Goal: Task Accomplishment & Management: Complete application form

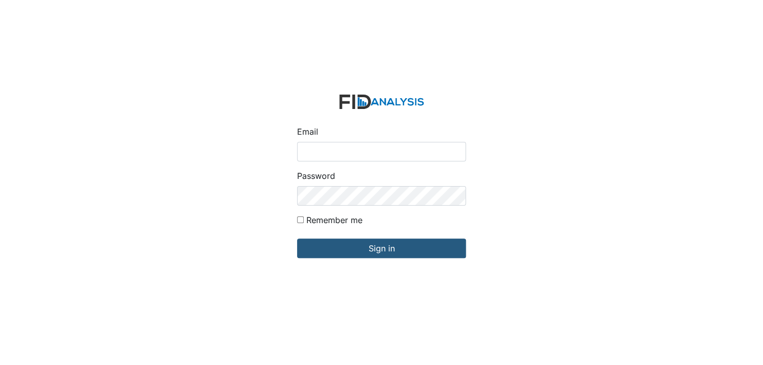
click at [338, 153] on input "Email" at bounding box center [381, 152] width 169 height 20
type input "[EMAIL_ADDRESS][DOMAIN_NAME]"
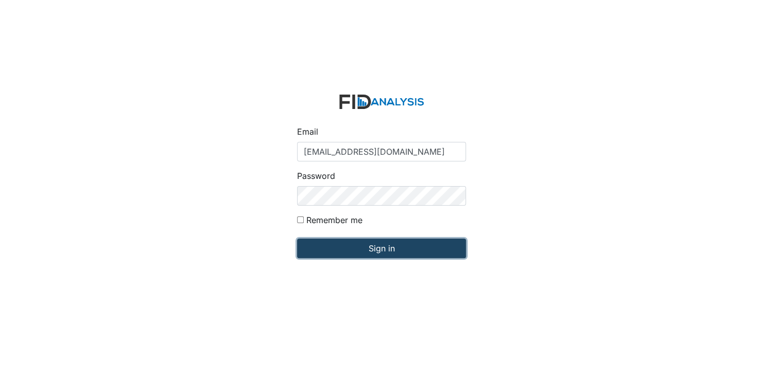
click at [355, 248] on input "Sign in" at bounding box center [381, 249] width 169 height 20
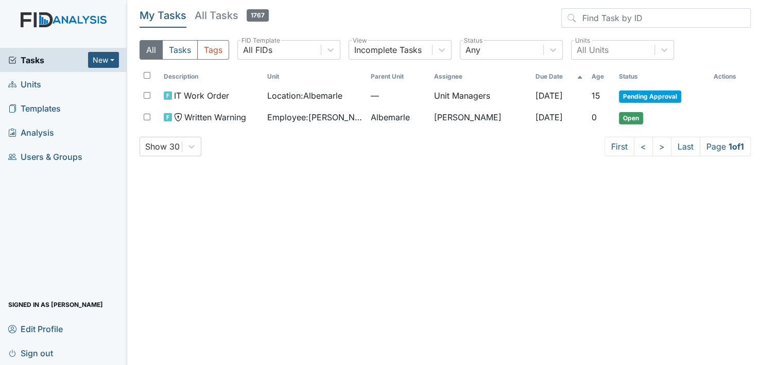
click at [33, 85] on span "Units" at bounding box center [24, 84] width 33 height 16
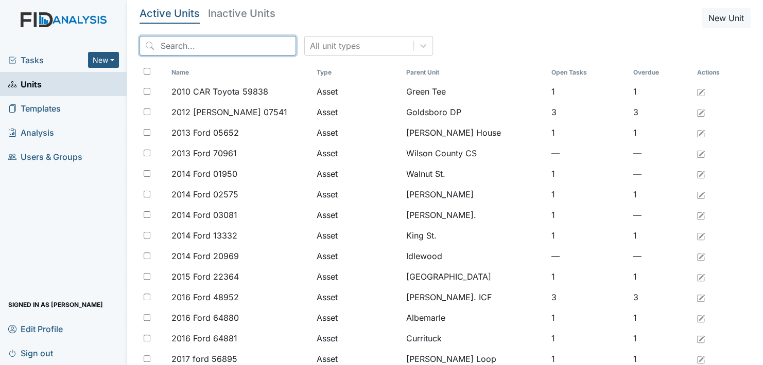
click at [197, 49] on input "search" at bounding box center [218, 46] width 156 height 20
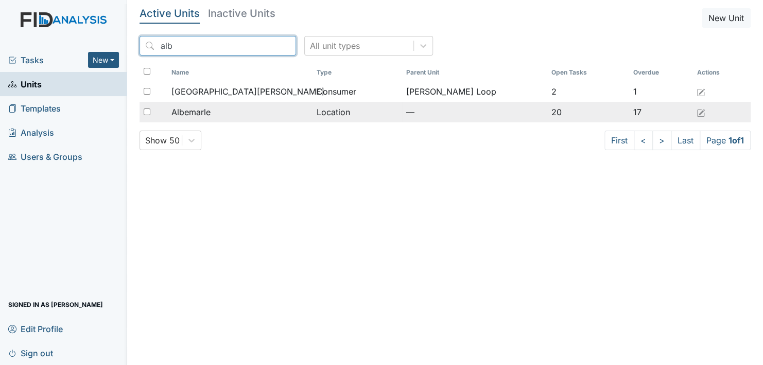
type input "alb"
click at [196, 112] on span "Albemarle" at bounding box center [190, 112] width 39 height 12
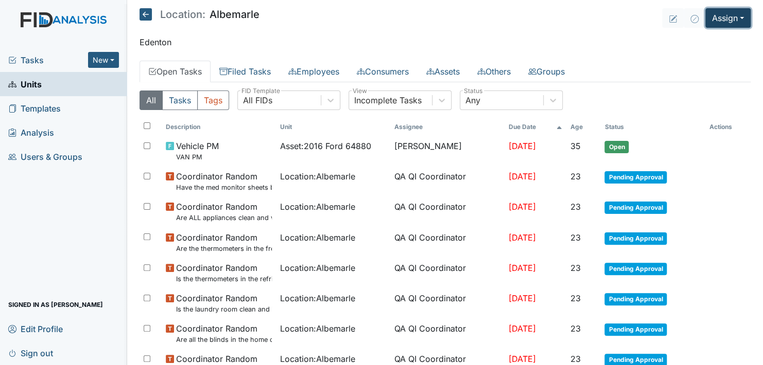
click at [727, 15] on button "Assign" at bounding box center [727, 18] width 45 height 20
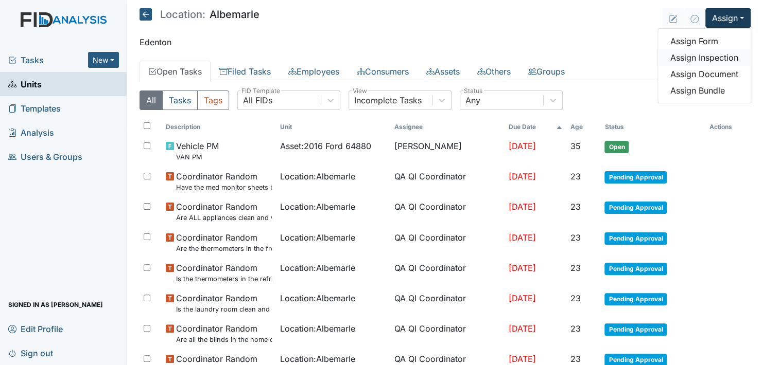
click at [719, 55] on link "Assign Inspection" at bounding box center [704, 57] width 93 height 16
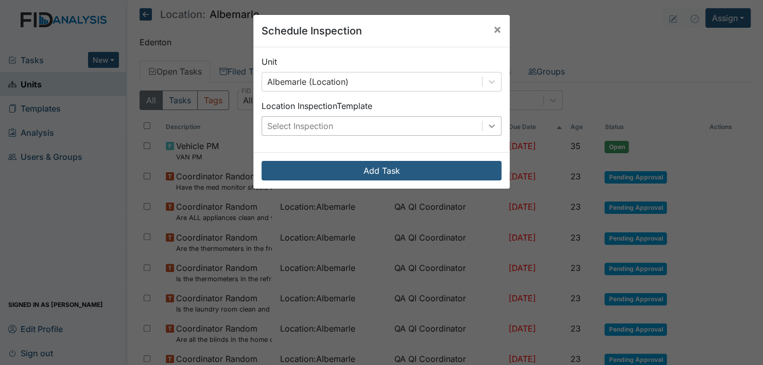
click at [489, 123] on icon at bounding box center [491, 126] width 10 height 10
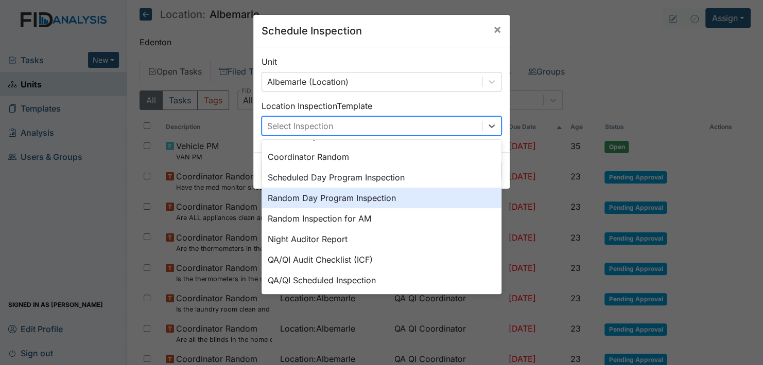
scroll to position [177, 0]
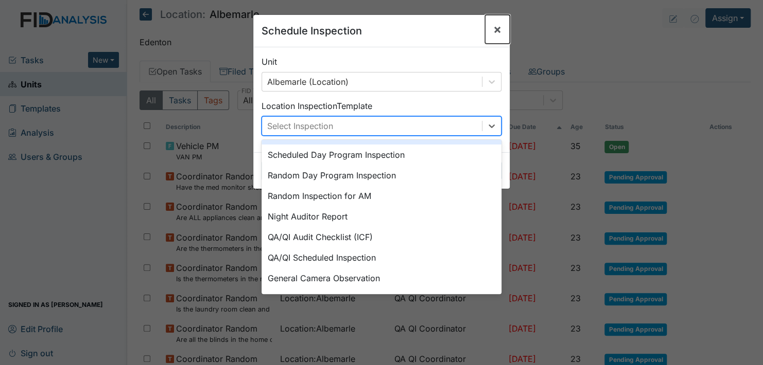
click at [494, 33] on span "×" at bounding box center [497, 29] width 8 height 15
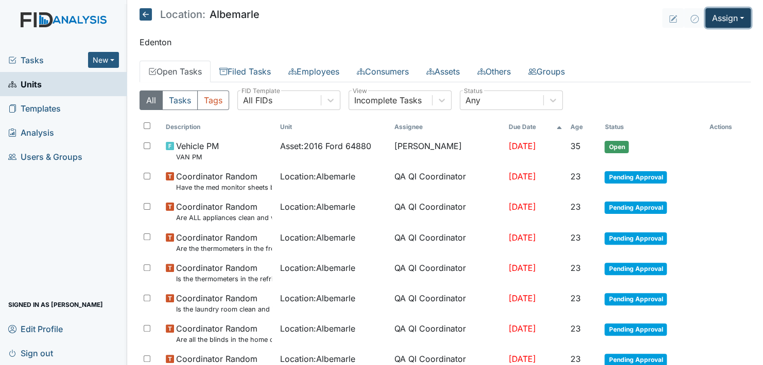
drag, startPoint x: 721, startPoint y: 16, endPoint x: 721, endPoint y: 26, distance: 9.8
click at [721, 18] on button "Assign" at bounding box center [727, 18] width 45 height 20
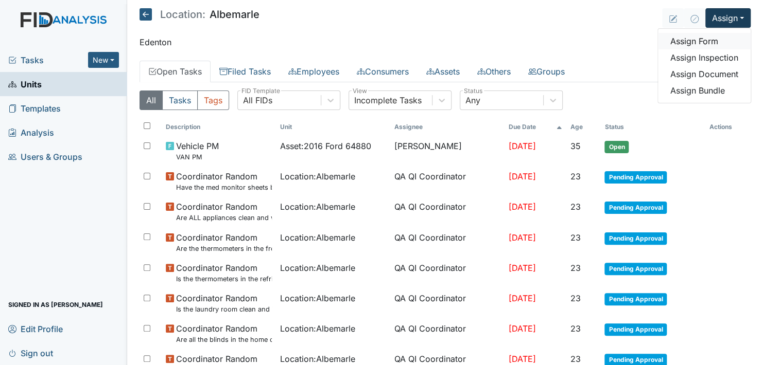
click at [707, 41] on link "Assign Form" at bounding box center [704, 41] width 93 height 16
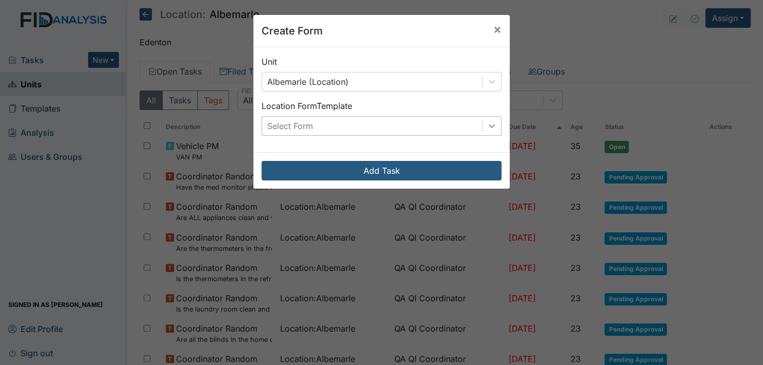
click at [489, 125] on icon at bounding box center [491, 126] width 10 height 10
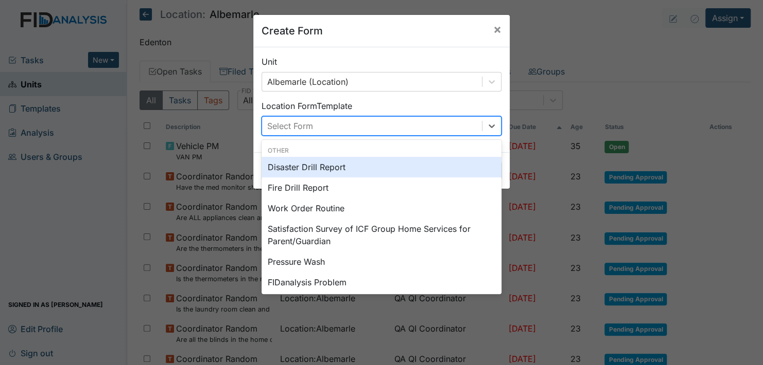
click at [355, 164] on div "Disaster Drill Report" at bounding box center [382, 167] width 240 height 21
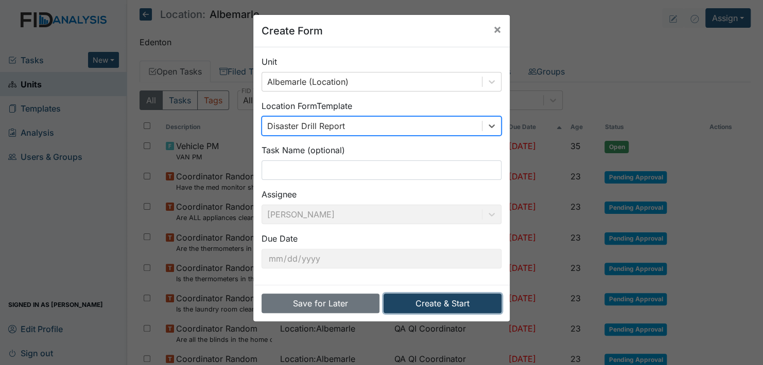
click at [438, 303] on button "Create & Start" at bounding box center [443, 304] width 118 height 20
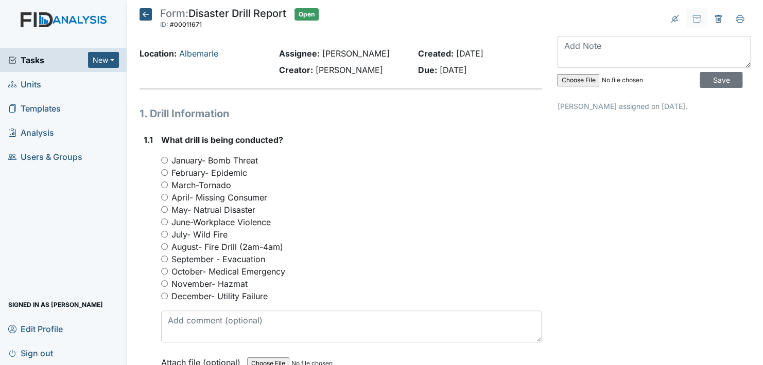
drag, startPoint x: 165, startPoint y: 257, endPoint x: 176, endPoint y: 255, distance: 11.0
click at [165, 257] on input "September - Evacuation" at bounding box center [164, 259] width 7 height 7
radio input "true"
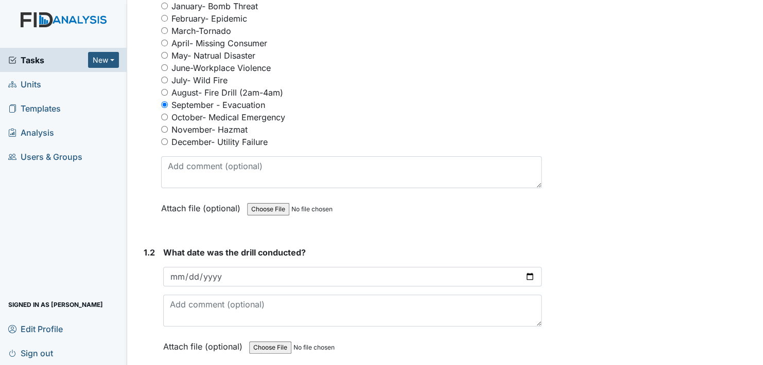
scroll to position [206, 0]
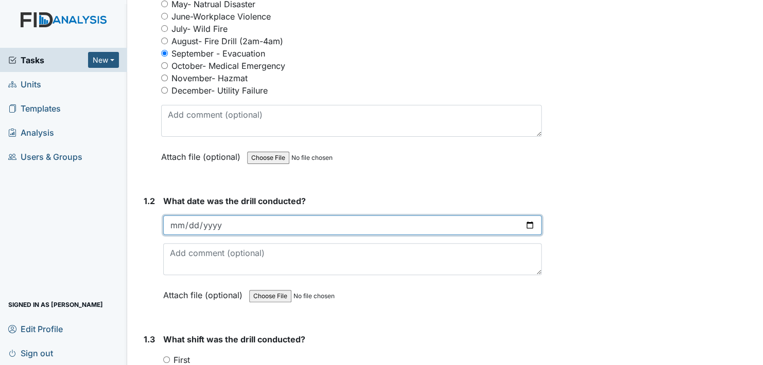
click at [524, 225] on input "date" at bounding box center [352, 226] width 378 height 20
type input "2025-09-08"
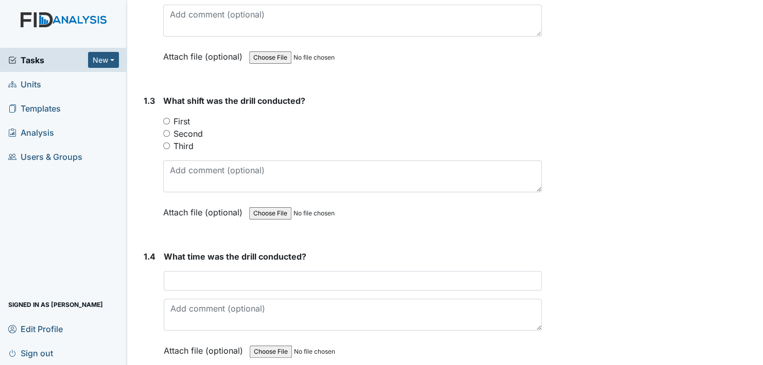
scroll to position [463, 0]
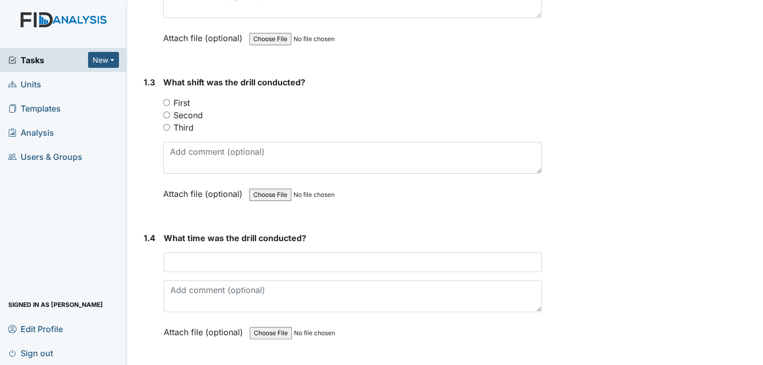
click at [166, 112] on input "Second" at bounding box center [166, 115] width 7 height 7
radio input "true"
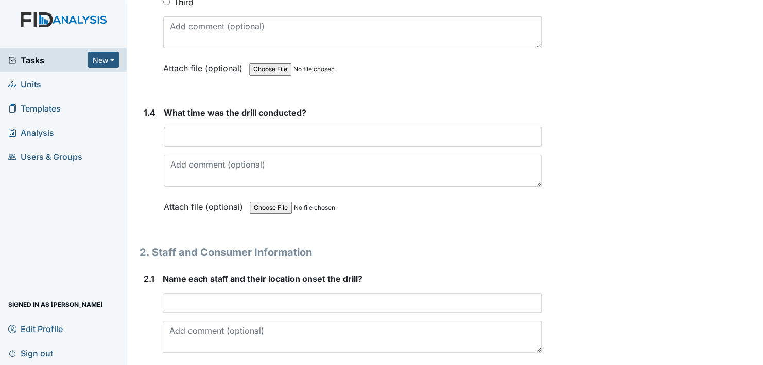
scroll to position [618, 0]
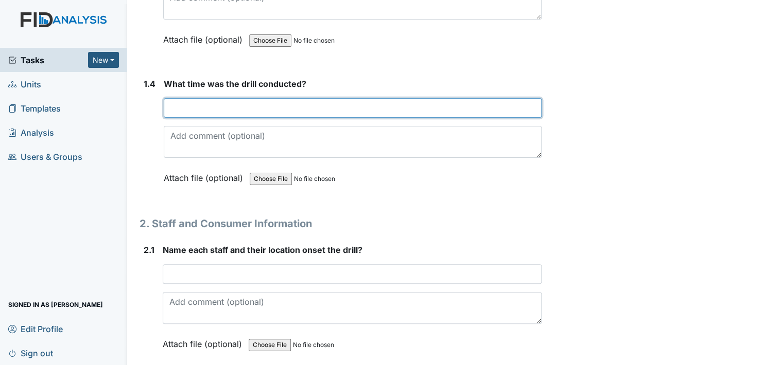
click at [219, 107] on input "text" at bounding box center [353, 108] width 378 height 20
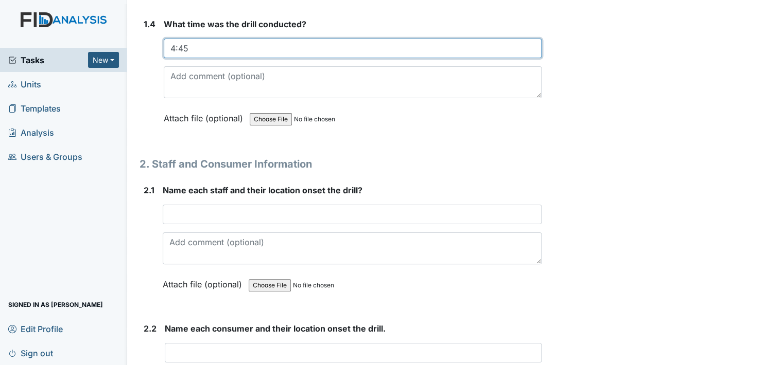
scroll to position [721, 0]
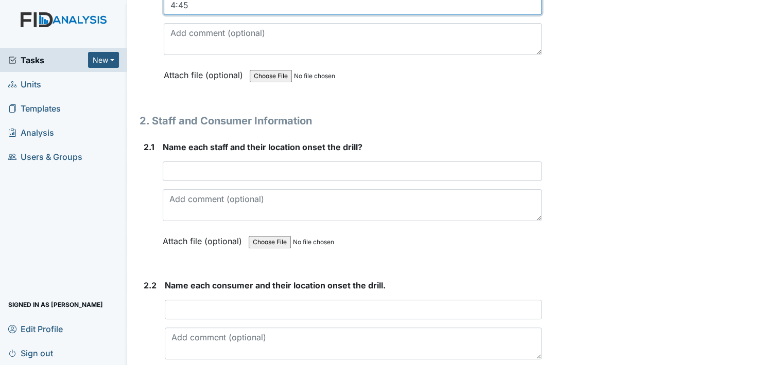
type input "4:45"
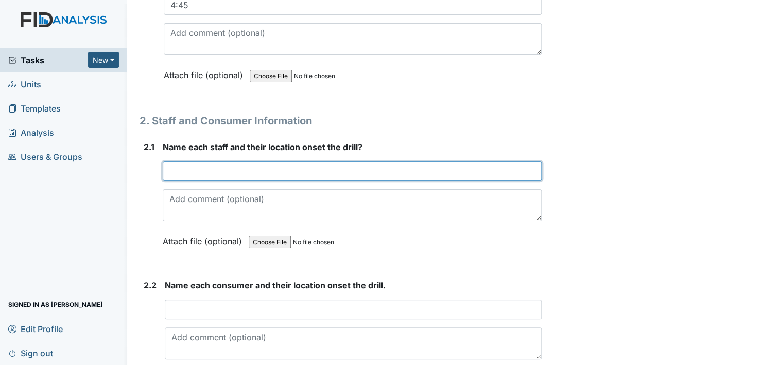
click at [196, 171] on input "text" at bounding box center [352, 172] width 379 height 20
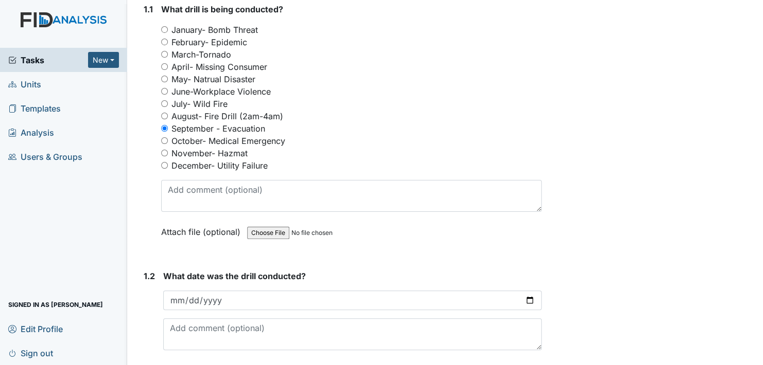
scroll to position [154, 0]
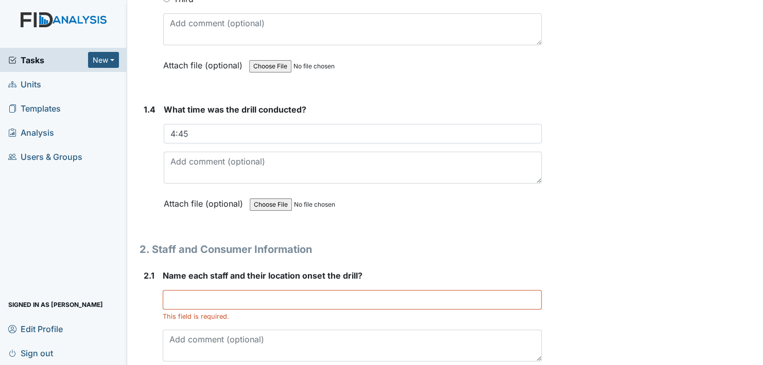
scroll to position [618, 0]
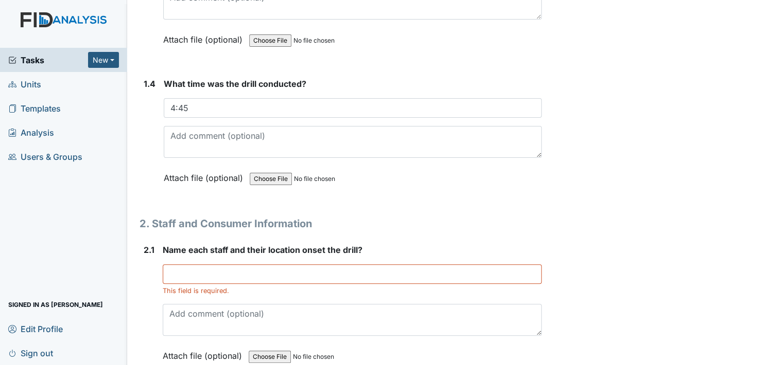
click at [494, 216] on h1 "2. Staff and Consumer Information" at bounding box center [341, 223] width 402 height 15
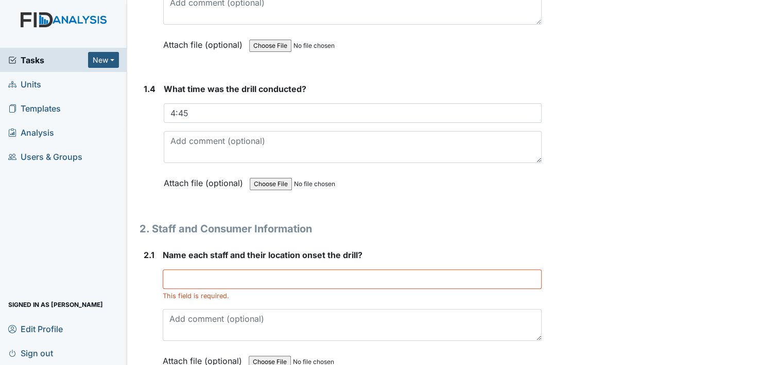
scroll to position [515, 0]
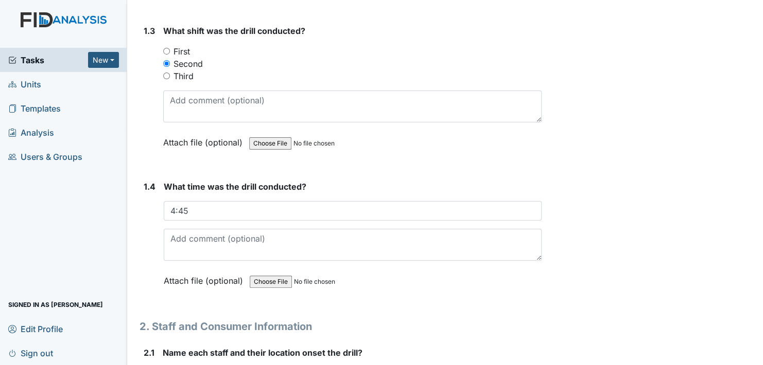
click at [275, 281] on input "file" at bounding box center [320, 282] width 140 height 25
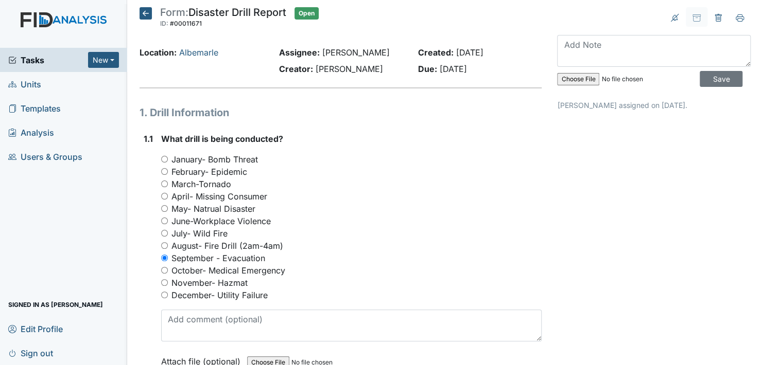
scroll to position [0, 0]
click at [570, 80] on input "file" at bounding box center [627, 80] width 140 height 25
type input "C:\fakepath\Evaulatuion and Job Description Review.pdf"
click at [705, 79] on input "Save" at bounding box center [721, 80] width 43 height 16
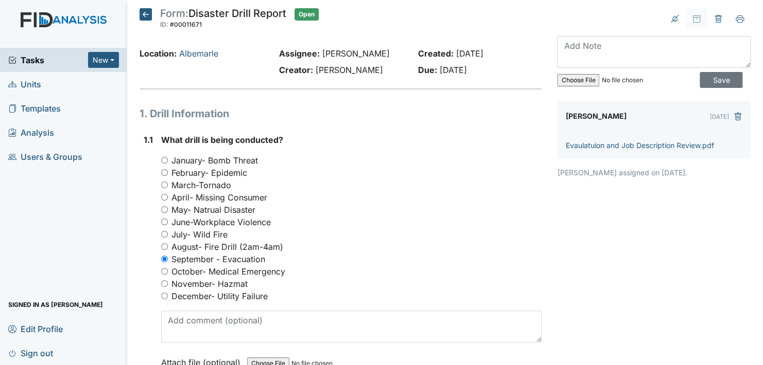
click at [626, 139] on div "Veronica Cobb Sep 24, 2025 Evaulatuion and Job Description Review.pdf" at bounding box center [654, 130] width 194 height 58
click at [626, 143] on link "Evaulatuion and Job Description Review.pdf" at bounding box center [639, 145] width 148 height 9
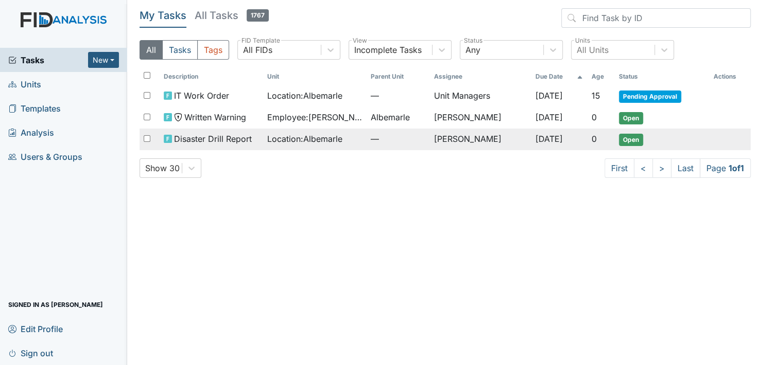
click at [632, 136] on span "Open" at bounding box center [631, 140] width 24 height 12
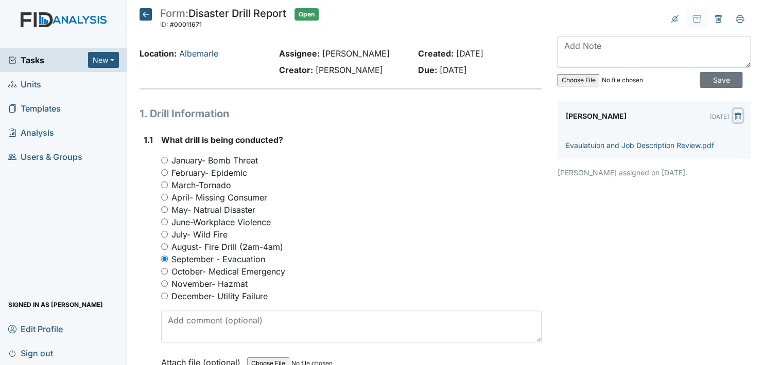
click at [736, 116] on icon "submit" at bounding box center [737, 117] width 3 height 4
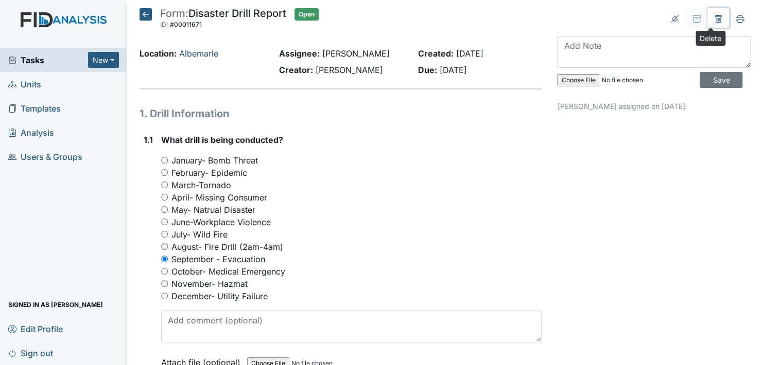
click at [714, 16] on icon at bounding box center [718, 19] width 8 height 8
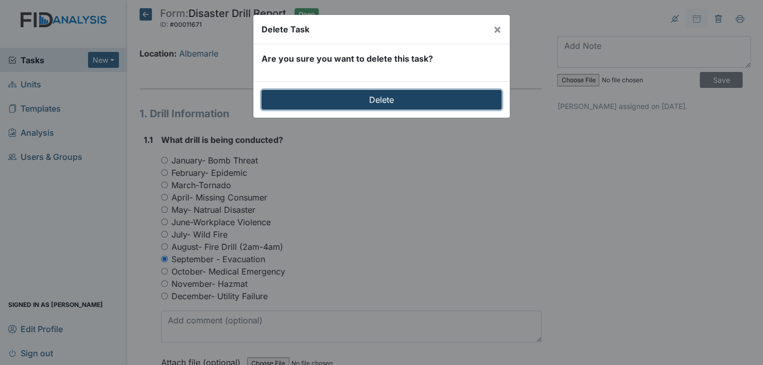
click at [385, 93] on input "Delete" at bounding box center [382, 100] width 240 height 20
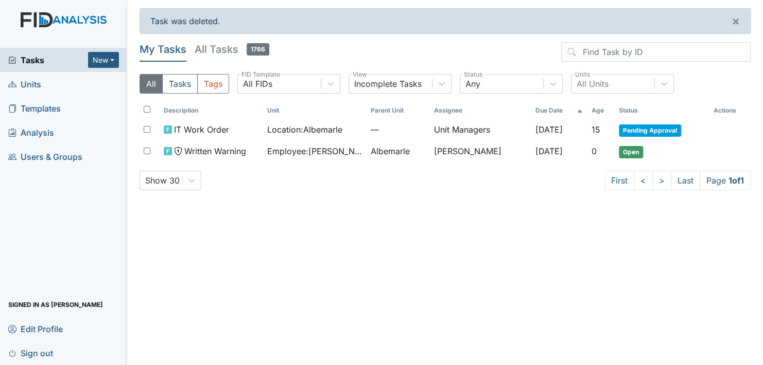
click at [42, 86] on link "Units" at bounding box center [63, 84] width 127 height 24
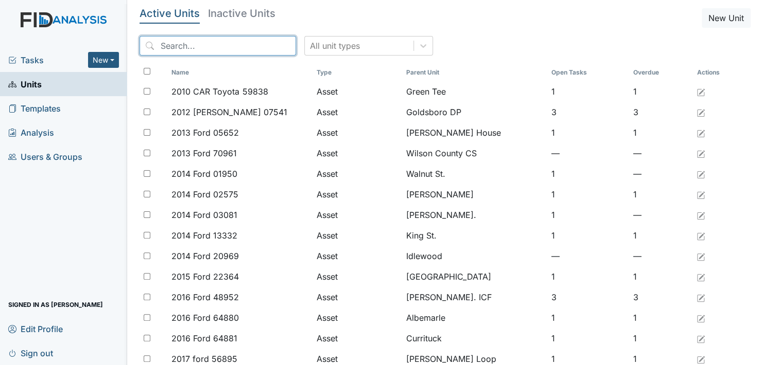
click at [165, 44] on input "search" at bounding box center [218, 46] width 156 height 20
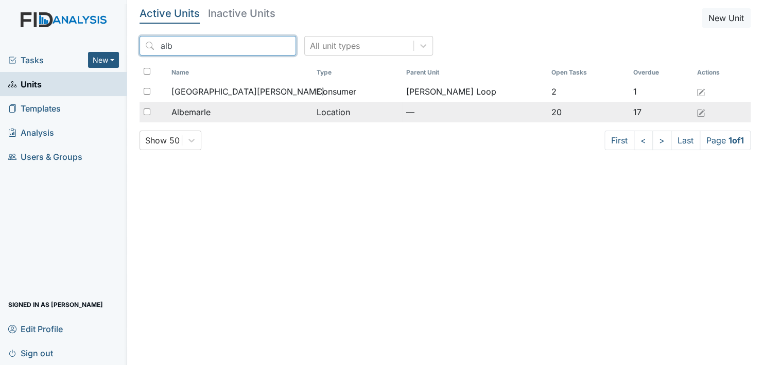
type input "alb"
click at [190, 109] on span "Albemarle" at bounding box center [190, 112] width 39 height 12
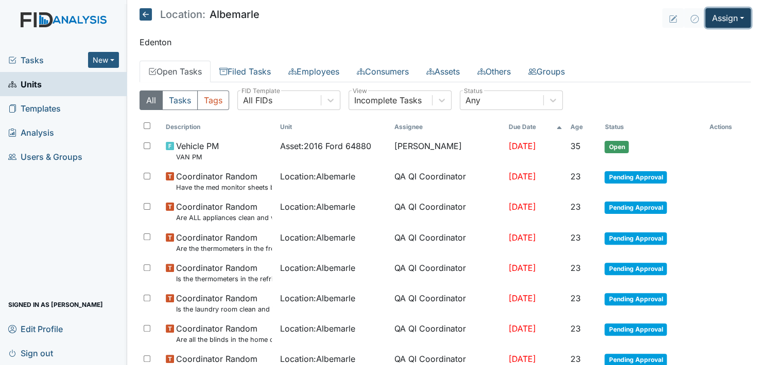
click at [721, 10] on button "Assign" at bounding box center [727, 18] width 45 height 20
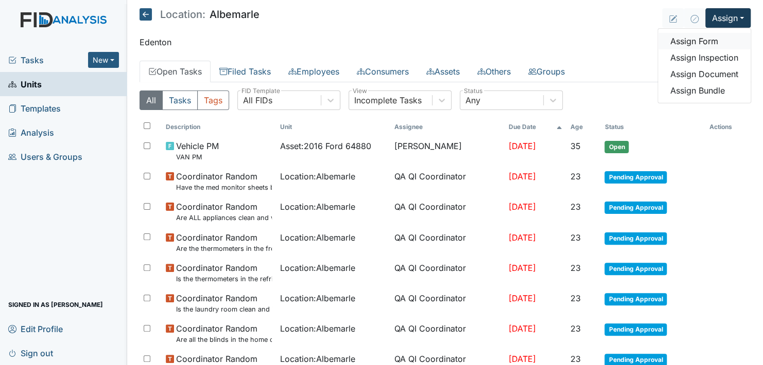
click at [703, 36] on link "Assign Form" at bounding box center [704, 41] width 93 height 16
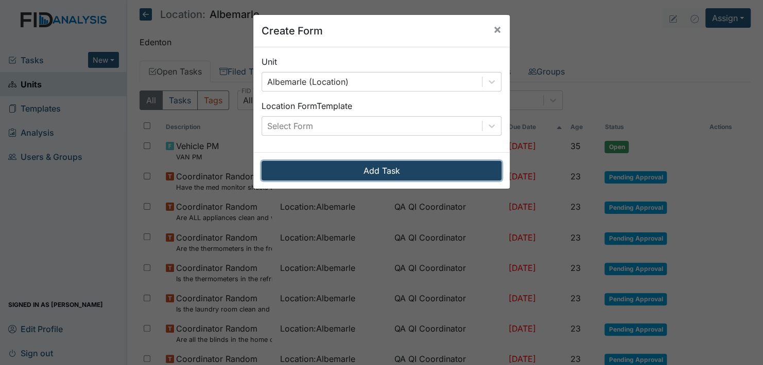
click at [397, 171] on button "Add Task" at bounding box center [382, 171] width 240 height 20
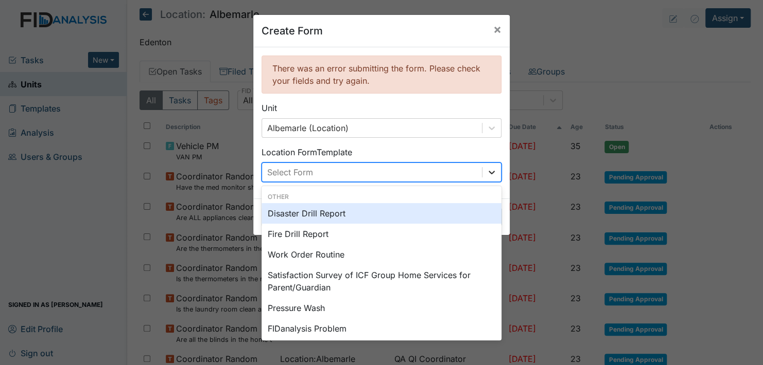
click at [486, 169] on icon at bounding box center [491, 172] width 10 height 10
click at [330, 213] on div "Disaster Drill Report" at bounding box center [382, 213] width 240 height 21
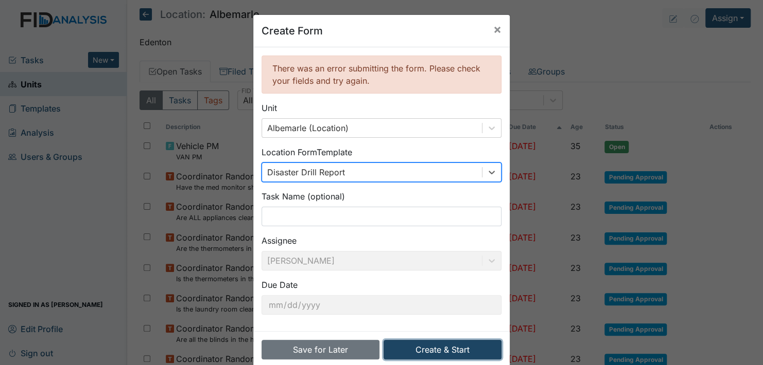
click at [423, 346] on button "Create & Start" at bounding box center [443, 350] width 118 height 20
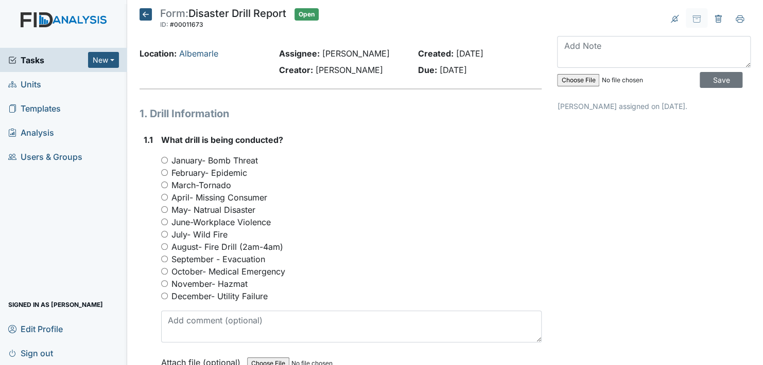
click at [162, 256] on input "September - Evacuation" at bounding box center [164, 259] width 7 height 7
radio input "true"
click at [574, 80] on input "file" at bounding box center [627, 80] width 140 height 25
type input "C:\fakepath\Evacuation_09242025152956.pdf"
click at [704, 83] on input "Save" at bounding box center [721, 80] width 43 height 16
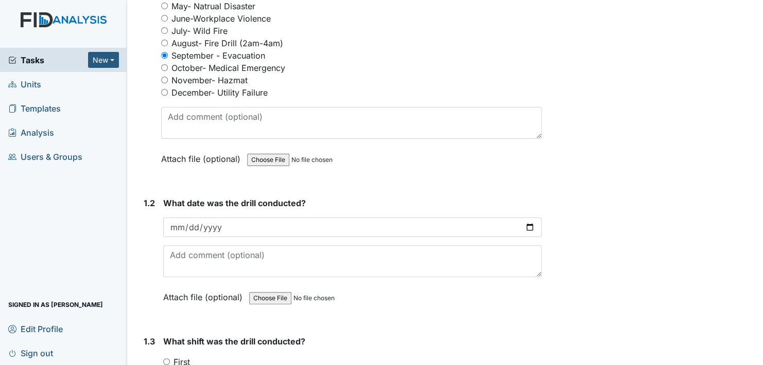
scroll to position [206, 0]
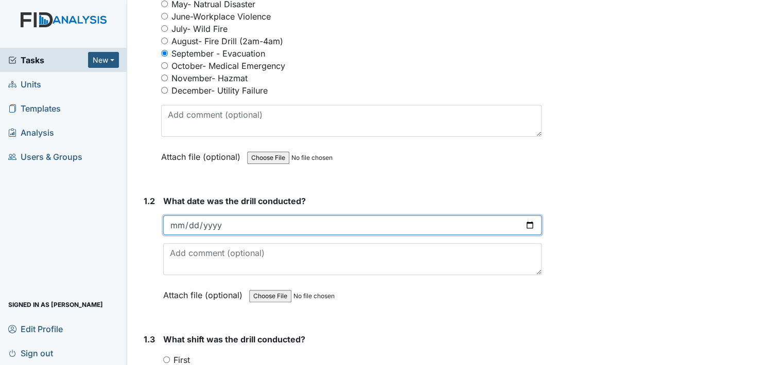
click at [525, 225] on input "date" at bounding box center [352, 226] width 378 height 20
type input "2025-09-08"
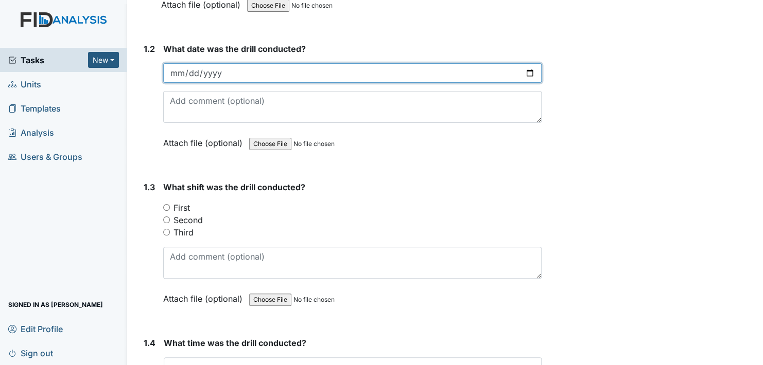
scroll to position [360, 0]
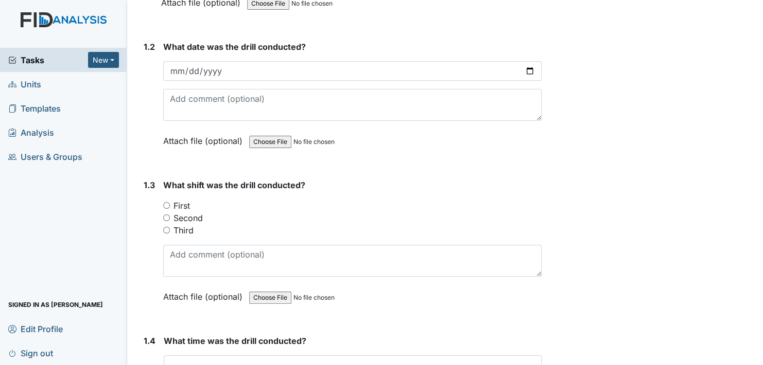
click at [167, 215] on input "Second" at bounding box center [166, 218] width 7 height 7
radio input "true"
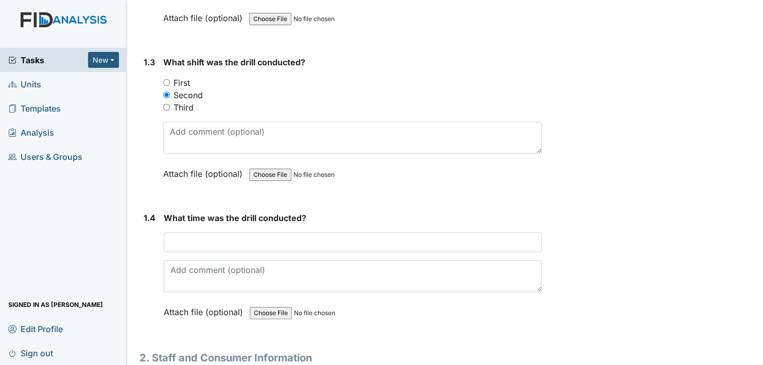
scroll to position [515, 0]
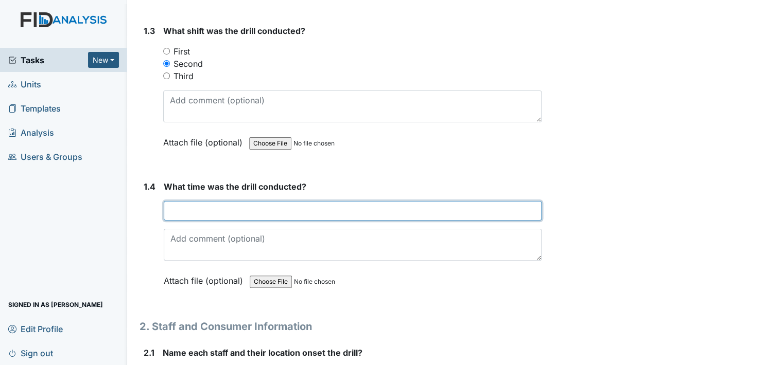
click at [208, 208] on input "text" at bounding box center [353, 211] width 378 height 20
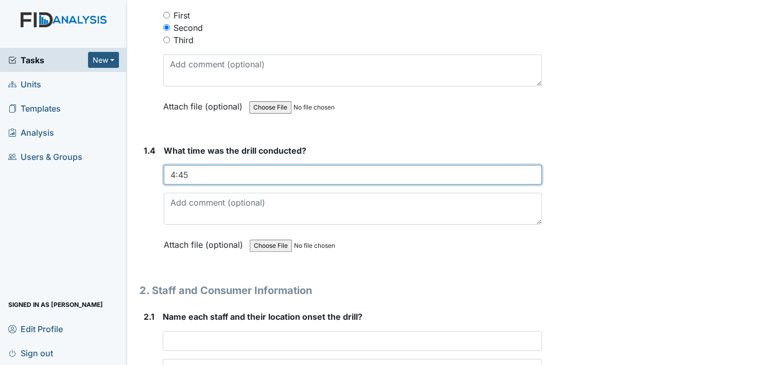
scroll to position [669, 0]
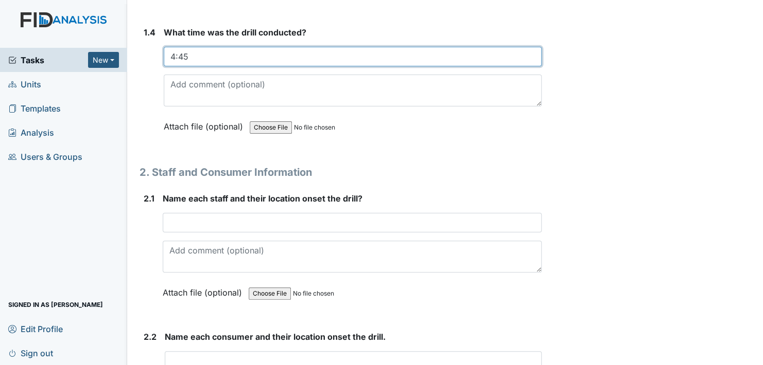
type input "4:45"
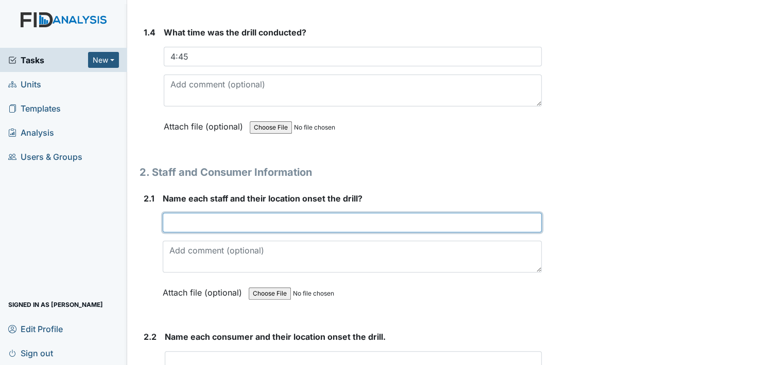
click at [186, 222] on input "text" at bounding box center [352, 223] width 379 height 20
type input "s"
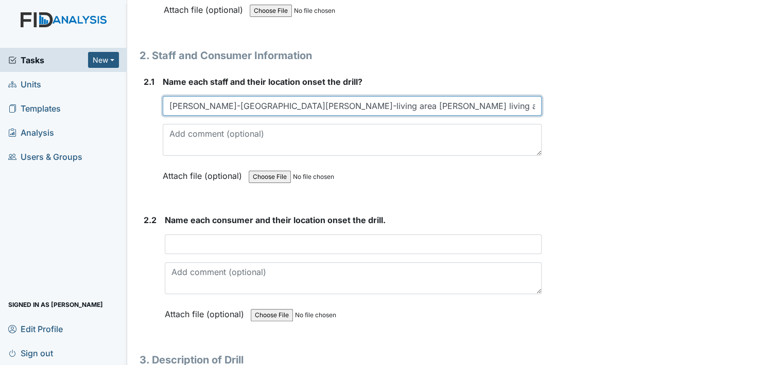
scroll to position [824, 0]
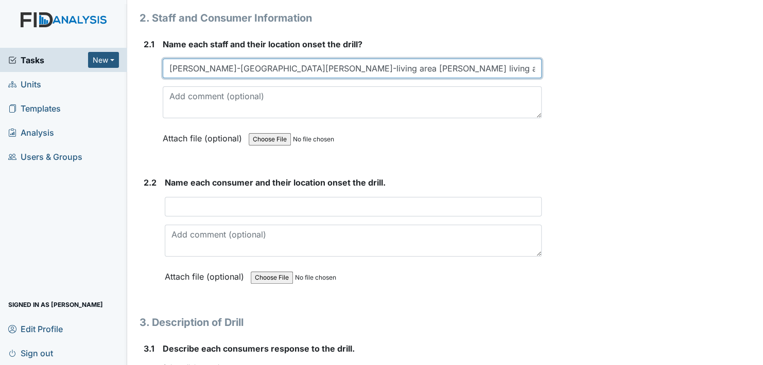
type input "Sheena Winborne-Kitchen Tammesha Holley-living area Emma Stallings living area"
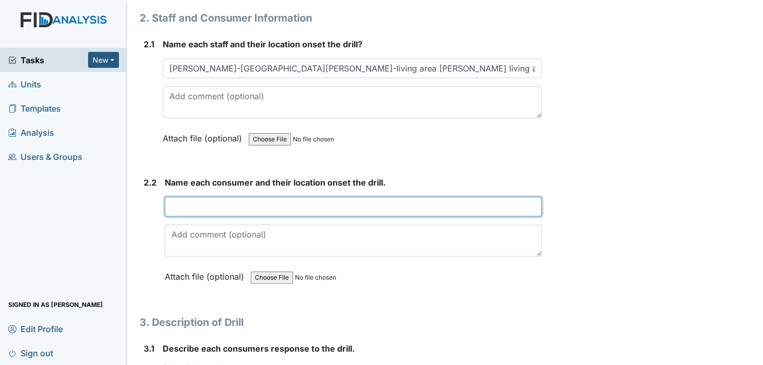
click at [200, 203] on input "text" at bounding box center [353, 207] width 377 height 20
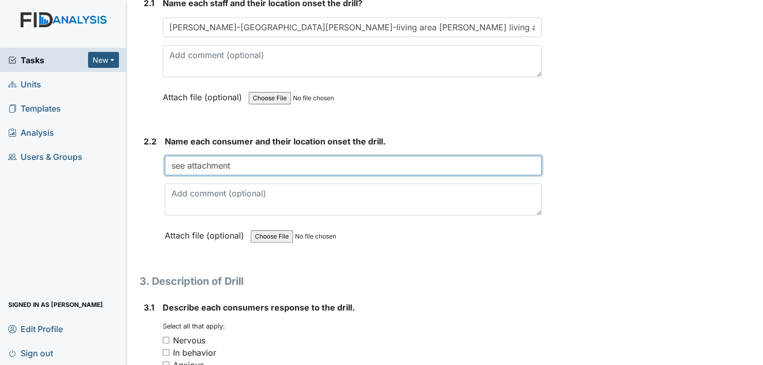
scroll to position [1030, 0]
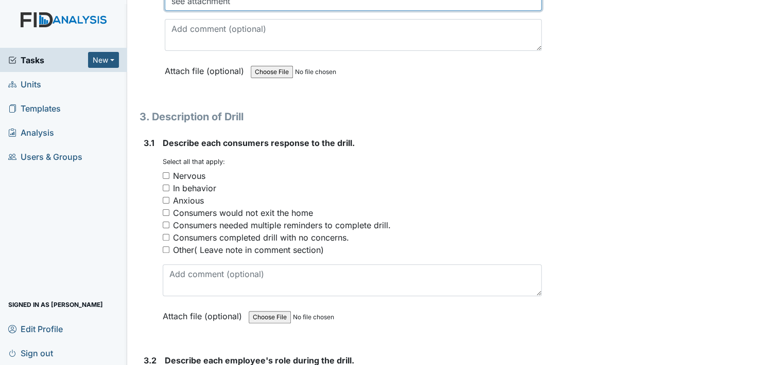
type input "see attachment"
click at [163, 235] on input "Consumers completed drill with no concerns." at bounding box center [166, 237] width 7 height 7
checkbox input "true"
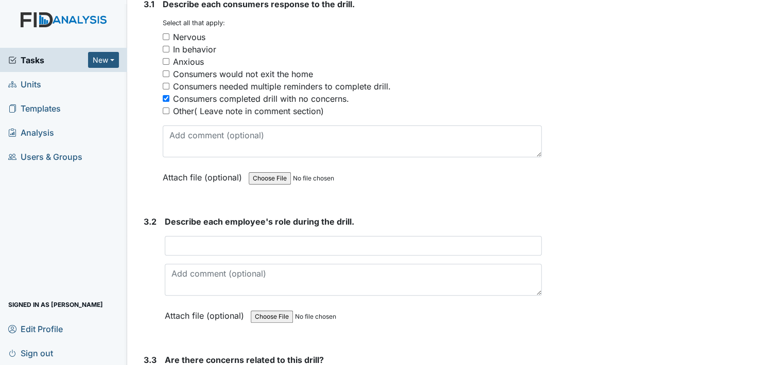
scroll to position [1184, 0]
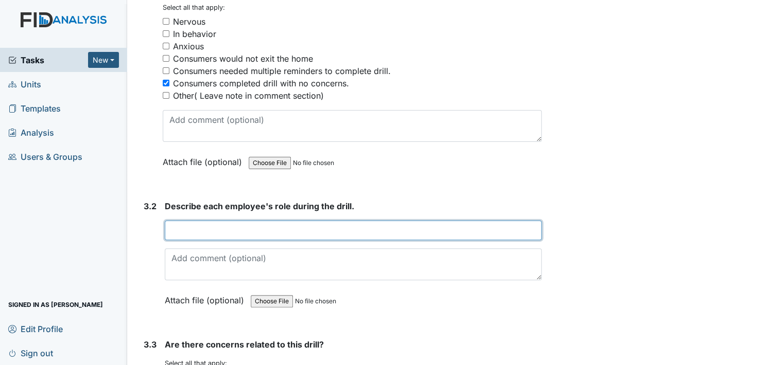
click at [187, 228] on input "text" at bounding box center [353, 231] width 377 height 20
type input "see attachment"
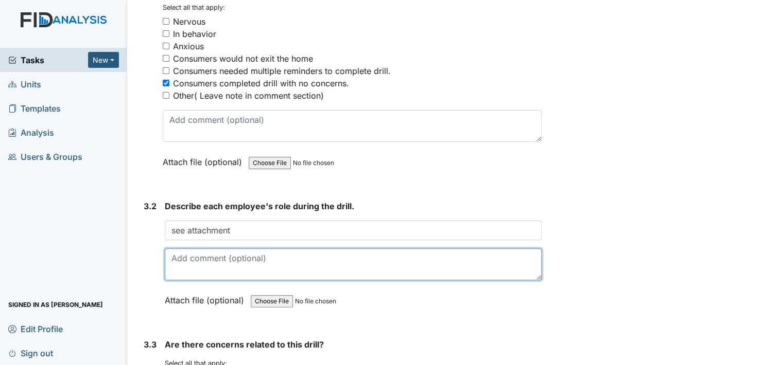
click at [216, 267] on textarea at bounding box center [353, 265] width 377 height 32
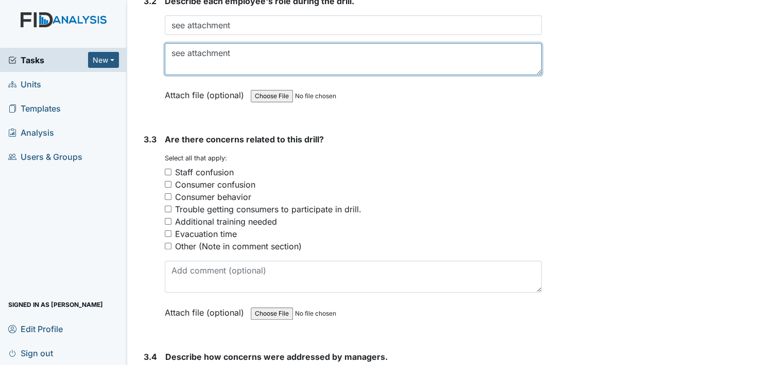
scroll to position [1390, 0]
type textarea "see attachment"
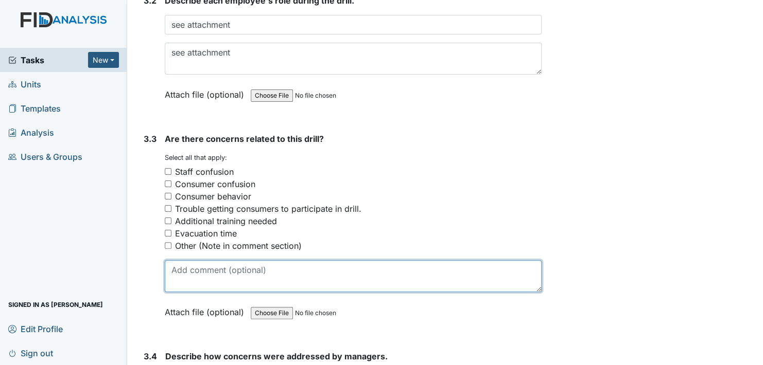
click at [204, 279] on textarea at bounding box center [353, 276] width 377 height 32
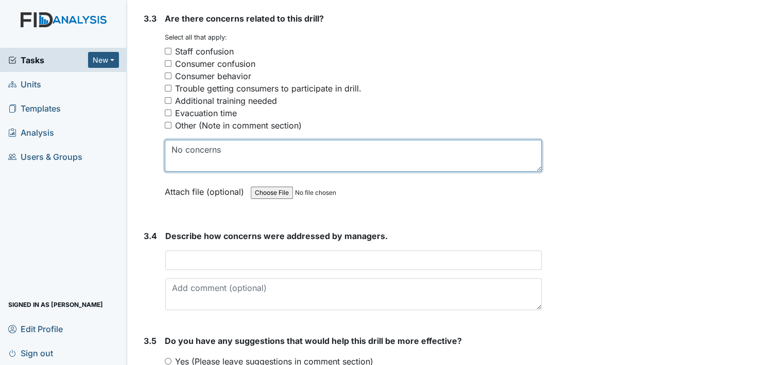
scroll to position [1544, 0]
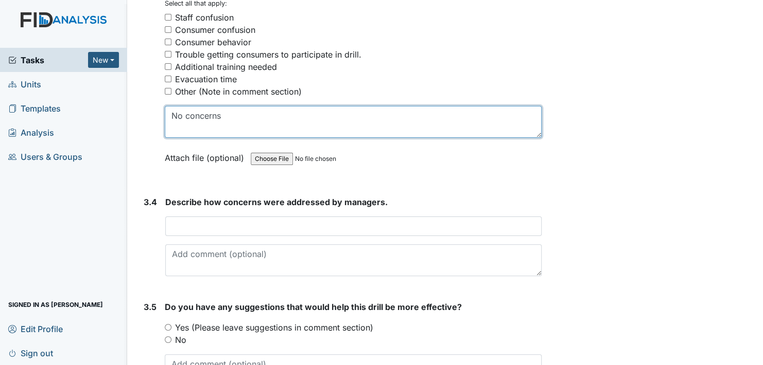
type textarea "No concerns"
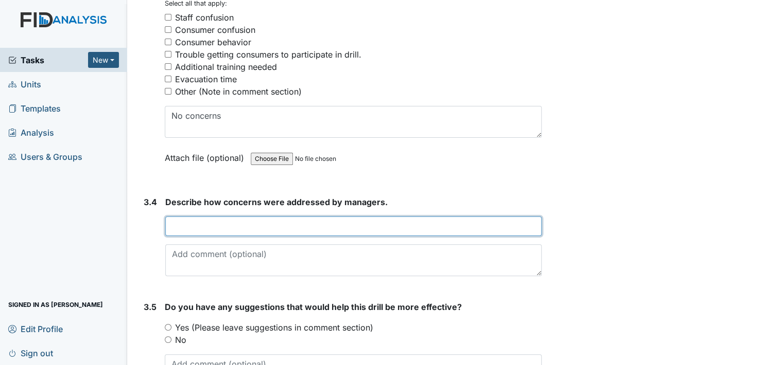
click at [205, 223] on input "text" at bounding box center [353, 227] width 376 height 20
type input "N/A"
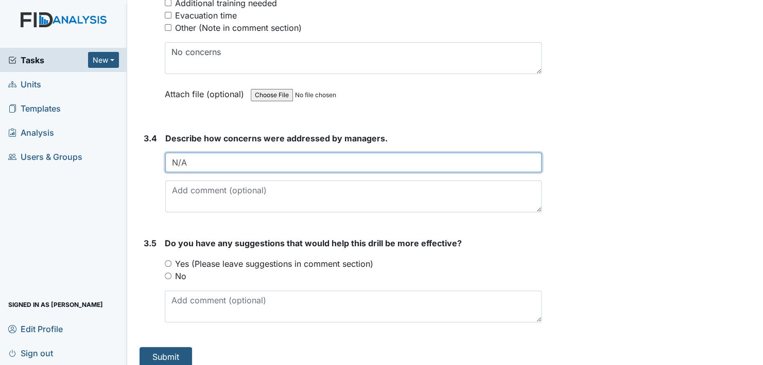
scroll to position [1612, 0]
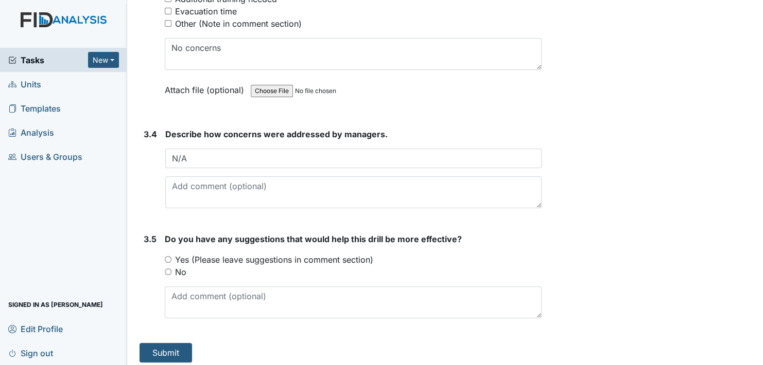
drag, startPoint x: 167, startPoint y: 265, endPoint x: 179, endPoint y: 271, distance: 13.2
click at [167, 269] on input "No" at bounding box center [168, 272] width 7 height 7
radio input "true"
click at [172, 347] on button "Submit" at bounding box center [166, 353] width 53 height 20
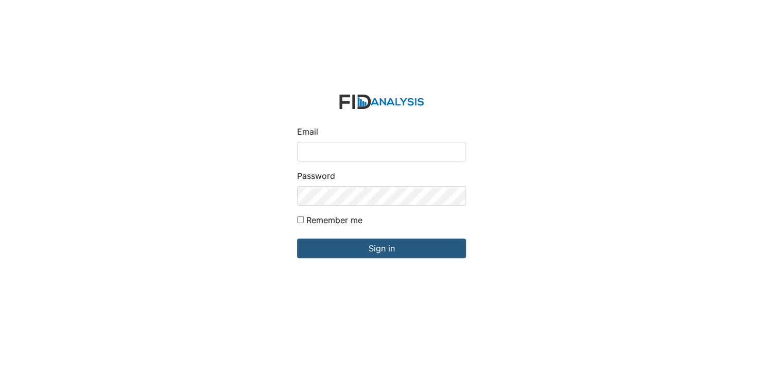
click at [335, 151] on input "Email" at bounding box center [381, 152] width 169 height 20
type input "[EMAIL_ADDRESS][DOMAIN_NAME]"
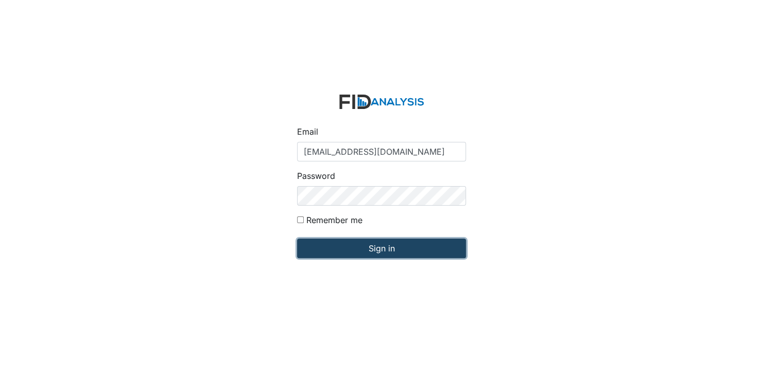
click at [370, 254] on input "Sign in" at bounding box center [381, 249] width 169 height 20
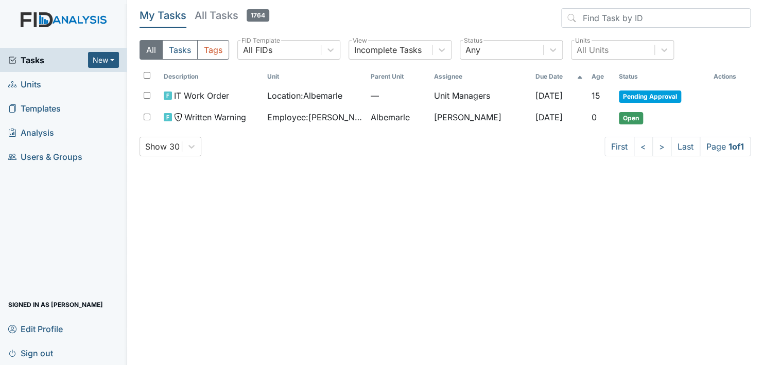
click at [44, 81] on link "Units" at bounding box center [63, 84] width 127 height 24
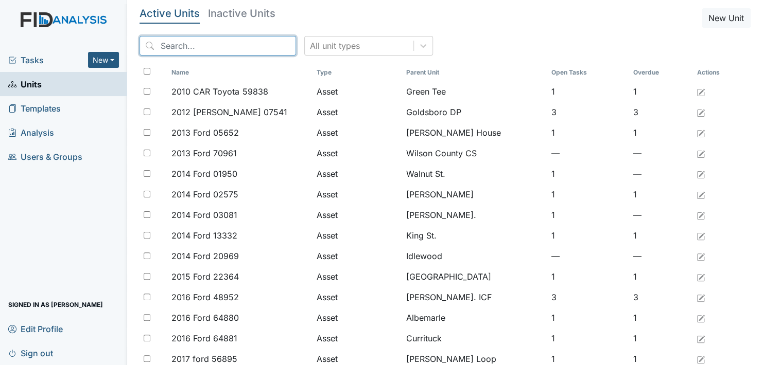
click at [176, 47] on input "search" at bounding box center [218, 46] width 156 height 20
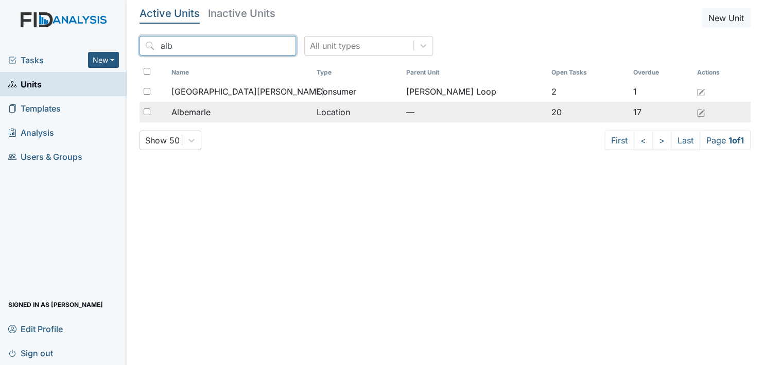
type input "alb"
click at [197, 116] on span "Albemarle" at bounding box center [190, 112] width 39 height 12
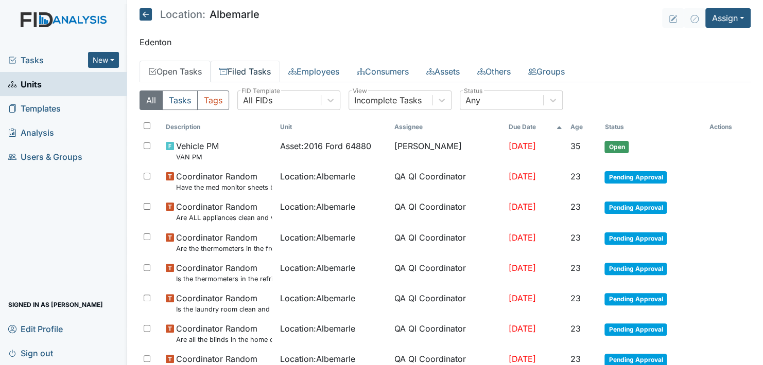
click at [253, 67] on link "Filed Tasks" at bounding box center [245, 72] width 69 height 22
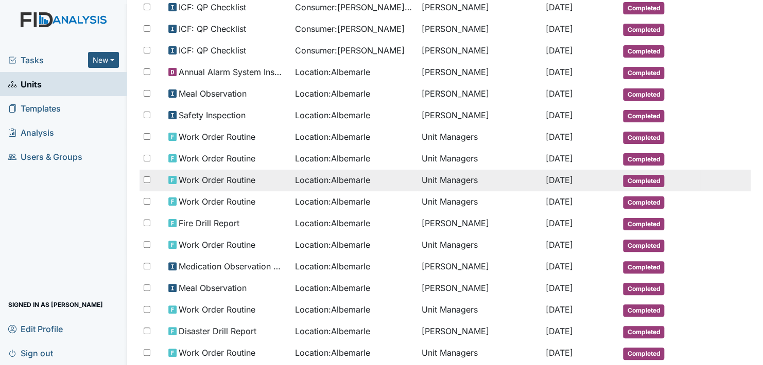
scroll to position [309, 0]
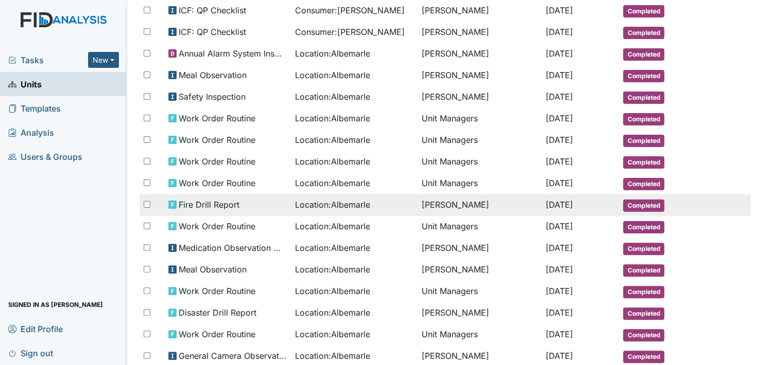
click at [643, 200] on span "Completed" at bounding box center [643, 206] width 41 height 12
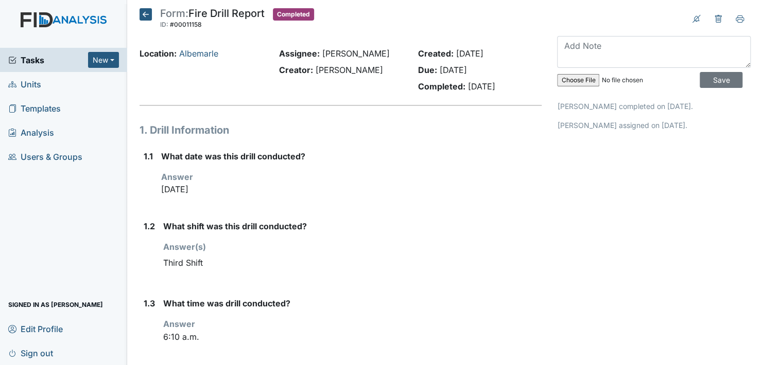
click at [145, 15] on icon at bounding box center [146, 14] width 12 height 12
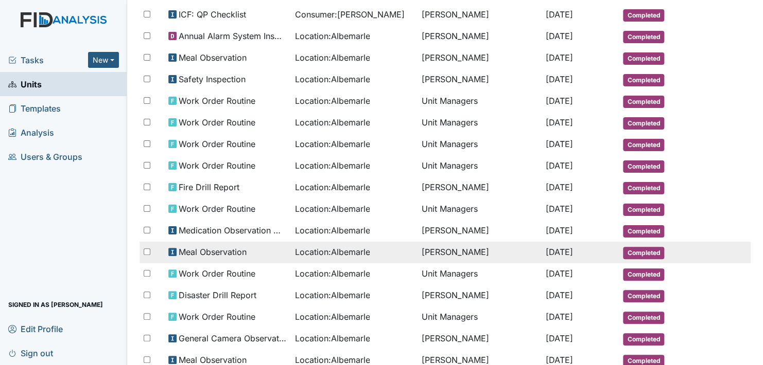
scroll to position [309, 0]
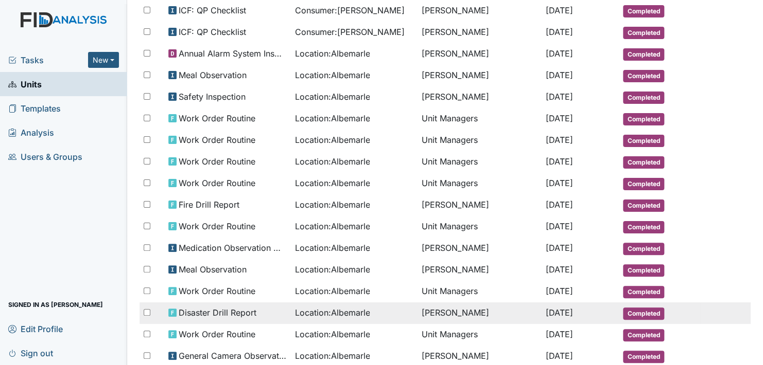
click at [245, 307] on span "Disaster Drill Report" at bounding box center [218, 313] width 78 height 12
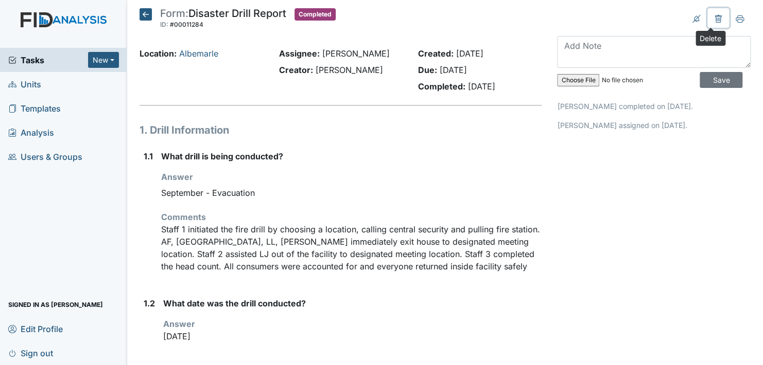
click at [715, 15] on icon at bounding box center [718, 19] width 7 height 8
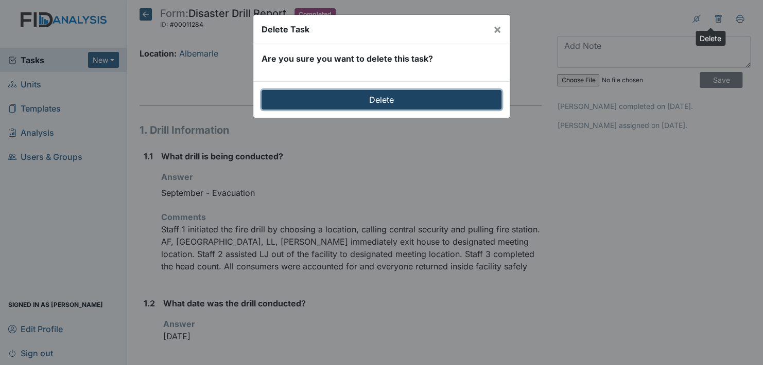
click at [372, 96] on input "Delete" at bounding box center [382, 100] width 240 height 20
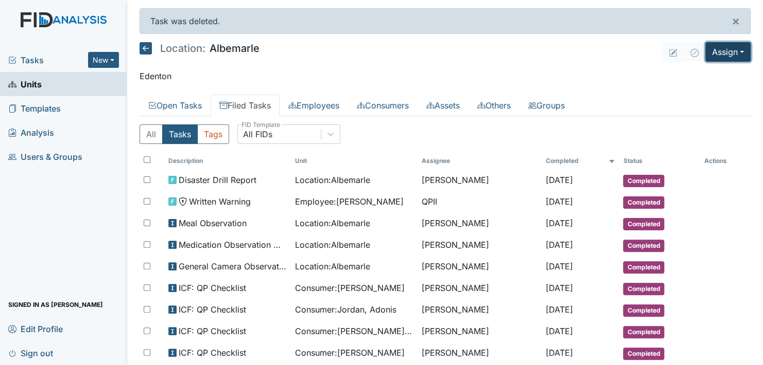
click at [732, 54] on button "Assign" at bounding box center [727, 52] width 45 height 20
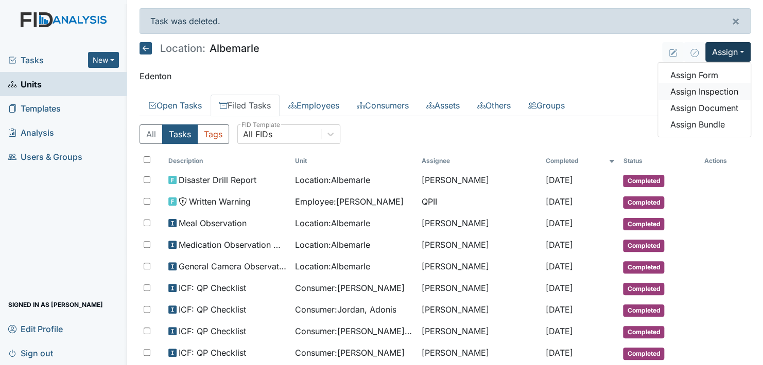
click at [721, 91] on link "Assign Inspection" at bounding box center [704, 91] width 93 height 16
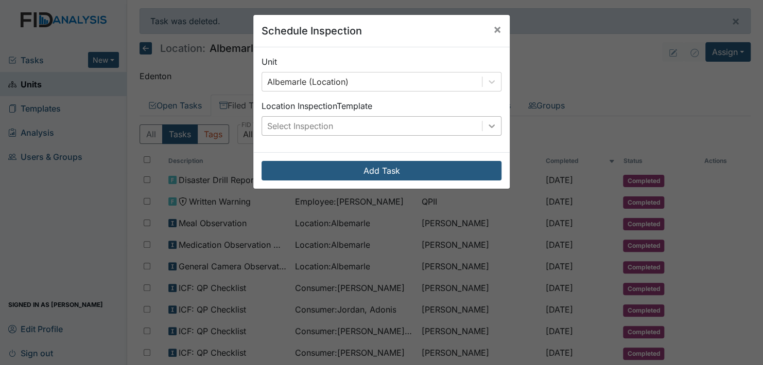
click at [489, 126] on icon at bounding box center [491, 126] width 10 height 10
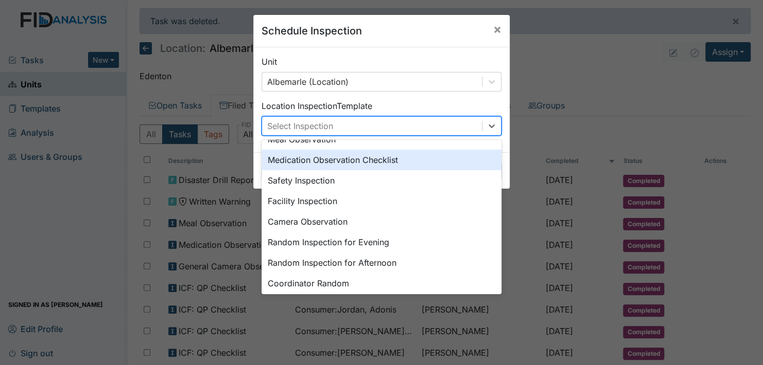
scroll to position [51, 0]
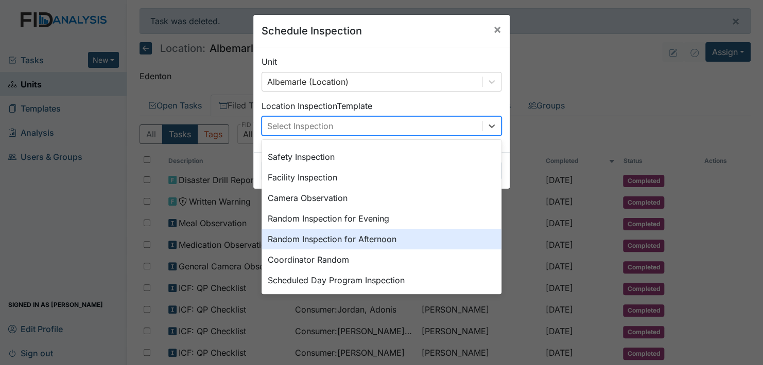
click at [384, 233] on div "Random Inspection for Afternoon" at bounding box center [382, 239] width 240 height 21
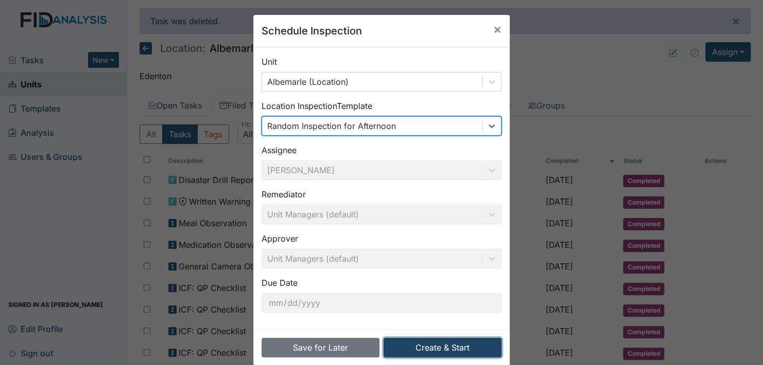
click at [433, 349] on button "Create & Start" at bounding box center [443, 348] width 118 height 20
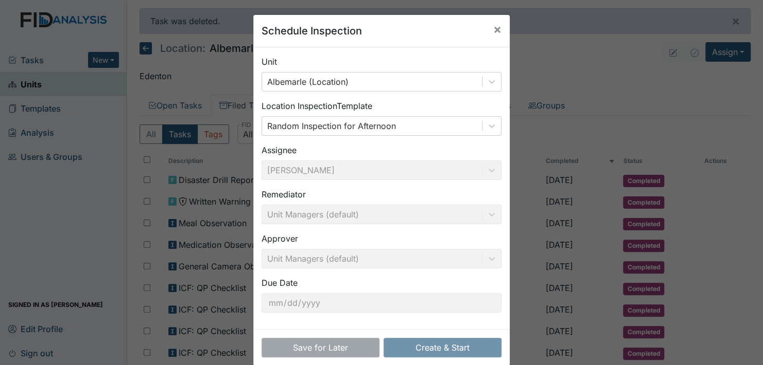
click at [640, 69] on div "Schedule Inspection × Unit Albemarle (Location) Location Inspection Template Ra…" at bounding box center [381, 182] width 763 height 365
click at [616, 66] on div "Schedule Inspection × Unit Albemarle (Location) Location Inspection Template Ra…" at bounding box center [381, 182] width 763 height 365
click at [496, 26] on span "×" at bounding box center [497, 29] width 8 height 15
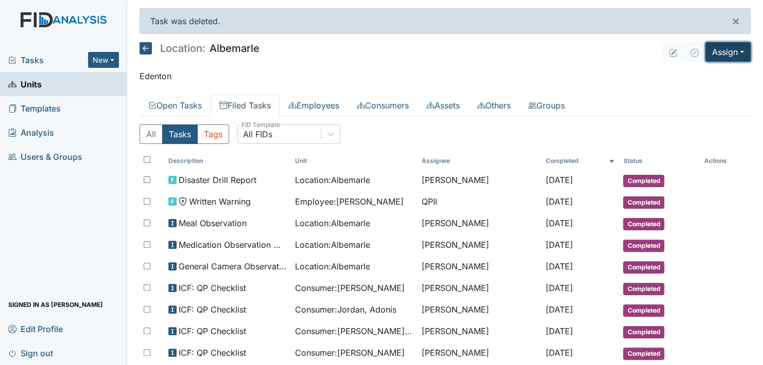
click at [732, 49] on button "Assign" at bounding box center [727, 52] width 45 height 20
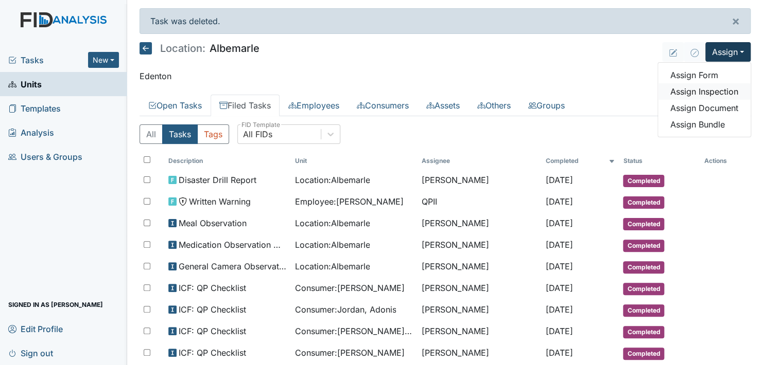
click at [707, 89] on link "Assign Inspection" at bounding box center [704, 91] width 93 height 16
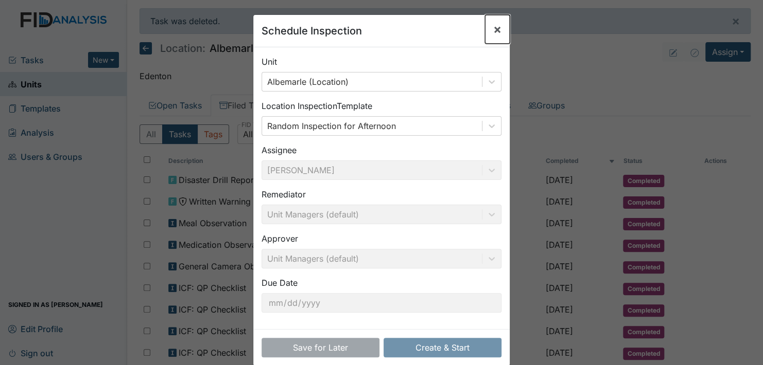
click at [493, 26] on span "×" at bounding box center [497, 29] width 8 height 15
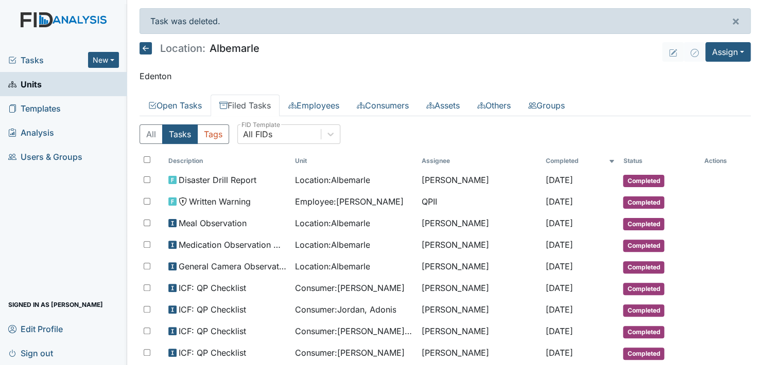
click at [491, 26] on div "Task was deleted. ×" at bounding box center [445, 21] width 611 height 26
click at [734, 44] on button "Assign" at bounding box center [727, 52] width 45 height 20
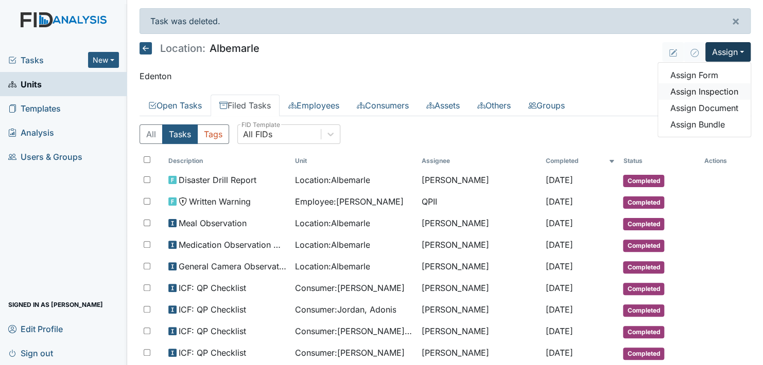
click at [711, 89] on link "Assign Inspection" at bounding box center [704, 91] width 93 height 16
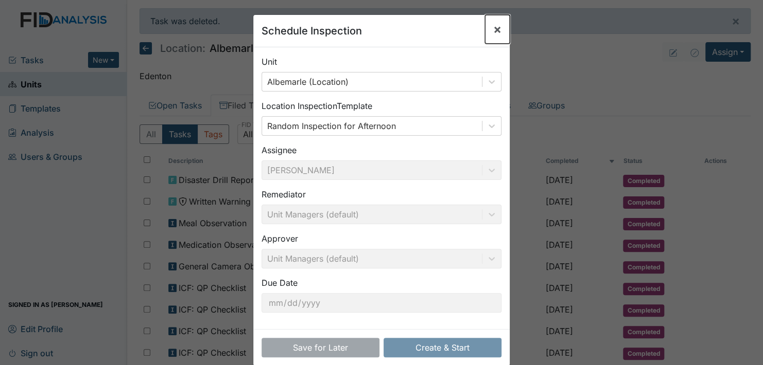
click at [493, 28] on span "×" at bounding box center [497, 29] width 8 height 15
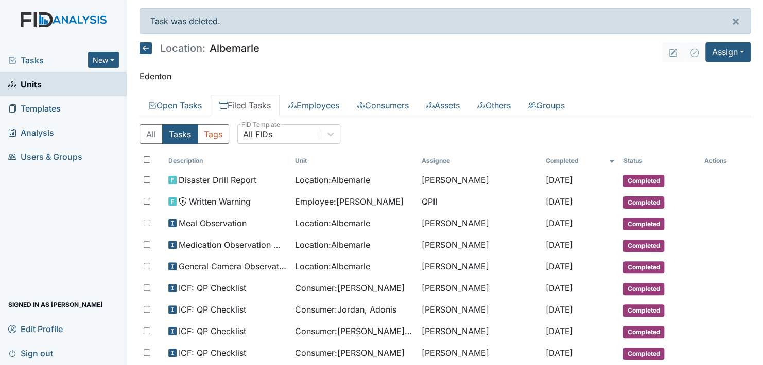
click at [54, 84] on link "Units" at bounding box center [63, 84] width 127 height 24
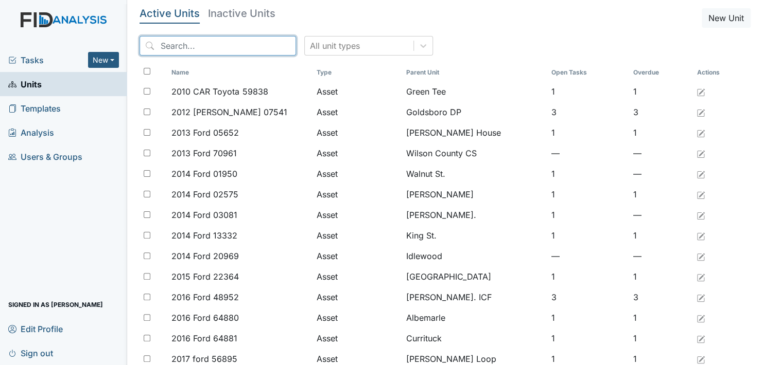
click at [190, 48] on input "search" at bounding box center [218, 46] width 156 height 20
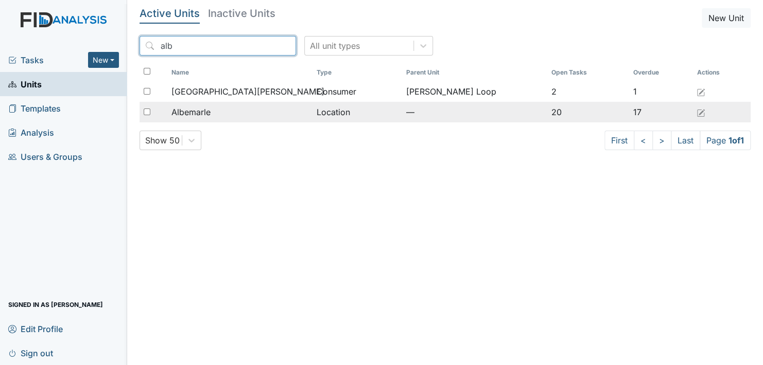
type input "alb"
click at [200, 107] on span "Albemarle" at bounding box center [190, 112] width 39 height 12
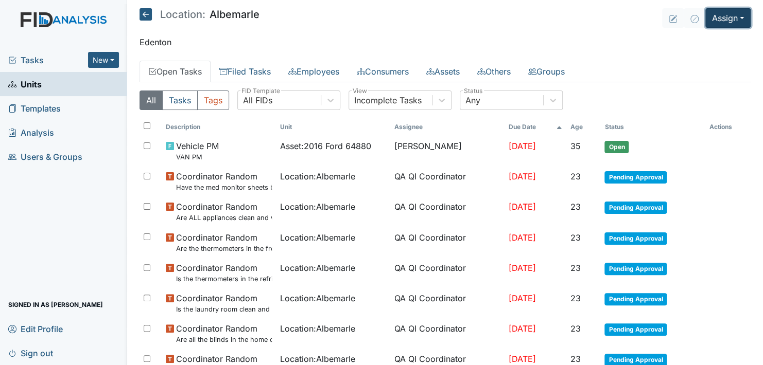
click at [716, 14] on button "Assign" at bounding box center [727, 18] width 45 height 20
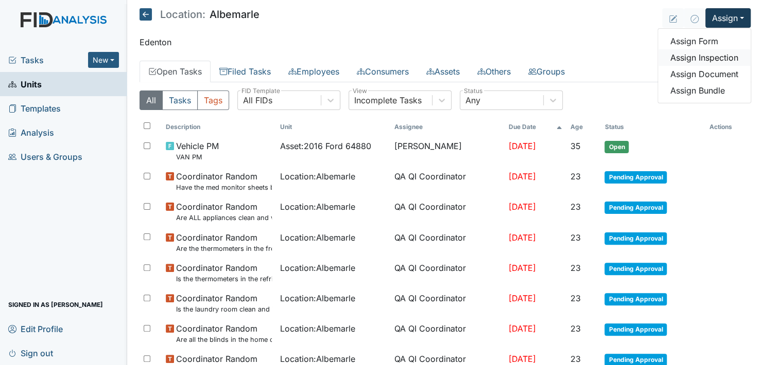
click at [719, 54] on link "Assign Inspection" at bounding box center [704, 57] width 93 height 16
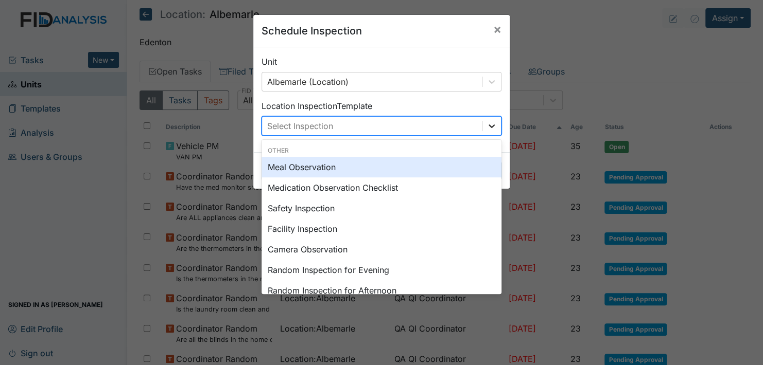
click at [487, 124] on icon at bounding box center [491, 126] width 10 height 10
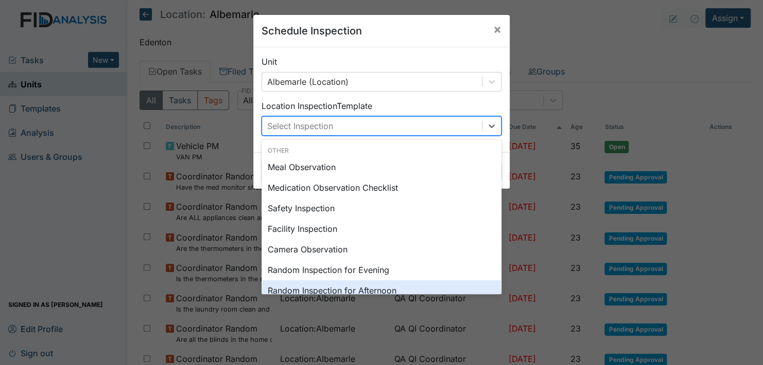
click at [371, 290] on div "Random Inspection for Afternoon" at bounding box center [382, 291] width 240 height 21
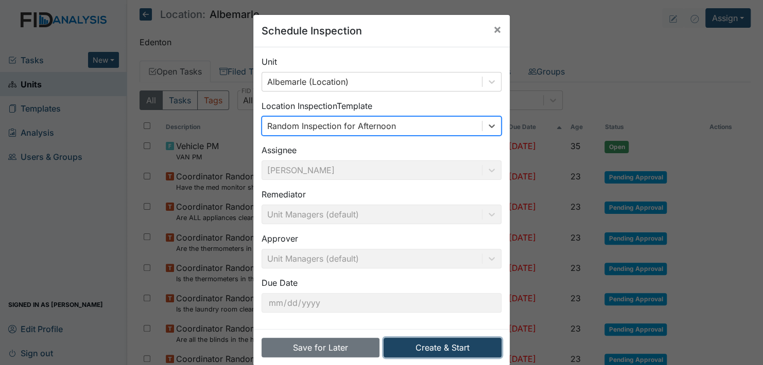
click at [439, 346] on button "Create & Start" at bounding box center [443, 348] width 118 height 20
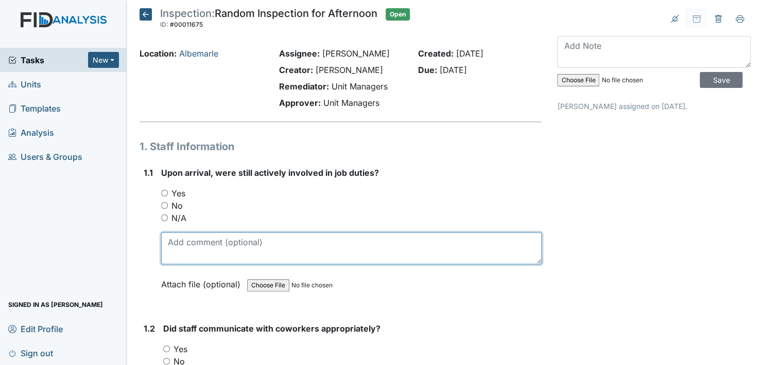
click at [213, 246] on textarea at bounding box center [351, 249] width 380 height 32
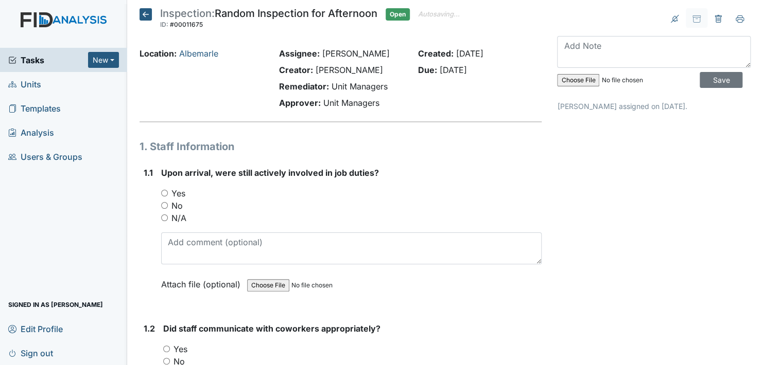
click at [163, 195] on input "Yes" at bounding box center [164, 193] width 7 height 7
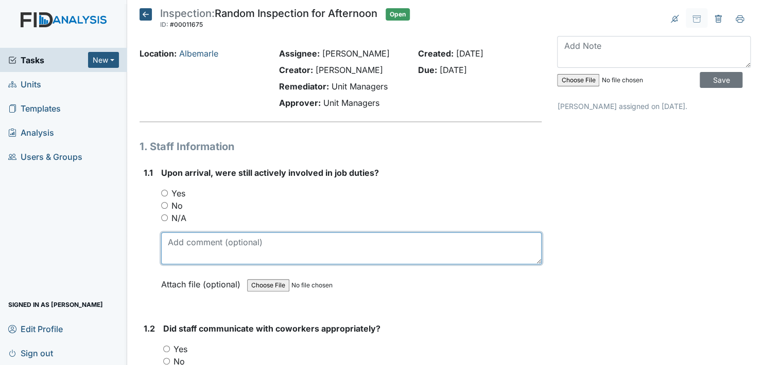
click at [219, 251] on textarea at bounding box center [351, 249] width 380 height 32
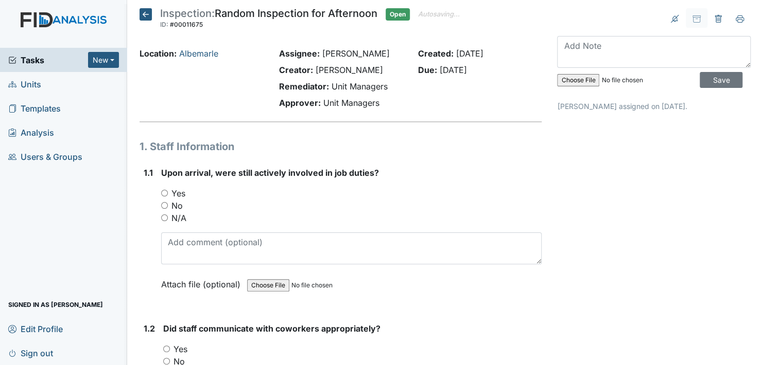
click at [161, 193] on input "Yes" at bounding box center [164, 193] width 7 height 7
click at [166, 193] on input "Yes" at bounding box center [164, 193] width 7 height 7
radio input "true"
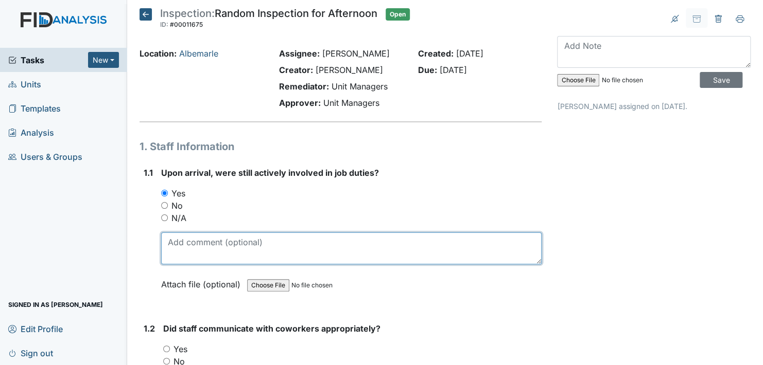
click at [219, 255] on textarea at bounding box center [351, 249] width 380 height 32
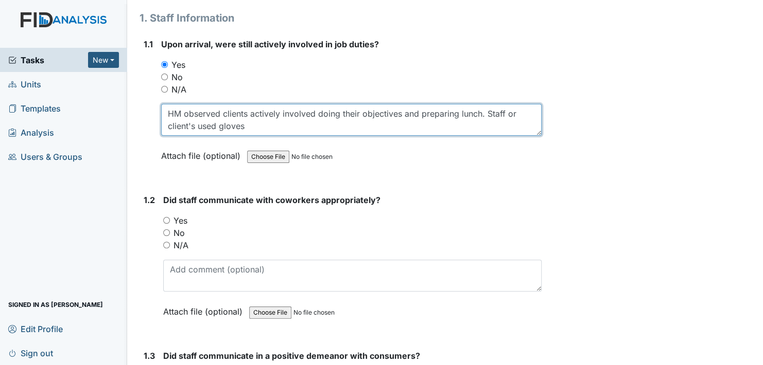
scroll to position [154, 0]
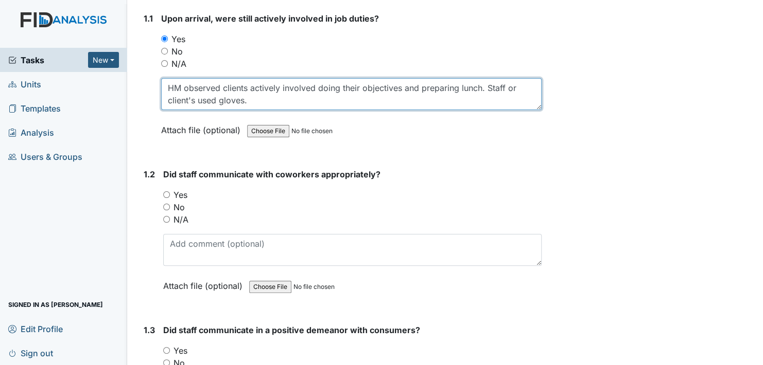
type textarea "HM observed clients actively involved doing their objectives and preparing lunc…"
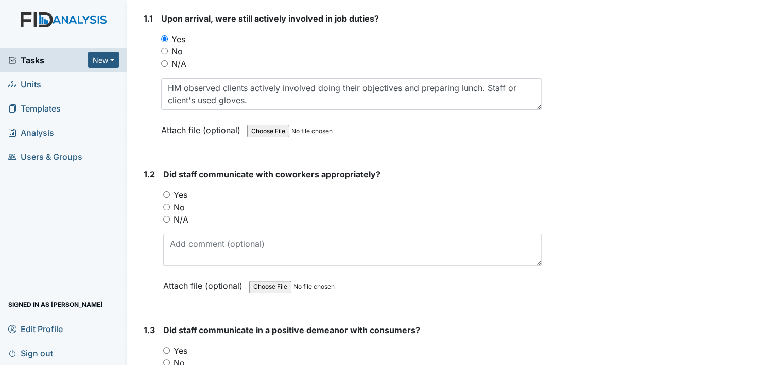
click at [163, 192] on input "Yes" at bounding box center [166, 194] width 7 height 7
radio input "true"
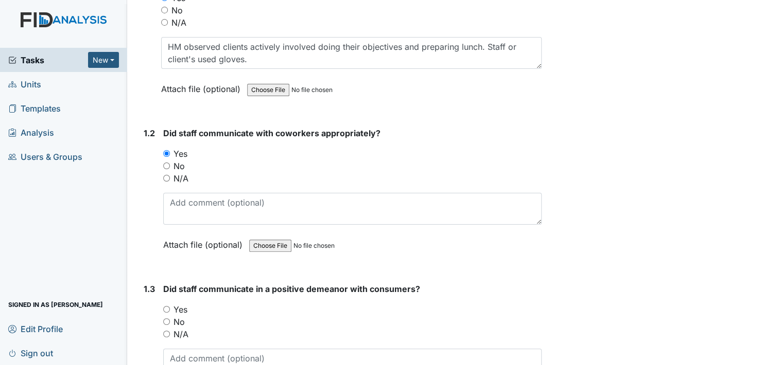
scroll to position [309, 0]
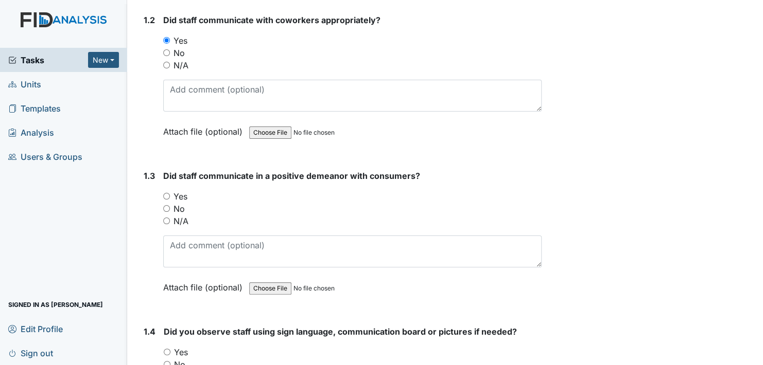
click at [166, 193] on input "Yes" at bounding box center [166, 196] width 7 height 7
radio input "true"
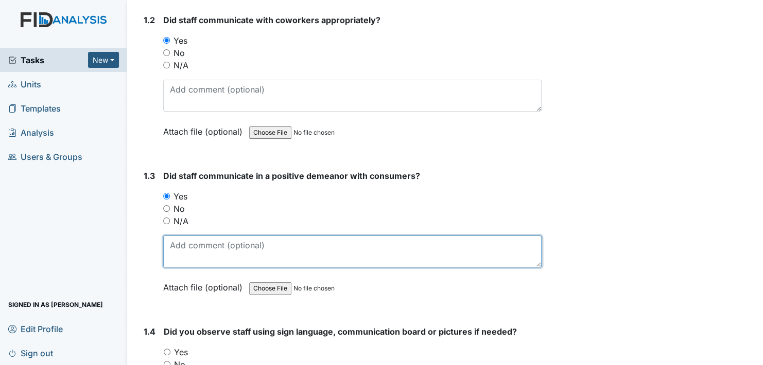
click at [199, 248] on textarea at bounding box center [352, 252] width 378 height 32
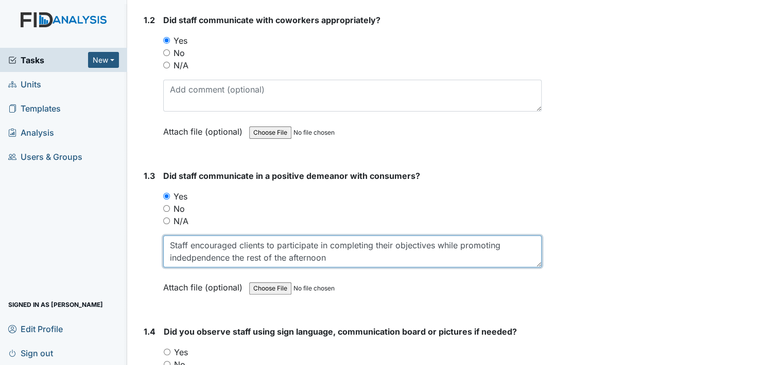
drag, startPoint x: 211, startPoint y: 253, endPoint x: 212, endPoint y: 259, distance: 5.7
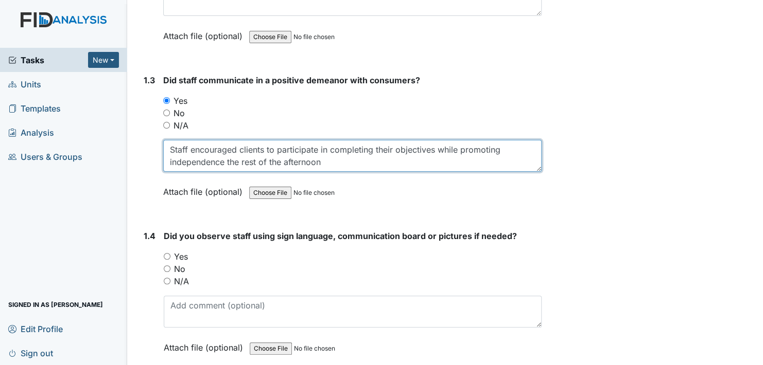
scroll to position [412, 0]
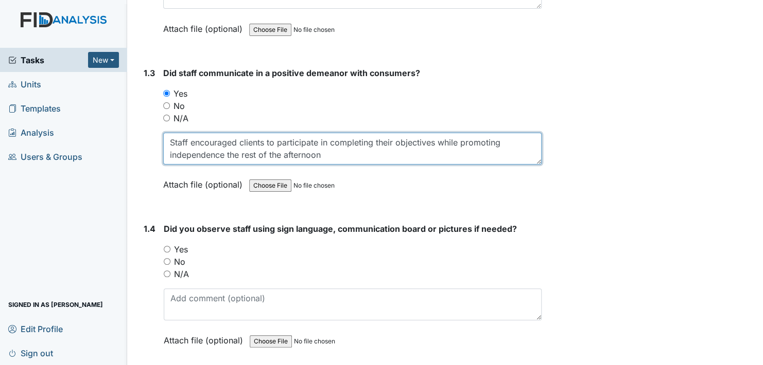
type textarea "Staff encouraged clients to participate in completing their objectives while pr…"
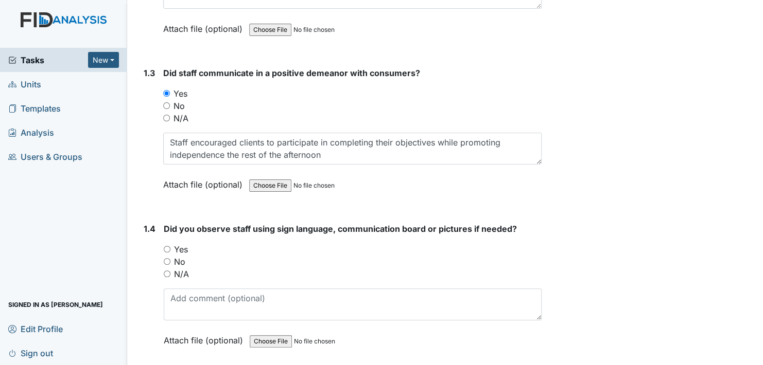
click at [169, 247] on input "Yes" at bounding box center [167, 249] width 7 height 7
radio input "true"
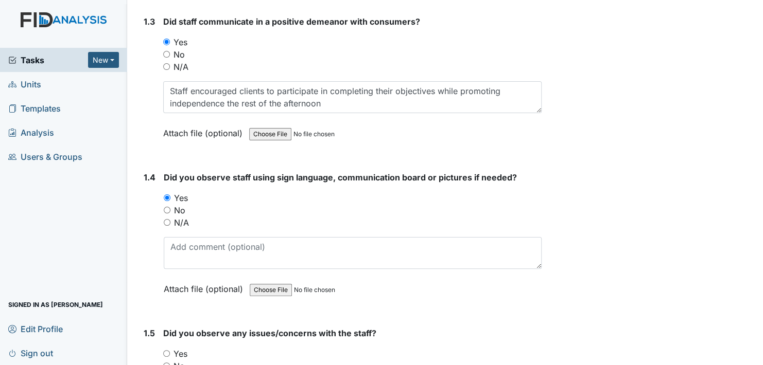
scroll to position [515, 0]
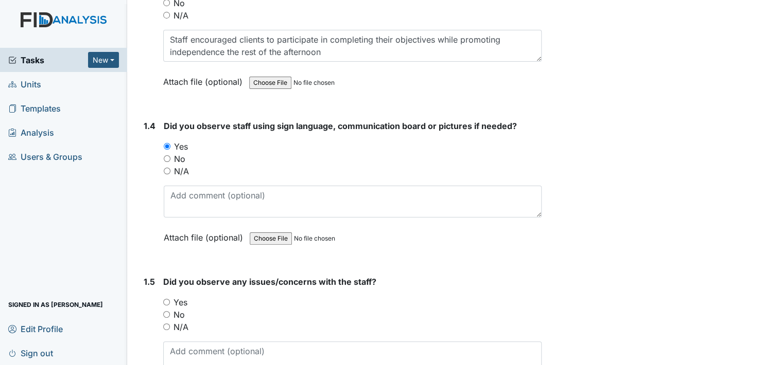
drag, startPoint x: 168, startPoint y: 312, endPoint x: 169, endPoint y: 318, distance: 5.9
click at [168, 312] on input "No" at bounding box center [166, 314] width 7 height 7
radio input "true"
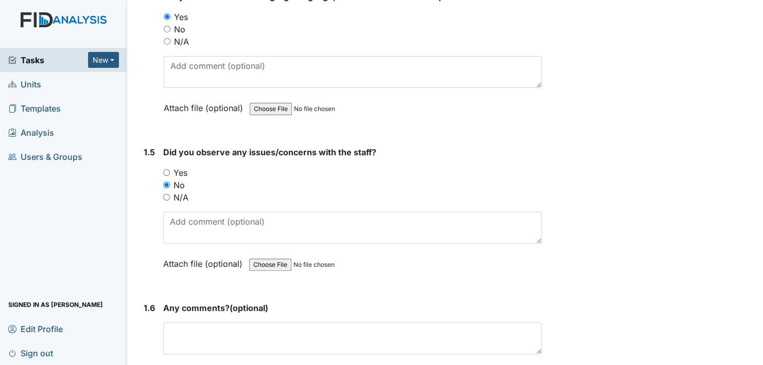
scroll to position [669, 0]
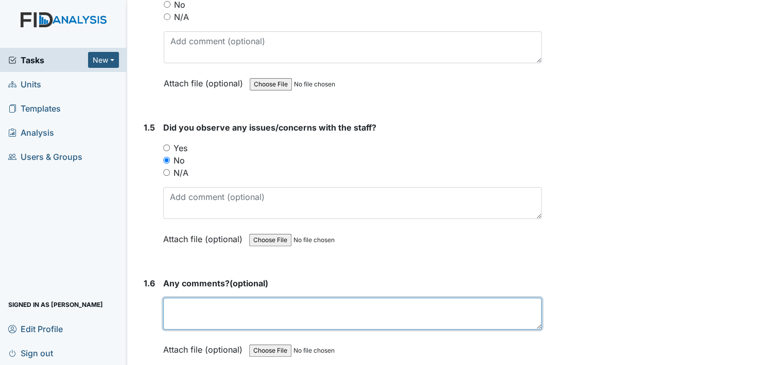
click at [191, 316] on textarea at bounding box center [352, 314] width 378 height 32
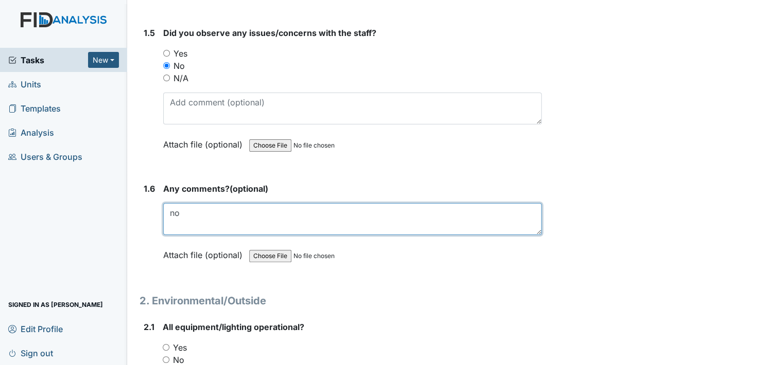
scroll to position [824, 0]
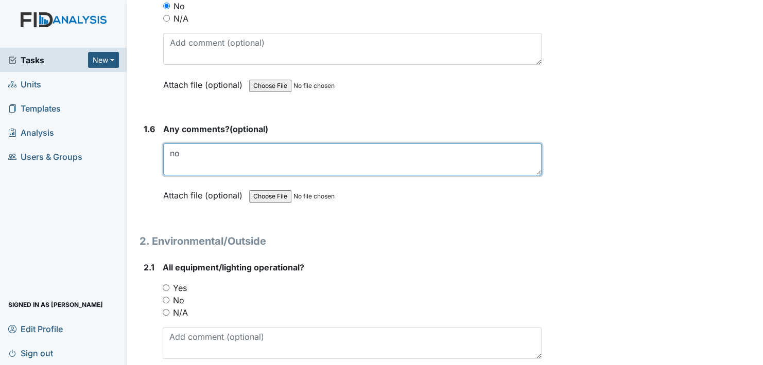
type textarea "no"
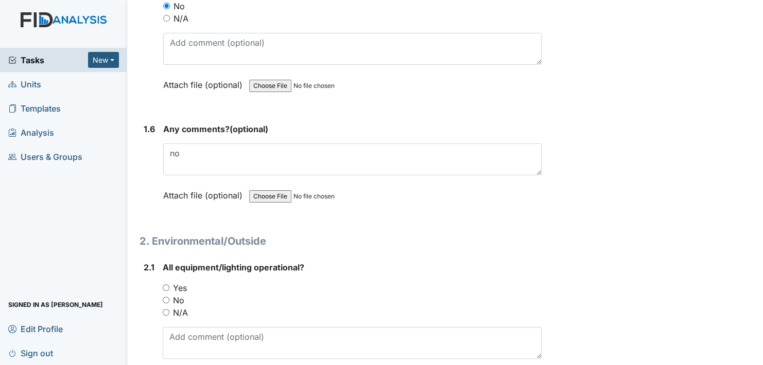
click at [167, 286] on input "Yes" at bounding box center [166, 288] width 7 height 7
radio input "true"
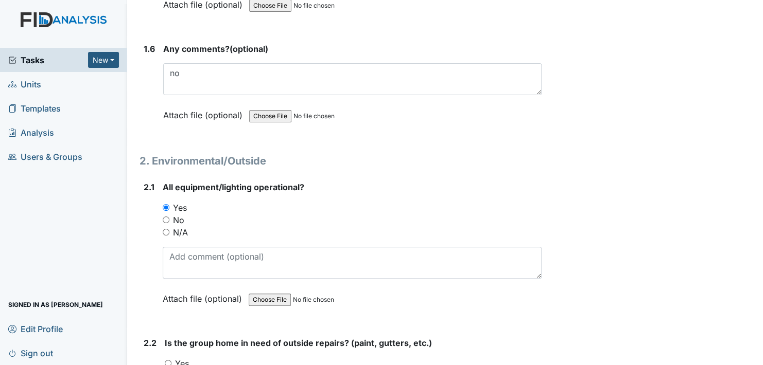
scroll to position [978, 0]
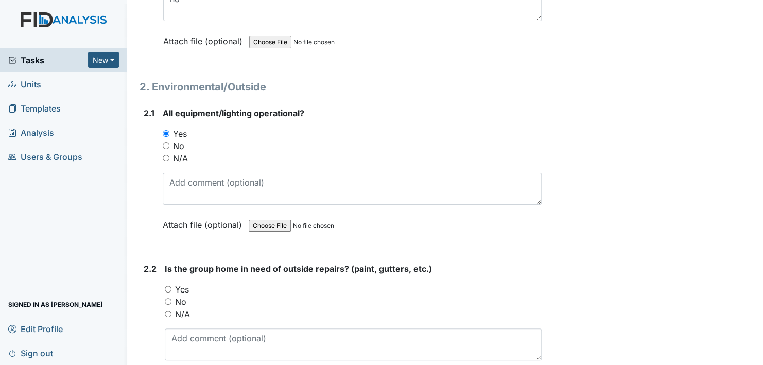
click at [169, 299] on input "No" at bounding box center [168, 302] width 7 height 7
radio input "true"
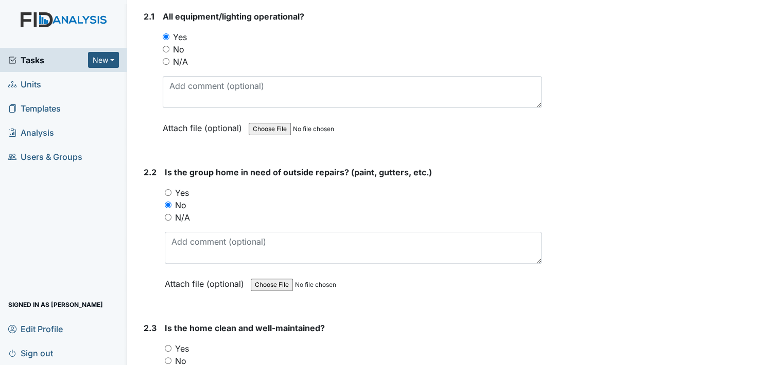
scroll to position [1081, 0]
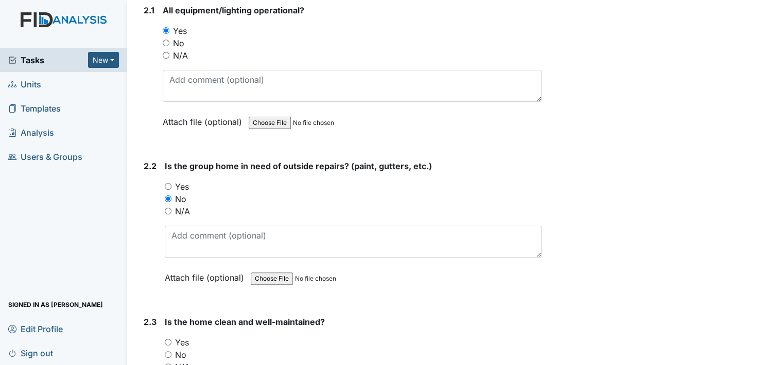
click at [170, 339] on input "Yes" at bounding box center [168, 342] width 7 height 7
radio input "true"
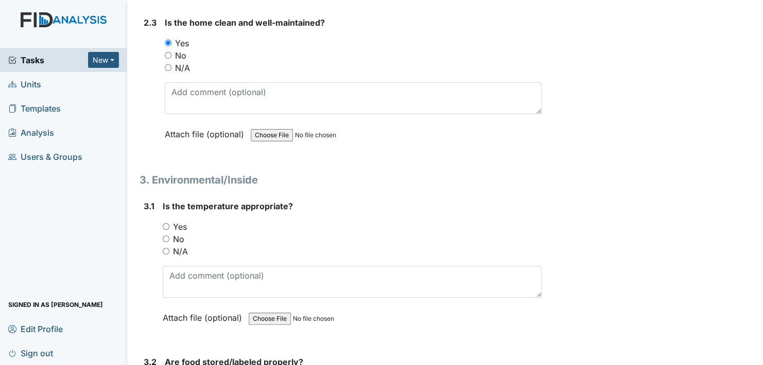
scroll to position [1390, 0]
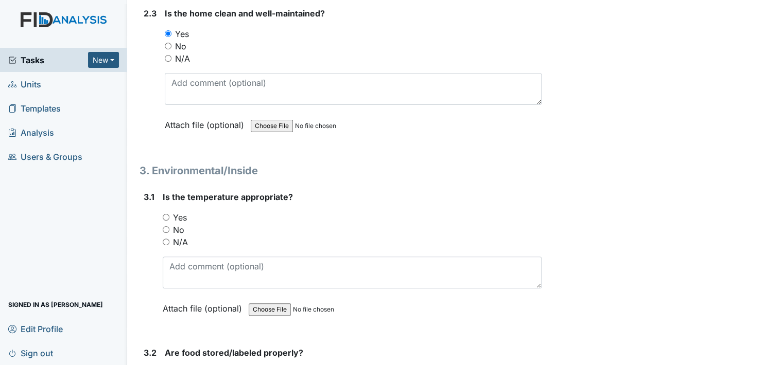
click at [166, 212] on div "Yes" at bounding box center [352, 218] width 379 height 12
click at [164, 214] on input "Yes" at bounding box center [166, 217] width 7 height 7
radio input "true"
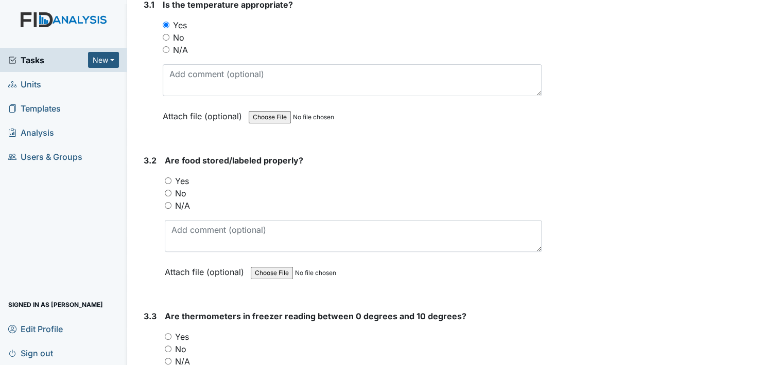
scroll to position [1596, 0]
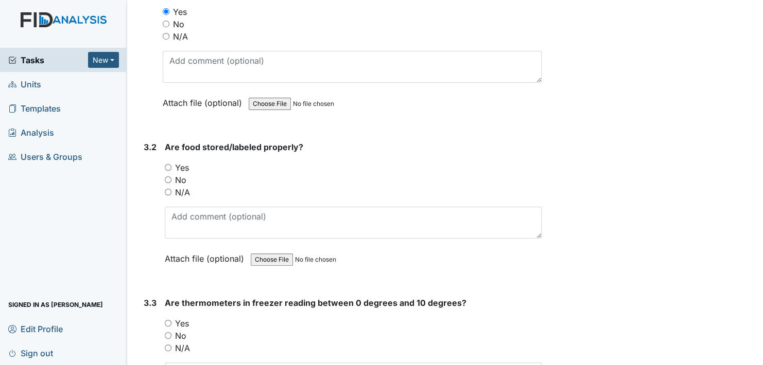
click at [167, 164] on input "Yes" at bounding box center [168, 167] width 7 height 7
radio input "true"
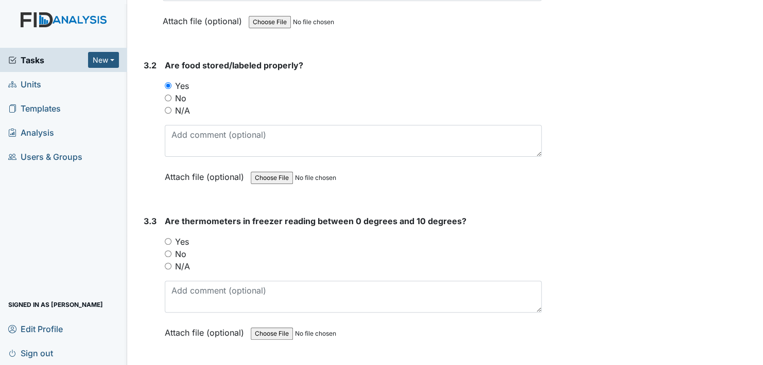
scroll to position [1699, 0]
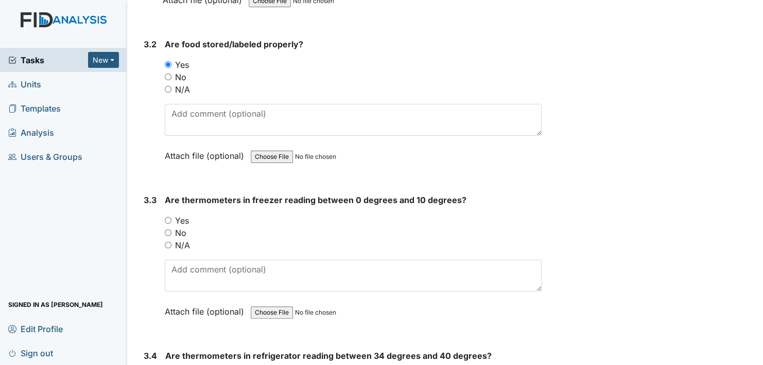
click at [168, 217] on input "Yes" at bounding box center [168, 220] width 7 height 7
radio input "true"
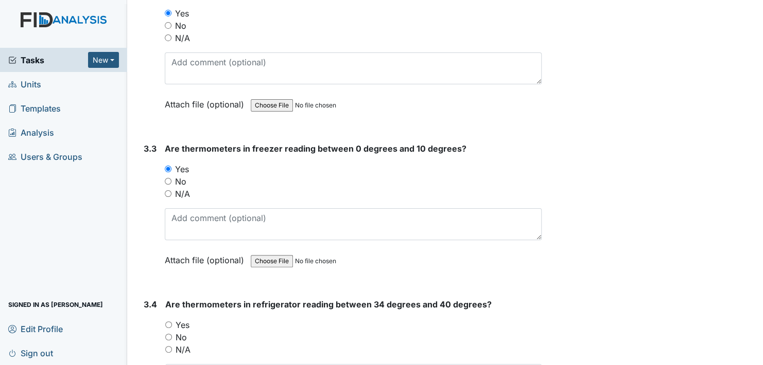
click at [170, 322] on input "Yes" at bounding box center [168, 325] width 7 height 7
radio input "true"
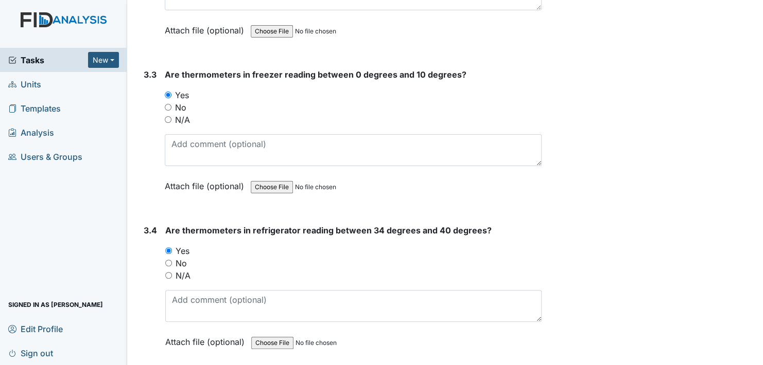
scroll to position [1905, 0]
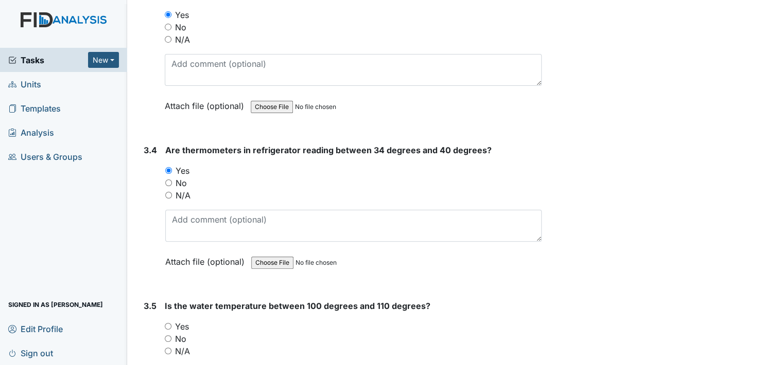
click at [169, 323] on input "Yes" at bounding box center [168, 326] width 7 height 7
radio input "true"
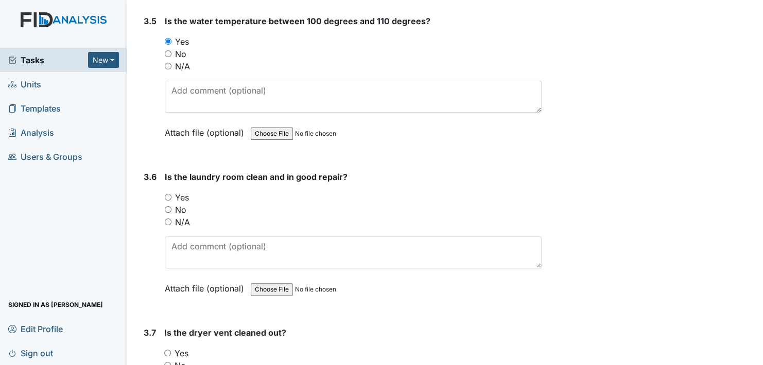
scroll to position [2214, 0]
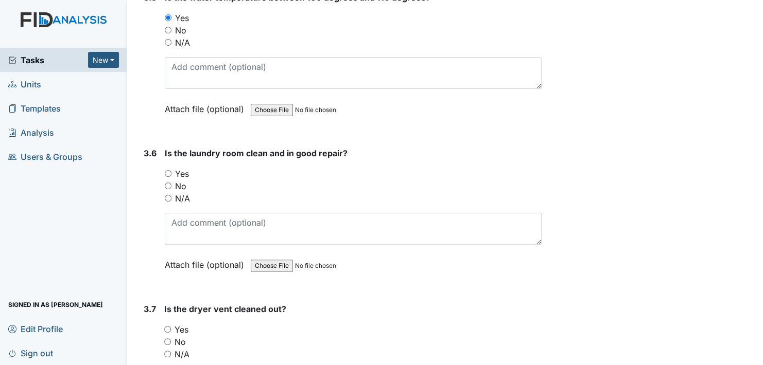
click at [168, 170] on input "Yes" at bounding box center [168, 173] width 7 height 7
radio input "true"
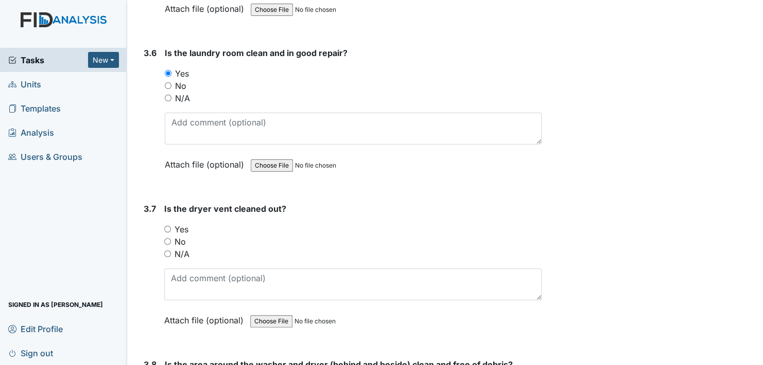
scroll to position [2368, 0]
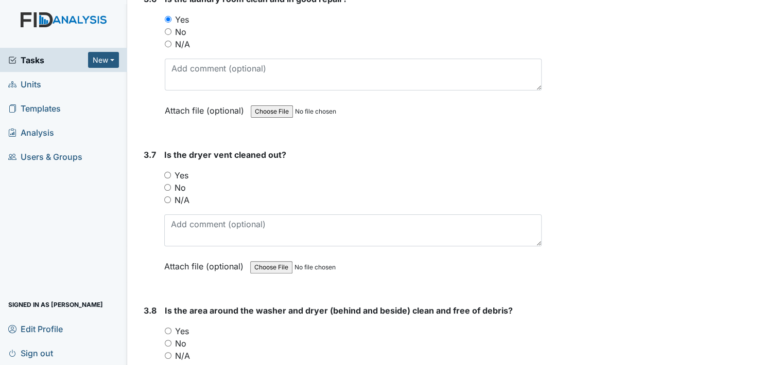
click at [165, 172] on input "Yes" at bounding box center [167, 175] width 7 height 7
radio input "true"
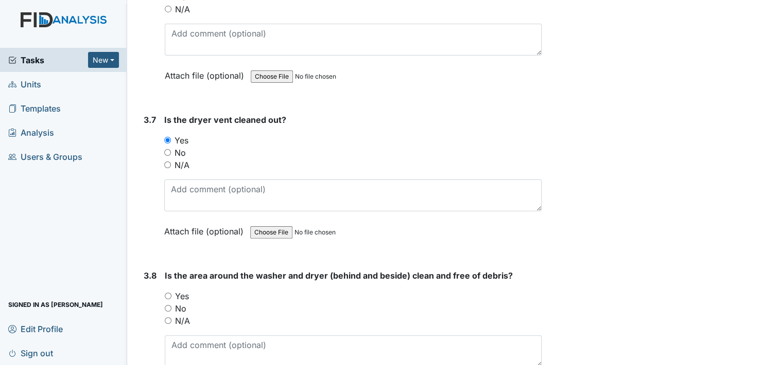
scroll to position [2574, 0]
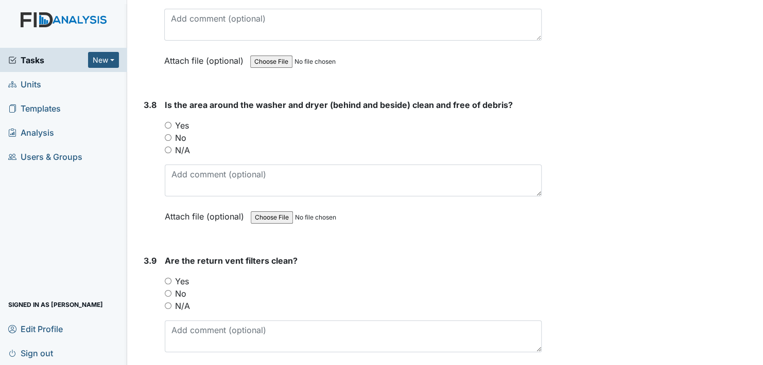
click at [169, 122] on input "Yes" at bounding box center [168, 125] width 7 height 7
radio input "true"
click at [168, 278] on input "Yes" at bounding box center [168, 281] width 7 height 7
radio input "true"
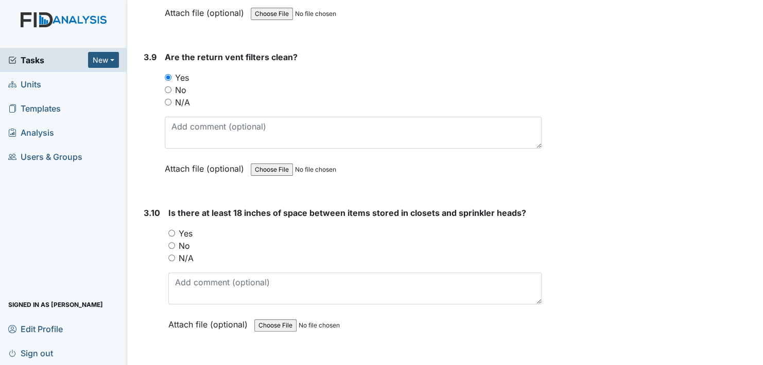
scroll to position [2780, 0]
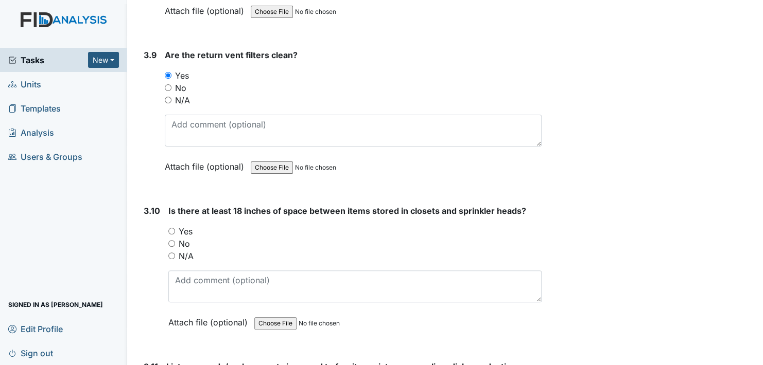
click at [173, 253] on input "N/A" at bounding box center [171, 256] width 7 height 7
radio input "true"
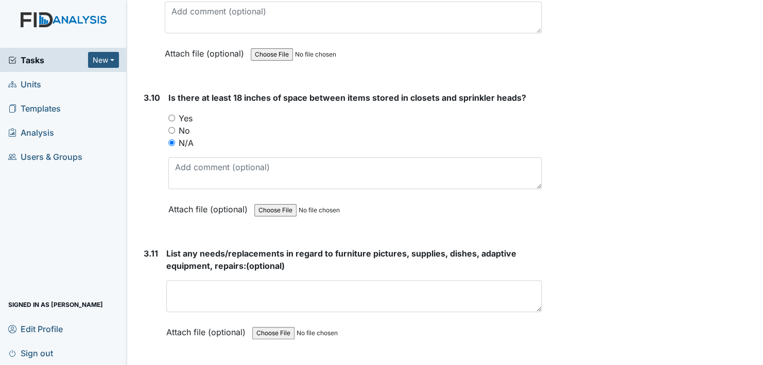
scroll to position [2934, 0]
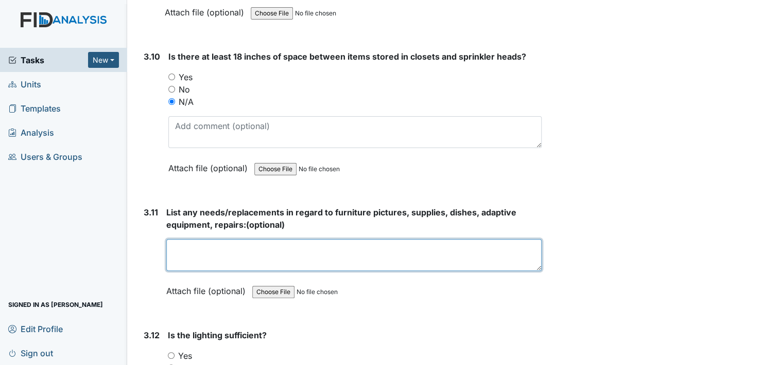
click at [175, 246] on div "List any needs/replacements in regard to furniture pictures, supplies, dishes, …" at bounding box center [353, 255] width 375 height 98
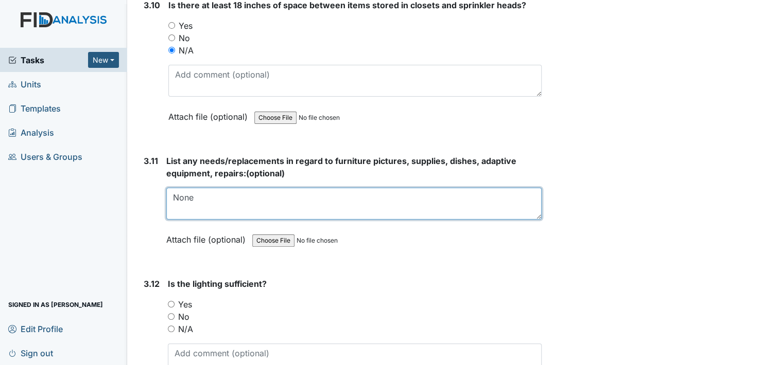
type textarea "None"
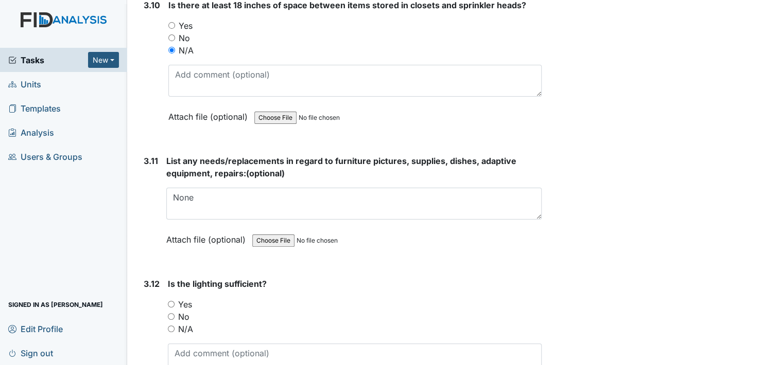
click at [171, 301] on input "Yes" at bounding box center [171, 304] width 7 height 7
radio input "true"
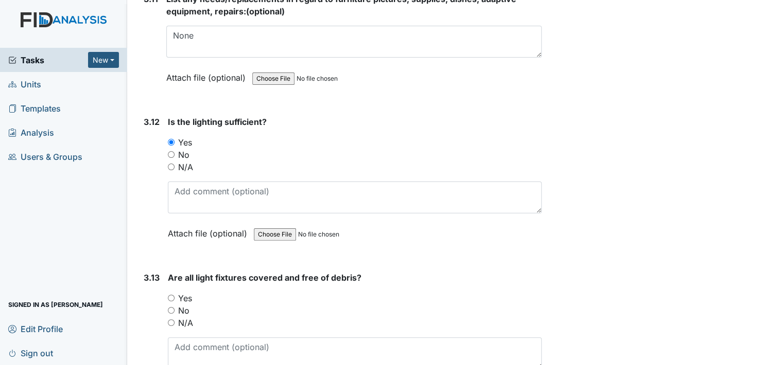
scroll to position [3192, 0]
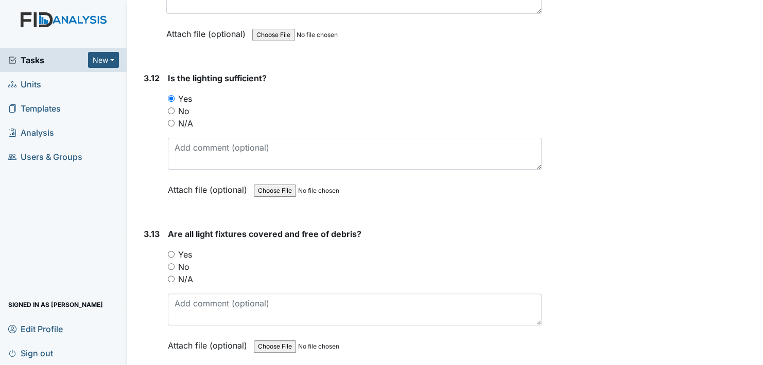
click at [173, 251] on input "Yes" at bounding box center [171, 254] width 7 height 7
radio input "true"
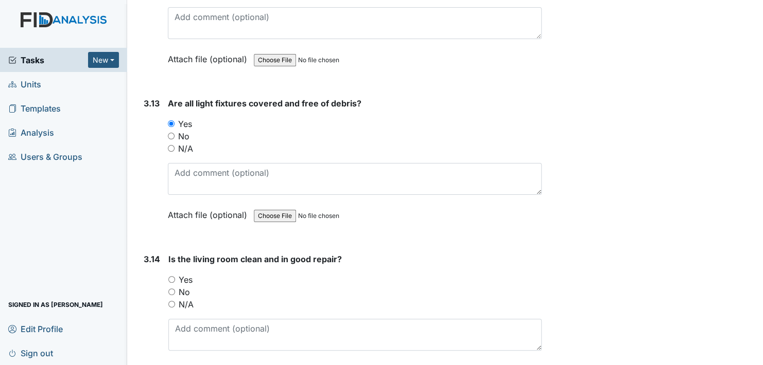
scroll to position [3346, 0]
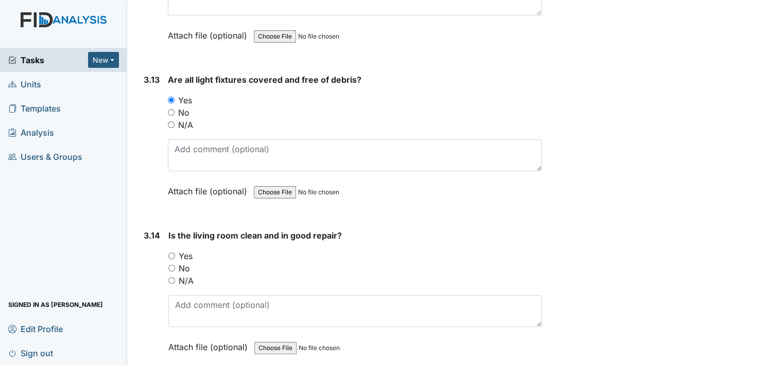
click at [173, 253] on input "Yes" at bounding box center [171, 256] width 7 height 7
radio input "true"
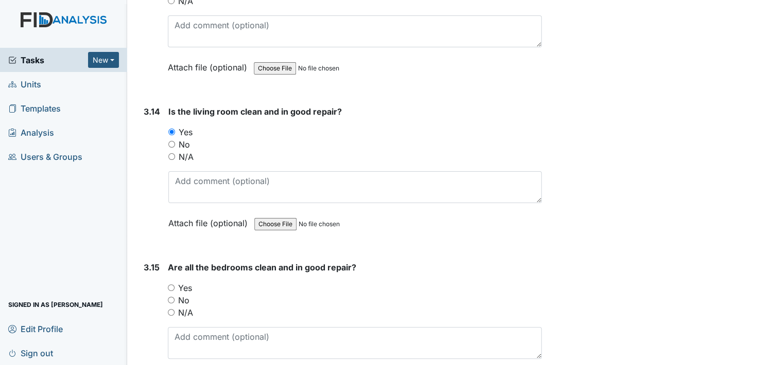
scroll to position [3501, 0]
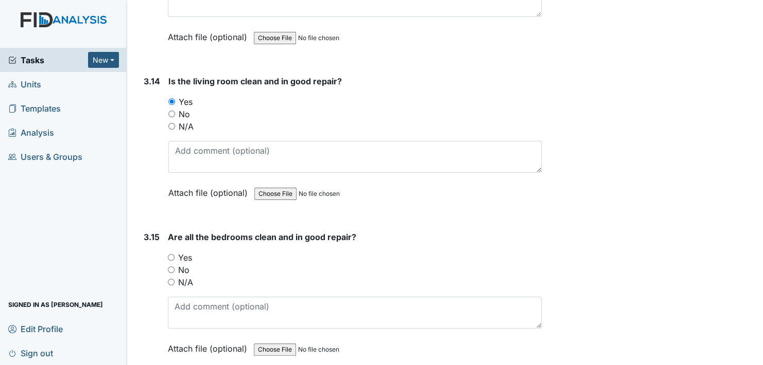
click at [170, 254] on input "Yes" at bounding box center [171, 257] width 7 height 7
radio input "true"
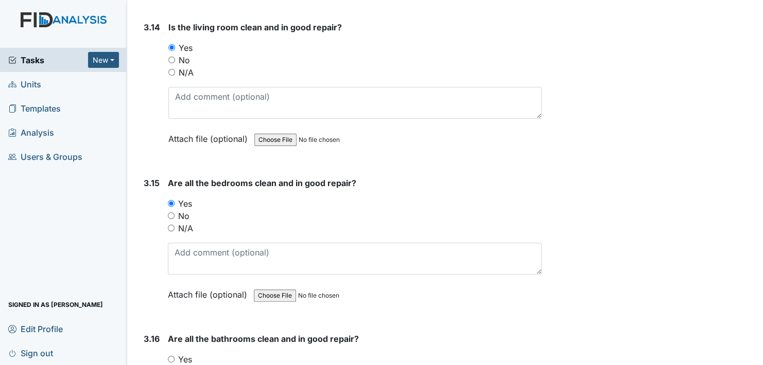
scroll to position [3655, 0]
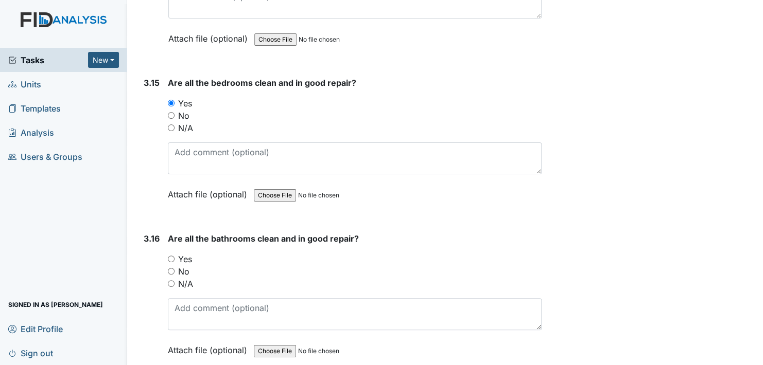
click at [169, 256] on input "Yes" at bounding box center [171, 259] width 7 height 7
radio input "true"
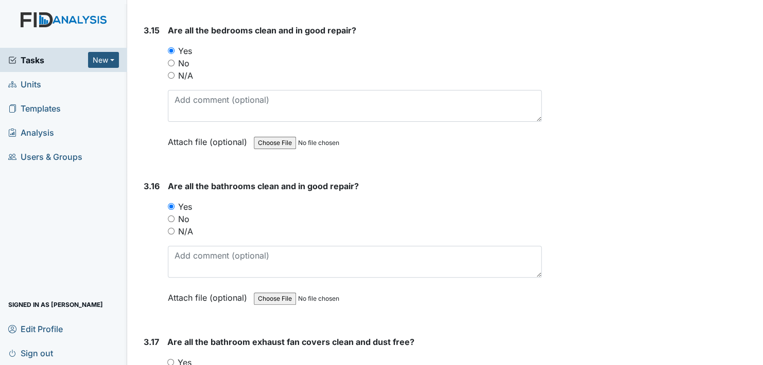
scroll to position [3809, 0]
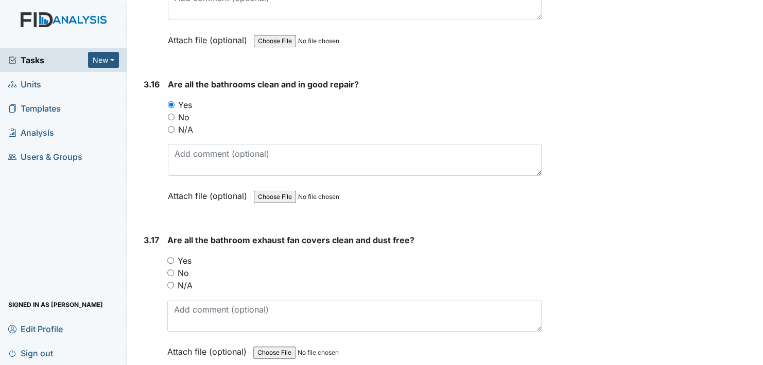
click at [171, 257] on input "Yes" at bounding box center [170, 260] width 7 height 7
radio input "true"
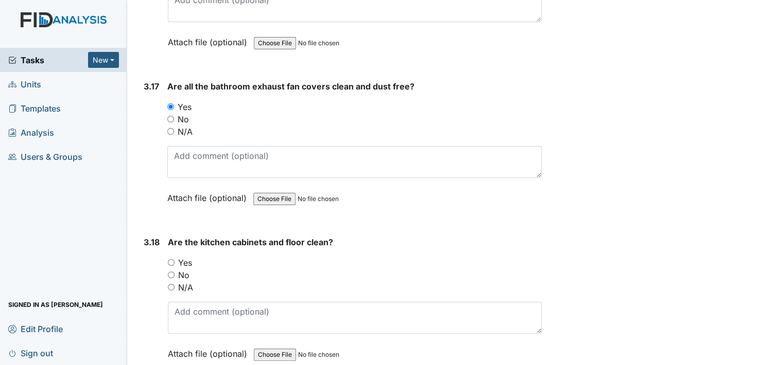
scroll to position [3964, 0]
click at [172, 259] on input "Yes" at bounding box center [171, 262] width 7 height 7
radio input "true"
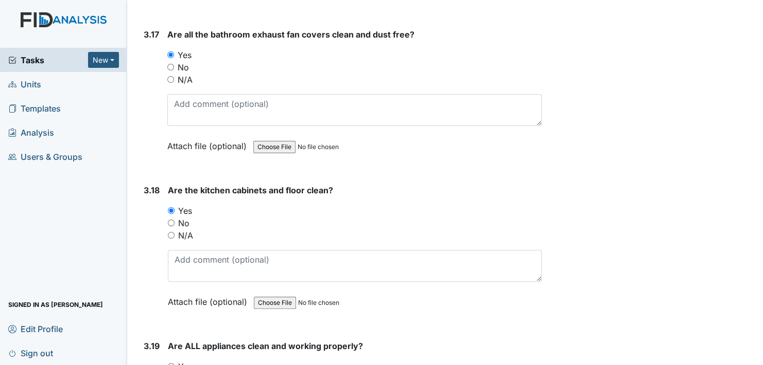
scroll to position [4118, 0]
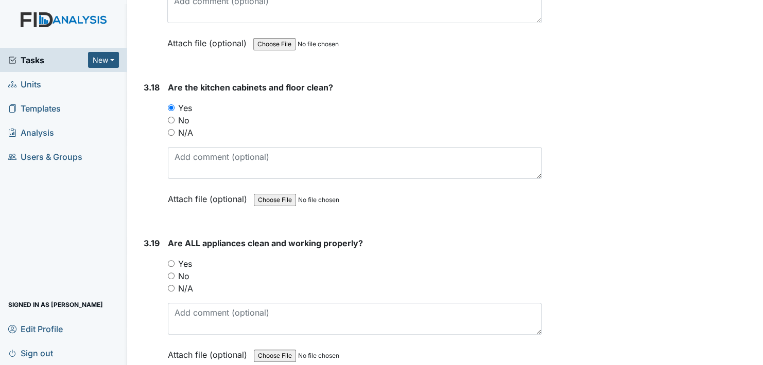
click at [169, 260] on input "Yes" at bounding box center [171, 263] width 7 height 7
radio input "true"
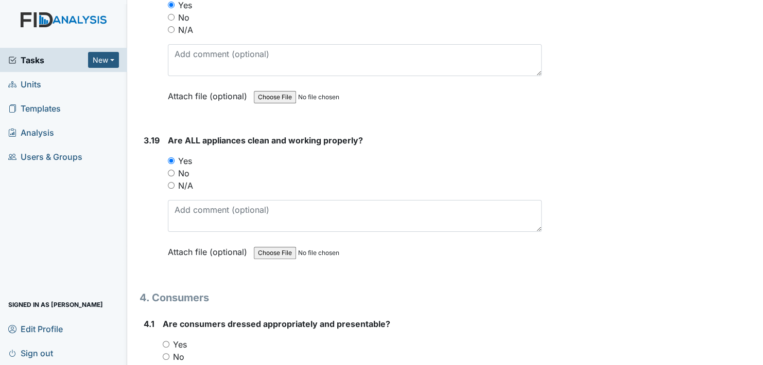
scroll to position [4273, 0]
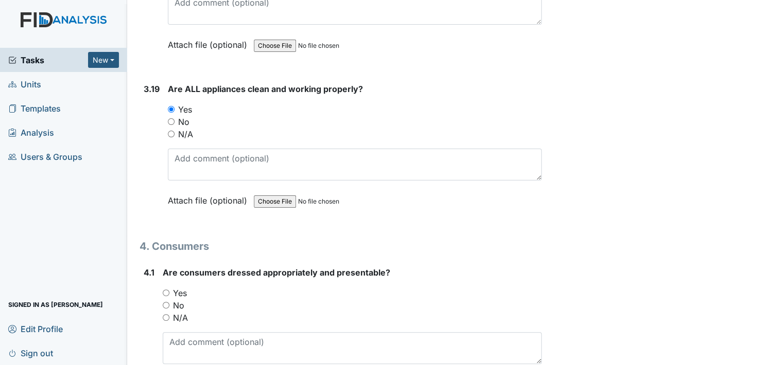
click at [165, 290] on input "Yes" at bounding box center [166, 293] width 7 height 7
radio input "true"
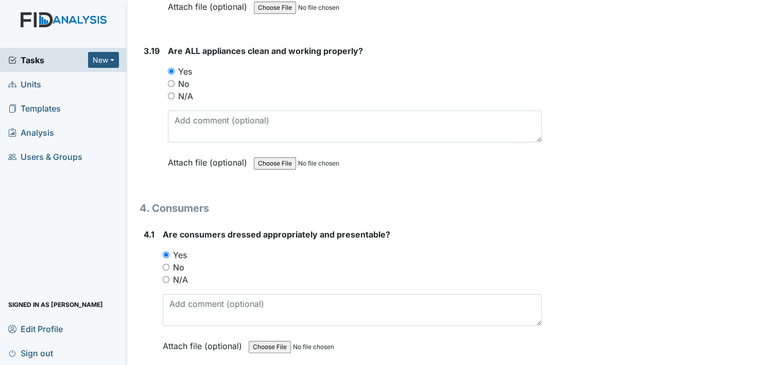
scroll to position [4427, 0]
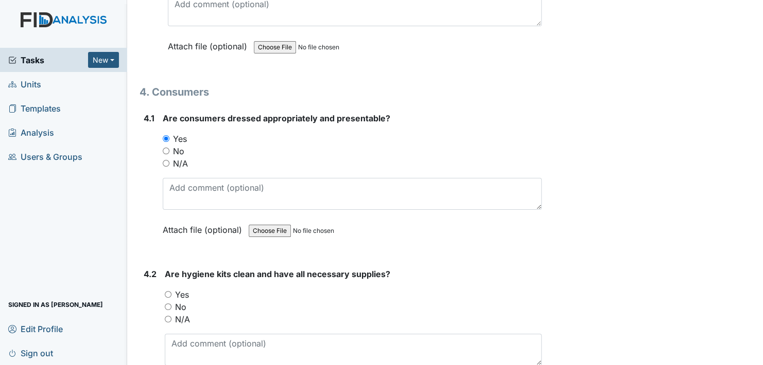
click at [170, 291] on input "Yes" at bounding box center [168, 294] width 7 height 7
radio input "true"
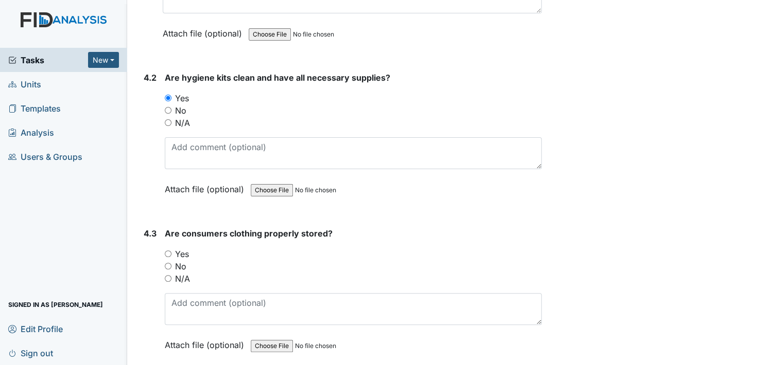
scroll to position [4633, 0]
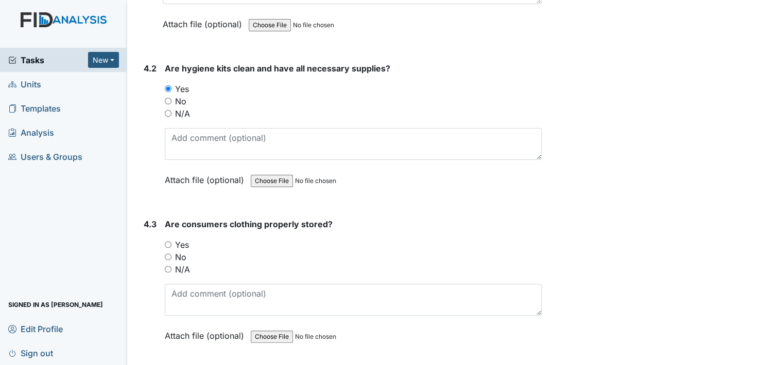
click at [169, 241] on input "Yes" at bounding box center [168, 244] width 7 height 7
radio input "true"
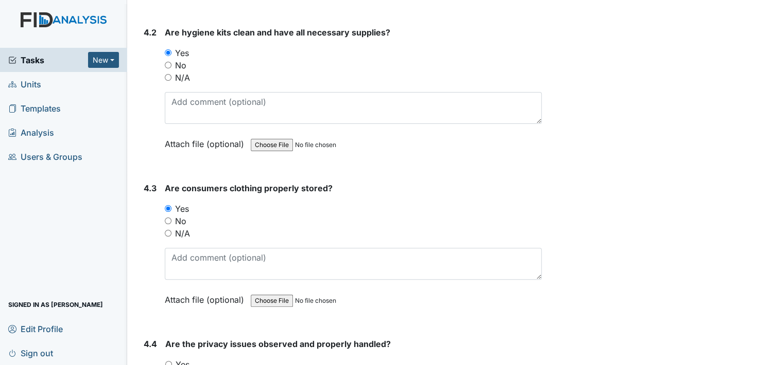
scroll to position [4787, 0]
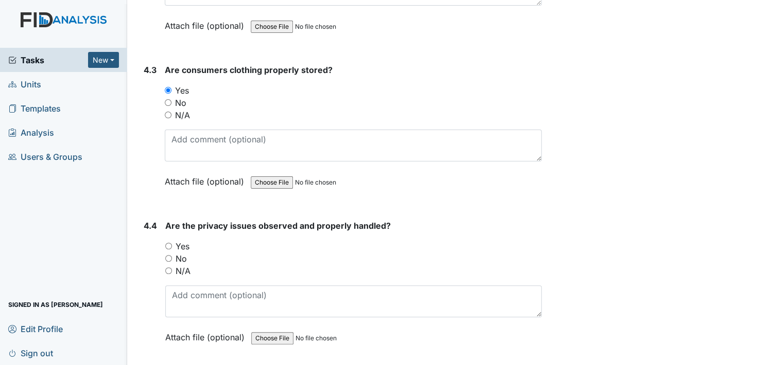
click at [169, 243] on input "Yes" at bounding box center [168, 246] width 7 height 7
radio input "true"
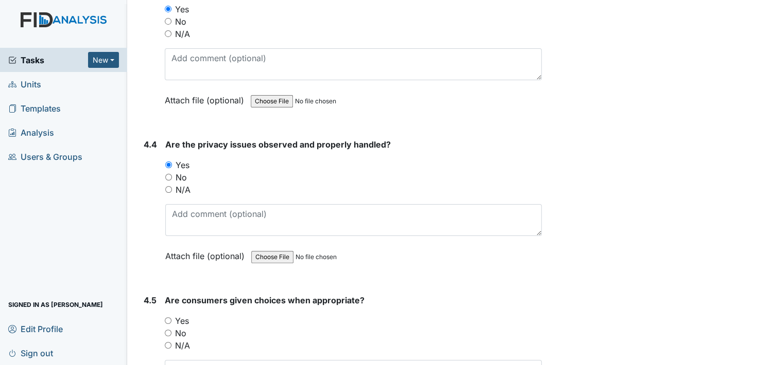
scroll to position [4942, 0]
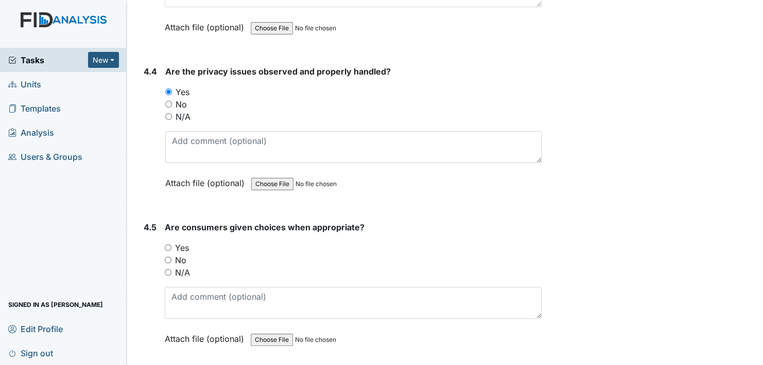
click at [169, 245] on input "Yes" at bounding box center [168, 248] width 7 height 7
radio input "true"
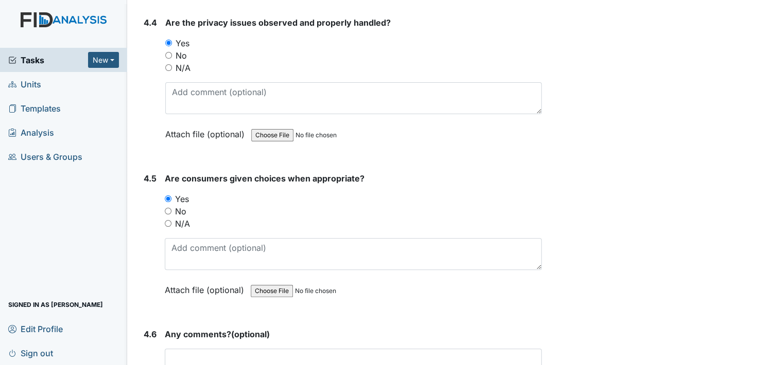
scroll to position [5045, 0]
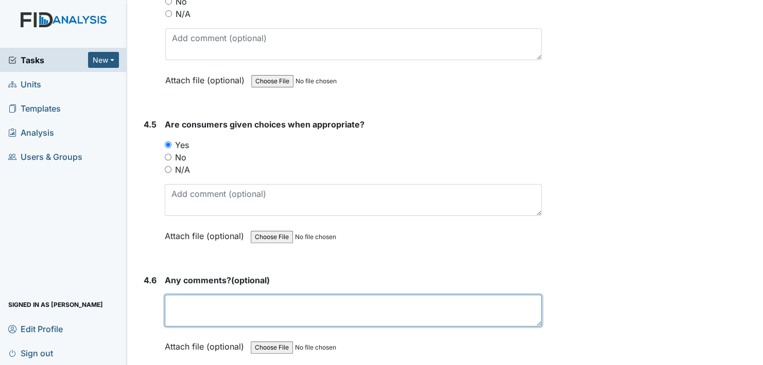
click at [187, 295] on textarea at bounding box center [353, 311] width 377 height 32
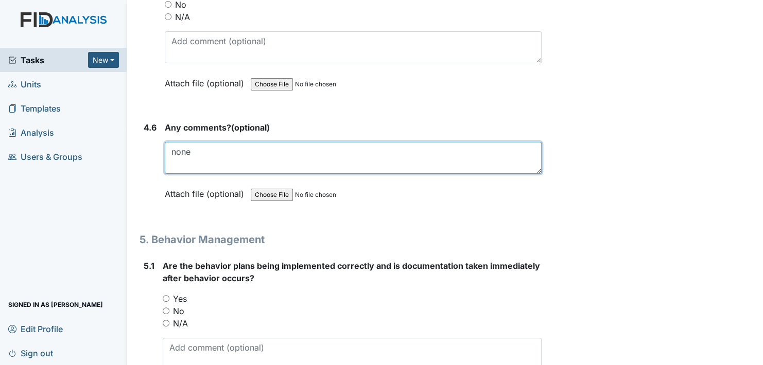
scroll to position [5199, 0]
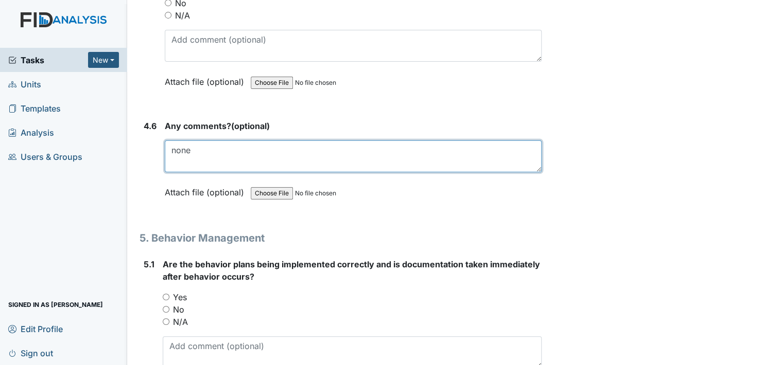
type textarea "none"
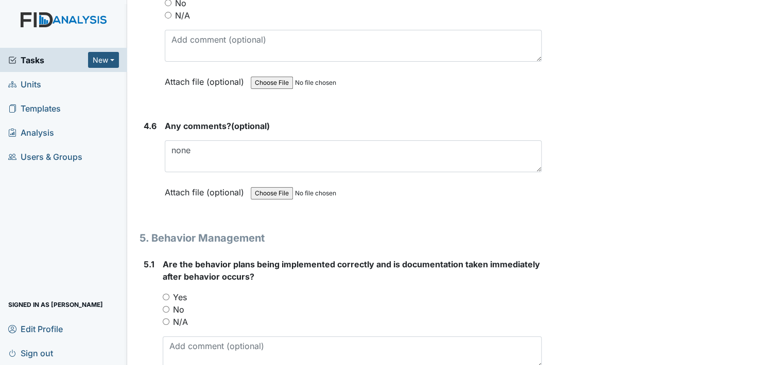
click at [168, 294] on input "Yes" at bounding box center [166, 297] width 7 height 7
radio input "true"
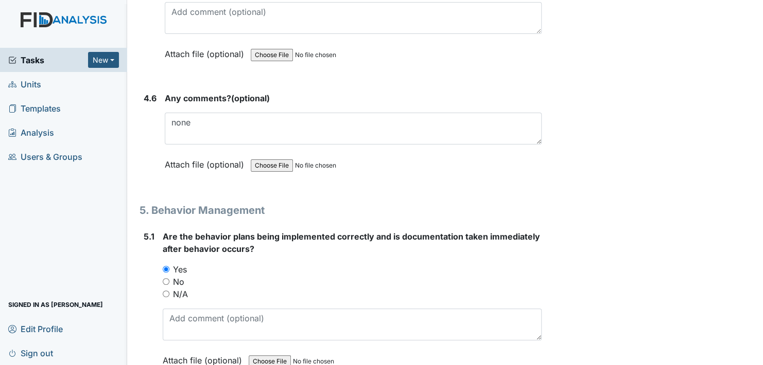
scroll to position [5354, 0]
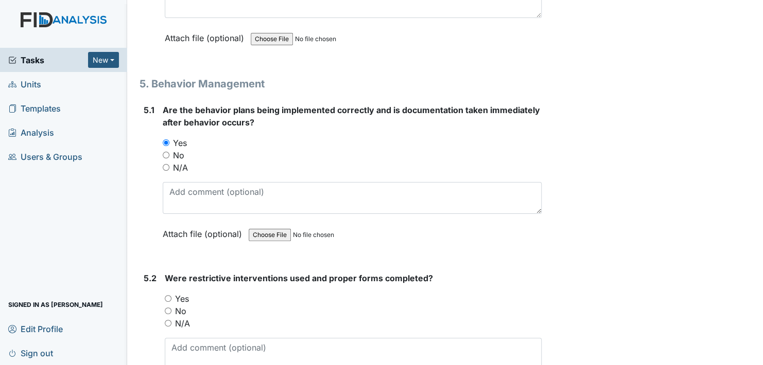
click at [167, 320] on input "N/A" at bounding box center [168, 323] width 7 height 7
radio input "true"
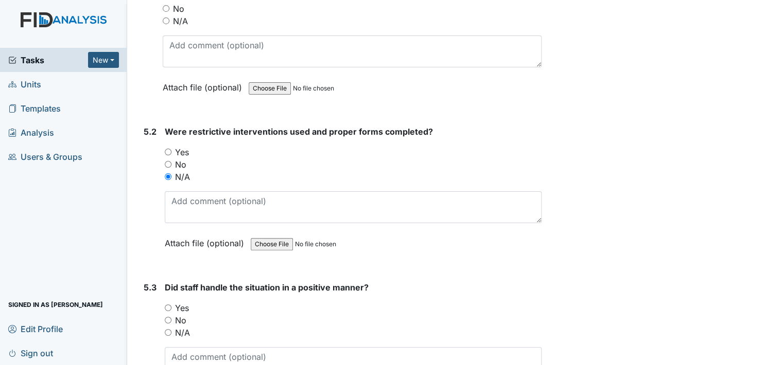
scroll to position [5508, 0]
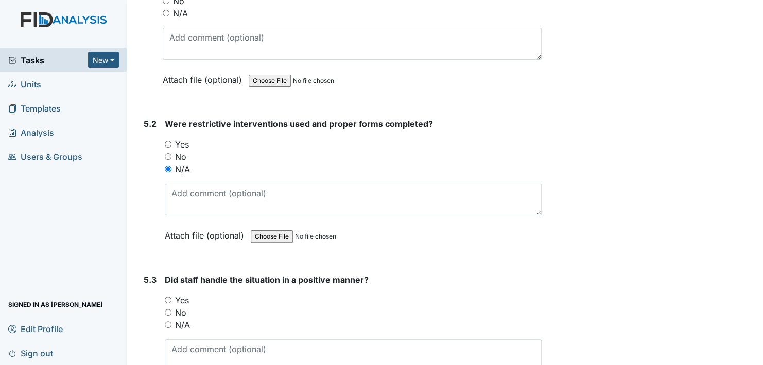
click at [170, 322] on input "N/A" at bounding box center [168, 325] width 7 height 7
radio input "true"
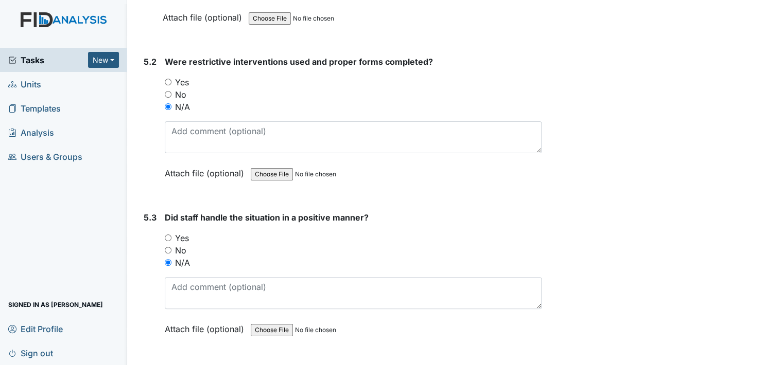
scroll to position [5663, 0]
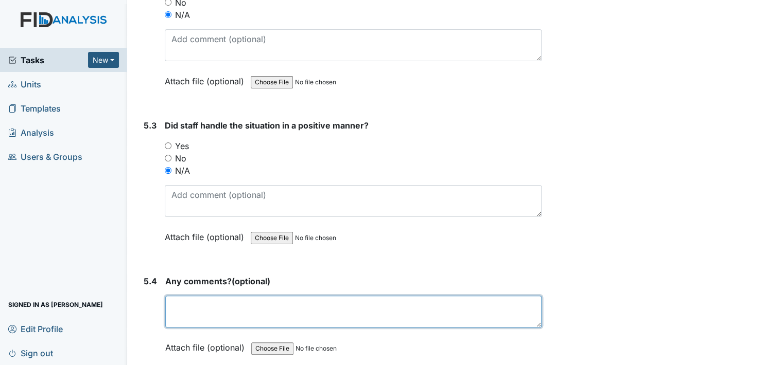
click at [190, 296] on textarea at bounding box center [353, 312] width 376 height 32
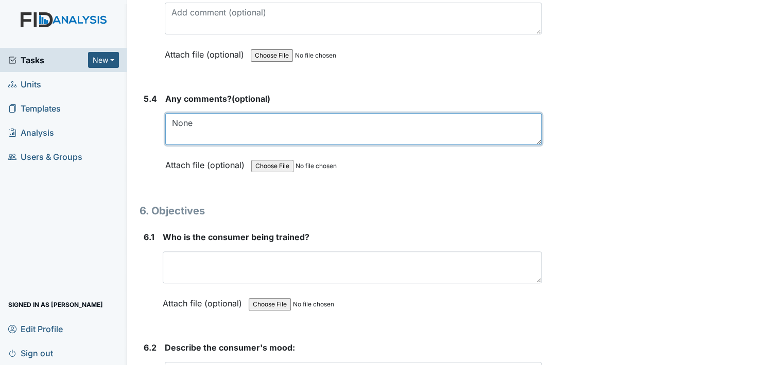
scroll to position [5869, 0]
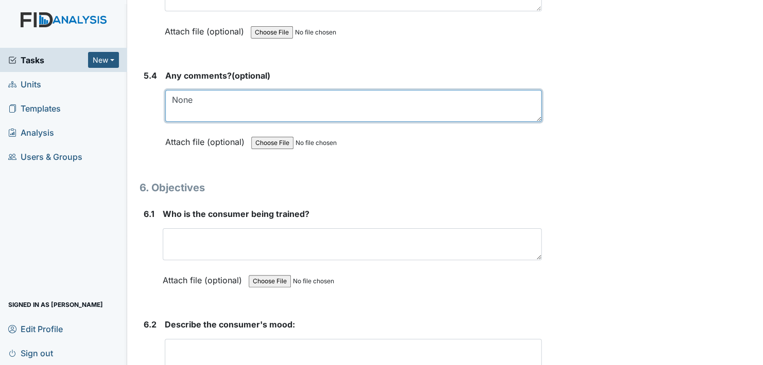
type textarea "None"
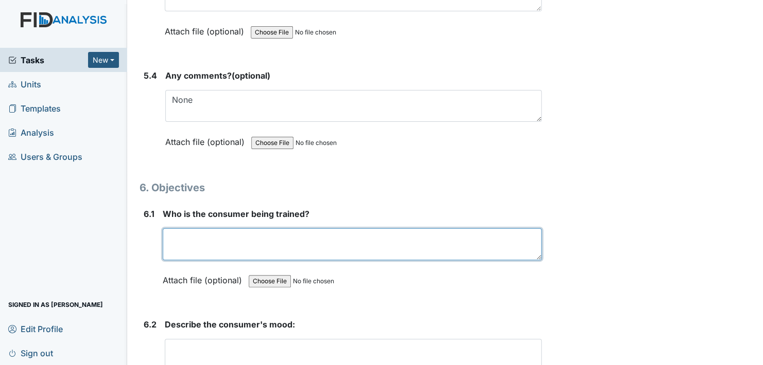
click at [199, 229] on textarea at bounding box center [352, 245] width 379 height 32
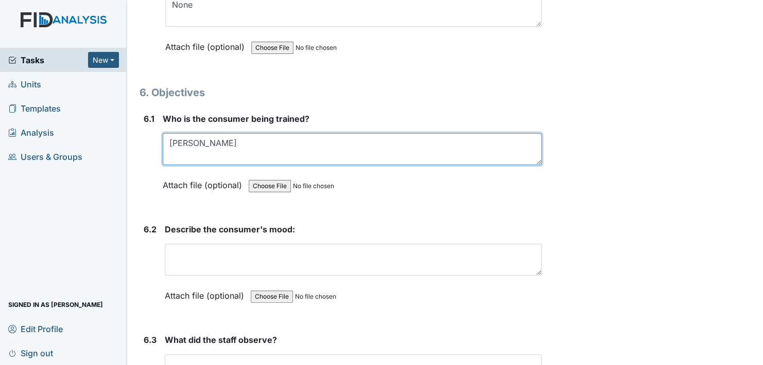
scroll to position [5971, 0]
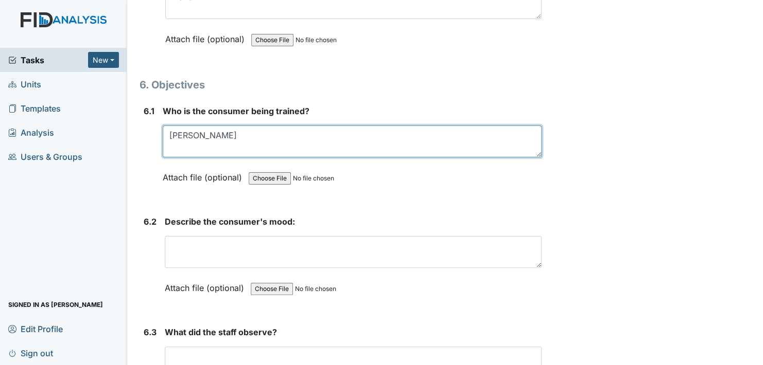
type textarea "Alan"
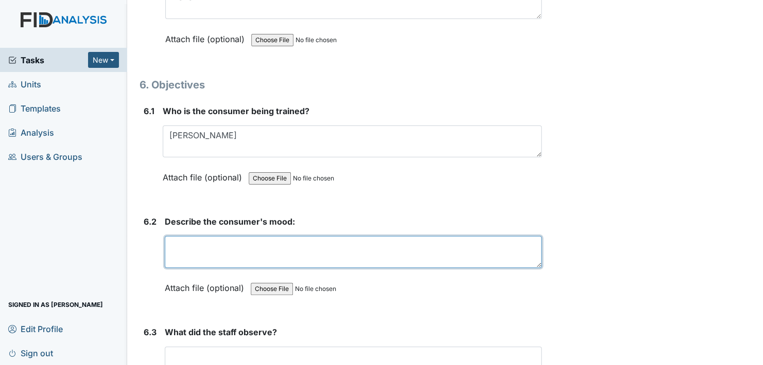
click at [200, 236] on textarea at bounding box center [353, 252] width 377 height 32
type textarea "H"
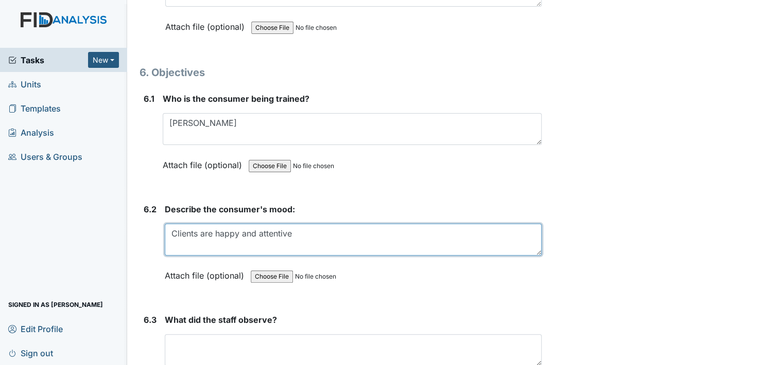
scroll to position [6023, 0]
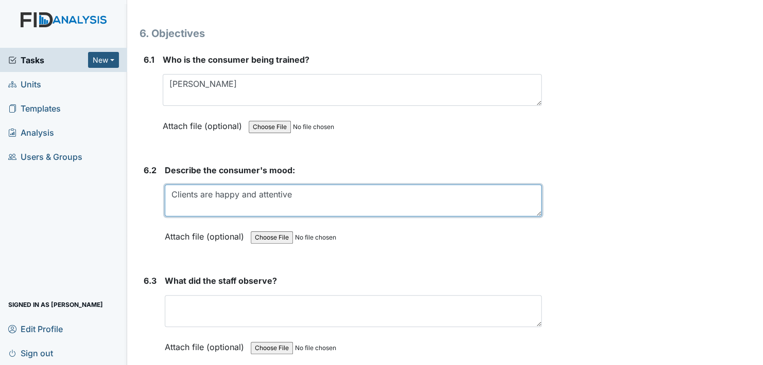
type textarea "Clients are happy and attentive"
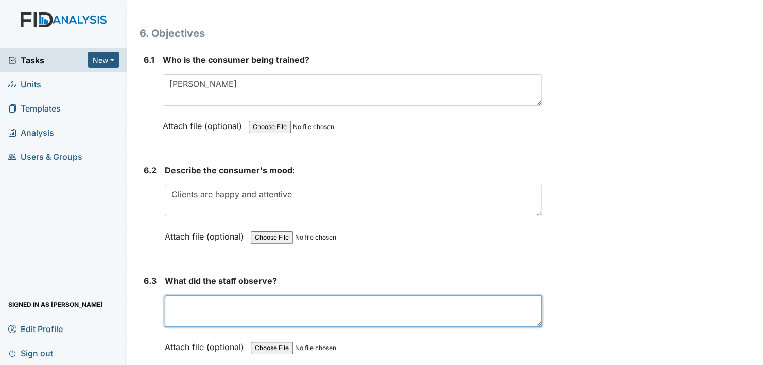
click at [205, 295] on textarea at bounding box center [353, 311] width 377 height 32
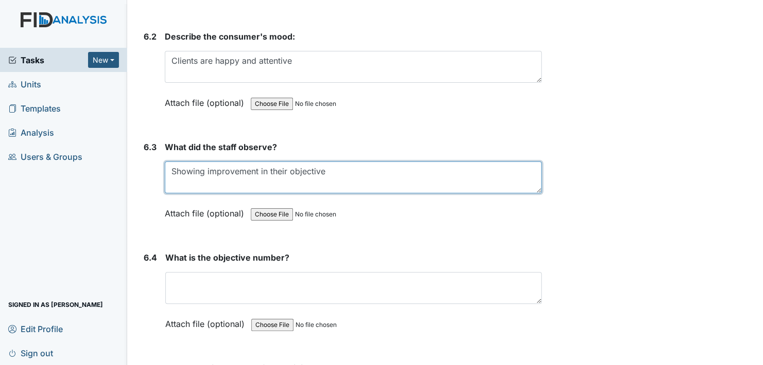
scroll to position [6177, 0]
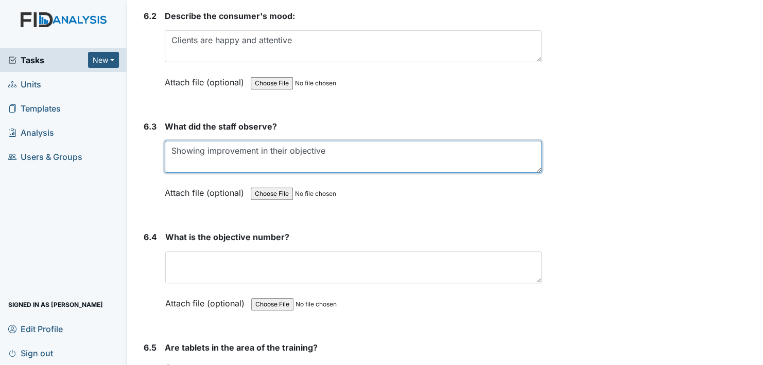
type textarea "Showing improvement in their objective"
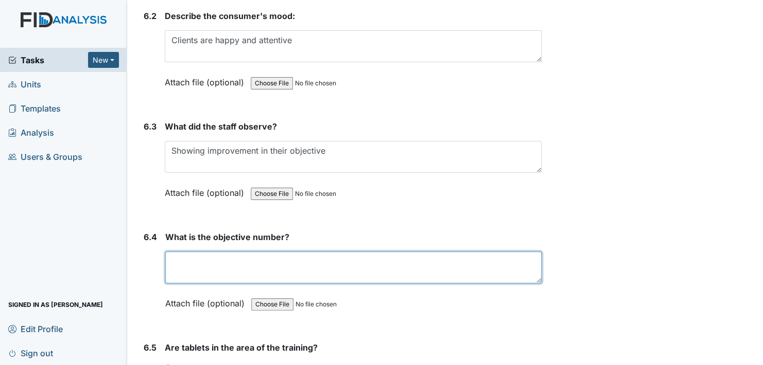
click at [206, 252] on textarea at bounding box center [353, 268] width 376 height 32
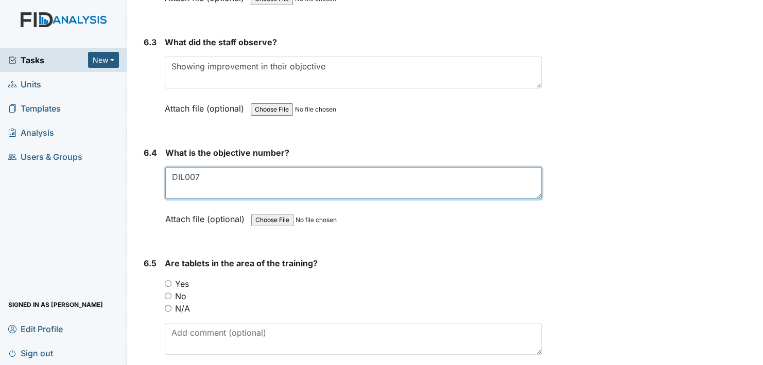
scroll to position [6280, 0]
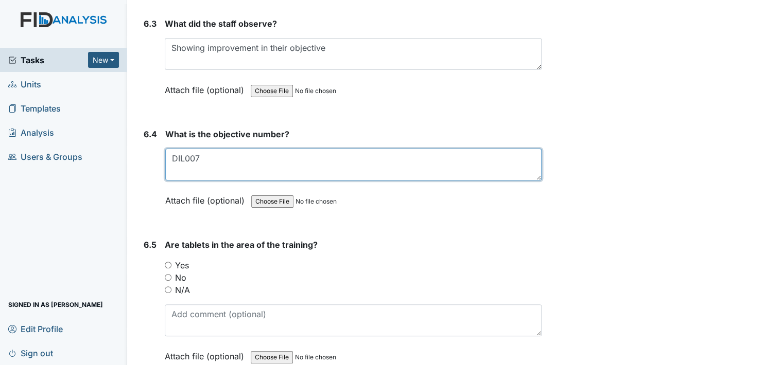
type textarea "DIL007"
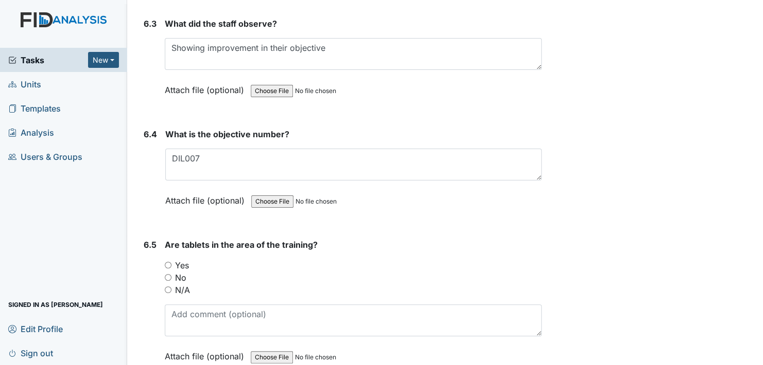
click at [167, 262] on input "Yes" at bounding box center [168, 265] width 7 height 7
radio input "true"
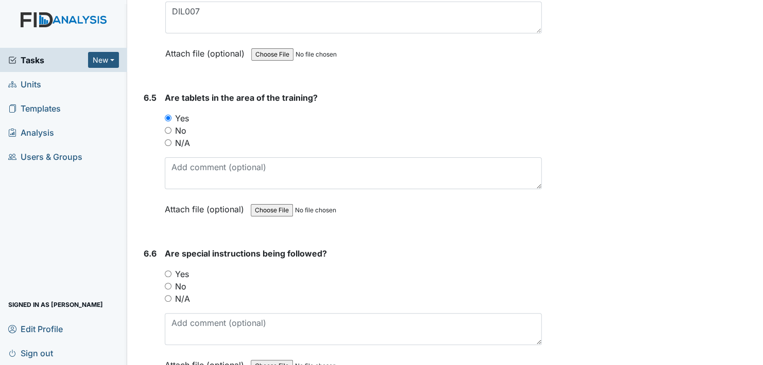
scroll to position [6435, 0]
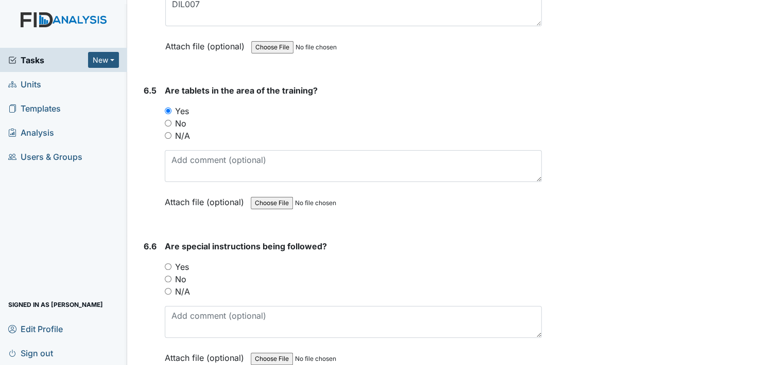
click at [167, 264] on input "Yes" at bounding box center [168, 267] width 7 height 7
radio input "true"
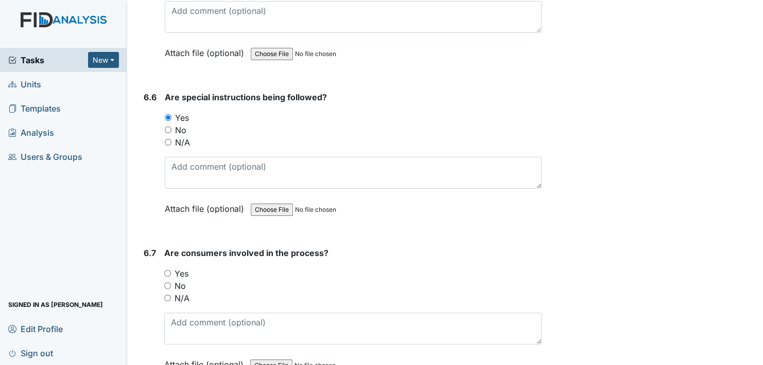
scroll to position [6589, 0]
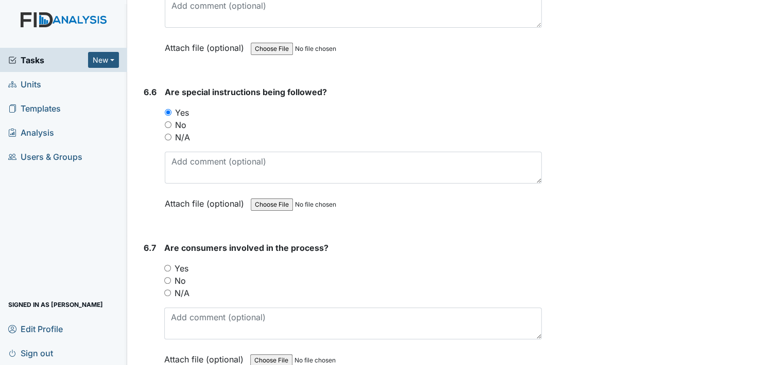
click at [166, 265] on input "Yes" at bounding box center [167, 268] width 7 height 7
radio input "true"
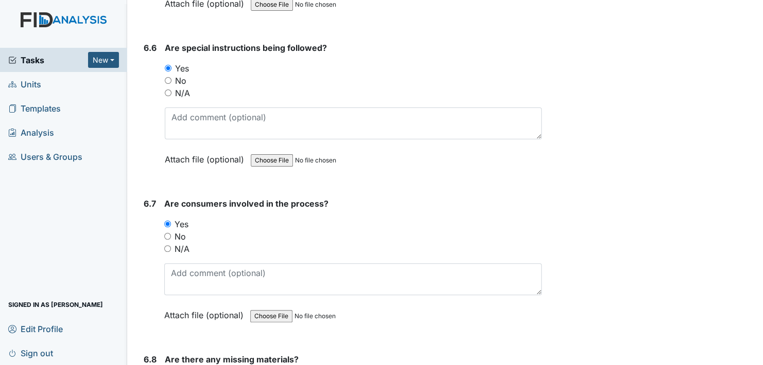
scroll to position [6692, 0]
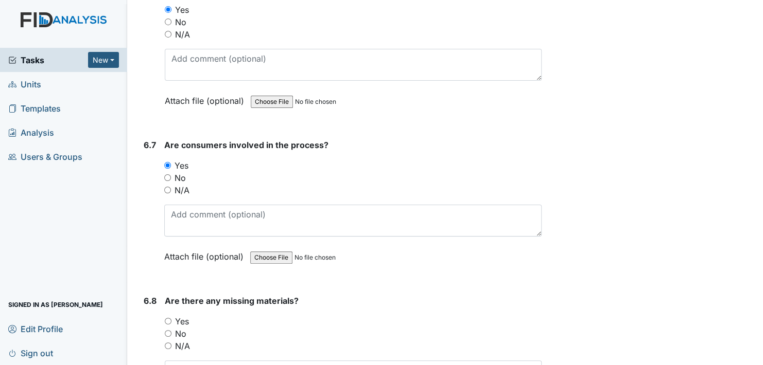
click at [167, 330] on input "No" at bounding box center [168, 333] width 7 height 7
radio input "true"
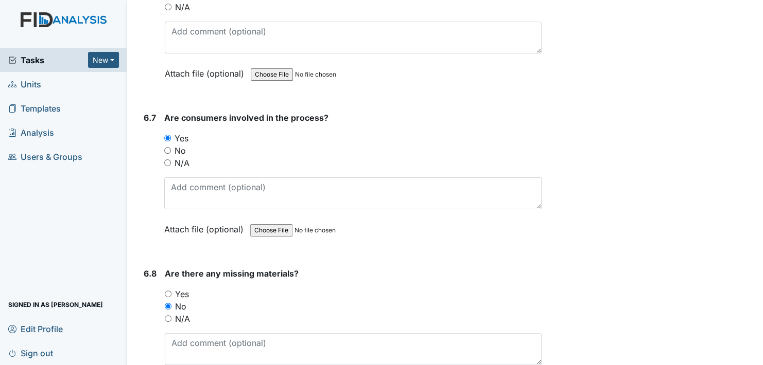
scroll to position [6847, 0]
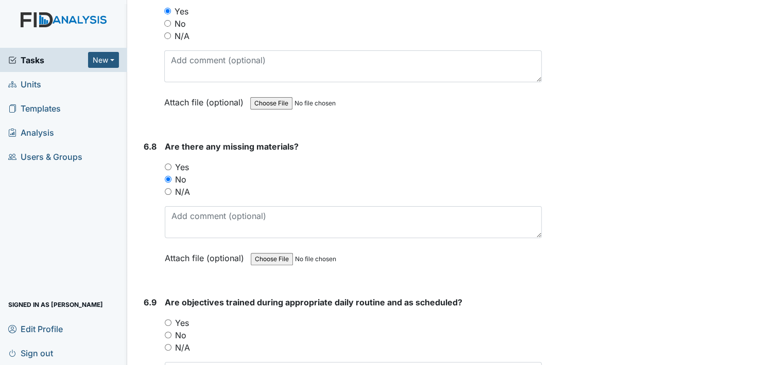
click at [169, 320] on input "Yes" at bounding box center [168, 323] width 7 height 7
radio input "true"
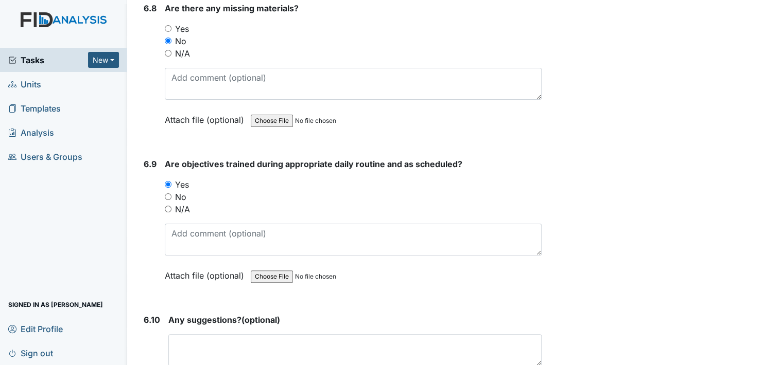
scroll to position [7001, 0]
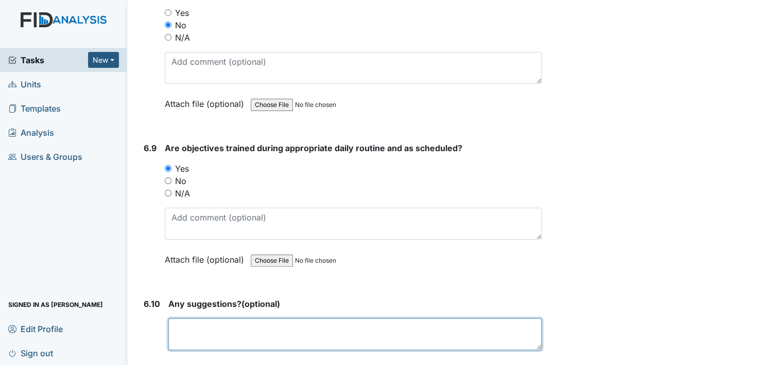
click at [212, 319] on textarea at bounding box center [354, 335] width 373 height 32
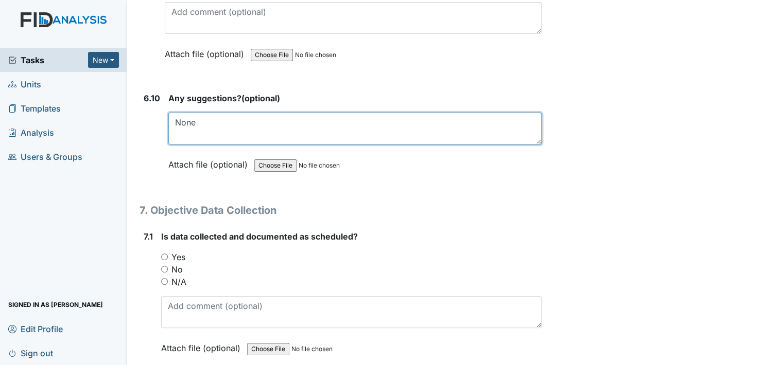
scroll to position [7155, 0]
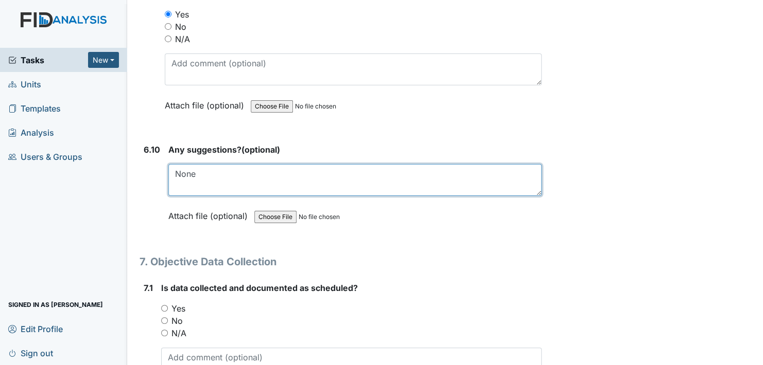
type textarea "None"
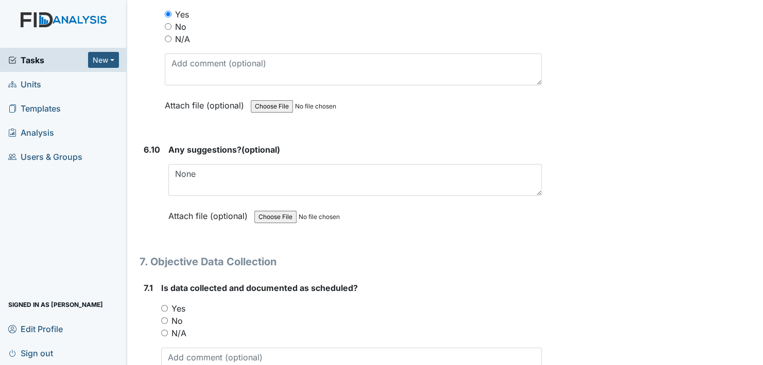
click at [166, 305] on input "Yes" at bounding box center [164, 308] width 7 height 7
radio input "true"
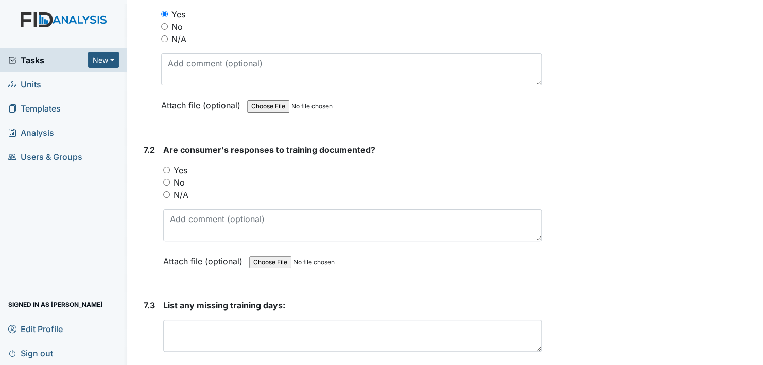
scroll to position [7464, 0]
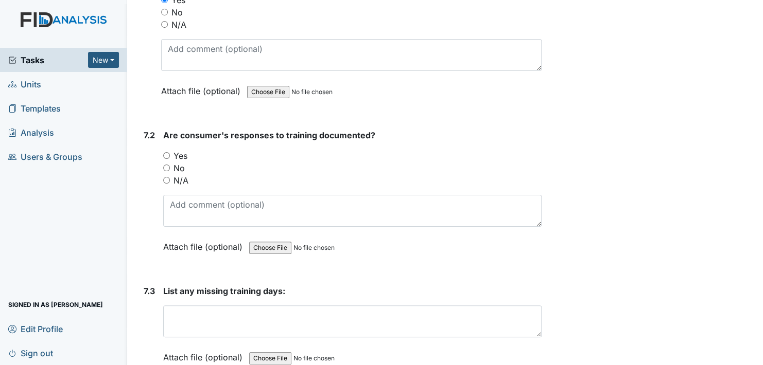
click at [168, 152] on input "Yes" at bounding box center [166, 155] width 7 height 7
radio input "true"
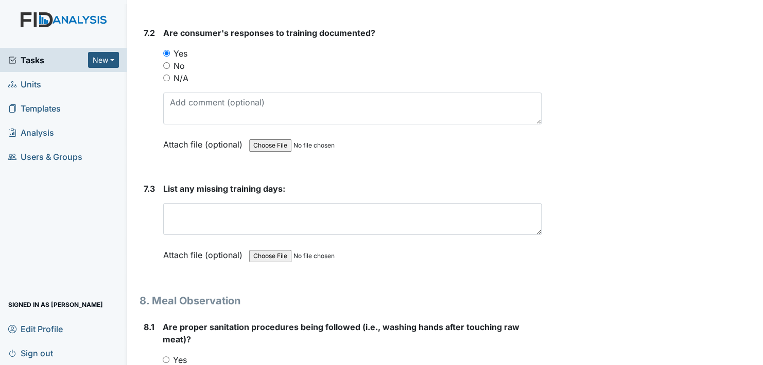
scroll to position [7567, 0]
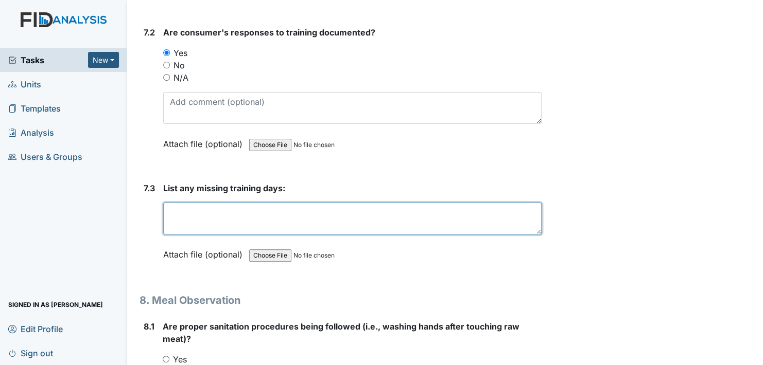
click at [218, 203] on textarea at bounding box center [352, 219] width 378 height 32
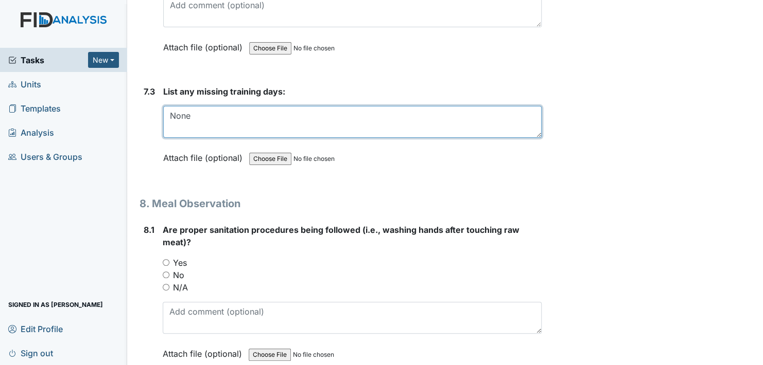
scroll to position [7670, 0]
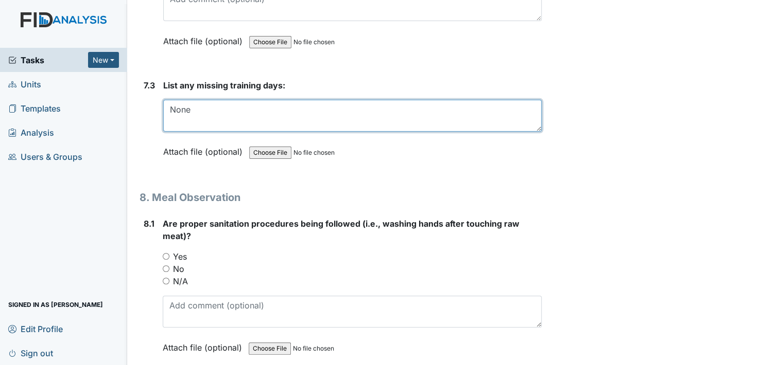
type textarea "None"
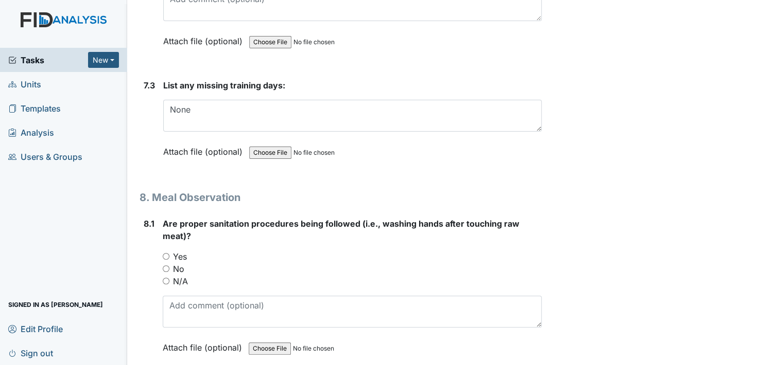
click at [164, 253] on input "Yes" at bounding box center [166, 256] width 7 height 7
radio input "true"
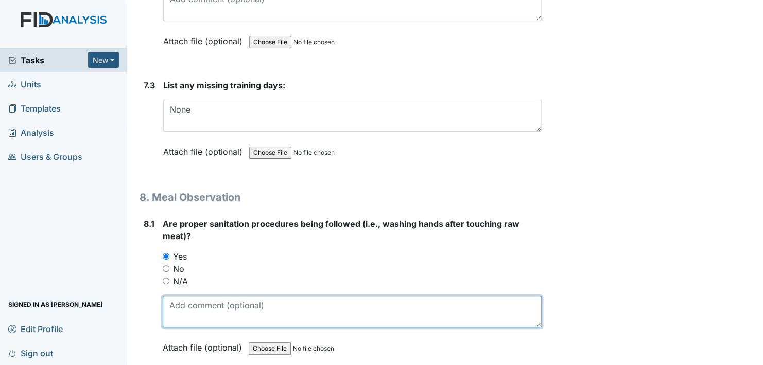
click at [203, 296] on textarea at bounding box center [352, 312] width 379 height 32
drag, startPoint x: 451, startPoint y: 278, endPoint x: 451, endPoint y: 283, distance: 5.2
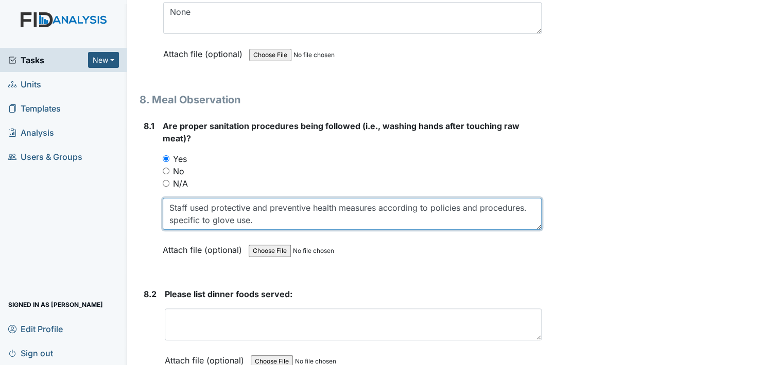
scroll to position [7773, 0]
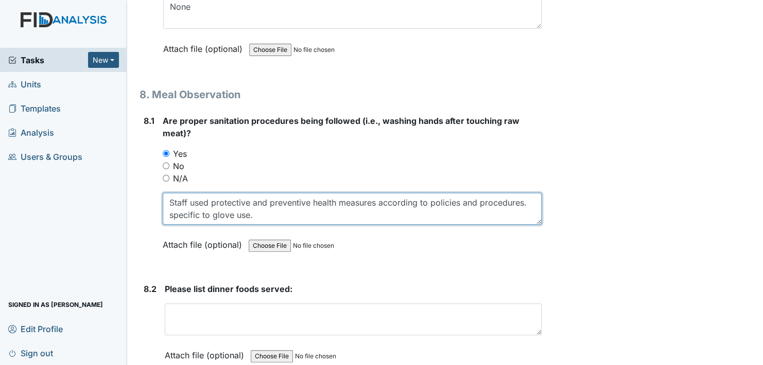
type textarea "Staff used protective and preventive health measures according to policies and …"
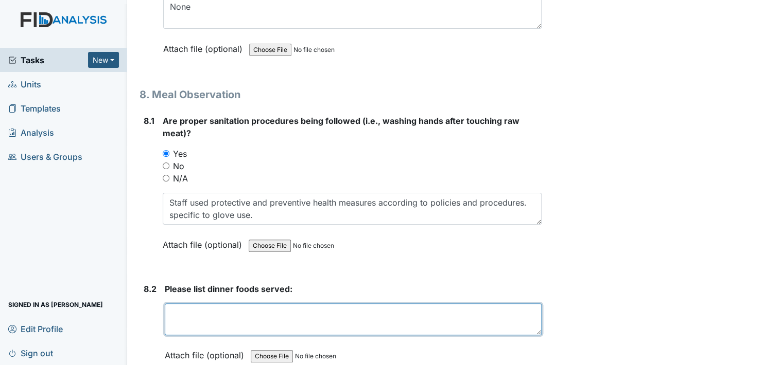
click at [213, 304] on textarea at bounding box center [353, 320] width 377 height 32
click at [320, 304] on textarea "Shrimp, Asian vegetables, blueberry" at bounding box center [353, 320] width 377 height 32
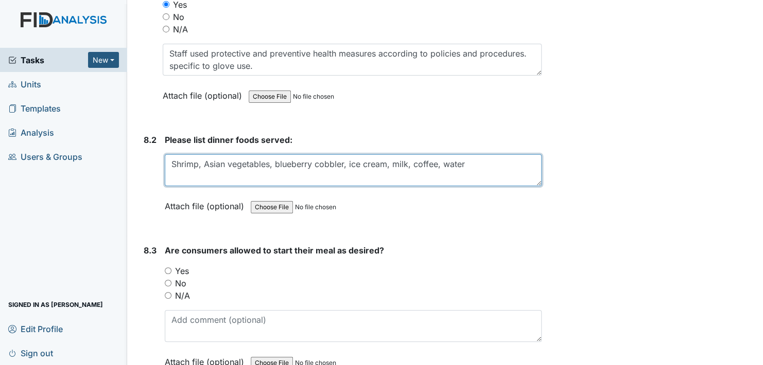
scroll to position [7928, 0]
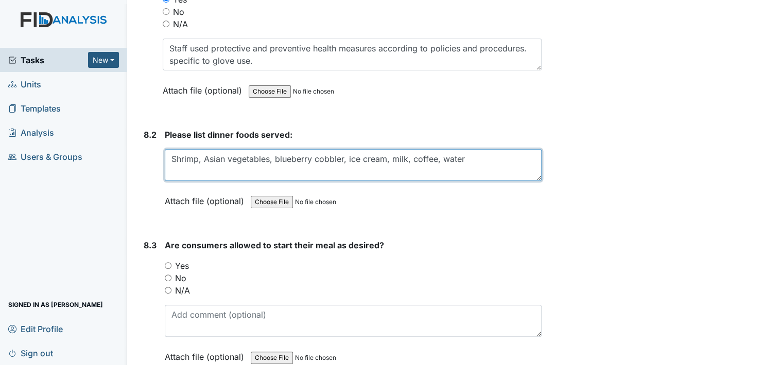
type textarea "Shrimp, Asian vegetables, blueberry cobbler, ice cream, milk, coffee, water"
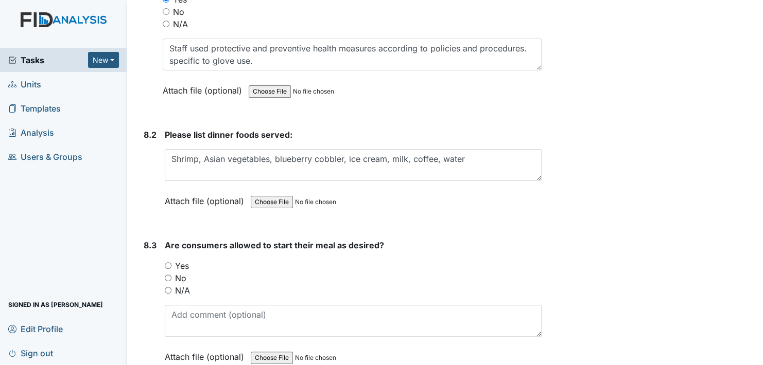
click at [166, 263] on input "Yes" at bounding box center [168, 266] width 7 height 7
radio input "true"
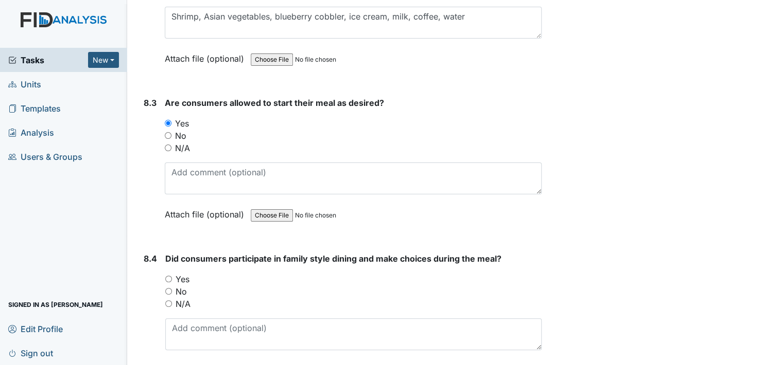
scroll to position [8082, 0]
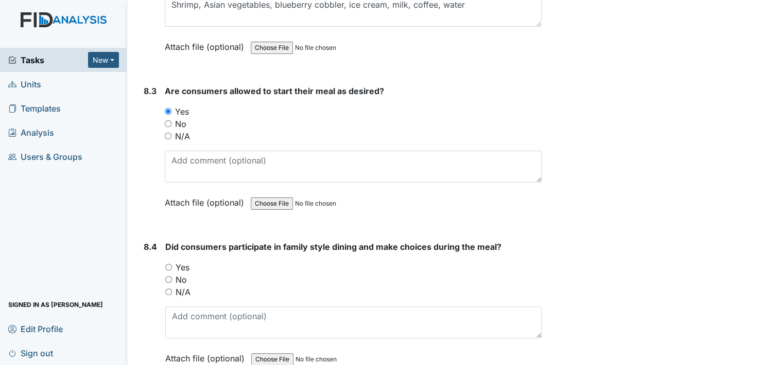
click at [169, 264] on input "Yes" at bounding box center [168, 267] width 7 height 7
radio input "true"
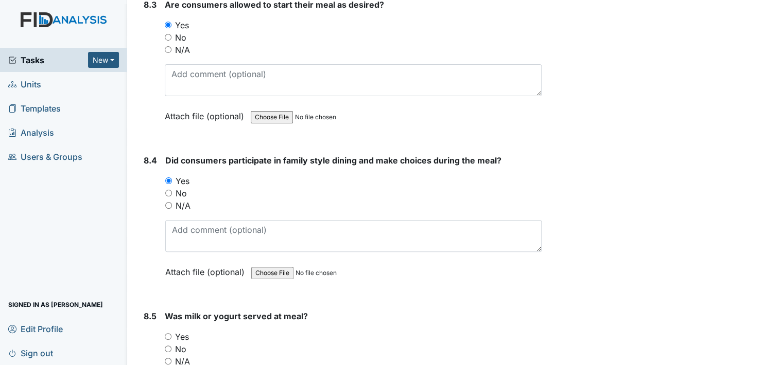
scroll to position [8185, 0]
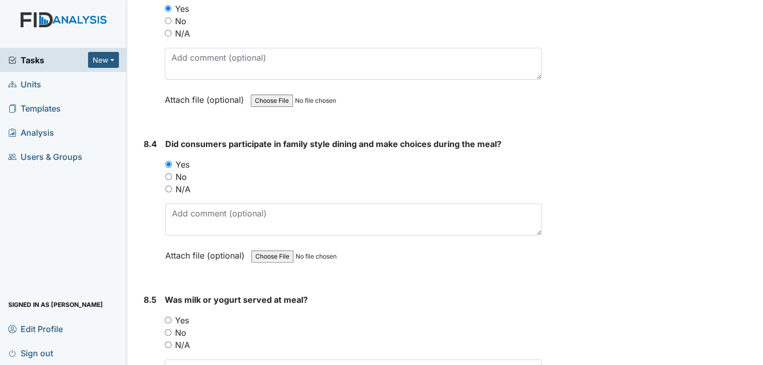
click at [168, 317] on input "Yes" at bounding box center [168, 320] width 7 height 7
radio input "true"
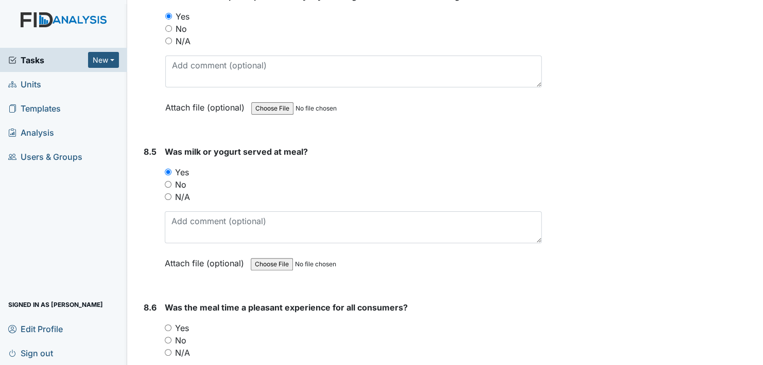
scroll to position [8339, 0]
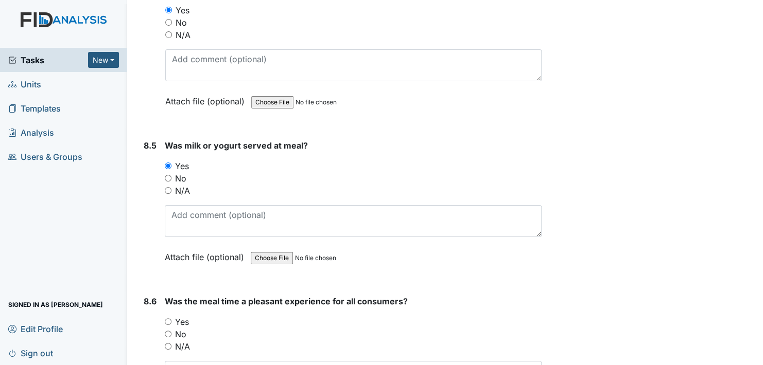
click at [167, 319] on input "Yes" at bounding box center [168, 322] width 7 height 7
radio input "true"
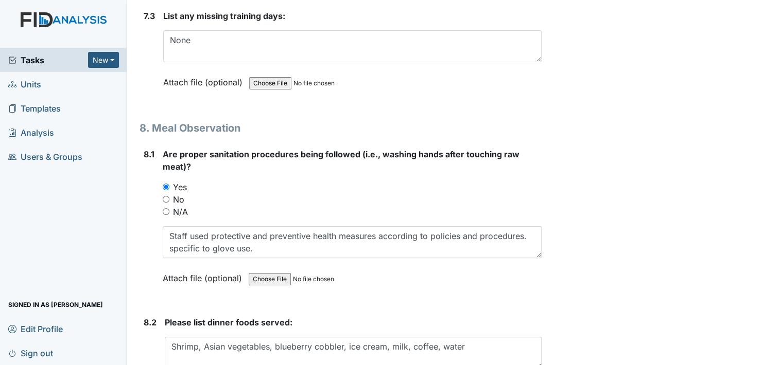
scroll to position [7722, 0]
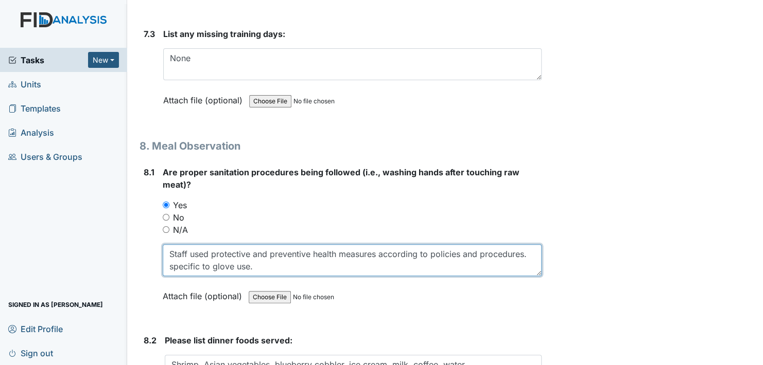
click at [254, 245] on textarea "Staff used protective and preventive health measures according to policies and …" at bounding box center [352, 261] width 379 height 32
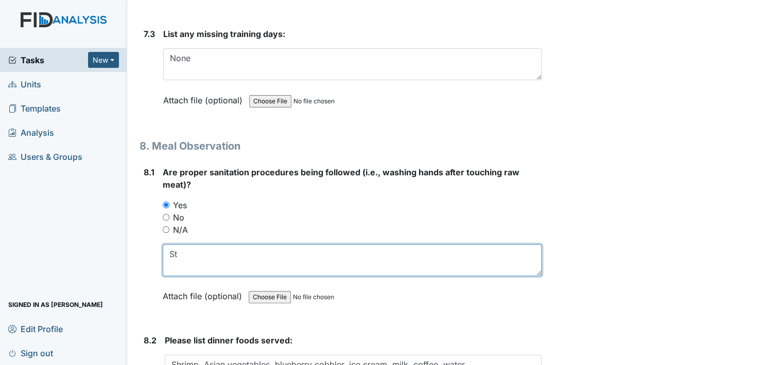
type textarea "S"
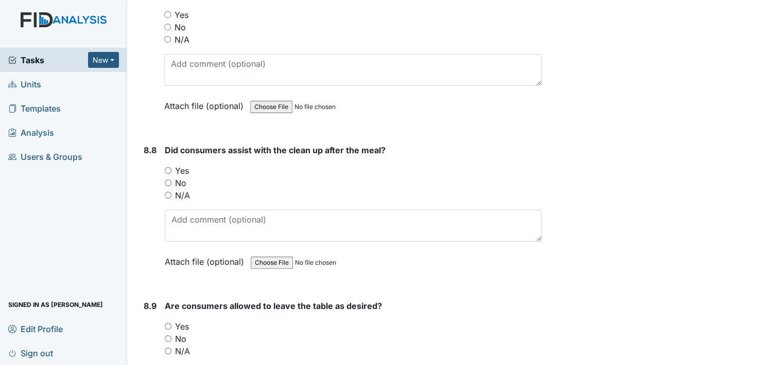
scroll to position [8648, 0]
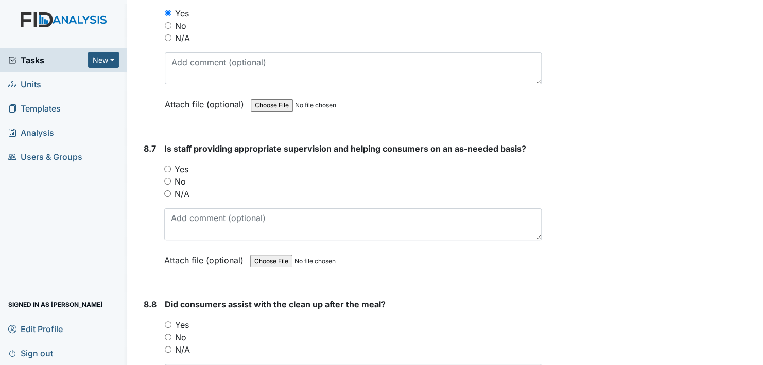
click at [166, 166] on input "Yes" at bounding box center [167, 169] width 7 height 7
radio input "true"
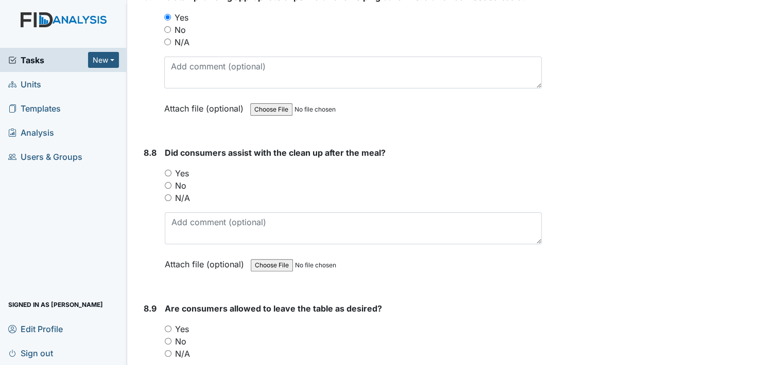
scroll to position [8803, 0]
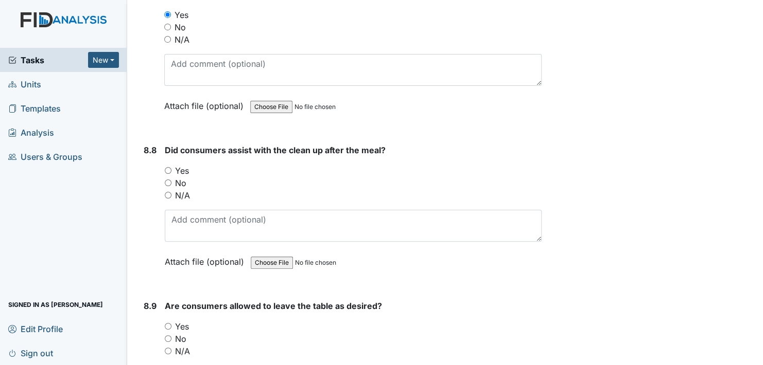
click at [169, 167] on input "Yes" at bounding box center [168, 170] width 7 height 7
radio input "true"
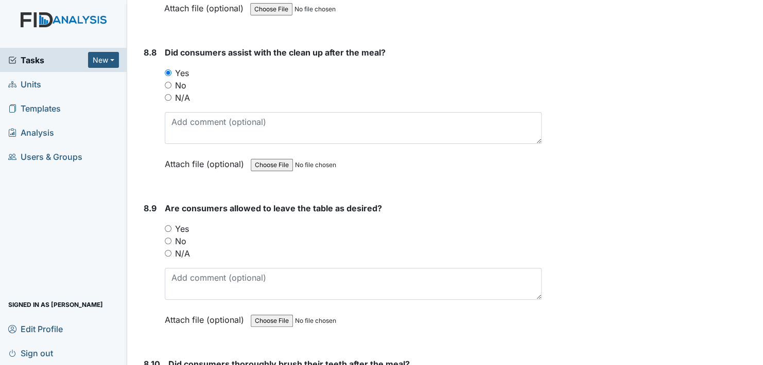
scroll to position [8957, 0]
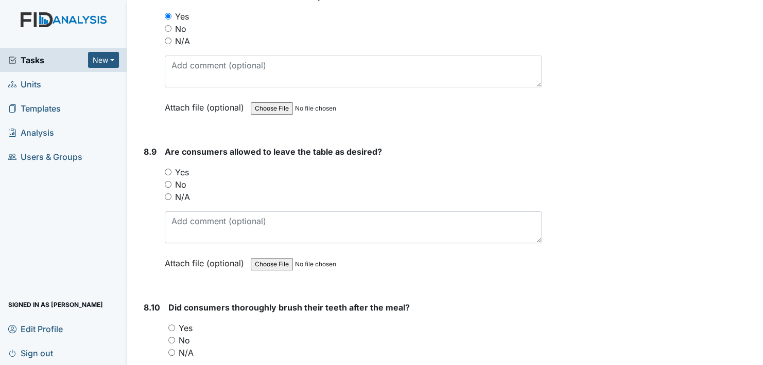
click at [167, 169] on input "Yes" at bounding box center [168, 172] width 7 height 7
radio input "true"
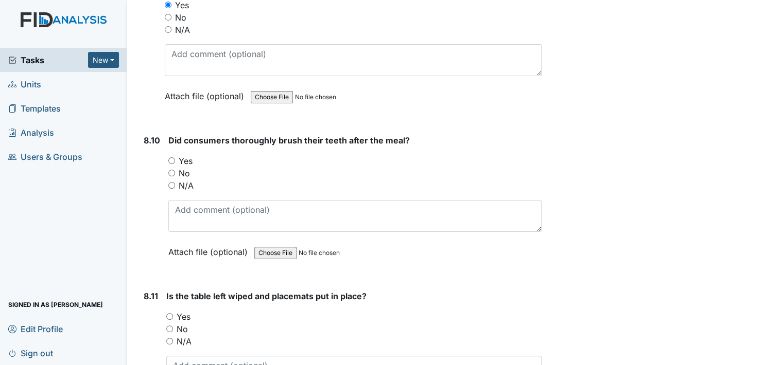
scroll to position [9163, 0]
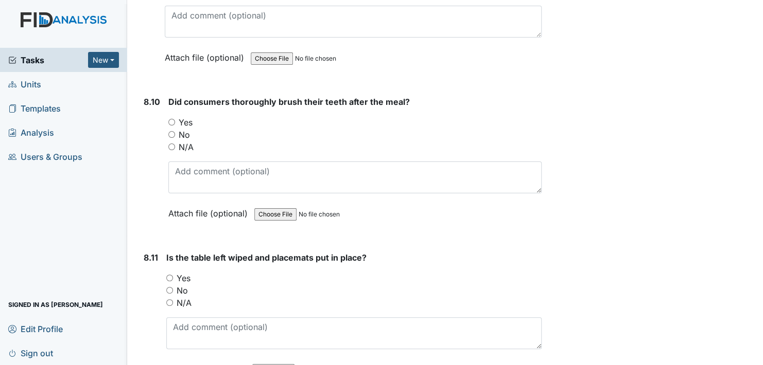
click at [170, 119] on input "Yes" at bounding box center [171, 122] width 7 height 7
radio input "true"
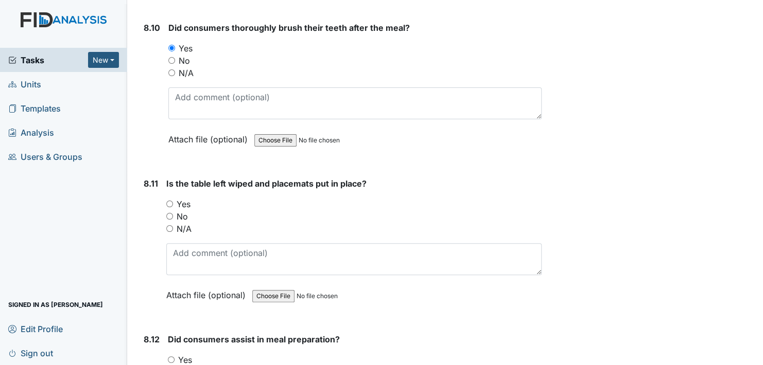
scroll to position [9266, 0]
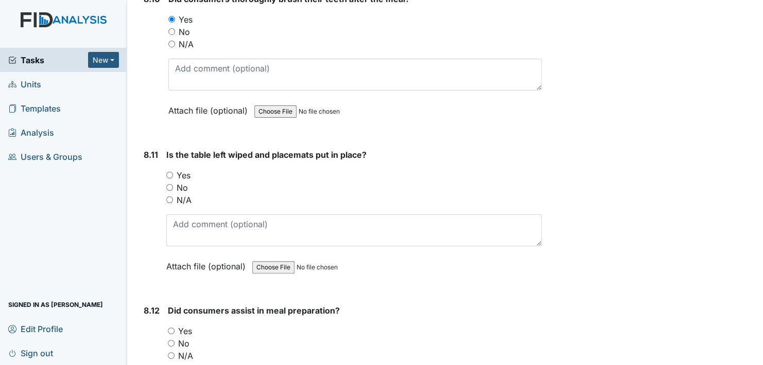
click at [170, 172] on input "Yes" at bounding box center [169, 175] width 7 height 7
radio input "true"
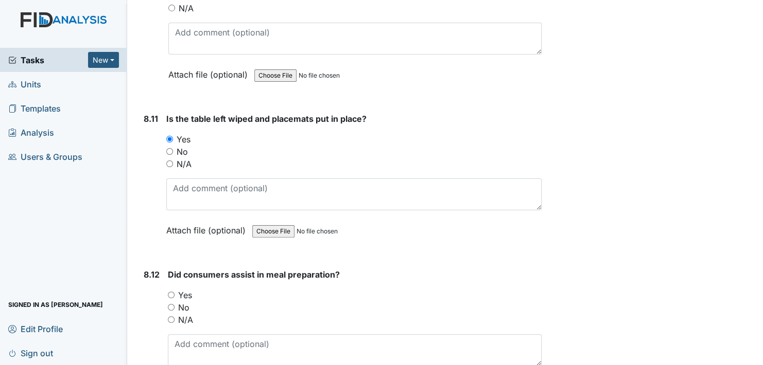
scroll to position [9421, 0]
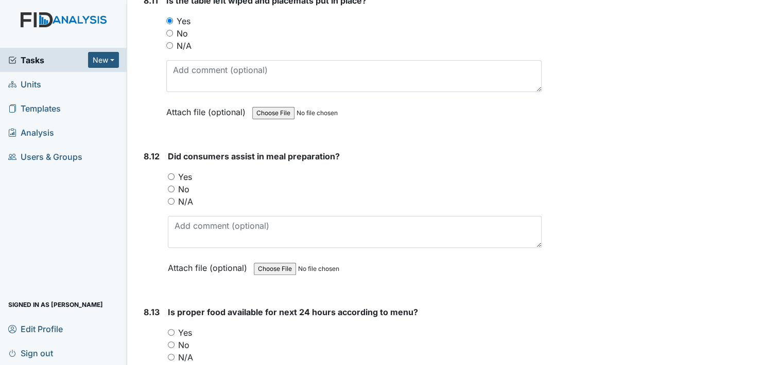
click at [171, 173] on input "Yes" at bounding box center [171, 176] width 7 height 7
radio input "true"
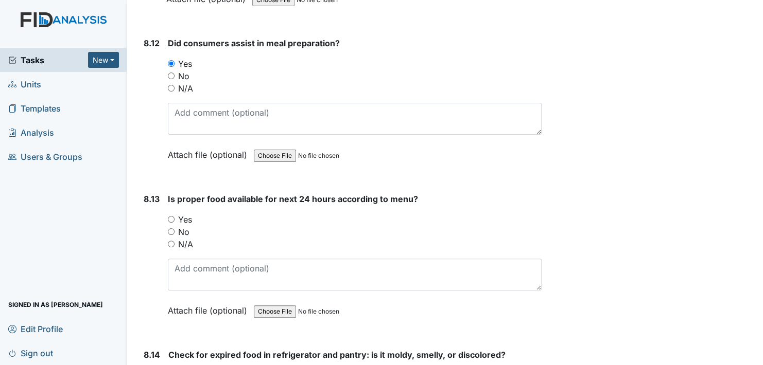
scroll to position [9575, 0]
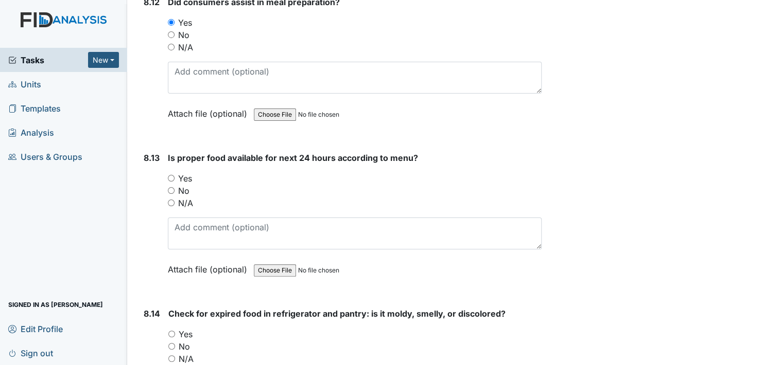
click at [170, 175] on input "Yes" at bounding box center [171, 178] width 7 height 7
radio input "true"
click at [171, 343] on input "No" at bounding box center [171, 346] width 7 height 7
radio input "true"
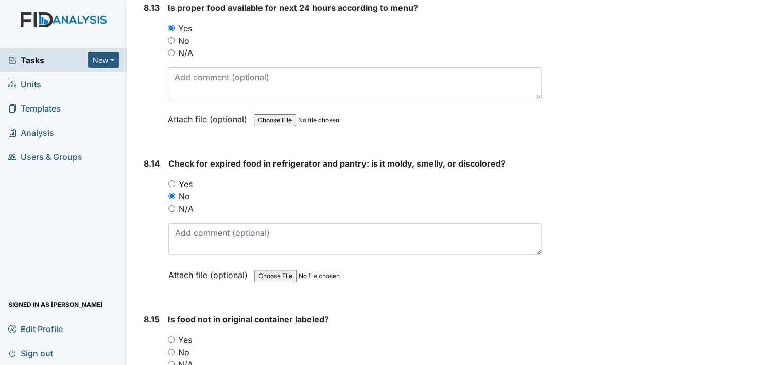
scroll to position [9729, 0]
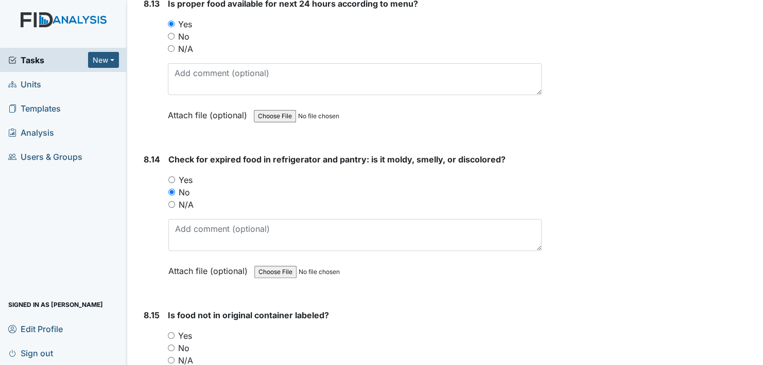
click at [172, 357] on input "N/A" at bounding box center [171, 360] width 7 height 7
radio input "true"
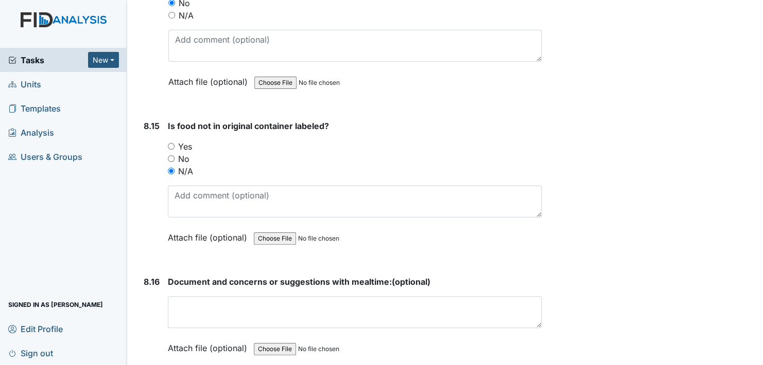
scroll to position [9935, 0]
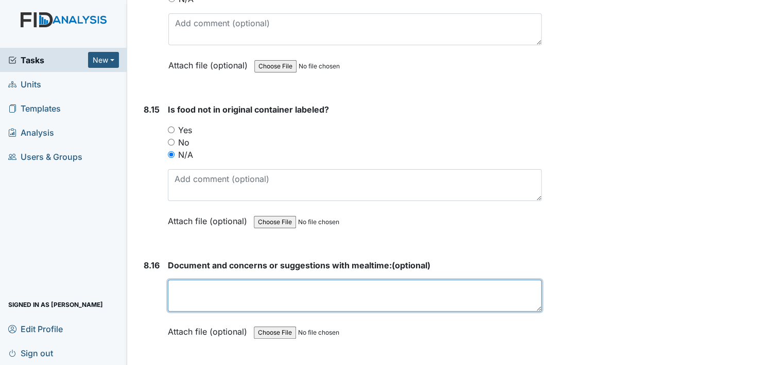
click at [221, 280] on textarea at bounding box center [355, 296] width 374 height 32
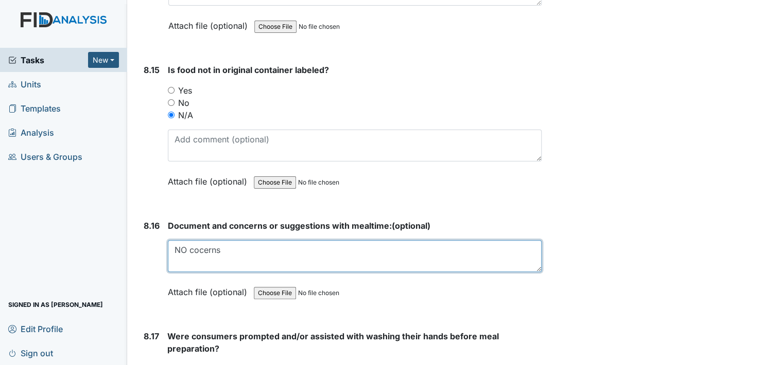
scroll to position [9987, 0]
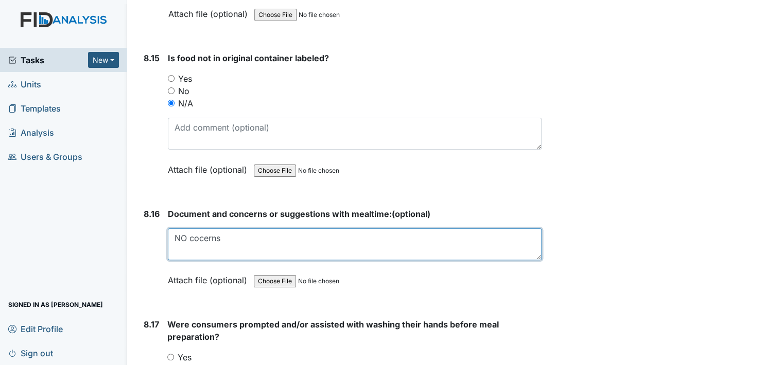
type textarea "NO cocerns"
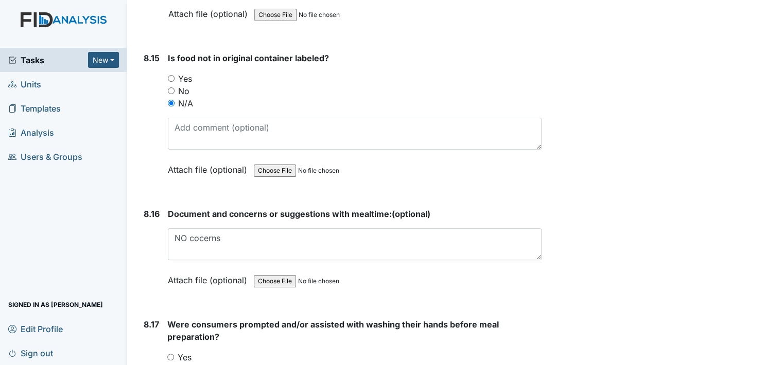
click at [169, 354] on input "Yes" at bounding box center [170, 357] width 7 height 7
radio input "true"
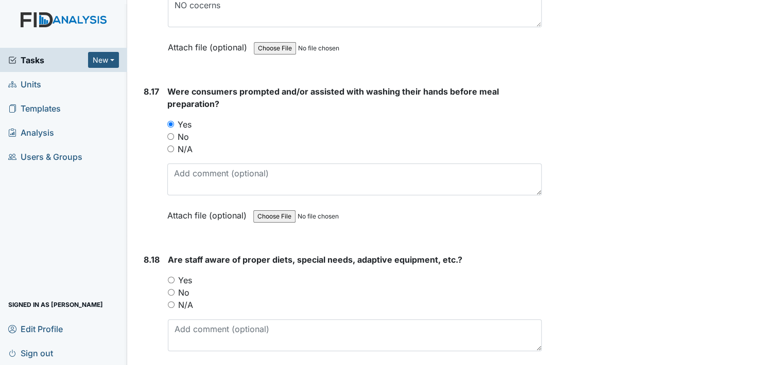
scroll to position [10347, 0]
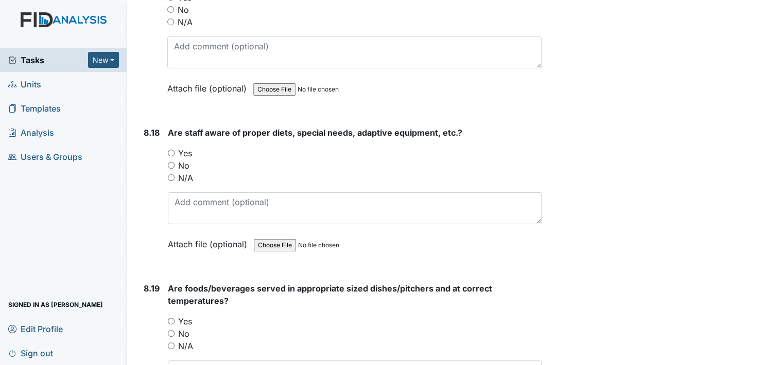
click at [168, 150] on input "Yes" at bounding box center [171, 153] width 7 height 7
radio input "true"
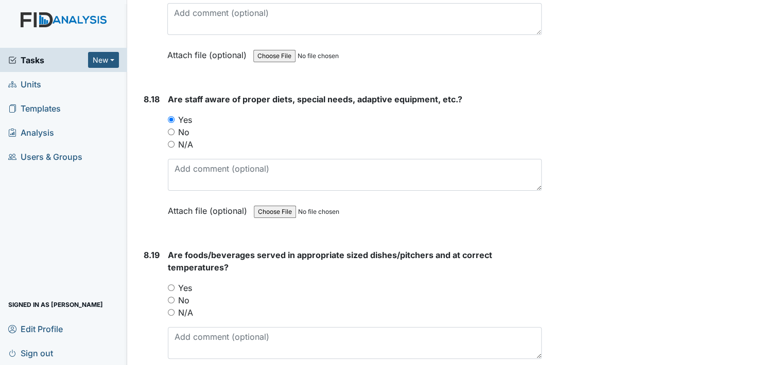
scroll to position [10399, 0]
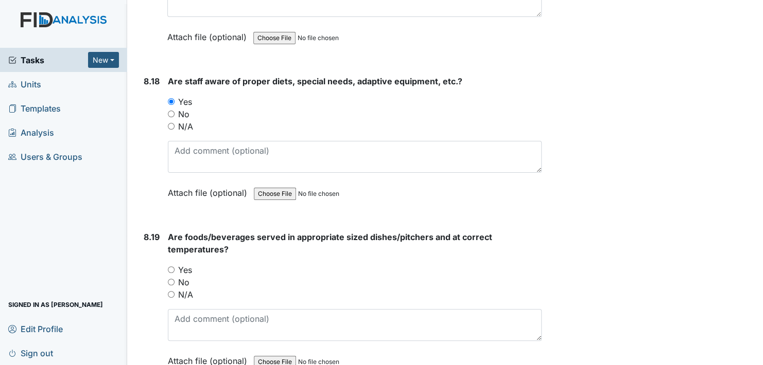
click at [171, 267] on input "Yes" at bounding box center [171, 270] width 7 height 7
radio input "true"
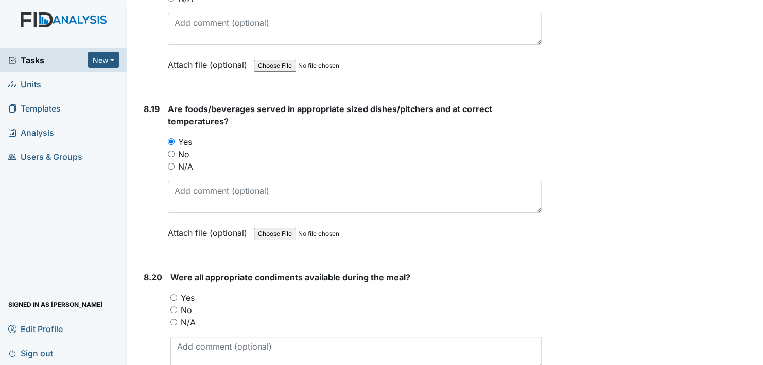
scroll to position [10553, 0]
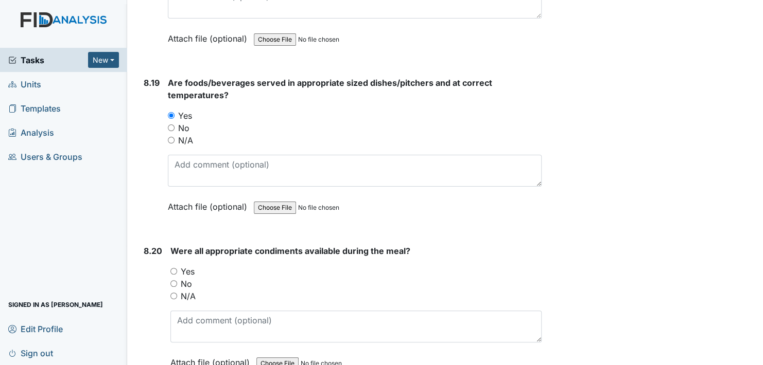
click at [173, 268] on input "Yes" at bounding box center [173, 271] width 7 height 7
radio input "true"
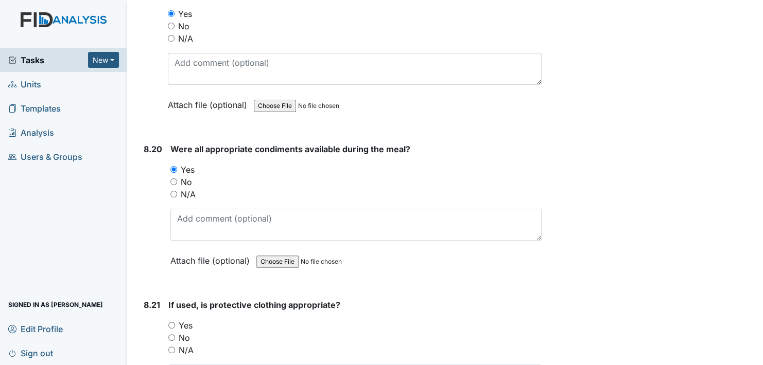
scroll to position [10707, 0]
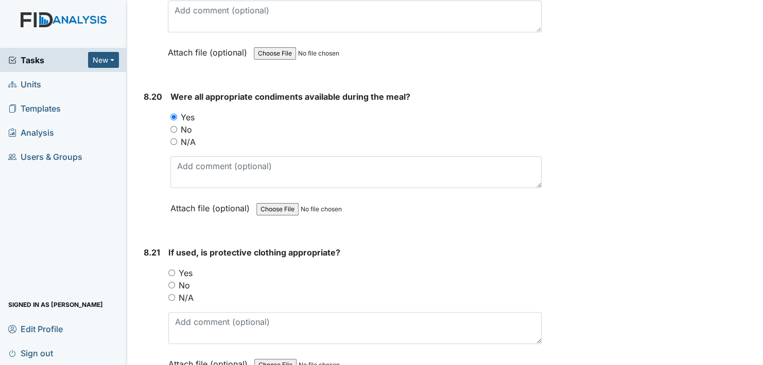
click at [170, 270] on input "Yes" at bounding box center [171, 273] width 7 height 7
radio input "true"
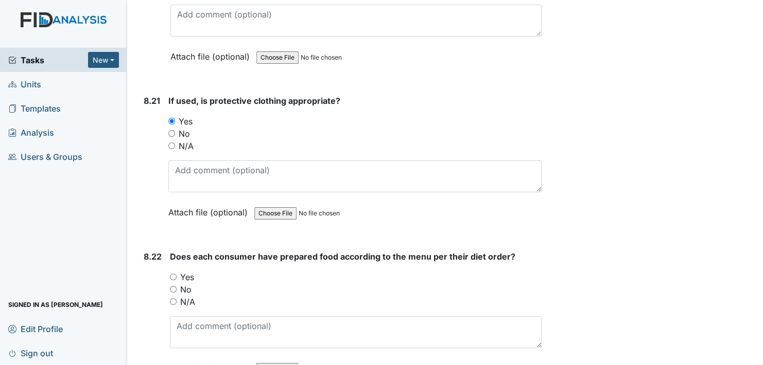
scroll to position [10862, 0]
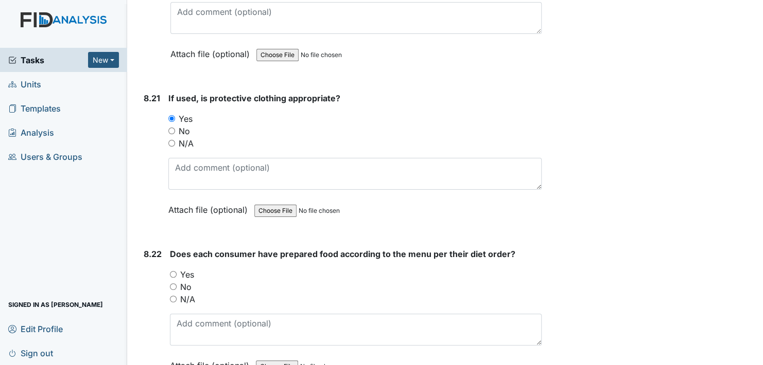
click at [173, 271] on input "Yes" at bounding box center [173, 274] width 7 height 7
radio input "true"
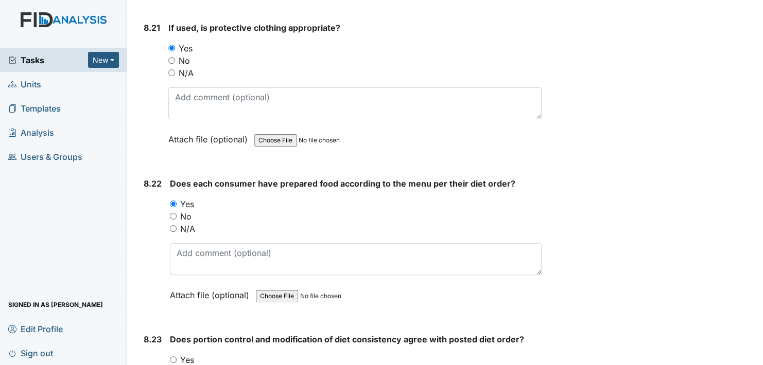
scroll to position [11016, 0]
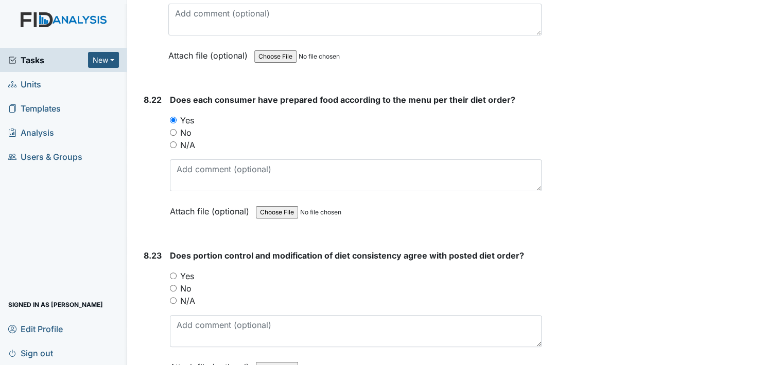
click at [171, 273] on input "Yes" at bounding box center [173, 276] width 7 height 7
radio input "true"
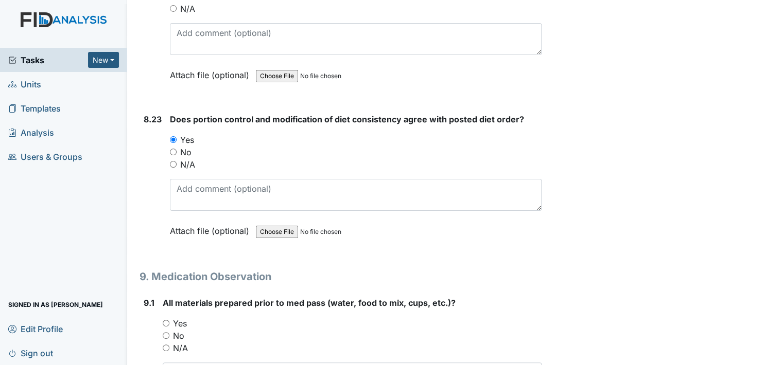
scroll to position [11171, 0]
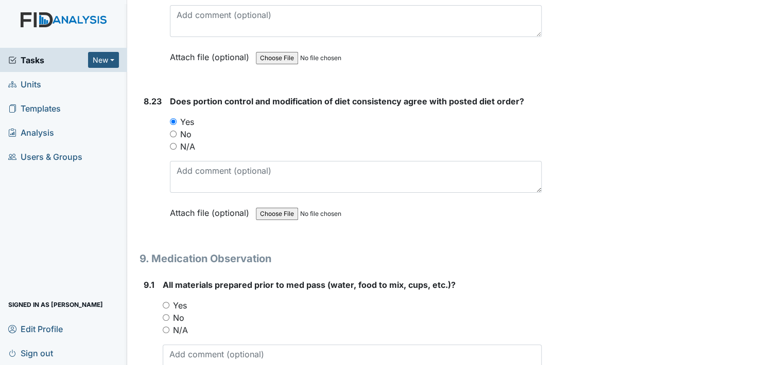
click at [165, 302] on input "Yes" at bounding box center [166, 305] width 7 height 7
radio input "true"
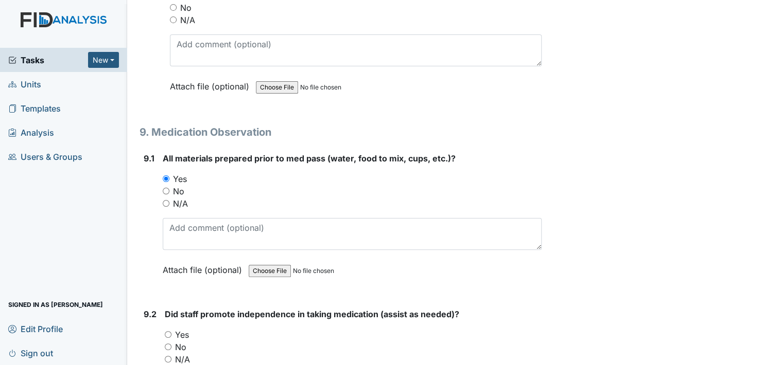
scroll to position [11325, 0]
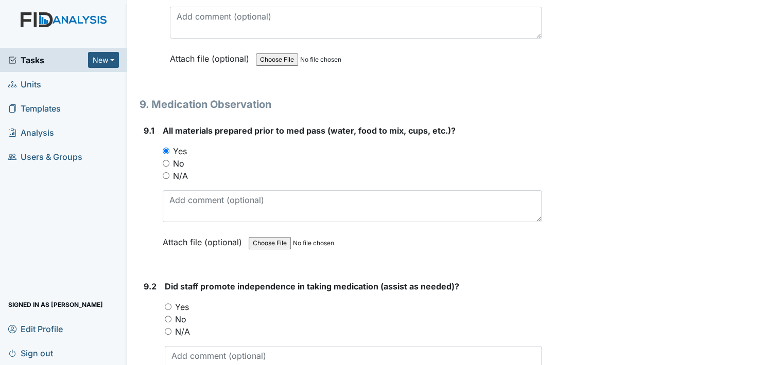
click at [169, 304] on input "Yes" at bounding box center [168, 307] width 7 height 7
radio input "true"
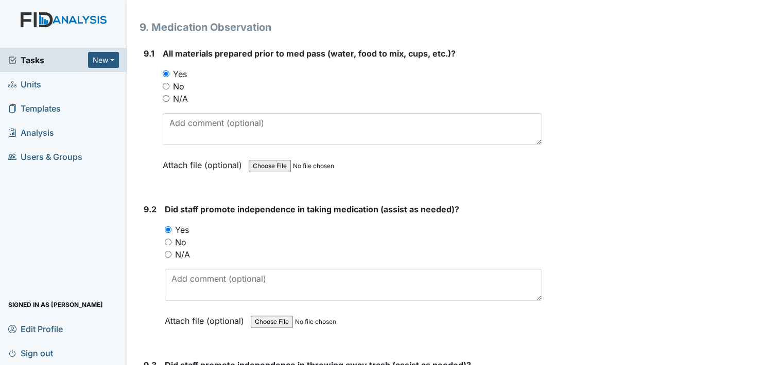
scroll to position [11480, 0]
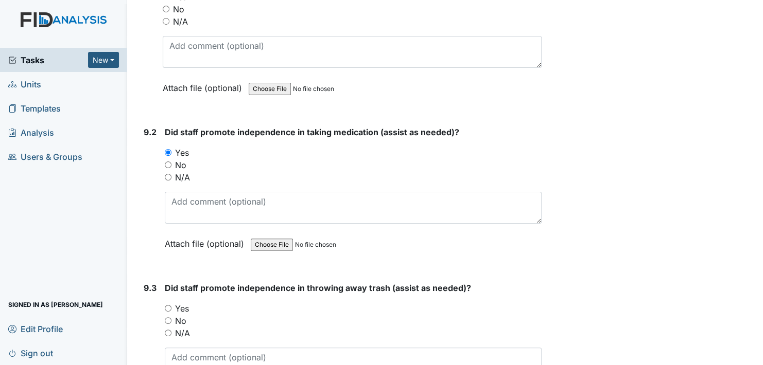
click at [167, 305] on input "Yes" at bounding box center [168, 308] width 7 height 7
radio input "true"
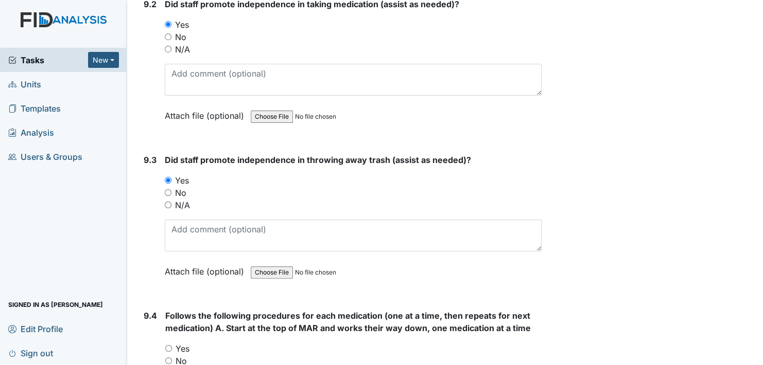
scroll to position [11634, 0]
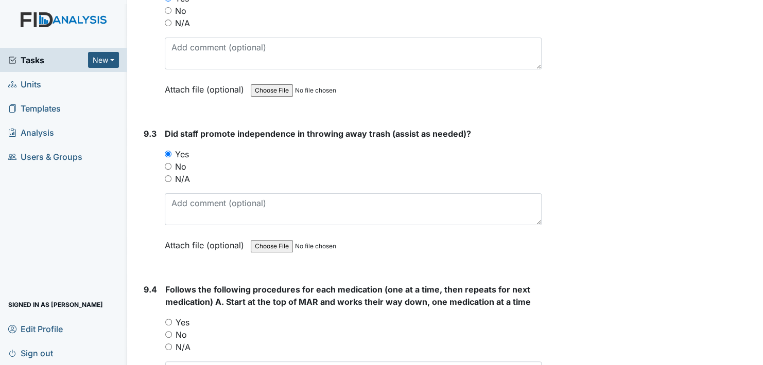
click at [167, 319] on input "Yes" at bounding box center [168, 322] width 7 height 7
radio input "true"
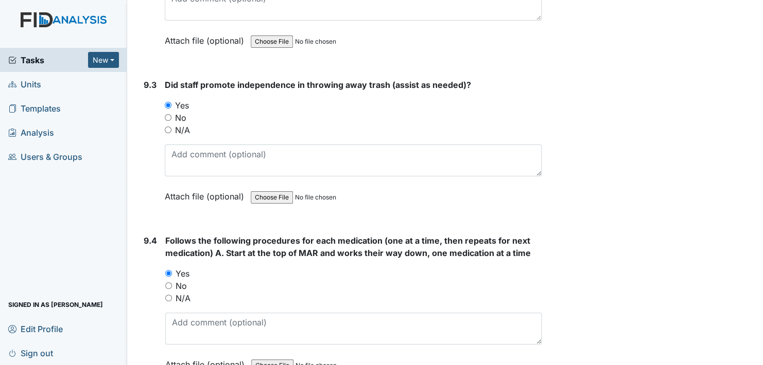
scroll to position [11788, 0]
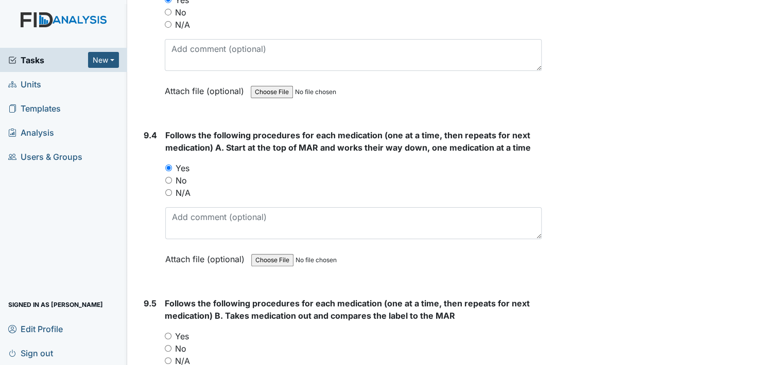
click at [168, 333] on input "Yes" at bounding box center [168, 336] width 7 height 7
radio input "true"
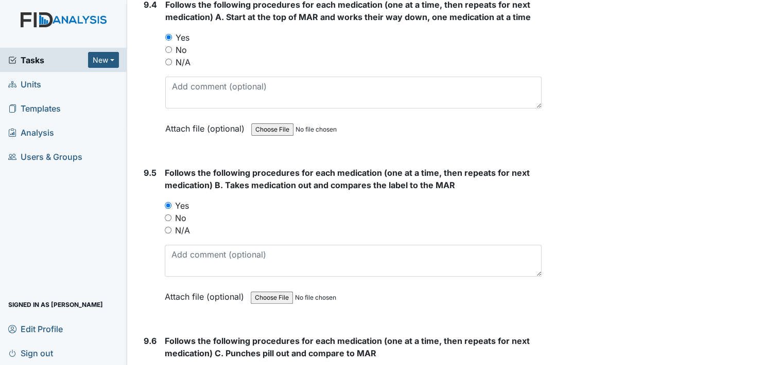
scroll to position [11943, 0]
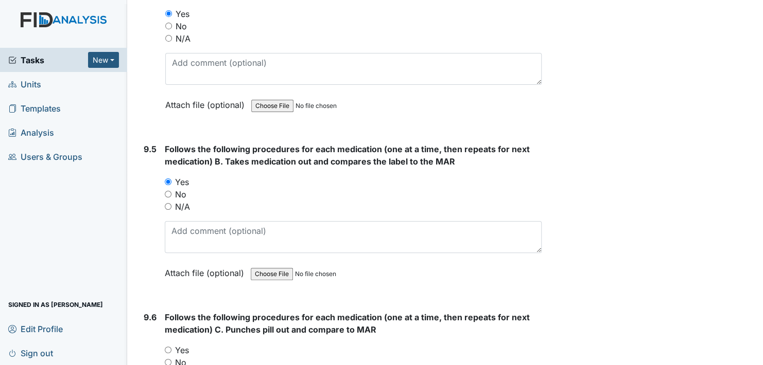
click at [169, 347] on input "Yes" at bounding box center [168, 350] width 7 height 7
radio input "true"
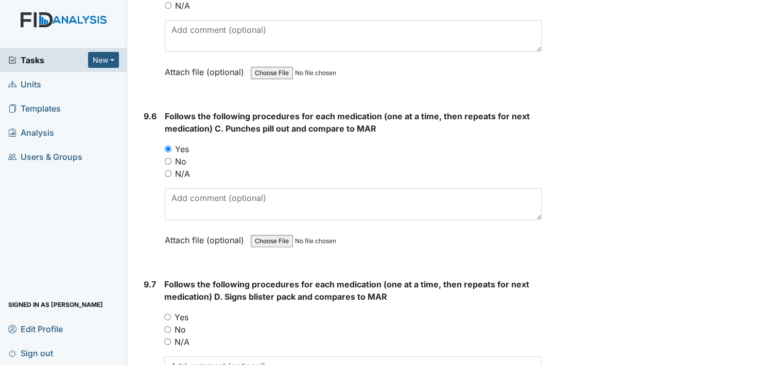
scroll to position [12149, 0]
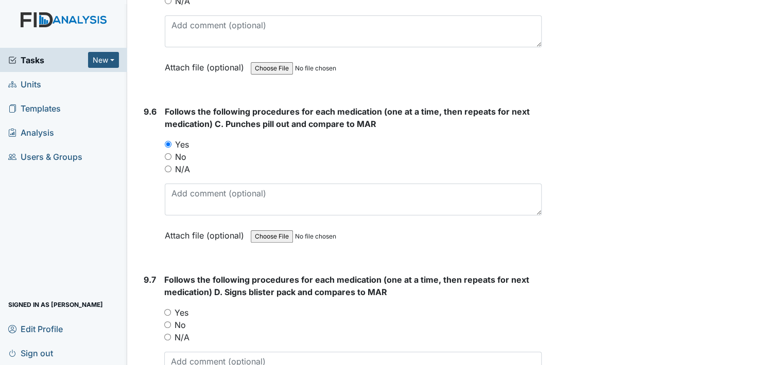
click at [168, 309] on input "Yes" at bounding box center [167, 312] width 7 height 7
radio input "true"
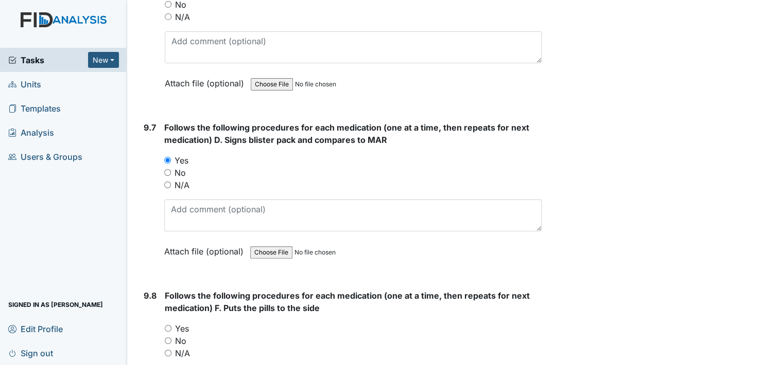
scroll to position [12303, 0]
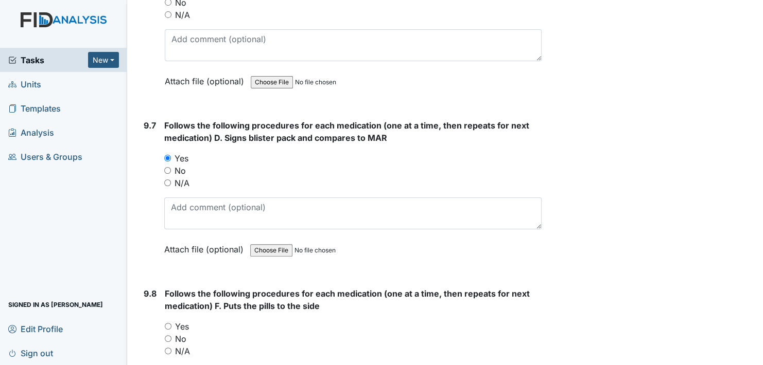
click at [166, 323] on input "Yes" at bounding box center [168, 326] width 7 height 7
radio input "true"
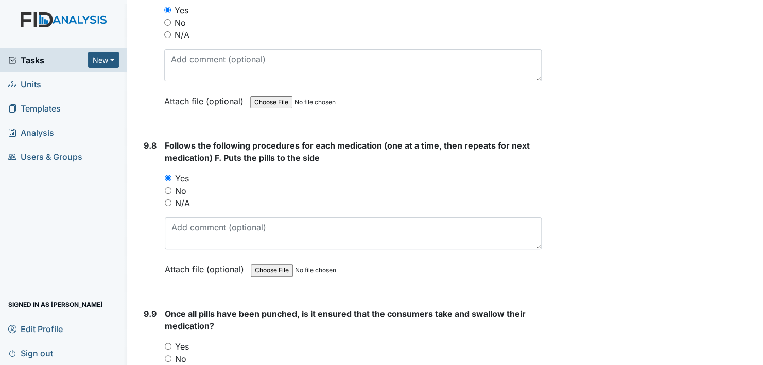
scroll to position [12458, 0]
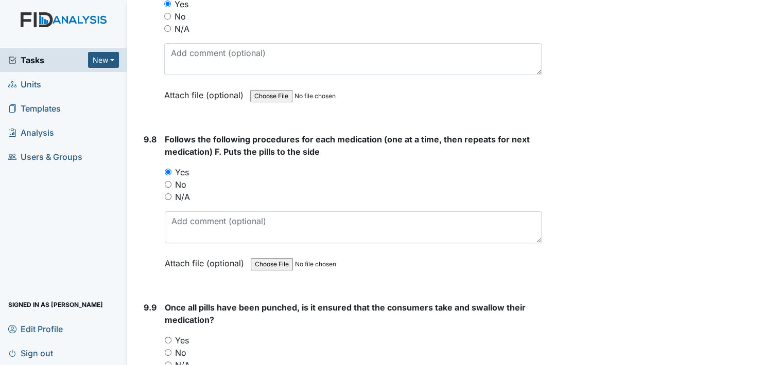
drag, startPoint x: 169, startPoint y: 298, endPoint x: 199, endPoint y: 300, distance: 29.9
click at [170, 337] on input "Yes" at bounding box center [168, 340] width 7 height 7
radio input "true"
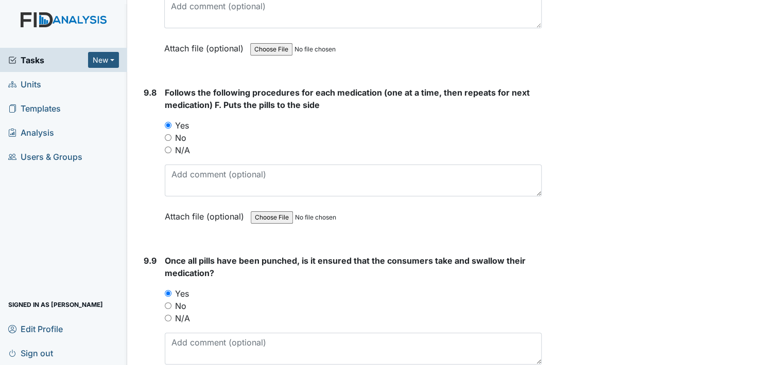
scroll to position [12612, 0]
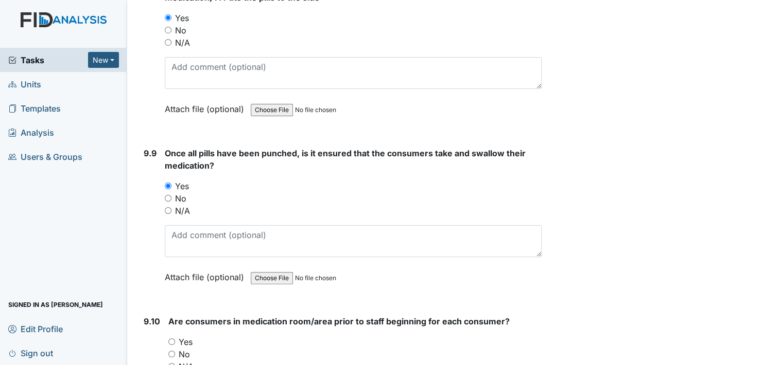
click at [170, 339] on input "Yes" at bounding box center [171, 342] width 7 height 7
radio input "true"
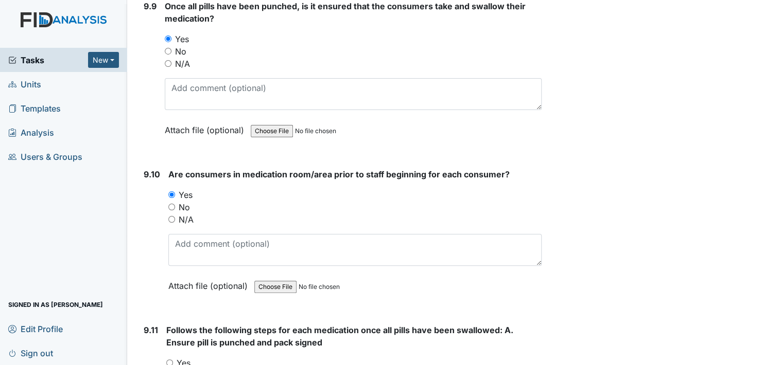
scroll to position [12767, 0]
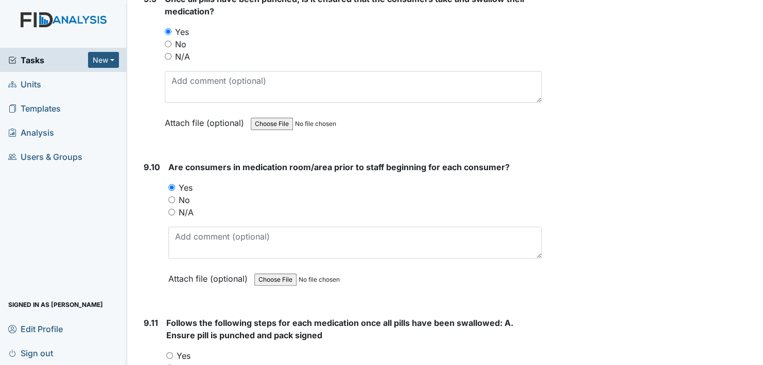
click at [168, 353] on input "Yes" at bounding box center [169, 356] width 7 height 7
radio input "true"
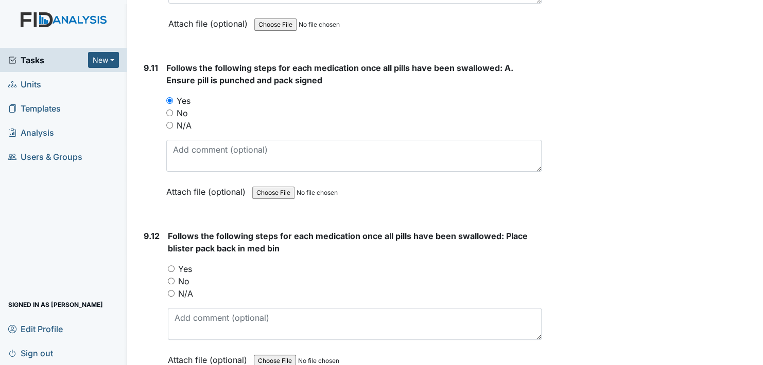
scroll to position [13024, 0]
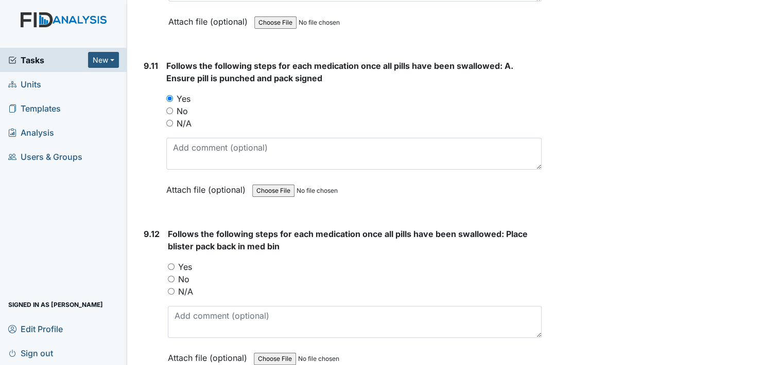
click at [171, 264] on input "Yes" at bounding box center [171, 267] width 7 height 7
radio input "true"
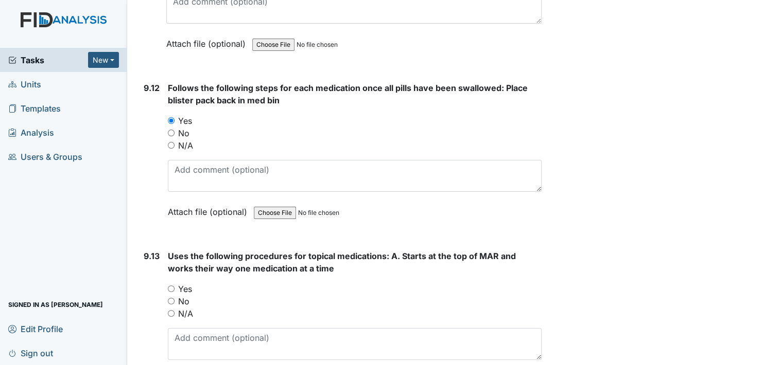
scroll to position [13178, 0]
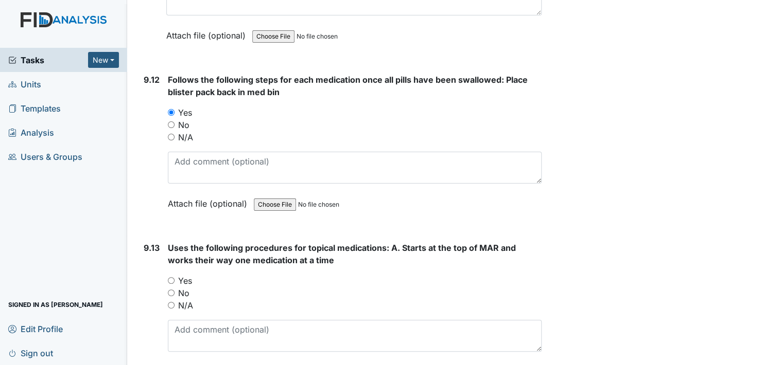
click at [171, 277] on input "Yes" at bounding box center [171, 280] width 7 height 7
radio input "true"
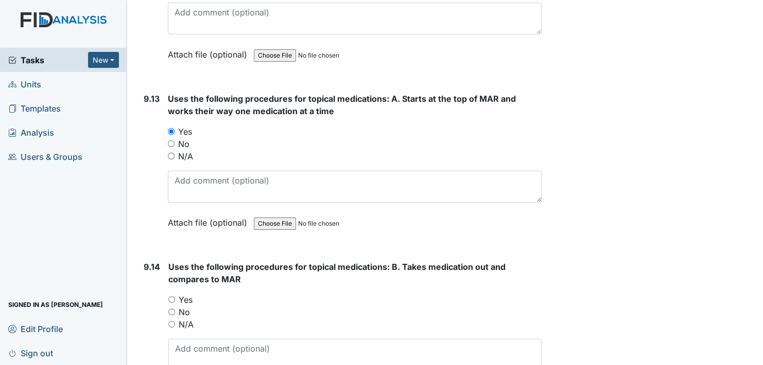
scroll to position [13333, 0]
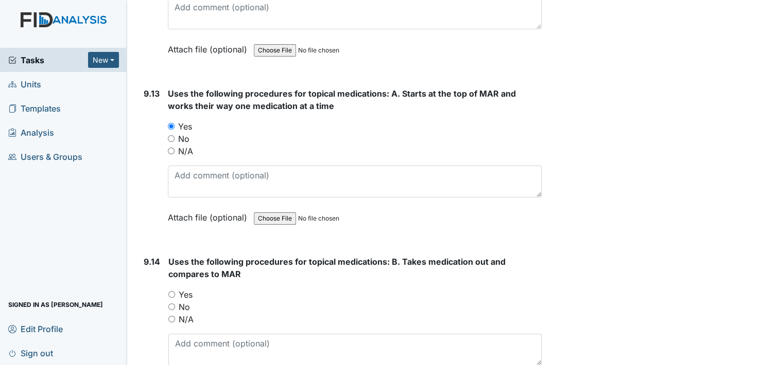
click at [172, 291] on input "Yes" at bounding box center [171, 294] width 7 height 7
radio input "true"
click at [172, 291] on input "Yes" at bounding box center [171, 294] width 7 height 7
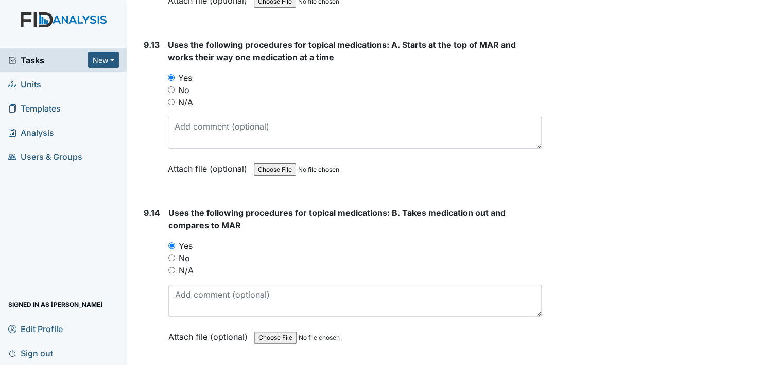
scroll to position [13487, 0]
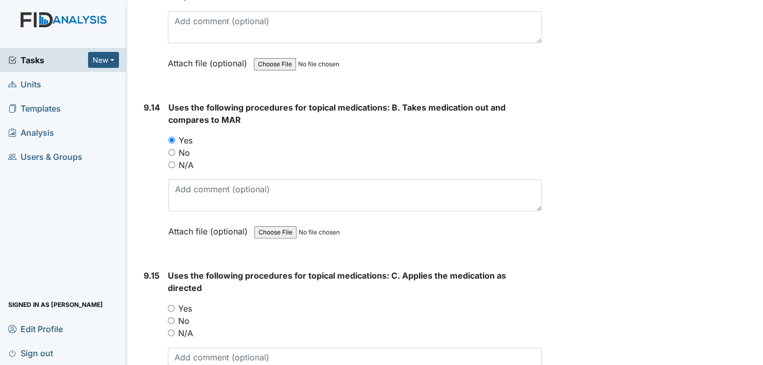
click at [169, 305] on input "Yes" at bounding box center [171, 308] width 7 height 7
radio input "true"
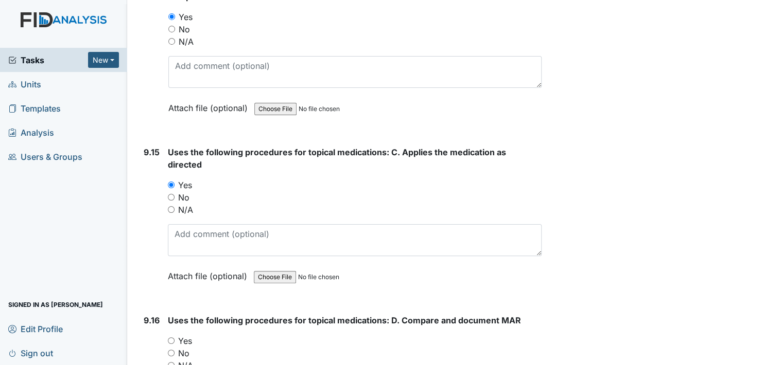
scroll to position [13642, 0]
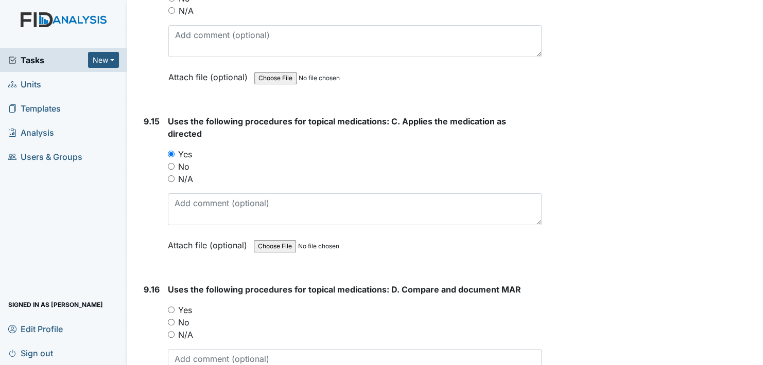
click at [171, 307] on input "Yes" at bounding box center [171, 310] width 7 height 7
radio input "true"
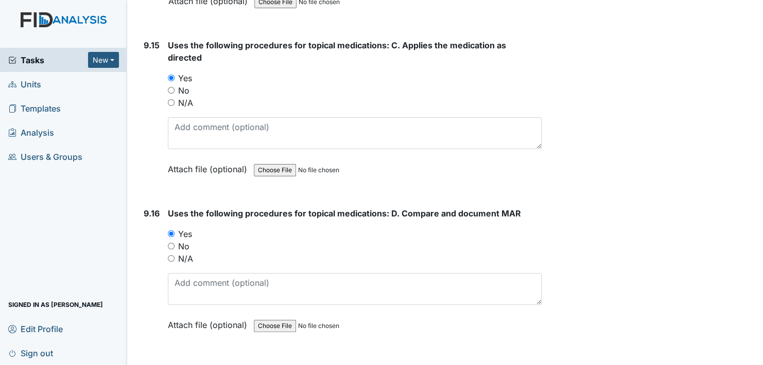
scroll to position [13796, 0]
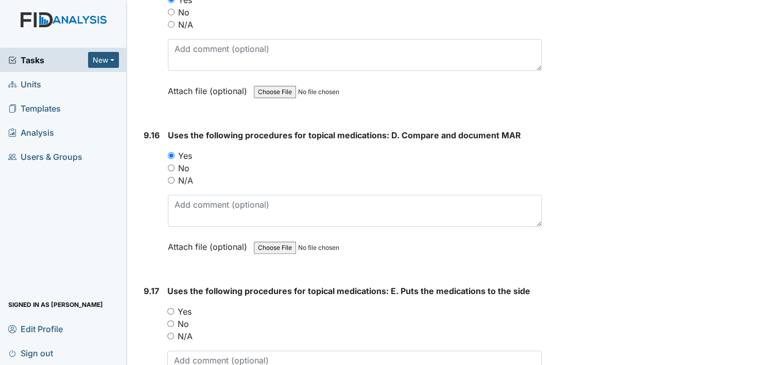
click at [171, 308] on input "Yes" at bounding box center [170, 311] width 7 height 7
radio input "true"
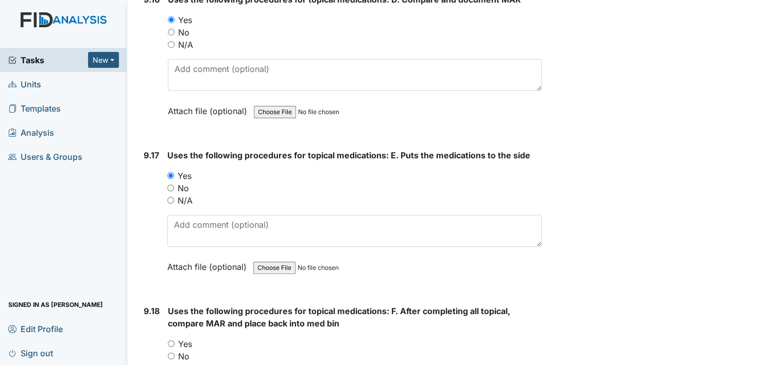
scroll to position [13951, 0]
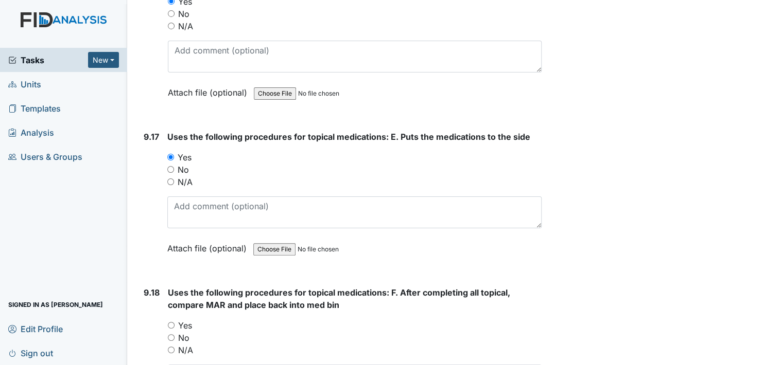
click at [171, 322] on input "Yes" at bounding box center [171, 325] width 7 height 7
radio input "true"
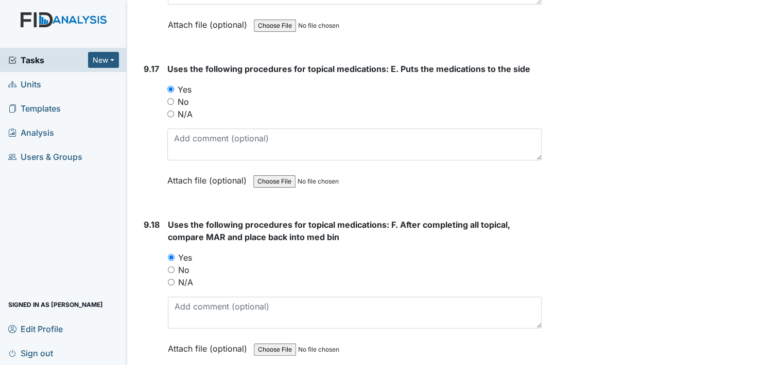
scroll to position [14105, 0]
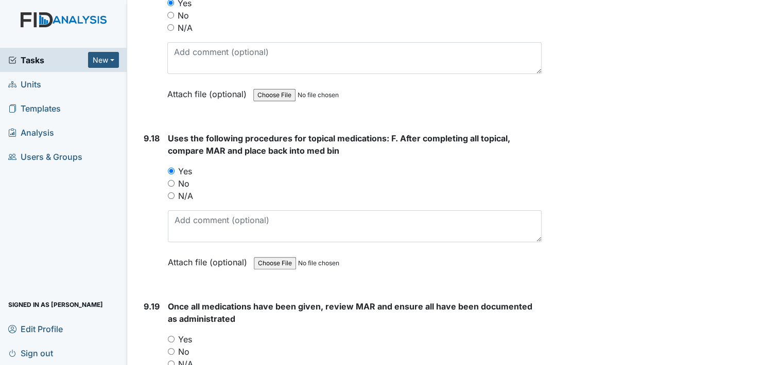
click at [170, 336] on input "Yes" at bounding box center [171, 339] width 7 height 7
radio input "true"
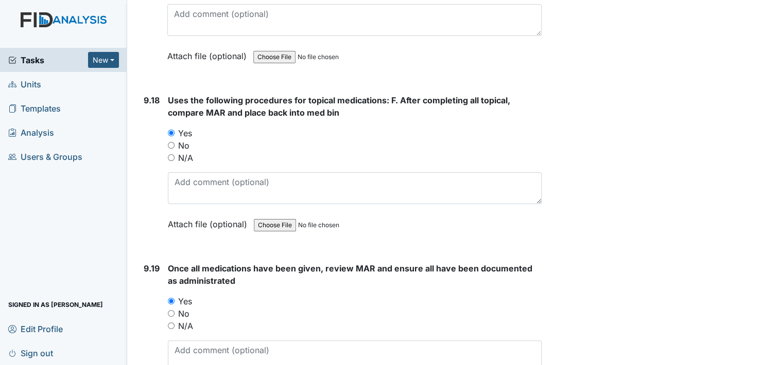
scroll to position [14259, 0]
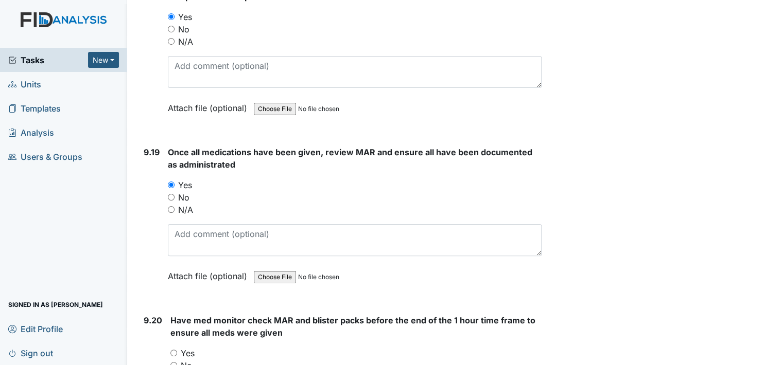
click at [174, 350] on input "Yes" at bounding box center [173, 353] width 7 height 7
radio input "true"
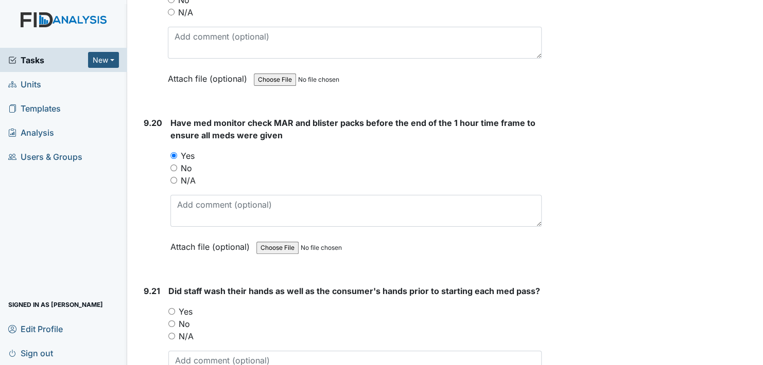
scroll to position [14517, 0]
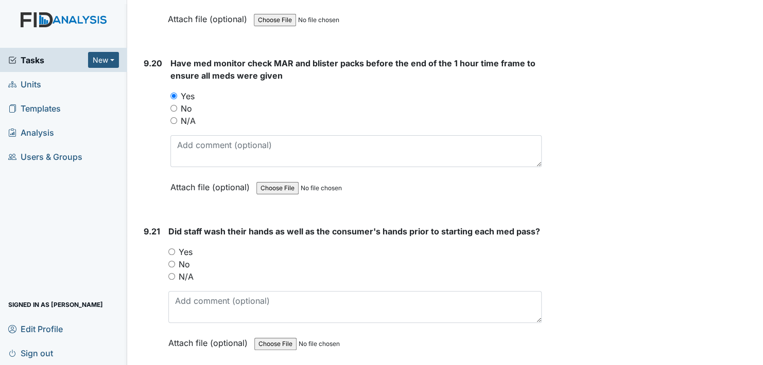
click at [173, 249] on input "Yes" at bounding box center [171, 252] width 7 height 7
radio input "true"
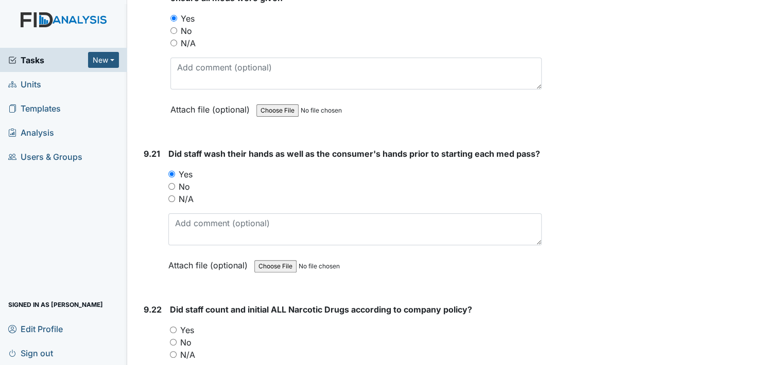
scroll to position [14620, 0]
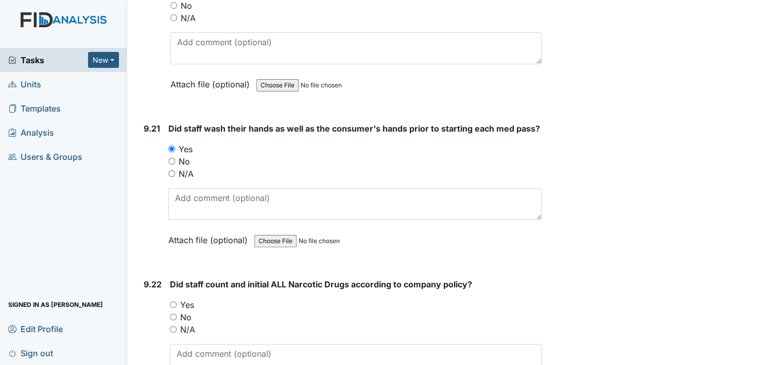
click at [175, 302] on input "Yes" at bounding box center [173, 305] width 7 height 7
radio input "true"
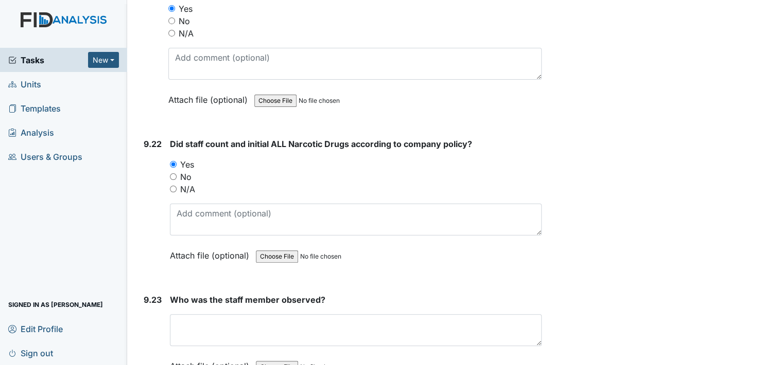
scroll to position [14774, 0]
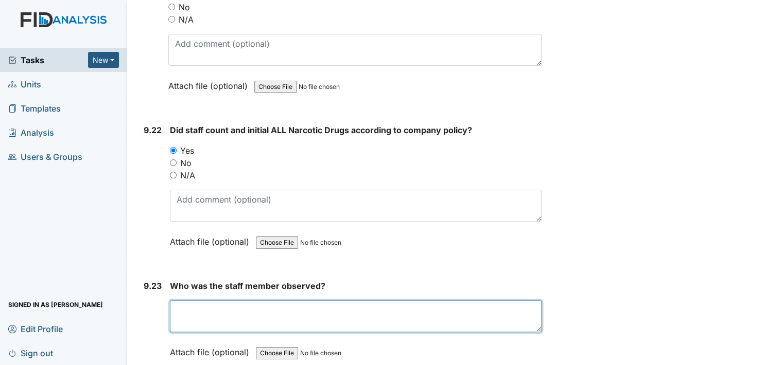
click at [184, 301] on textarea at bounding box center [356, 317] width 372 height 32
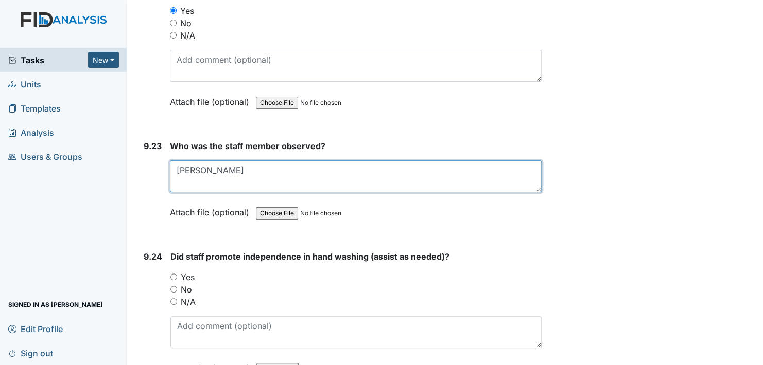
scroll to position [14929, 0]
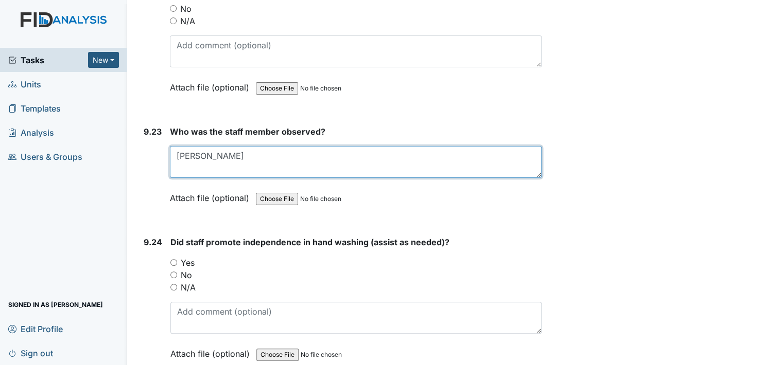
type textarea "[PERSON_NAME]"
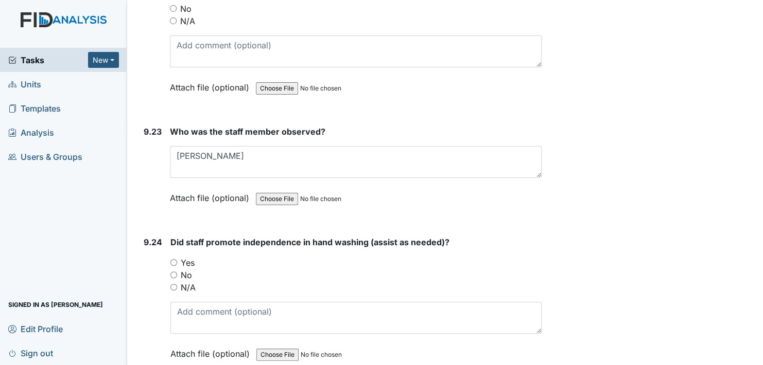
click at [176, 259] on input "Yes" at bounding box center [173, 262] width 7 height 7
radio input "true"
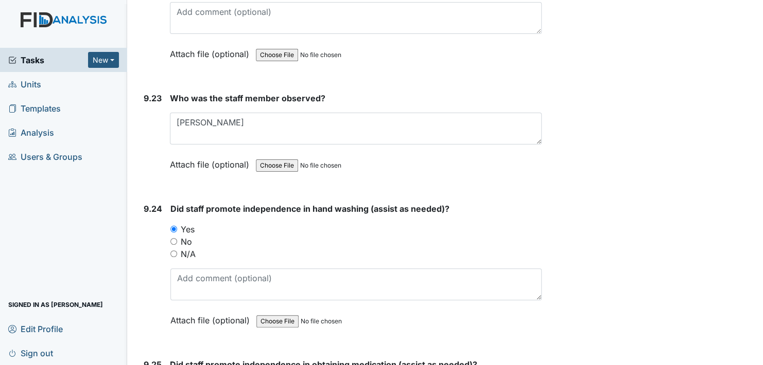
scroll to position [15083, 0]
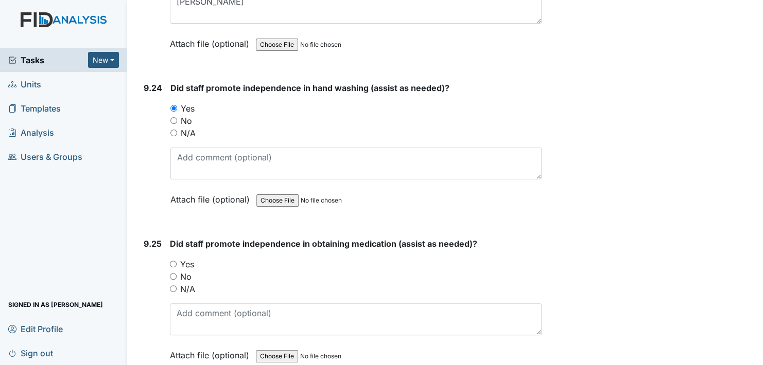
click at [172, 261] on input "Yes" at bounding box center [173, 264] width 7 height 7
radio input "true"
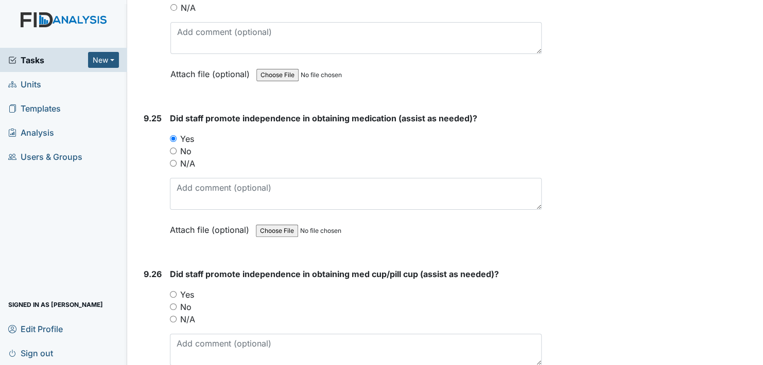
scroll to position [15238, 0]
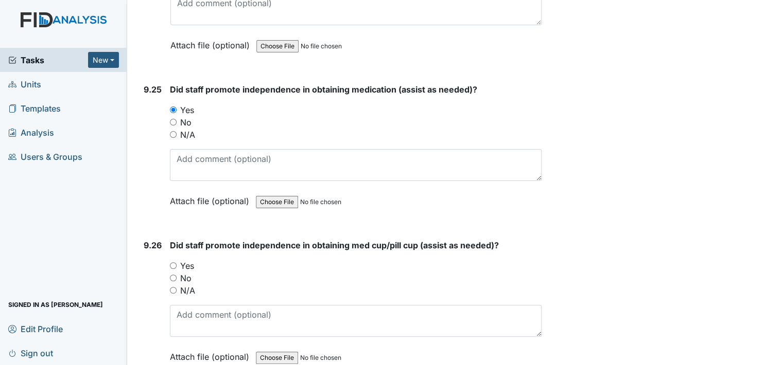
click at [173, 263] on input "Yes" at bounding box center [173, 266] width 7 height 7
radio input "true"
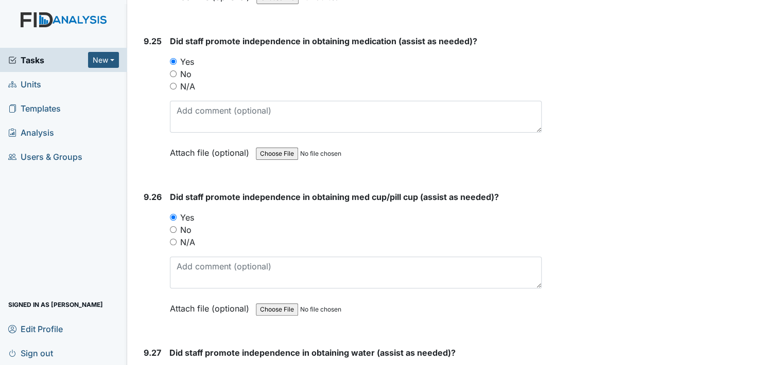
scroll to position [15392, 0]
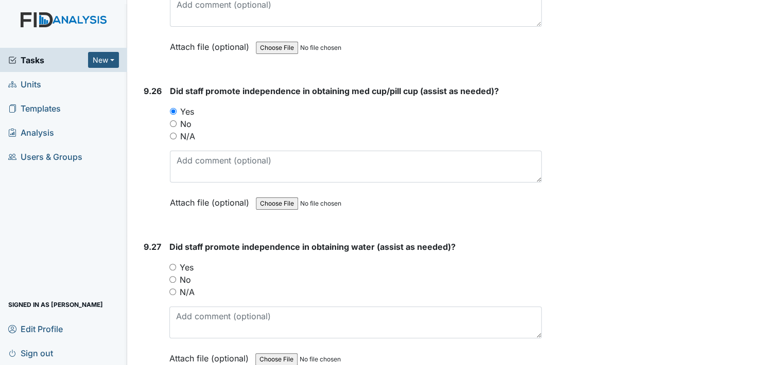
click at [175, 264] on input "Yes" at bounding box center [172, 267] width 7 height 7
radio input "true"
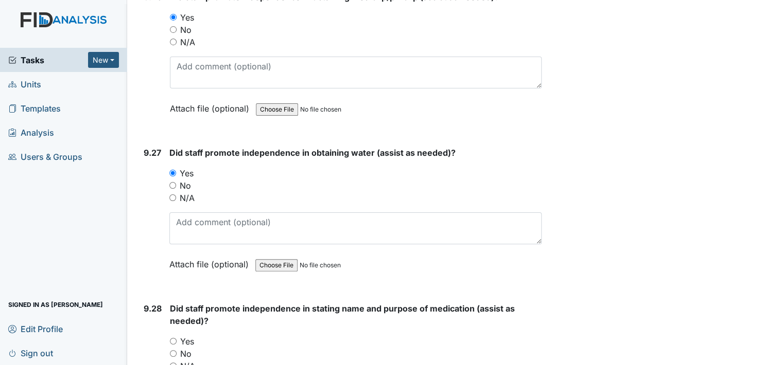
scroll to position [15495, 0]
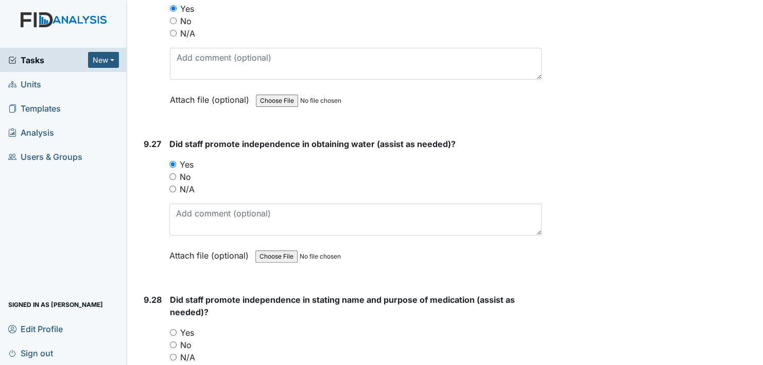
click at [175, 329] on input "Yes" at bounding box center [173, 332] width 7 height 7
radio input "true"
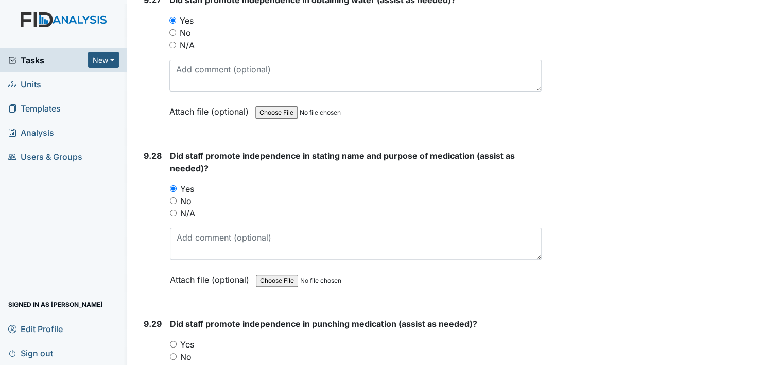
scroll to position [15649, 0]
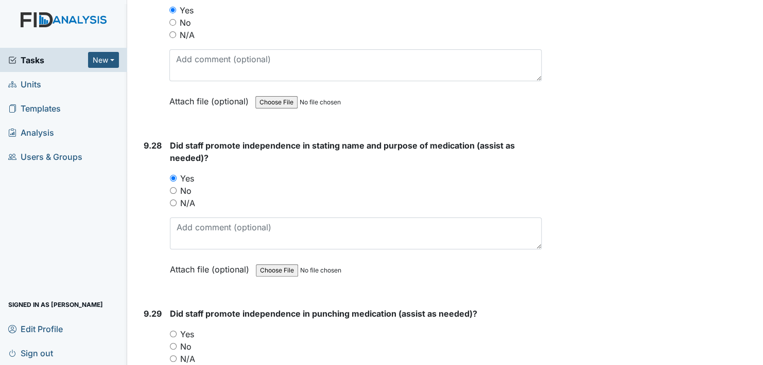
click at [172, 331] on input "Yes" at bounding box center [173, 334] width 7 height 7
radio input "true"
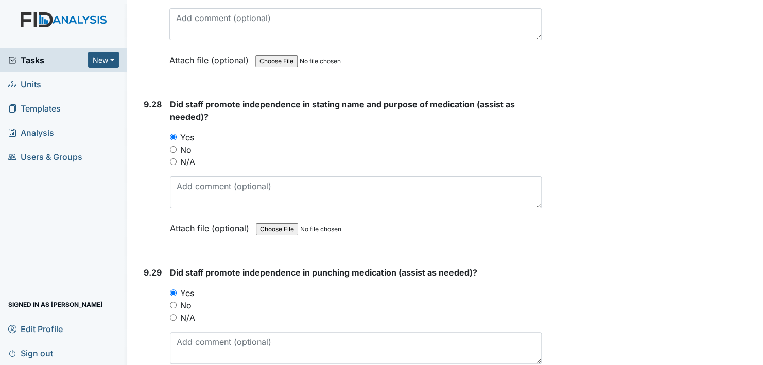
scroll to position [15804, 0]
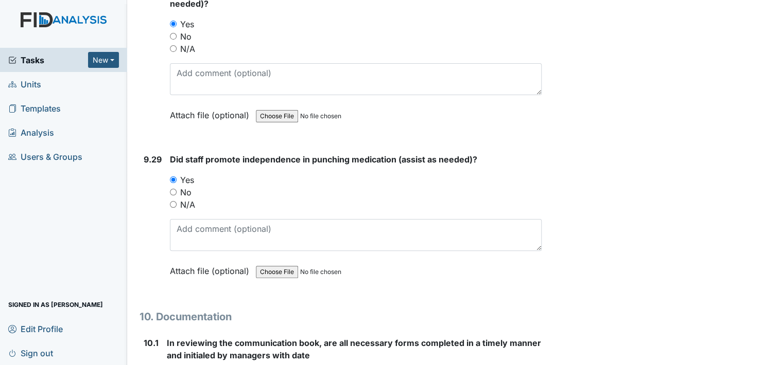
radio input "true"
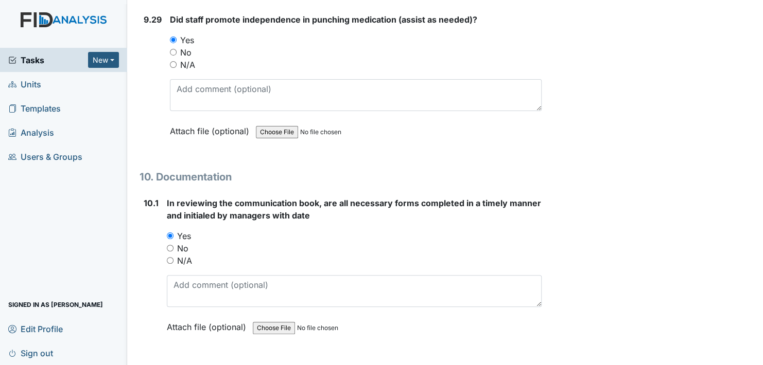
scroll to position [15958, 0]
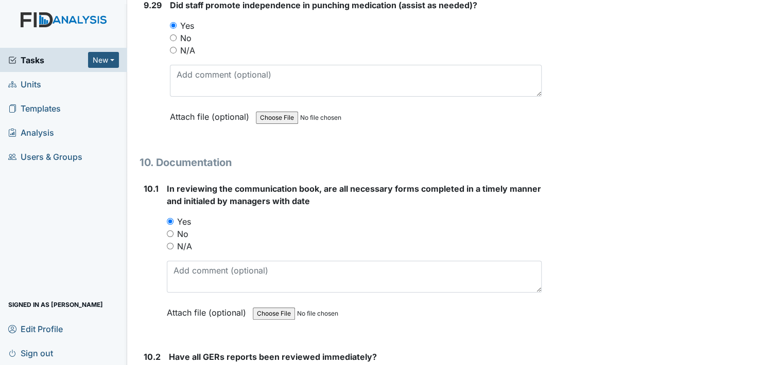
drag, startPoint x: 173, startPoint y: 333, endPoint x: 178, endPoint y: 336, distance: 5.5
radio input "true"
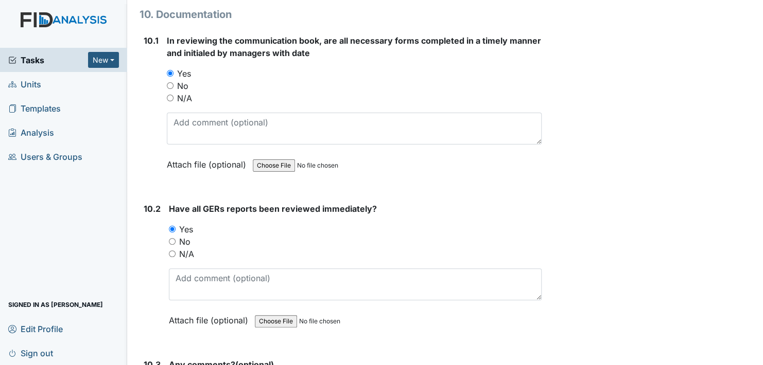
scroll to position [16113, 0]
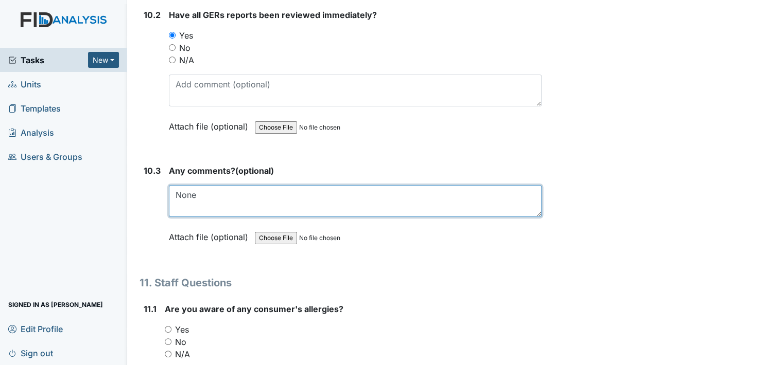
scroll to position [16319, 0]
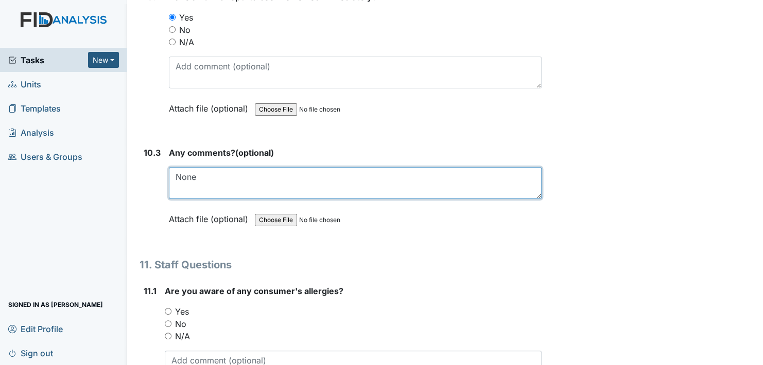
type textarea "None"
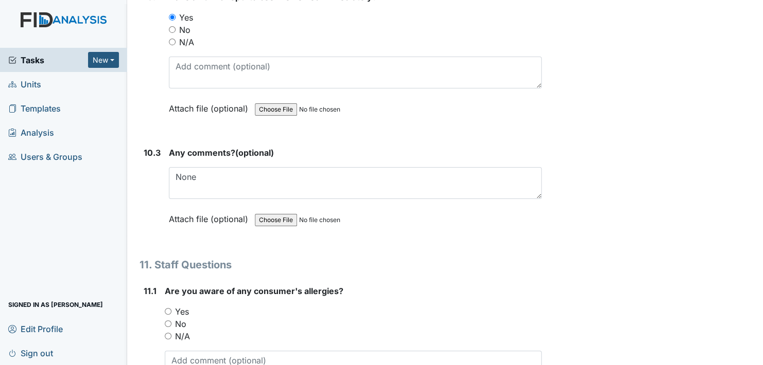
drag, startPoint x: 166, startPoint y: 269, endPoint x: 171, endPoint y: 271, distance: 6.0
click at [167, 308] on input "Yes" at bounding box center [168, 311] width 7 height 7
radio input "true"
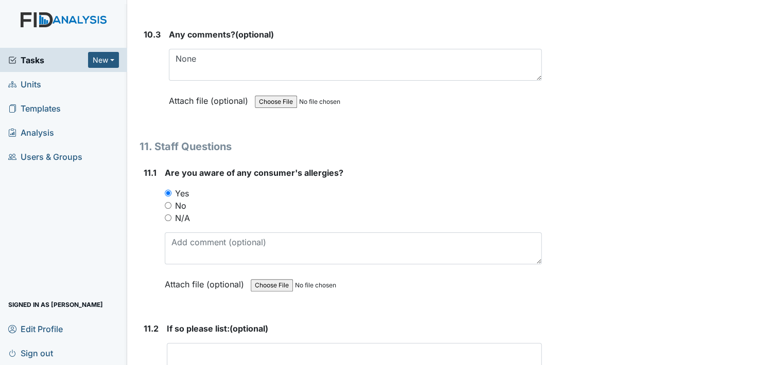
scroll to position [16473, 0]
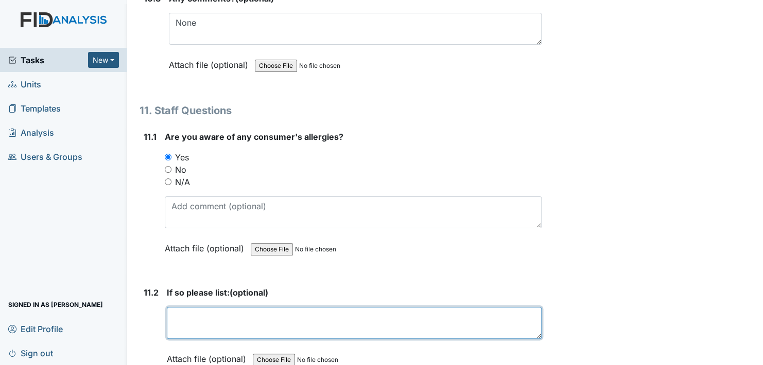
click at [198, 307] on textarea at bounding box center [354, 323] width 375 height 32
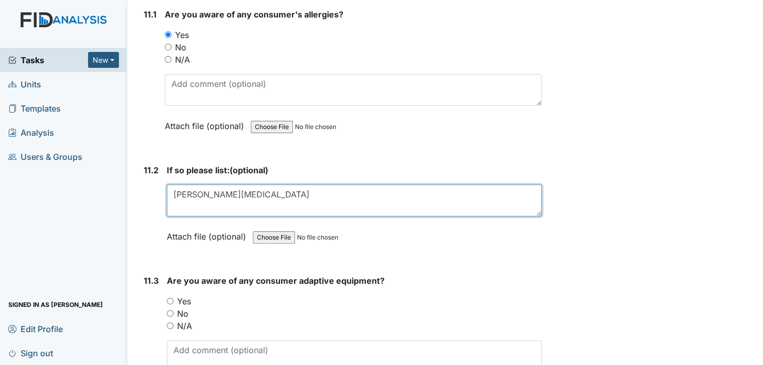
scroll to position [16627, 0]
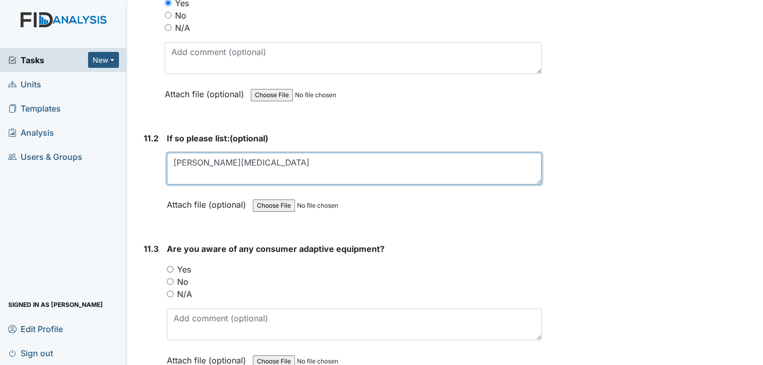
type textarea "Linwood Thorazine"
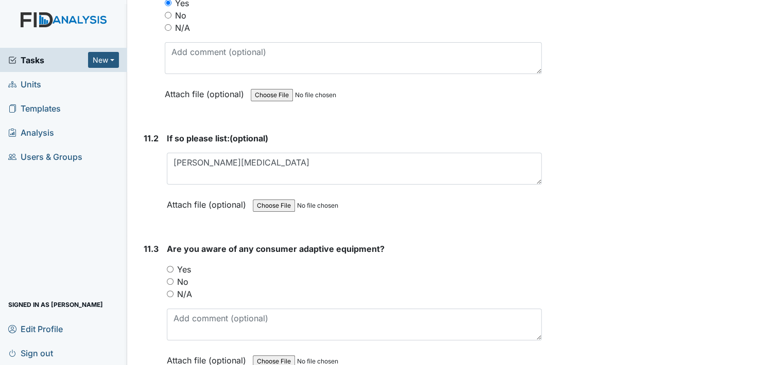
click at [167, 266] on input "Yes" at bounding box center [170, 269] width 7 height 7
radio input "true"
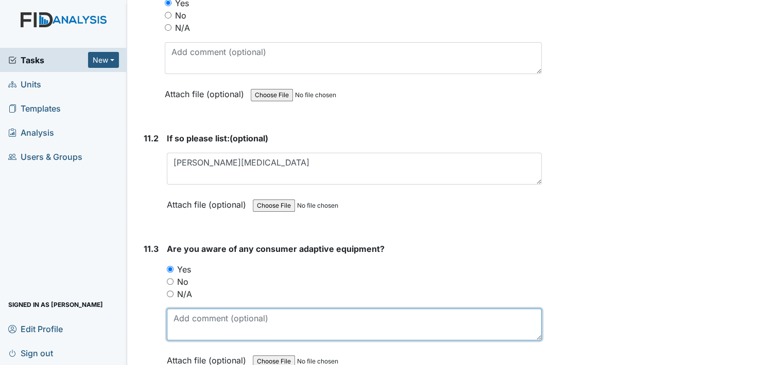
click at [206, 309] on textarea at bounding box center [354, 325] width 375 height 32
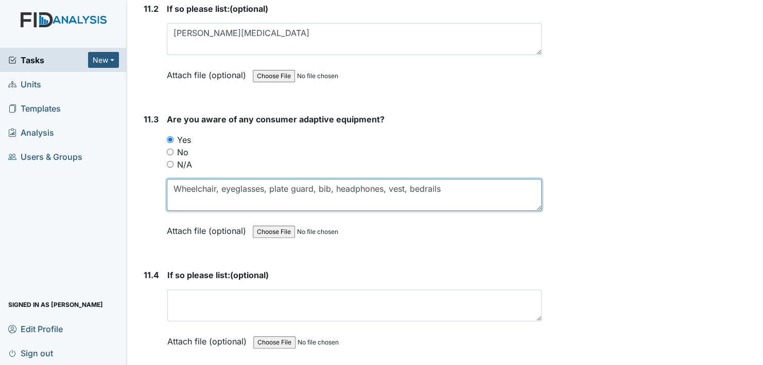
scroll to position [16782, 0]
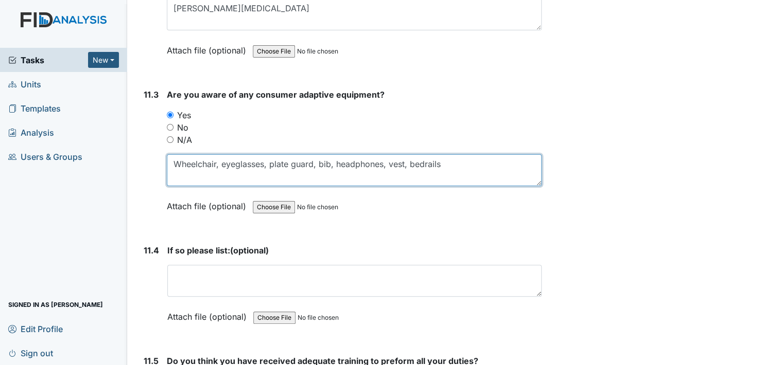
drag, startPoint x: 176, startPoint y: 120, endPoint x: 450, endPoint y: 126, distance: 274.4
click at [450, 154] on textarea "Wheelchair, eyeglasses, plate guard, bib, headphones, vest, bedrails" at bounding box center [354, 170] width 375 height 32
type textarea "Wheelchair, eyeglasses, plate guard, bib, headphones, vest, bedrails"
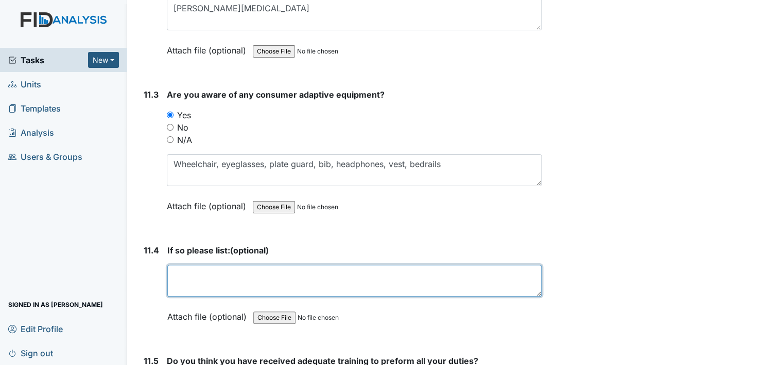
click at [203, 265] on textarea at bounding box center [354, 281] width 374 height 32
paste textarea "Wheelchair, eyeglasses, plate guard, bib, headphones, vest, bedrails"
type textarea "Wheelchair, eyeglasses, plate guard, bib, headphones, vest, bedrails"
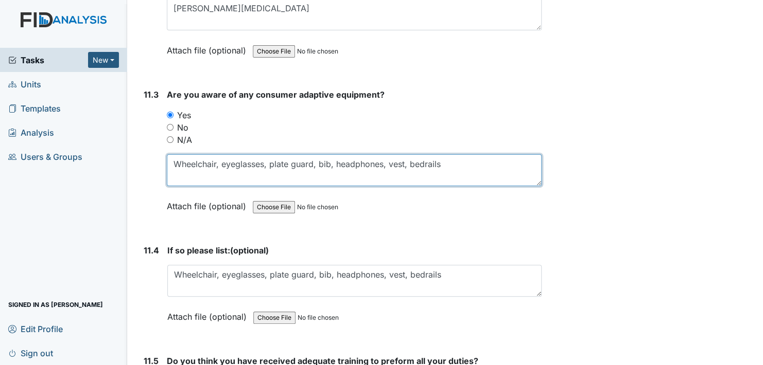
drag, startPoint x: 173, startPoint y: 121, endPoint x: 455, endPoint y: 131, distance: 281.8
click at [452, 154] on textarea "Wheelchair, eyeglasses, plate guard, bib, headphones, vest, bedrails" at bounding box center [354, 170] width 375 height 32
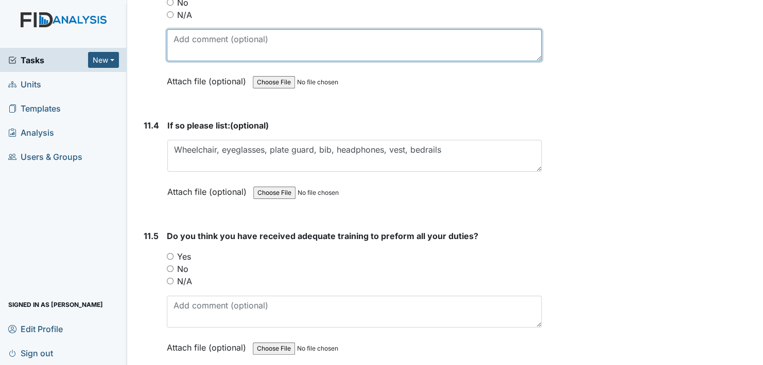
scroll to position [16988, 0]
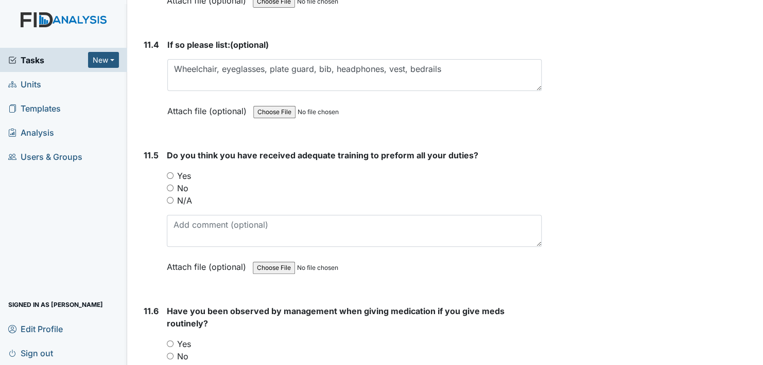
click at [172, 172] on input "Yes" at bounding box center [170, 175] width 7 height 7
radio input "true"
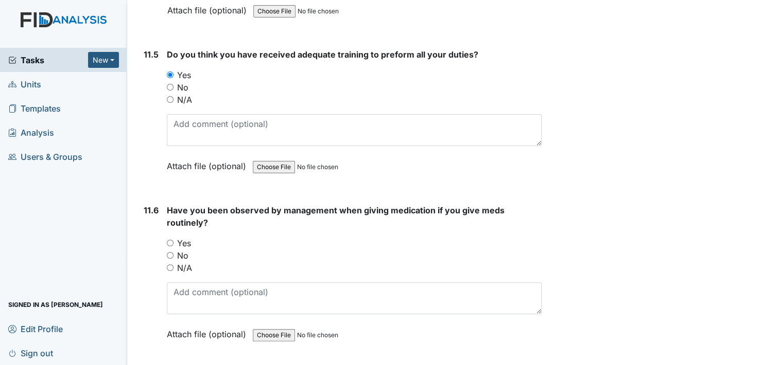
scroll to position [17091, 0]
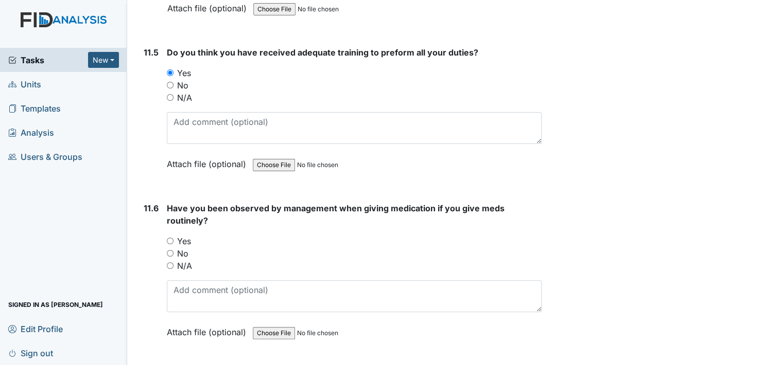
click at [170, 238] on input "Yes" at bounding box center [170, 241] width 7 height 7
radio input "true"
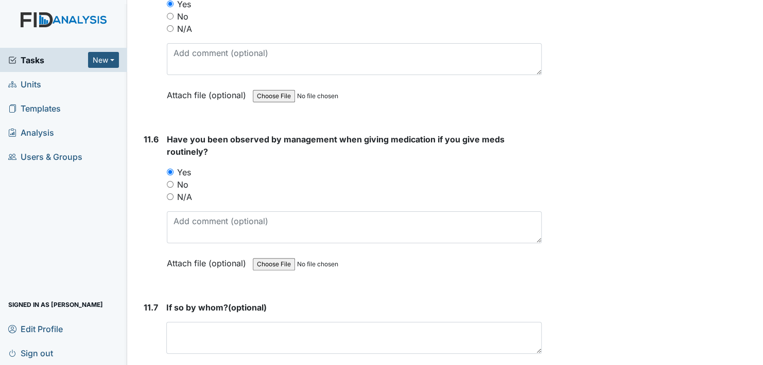
scroll to position [17194, 0]
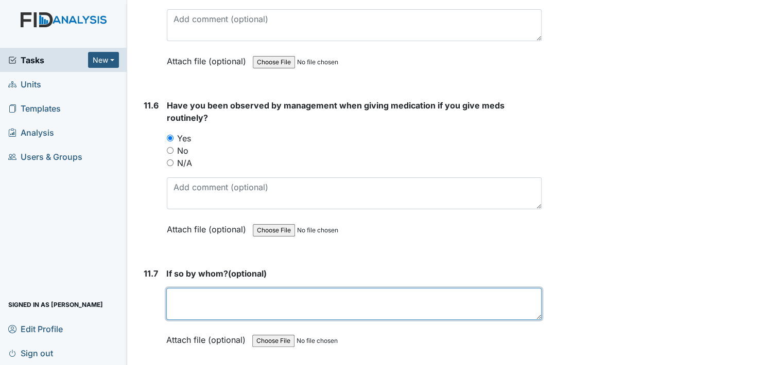
click at [197, 288] on textarea at bounding box center [353, 304] width 375 height 32
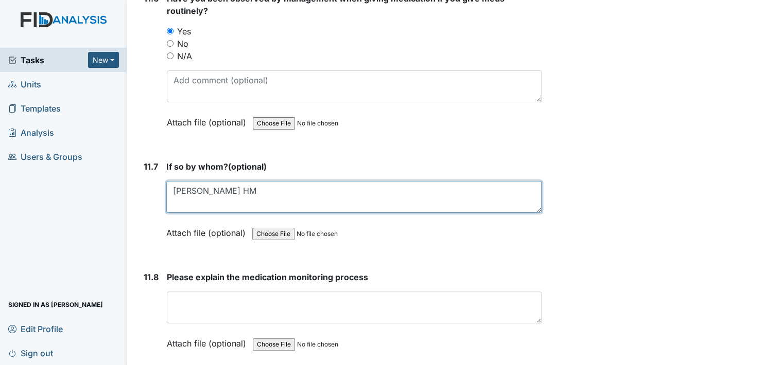
scroll to position [17297, 0]
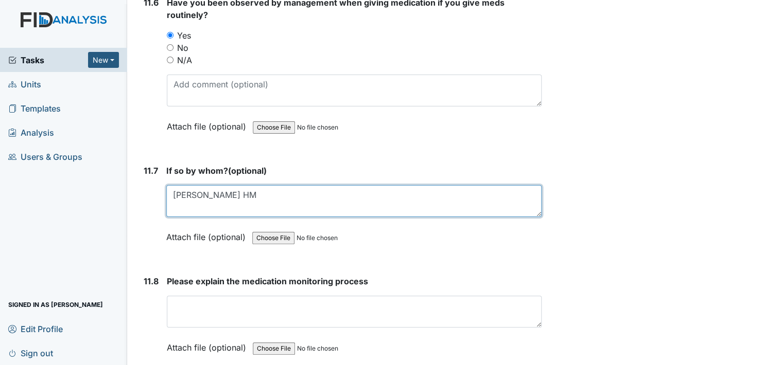
type textarea "[PERSON_NAME] HM"
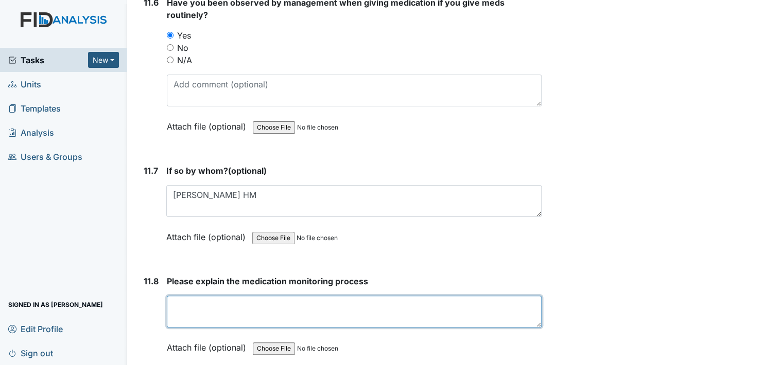
click at [197, 296] on textarea at bounding box center [354, 312] width 375 height 32
type textarea "w"
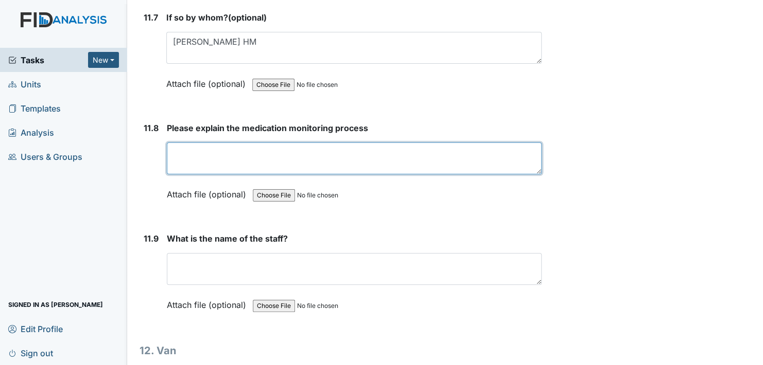
scroll to position [17451, 0]
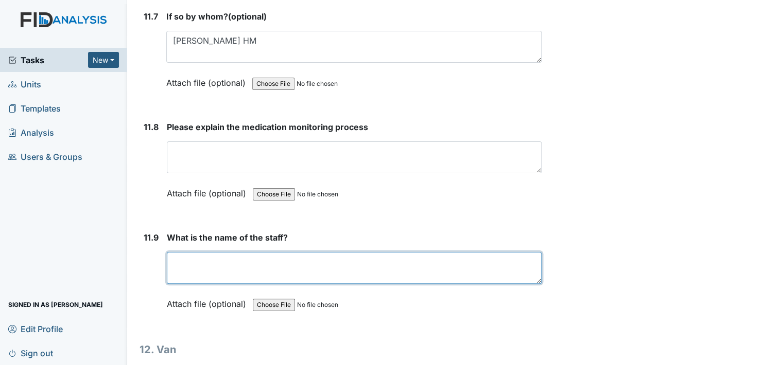
click at [194, 252] on textarea at bounding box center [354, 268] width 375 height 32
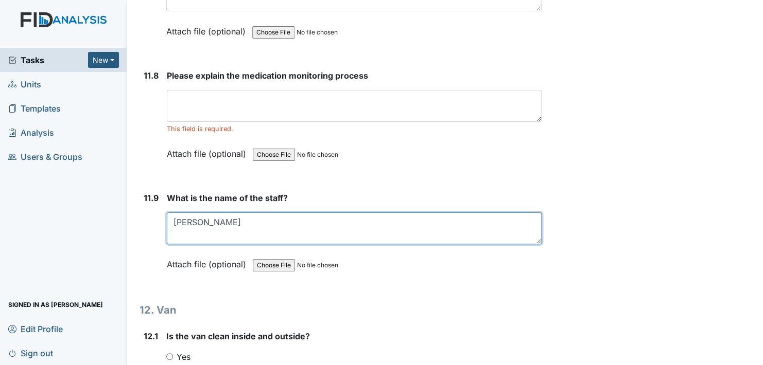
scroll to position [17554, 0]
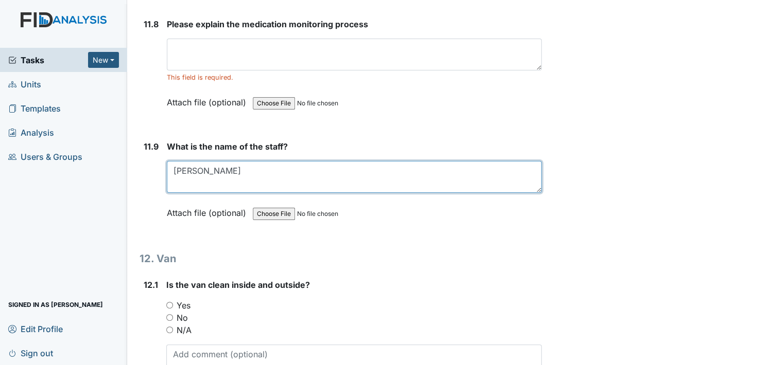
type textarea "[PERSON_NAME]"
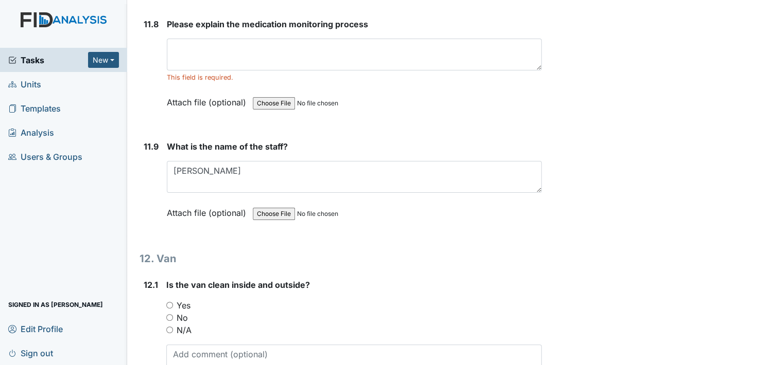
click at [169, 300] on div "Yes" at bounding box center [353, 306] width 375 height 12
click at [166, 302] on input "Yes" at bounding box center [169, 305] width 7 height 7
radio input "true"
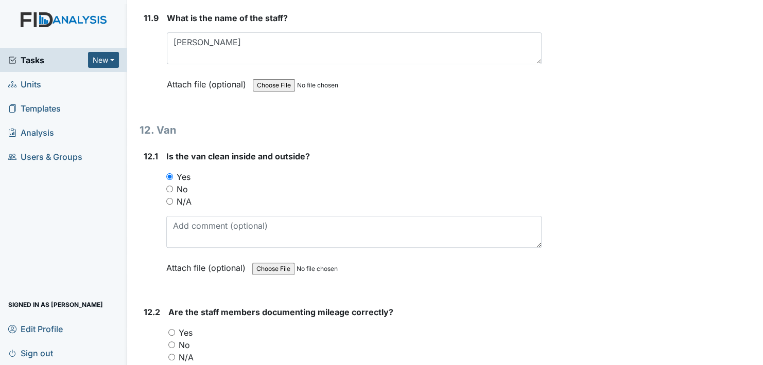
scroll to position [17708, 0]
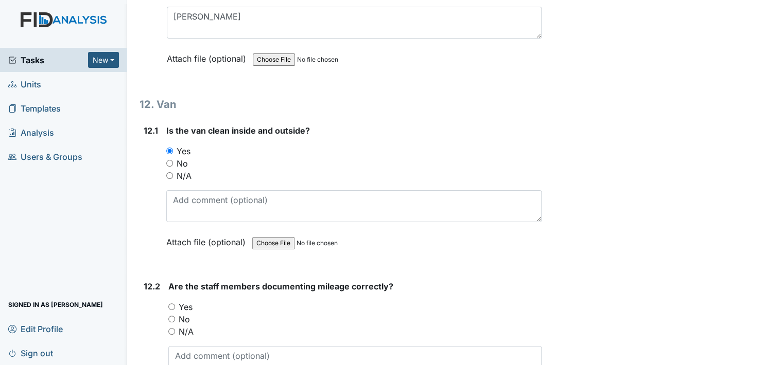
click at [173, 304] on input "Yes" at bounding box center [171, 307] width 7 height 7
radio input "true"
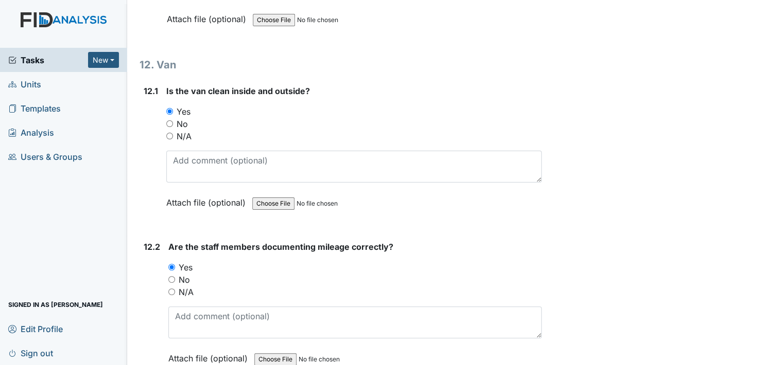
scroll to position [17811, 0]
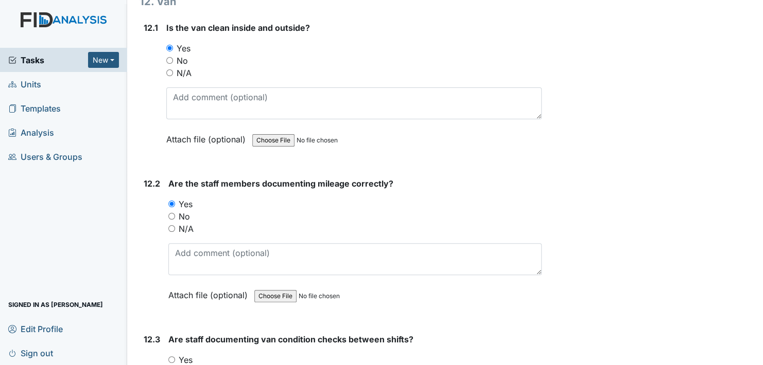
click at [171, 357] on input "Yes" at bounding box center [171, 360] width 7 height 7
radio input "true"
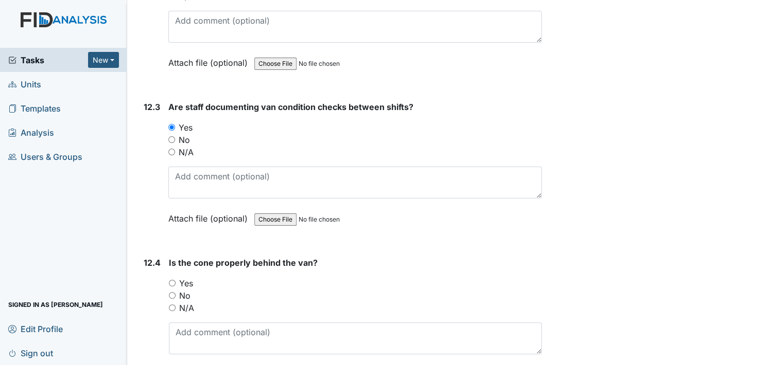
scroll to position [18069, 0]
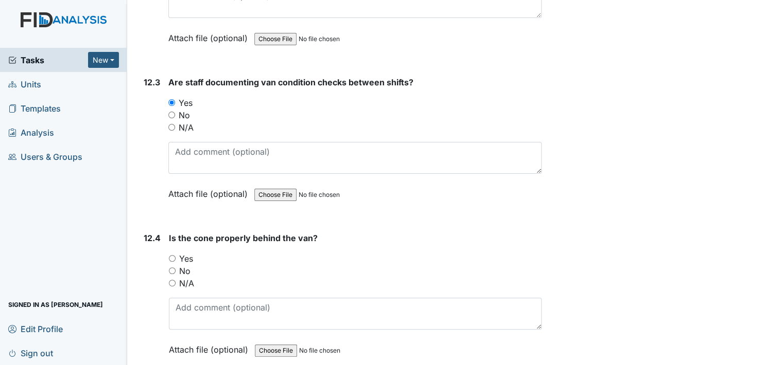
drag, startPoint x: 171, startPoint y: 212, endPoint x: 183, endPoint y: 217, distance: 12.4
click at [173, 255] on input "Yes" at bounding box center [172, 258] width 7 height 7
radio input "true"
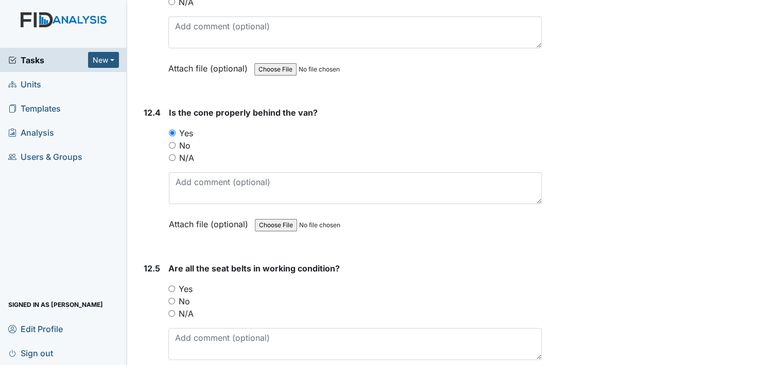
scroll to position [18223, 0]
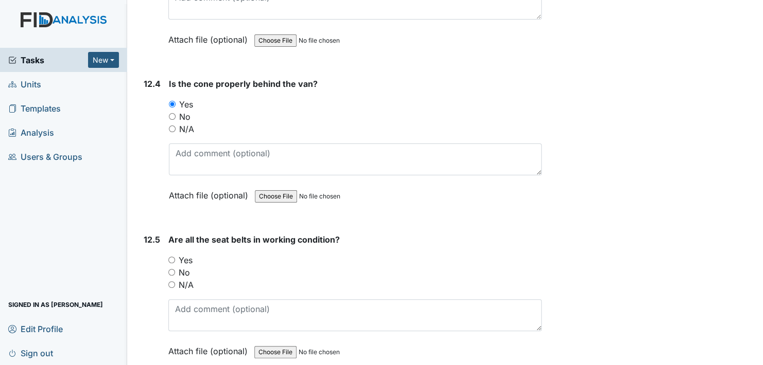
click at [170, 257] on input "Yes" at bounding box center [171, 260] width 7 height 7
radio input "true"
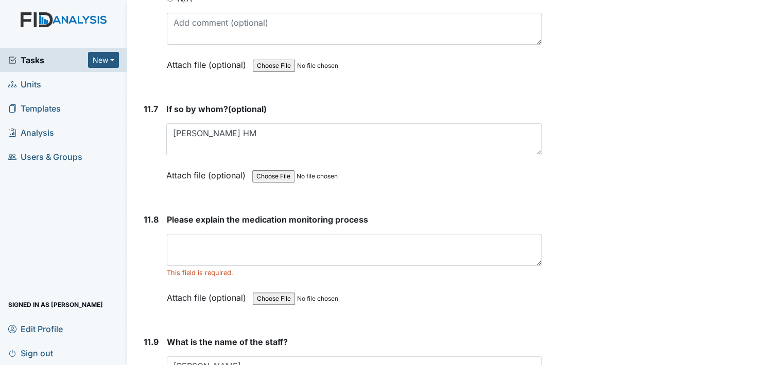
scroll to position [17348, 0]
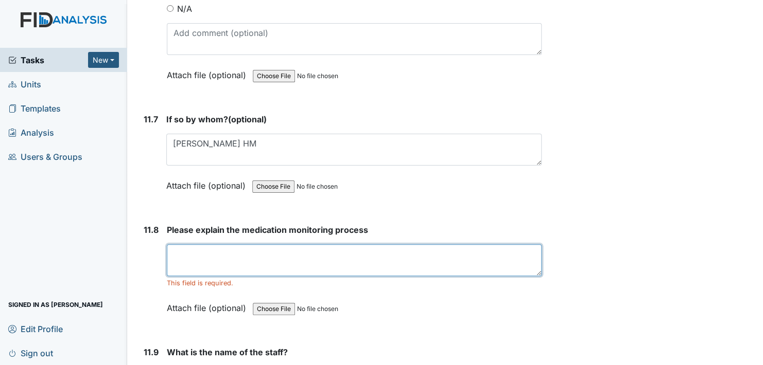
click at [216, 245] on textarea at bounding box center [354, 261] width 375 height 32
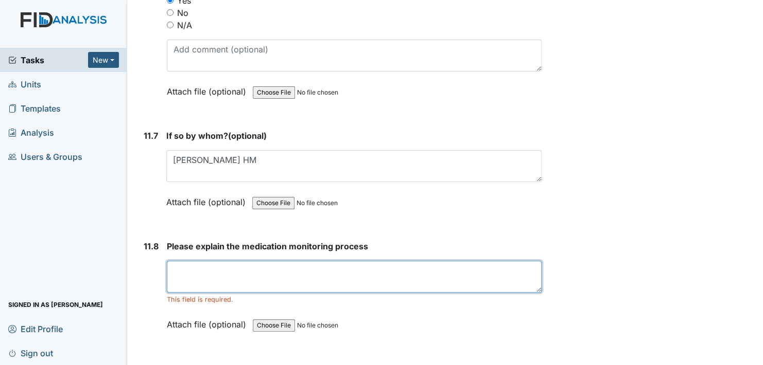
scroll to position [17451, 0]
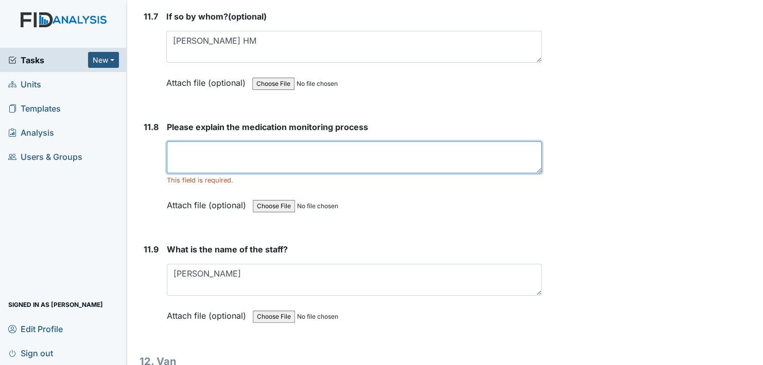
click at [232, 142] on textarea at bounding box center [354, 158] width 375 height 32
type textarea "g"
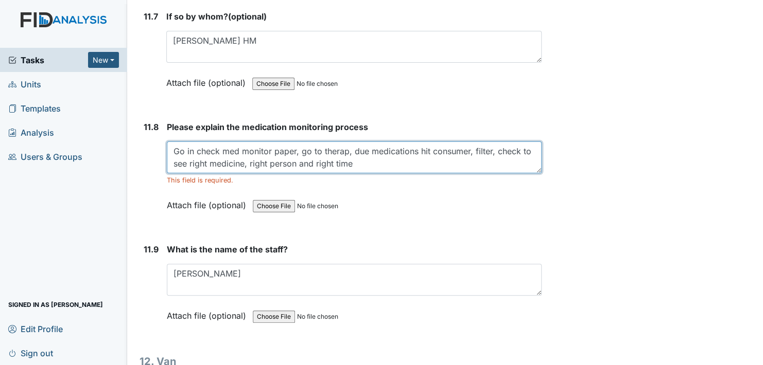
click at [359, 142] on textarea "Go in check med monitor paper, go to therap, due medications hit consumer, filt…" at bounding box center [354, 158] width 375 height 32
type textarea "Go in check med monitor paper, go to therap, due medications hit consumer, filt…"
click at [378, 142] on textarea "Go in check med monitor paper, go to therap, due medications hit consumer, filt…" at bounding box center [354, 158] width 375 height 32
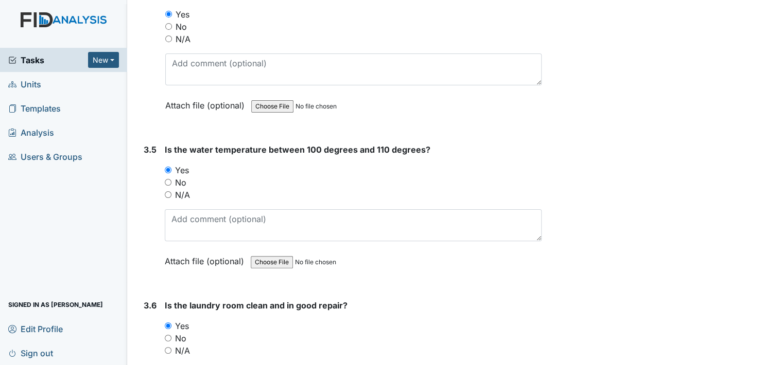
scroll to position [1804, 0]
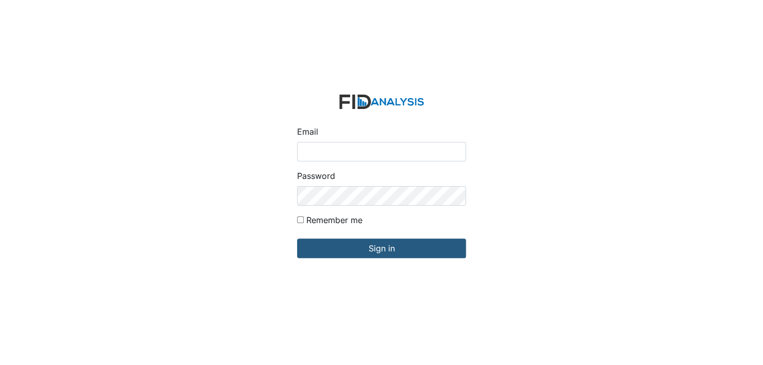
click at [320, 149] on input "Email" at bounding box center [381, 152] width 169 height 20
type input "[EMAIL_ADDRESS][DOMAIN_NAME]"
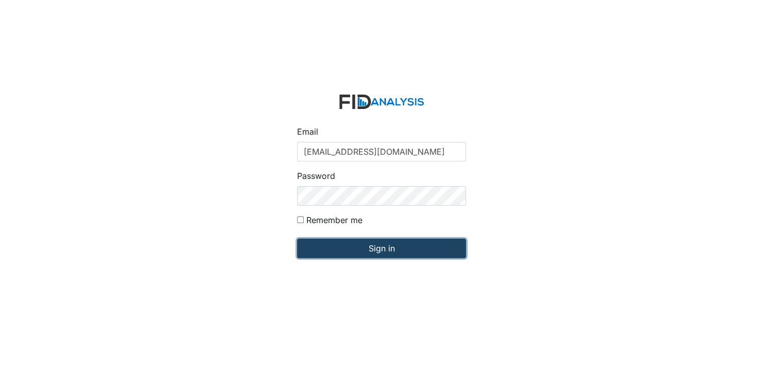
click at [361, 250] on input "Sign in" at bounding box center [381, 249] width 169 height 20
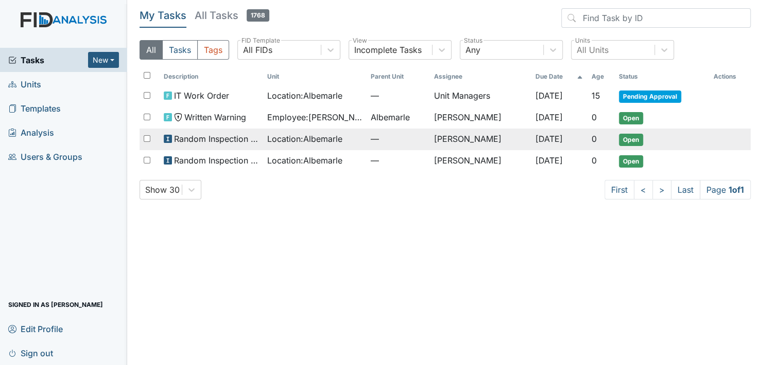
click at [634, 138] on span "Open" at bounding box center [631, 140] width 24 height 12
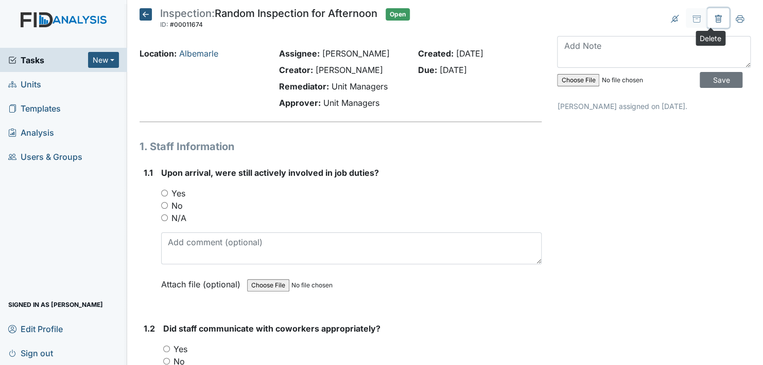
click at [714, 19] on icon at bounding box center [718, 19] width 8 height 8
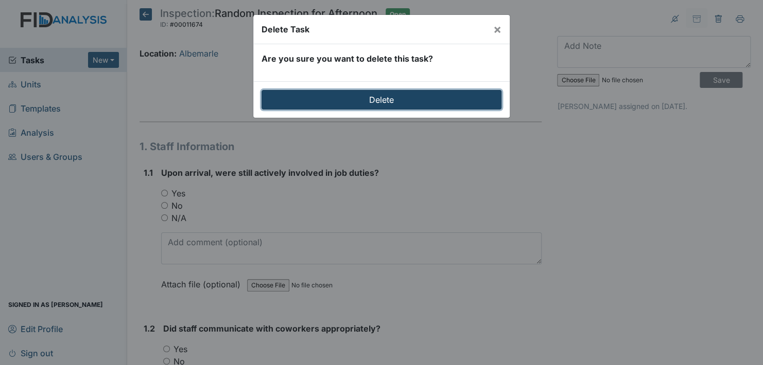
click at [400, 99] on input "Delete" at bounding box center [382, 100] width 240 height 20
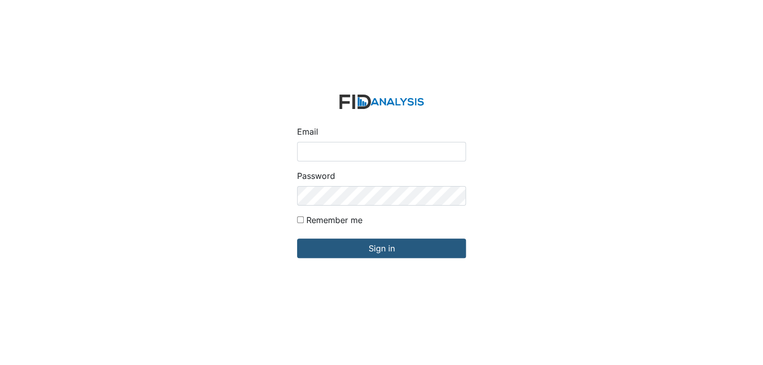
click at [324, 148] on input "Email" at bounding box center [381, 152] width 169 height 20
type input "[EMAIL_ADDRESS][DOMAIN_NAME]"
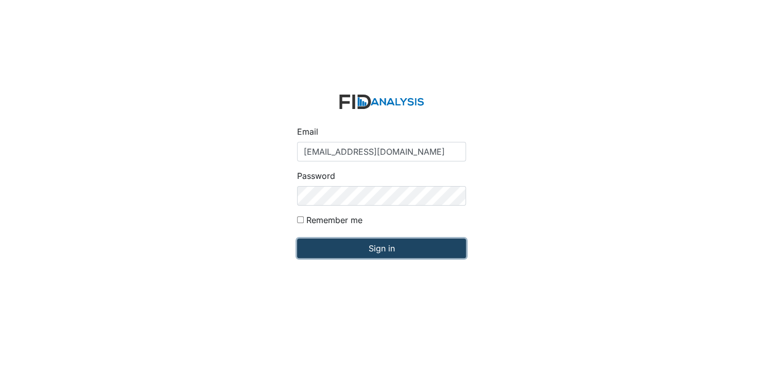
click at [359, 251] on input "Sign in" at bounding box center [381, 249] width 169 height 20
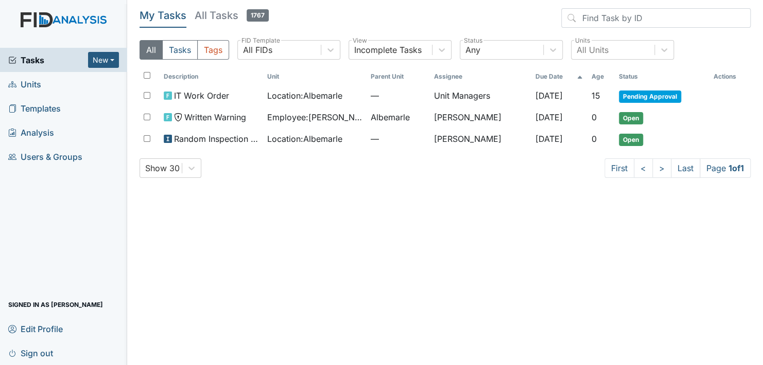
click at [48, 83] on link "Units" at bounding box center [63, 84] width 127 height 24
click at [39, 76] on span "Units" at bounding box center [24, 84] width 33 height 16
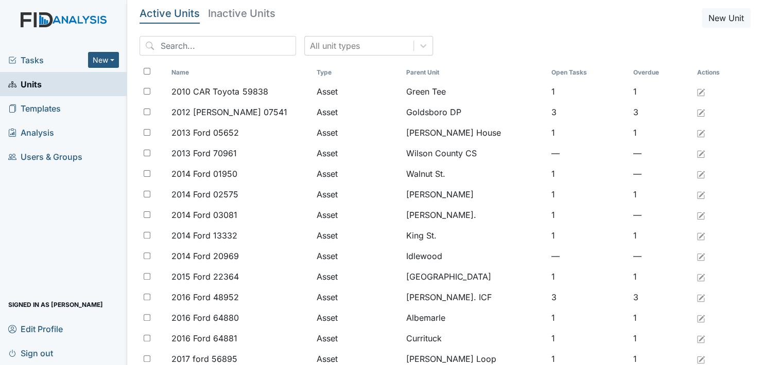
drag, startPoint x: 112, startPoint y: 64, endPoint x: 176, endPoint y: 48, distance: 65.3
click at [167, 45] on input "search" at bounding box center [218, 46] width 156 height 20
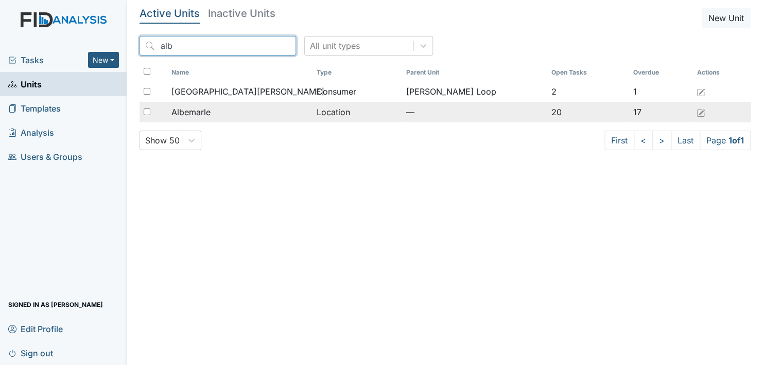
type input "alb"
click at [190, 110] on span "Albemarle" at bounding box center [190, 112] width 39 height 12
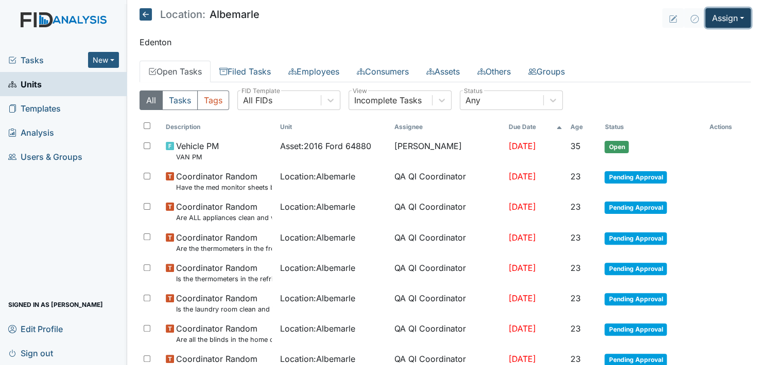
click at [727, 22] on button "Assign" at bounding box center [727, 18] width 45 height 20
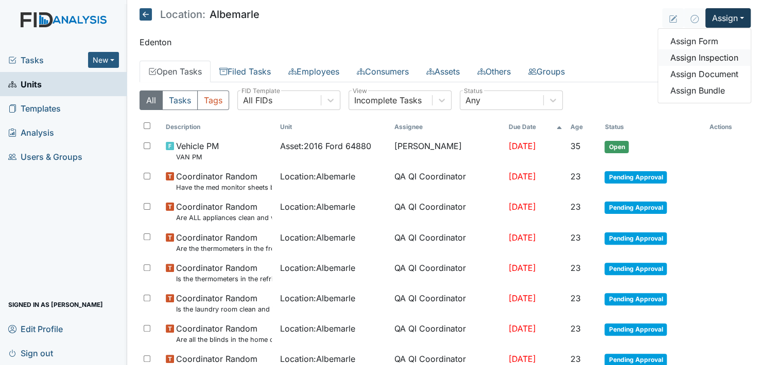
click at [713, 57] on link "Assign Inspection" at bounding box center [704, 57] width 93 height 16
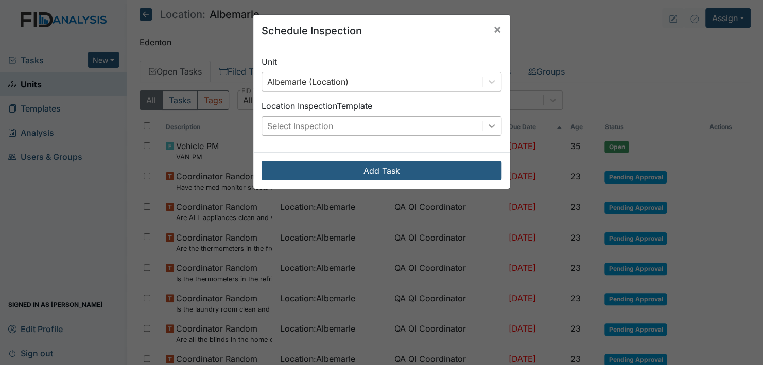
click at [489, 124] on icon at bounding box center [491, 126] width 10 height 10
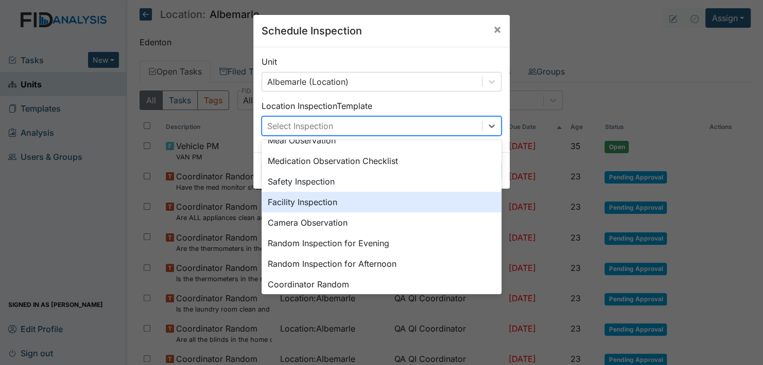
scroll to position [51, 0]
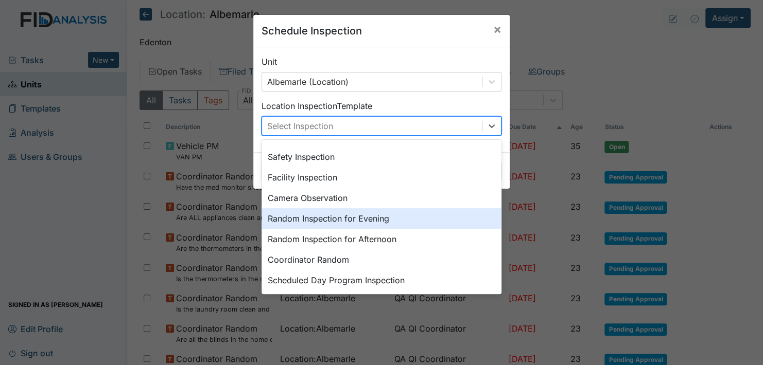
click at [379, 219] on div "Random Inspection for Evening" at bounding box center [382, 218] width 240 height 21
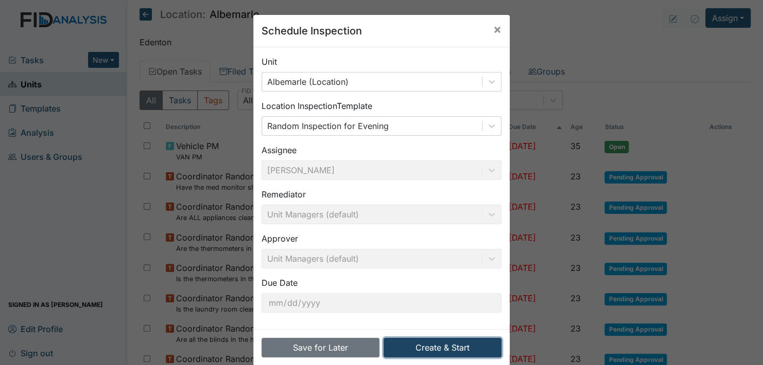
click at [433, 342] on button "Create & Start" at bounding box center [443, 348] width 118 height 20
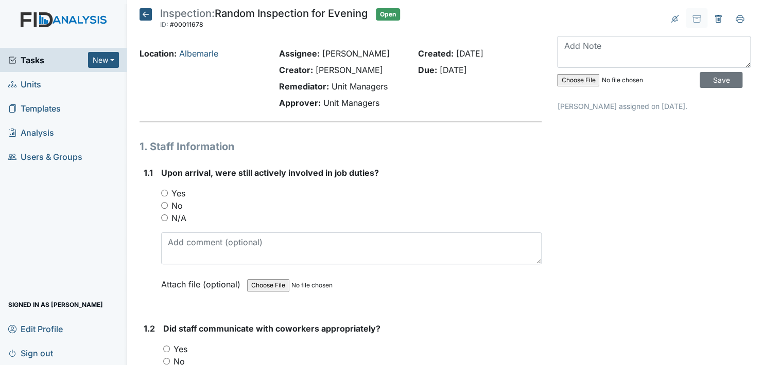
click at [162, 191] on input "Yes" at bounding box center [164, 193] width 7 height 7
radio input "true"
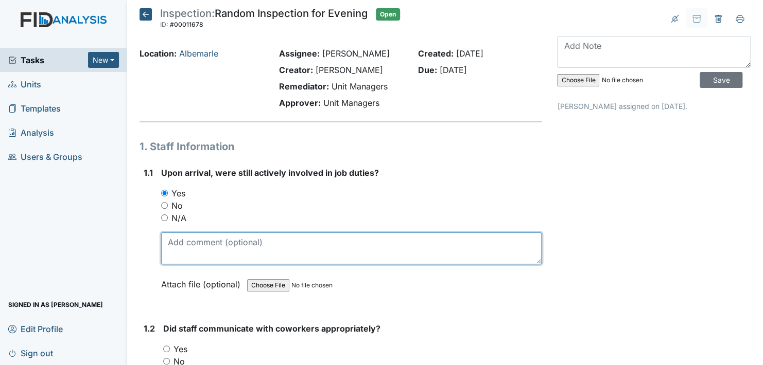
click at [193, 252] on textarea at bounding box center [351, 249] width 380 height 32
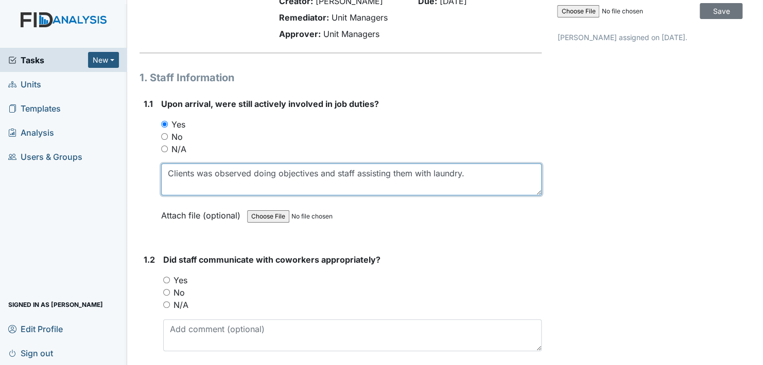
scroll to position [103, 0]
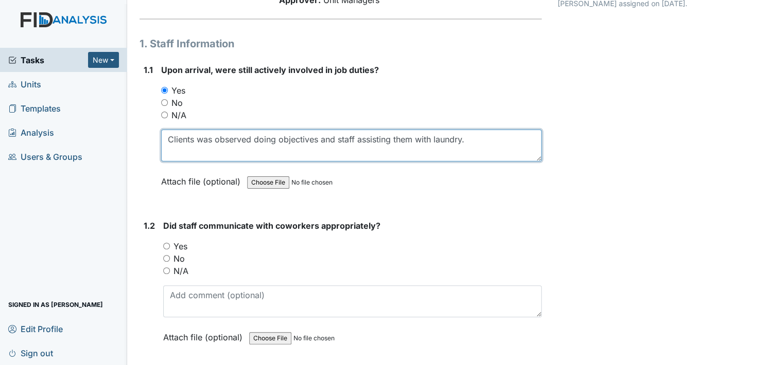
type textarea "Clients was observed doing objectives and staff assisting them with laundry."
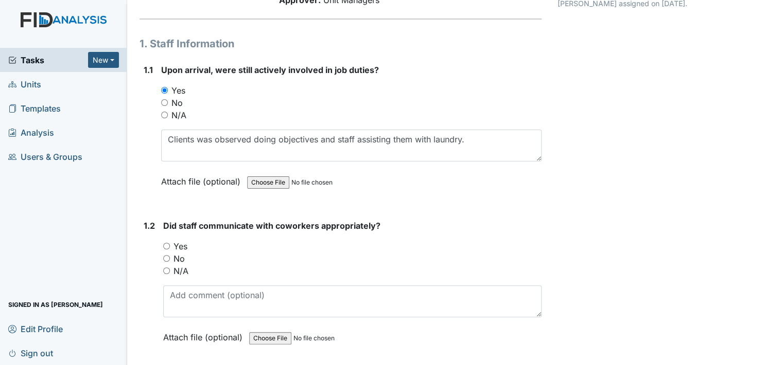
click at [167, 245] on input "Yes" at bounding box center [166, 246] width 7 height 7
radio input "true"
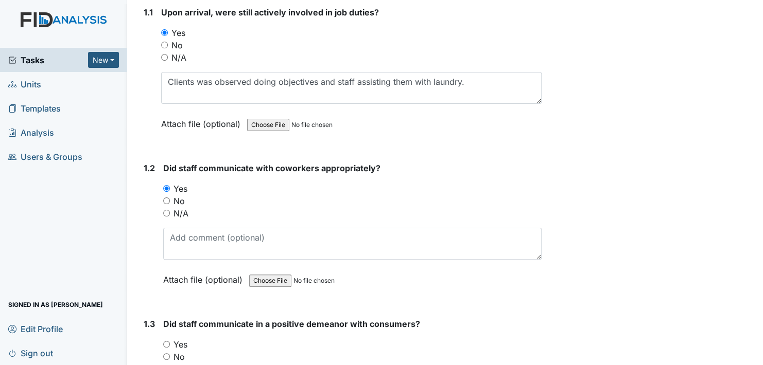
scroll to position [257, 0]
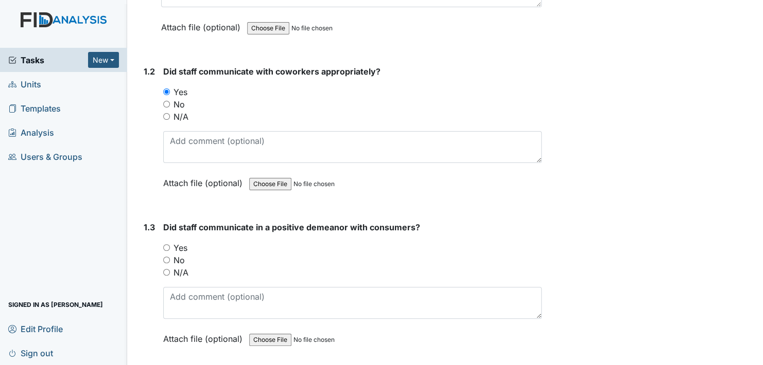
click at [167, 245] on input "Yes" at bounding box center [166, 248] width 7 height 7
radio input "true"
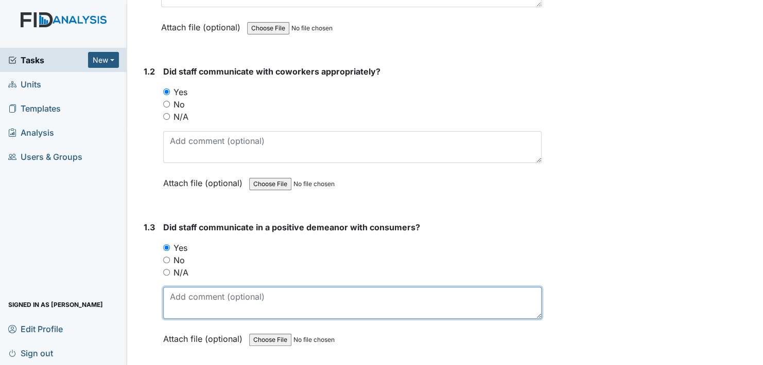
click at [212, 305] on textarea at bounding box center [352, 303] width 378 height 32
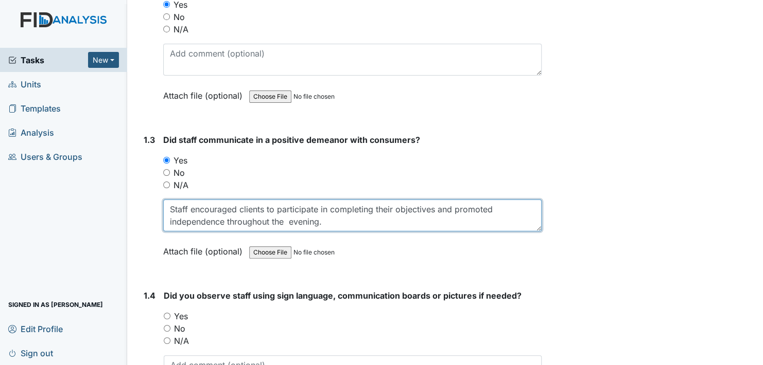
scroll to position [360, 0]
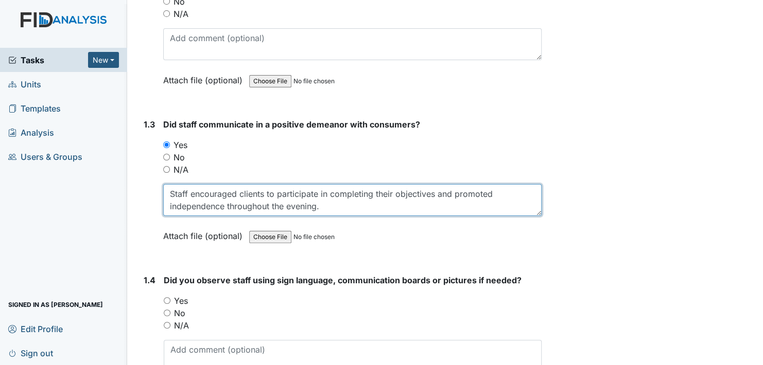
type textarea "Staff encouraged clients to participate in completing their objectives and prom…"
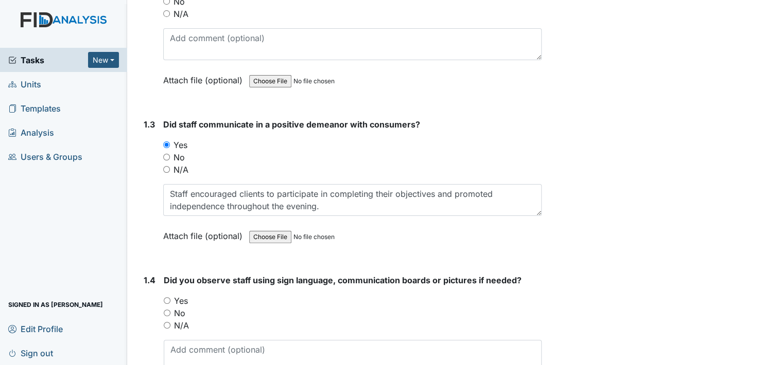
click at [167, 299] on input "Yes" at bounding box center [167, 301] width 7 height 7
radio input "true"
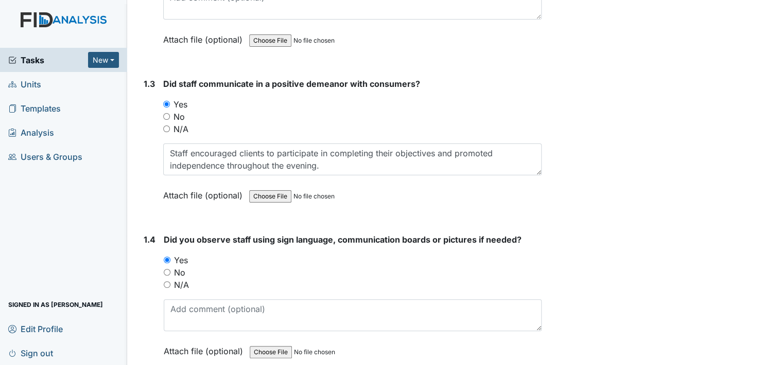
scroll to position [515, 0]
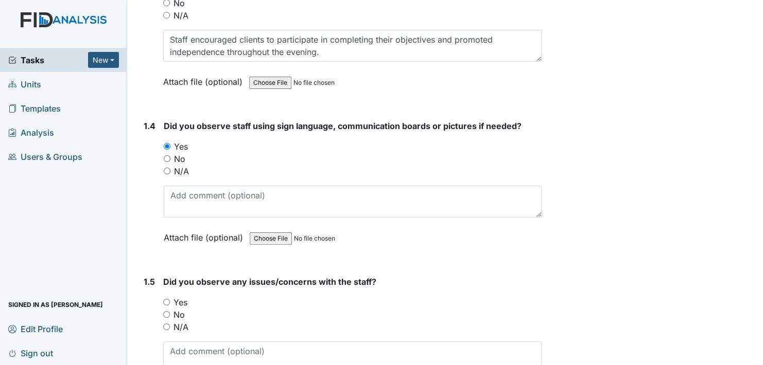
click at [168, 311] on input "No" at bounding box center [166, 314] width 7 height 7
radio input "true"
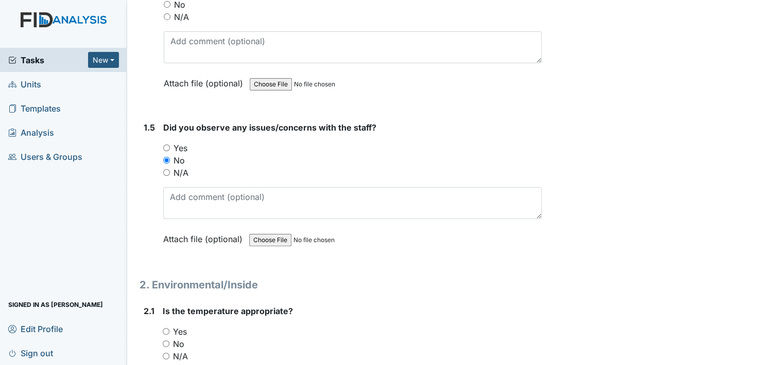
scroll to position [721, 0]
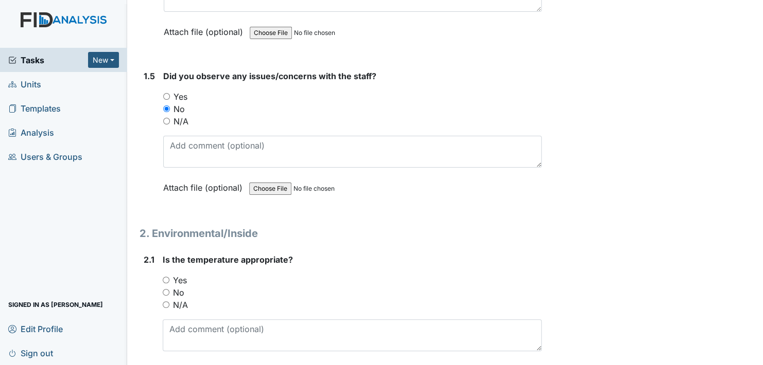
click at [166, 274] on div "Yes" at bounding box center [352, 280] width 379 height 12
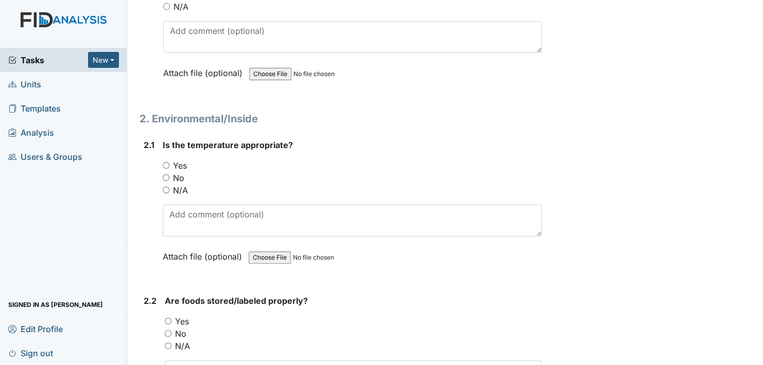
scroll to position [875, 0]
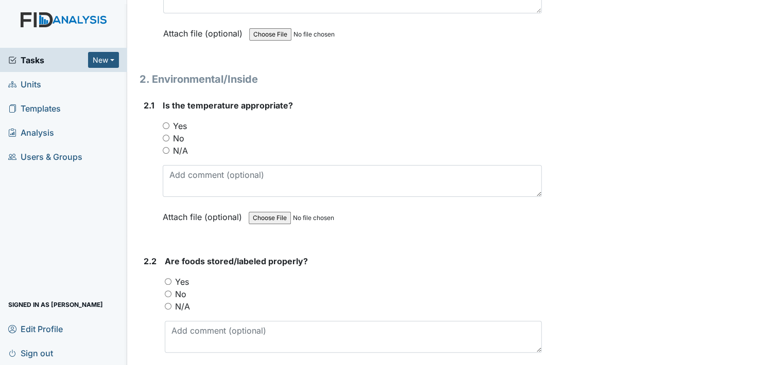
click at [167, 123] on input "Yes" at bounding box center [166, 126] width 7 height 7
radio input "true"
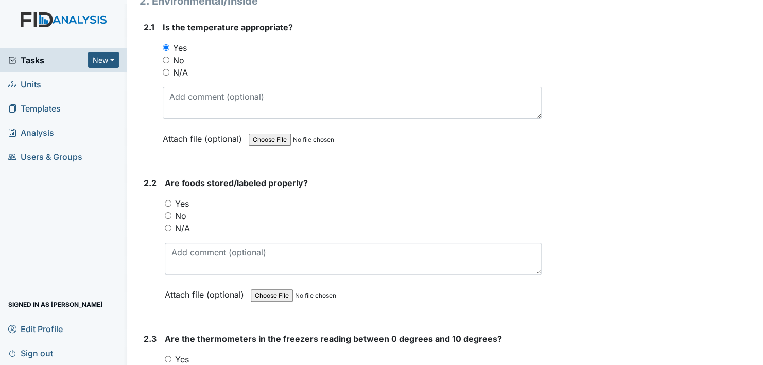
scroll to position [978, 0]
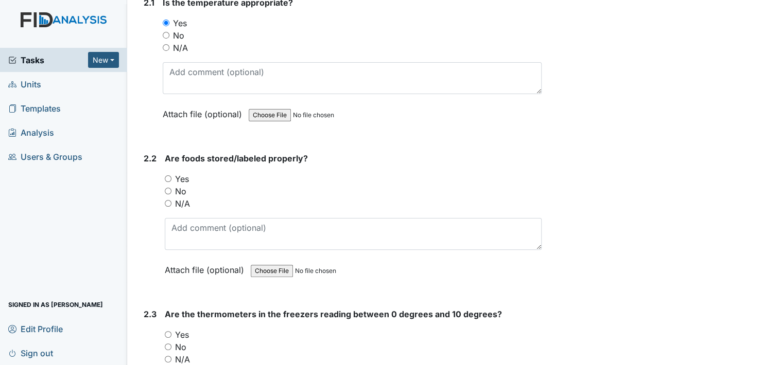
click at [167, 176] on input "Yes" at bounding box center [168, 179] width 7 height 7
radio input "true"
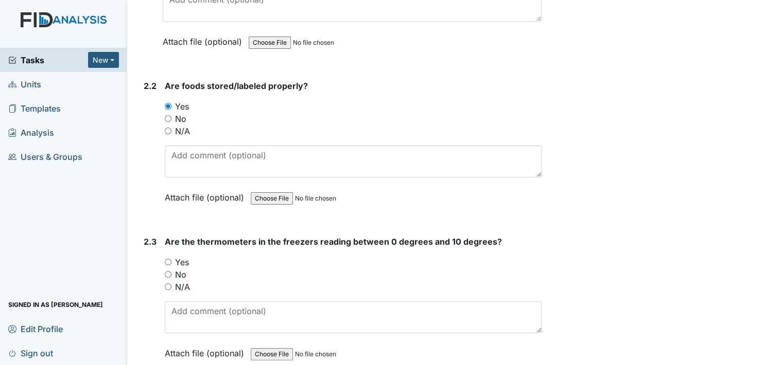
scroll to position [1081, 0]
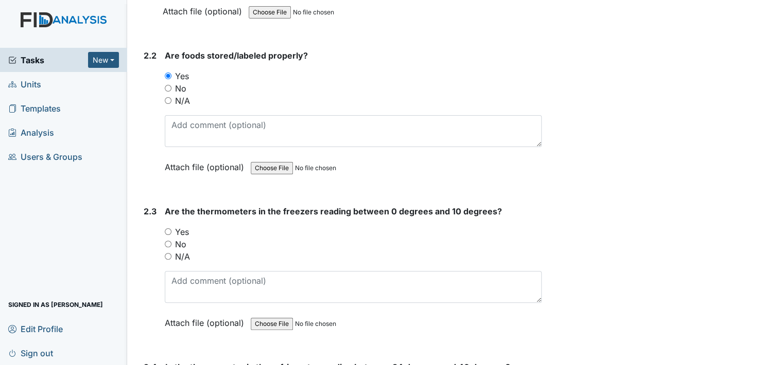
click at [168, 229] on input "Yes" at bounding box center [168, 232] width 7 height 7
radio input "true"
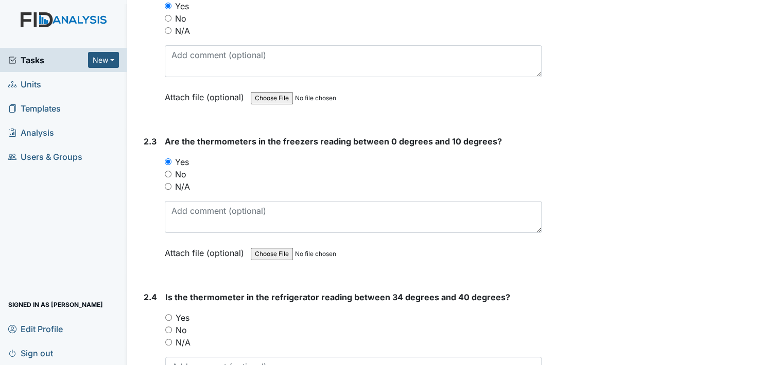
scroll to position [1184, 0]
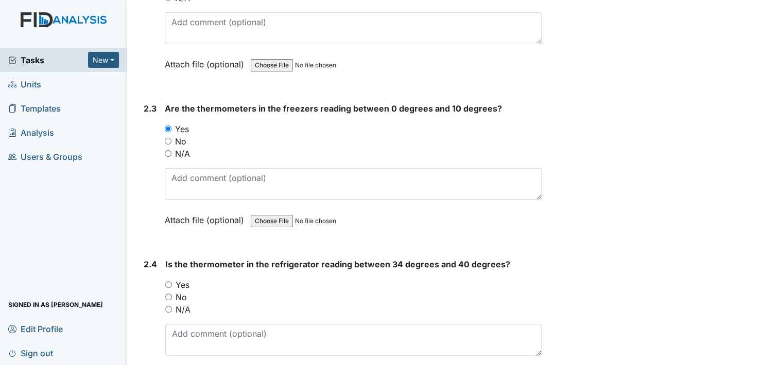
click at [168, 282] on input "Yes" at bounding box center [168, 285] width 7 height 7
radio input "true"
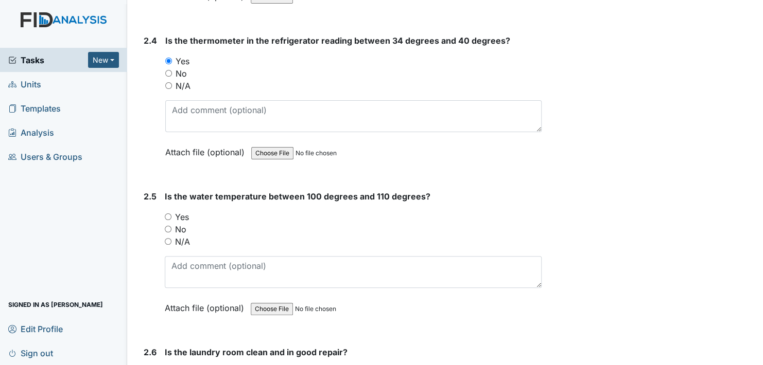
scroll to position [1441, 0]
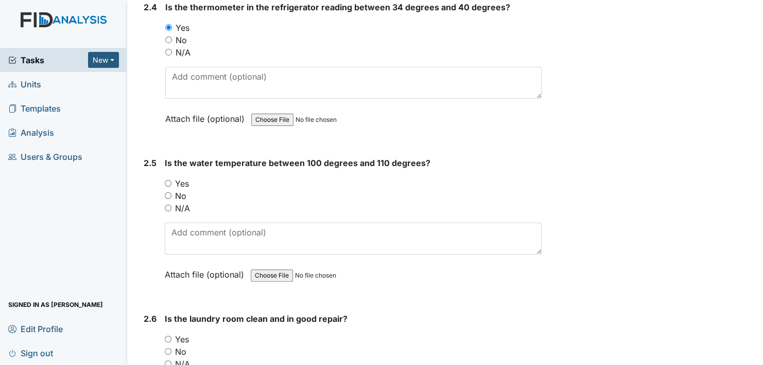
click at [168, 180] on input "Yes" at bounding box center [168, 183] width 7 height 7
radio input "true"
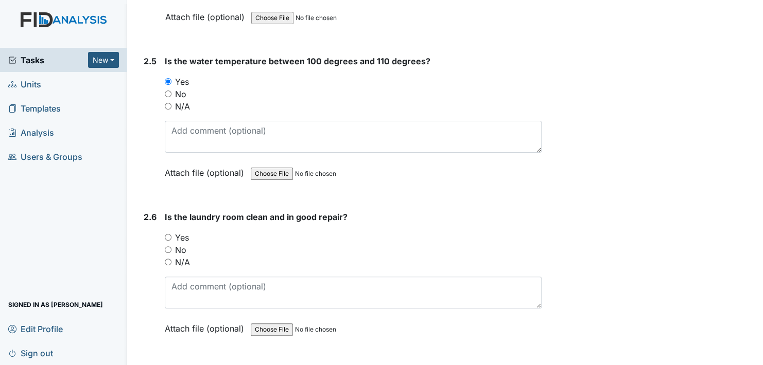
scroll to position [1544, 0]
click at [169, 233] on input "Yes" at bounding box center [168, 236] width 7 height 7
radio input "true"
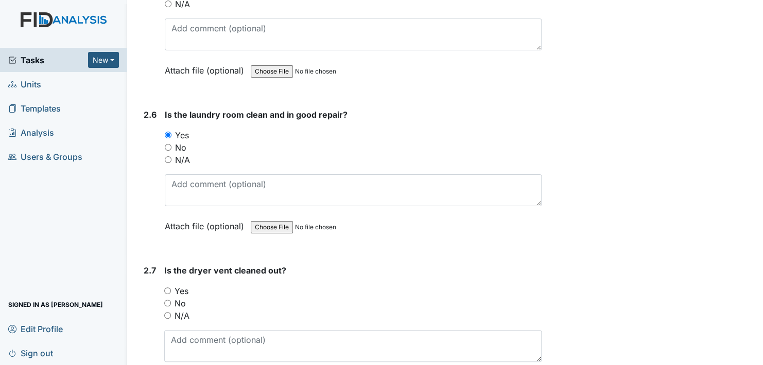
scroll to position [1647, 0]
click at [167, 286] on input "Yes" at bounding box center [167, 289] width 7 height 7
radio input "true"
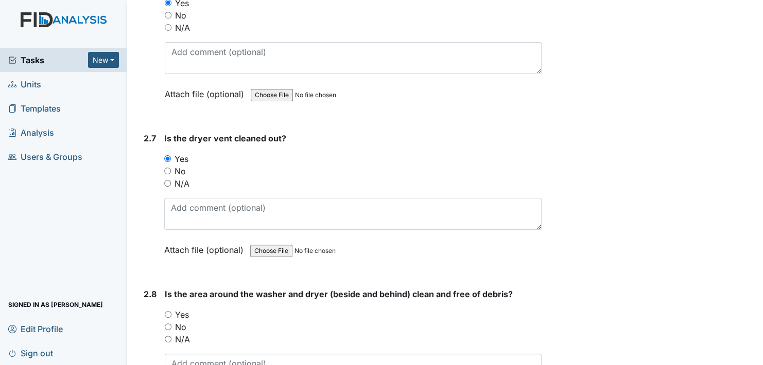
scroll to position [1802, 0]
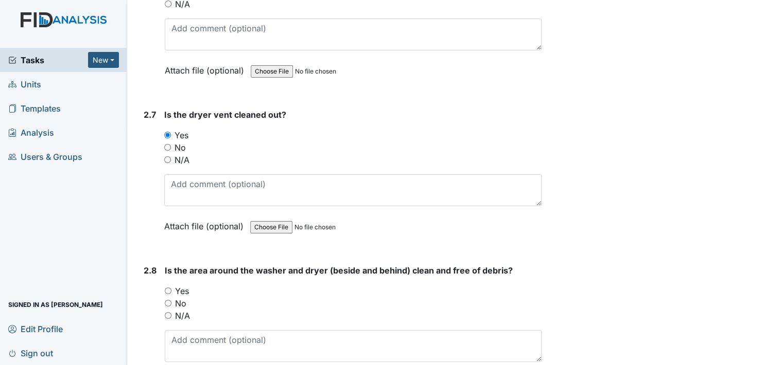
drag, startPoint x: 168, startPoint y: 285, endPoint x: 180, endPoint y: 290, distance: 12.4
click at [169, 288] on input "Yes" at bounding box center [168, 291] width 7 height 7
radio input "true"
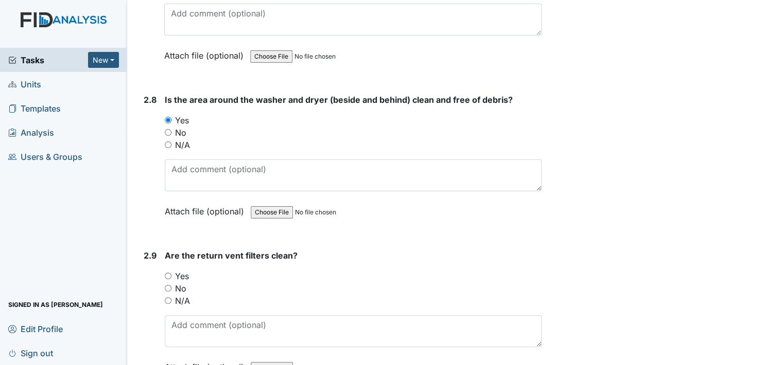
scroll to position [2008, 0]
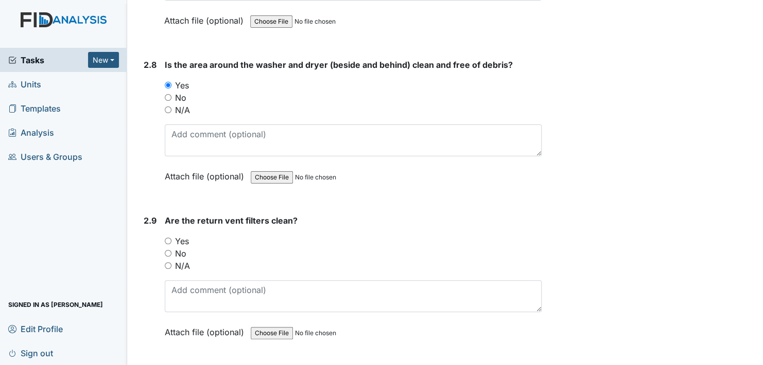
click at [167, 235] on div "Yes" at bounding box center [353, 241] width 377 height 12
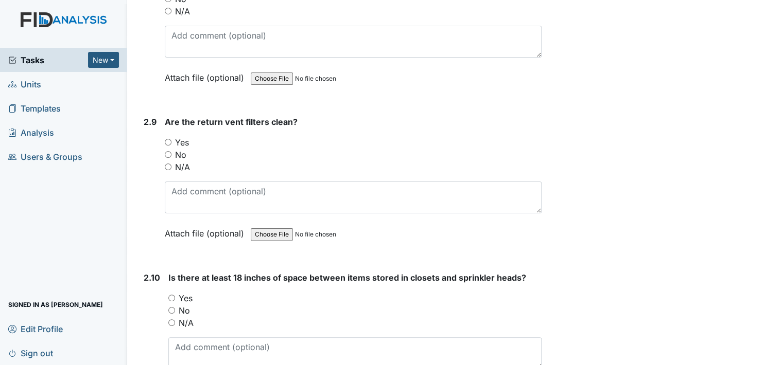
scroll to position [2162, 0]
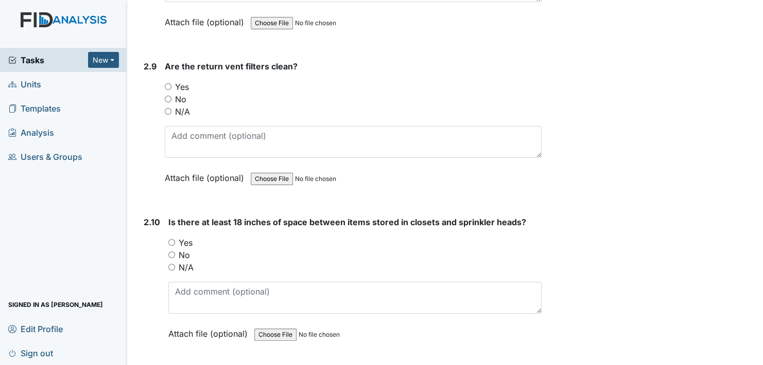
click at [173, 239] on input "Yes" at bounding box center [171, 242] width 7 height 7
radio input "true"
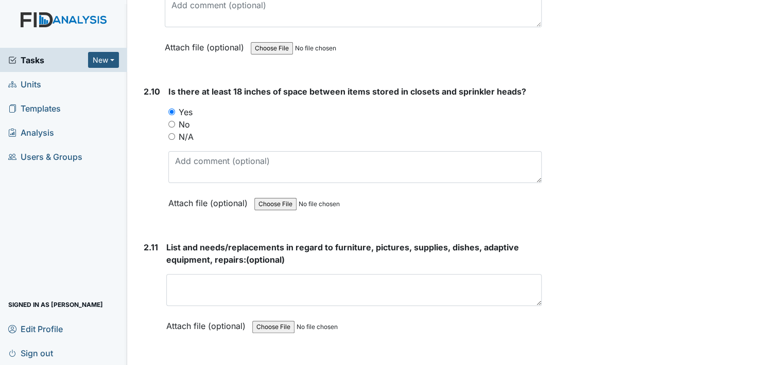
scroll to position [2317, 0]
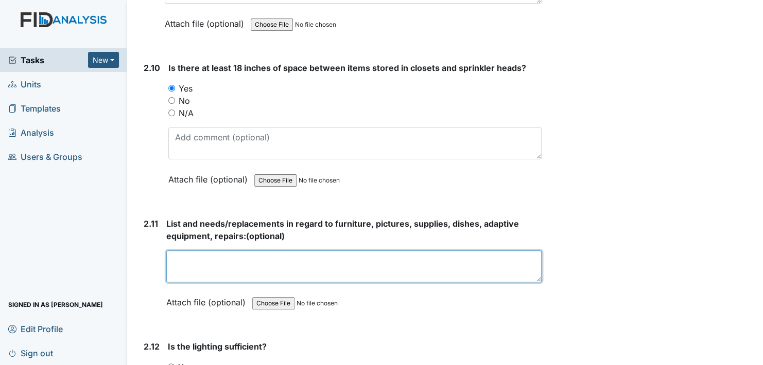
click at [231, 251] on textarea at bounding box center [353, 267] width 375 height 32
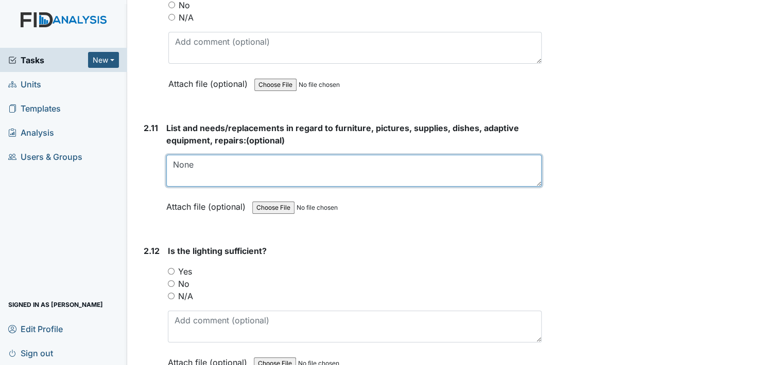
scroll to position [2419, 0]
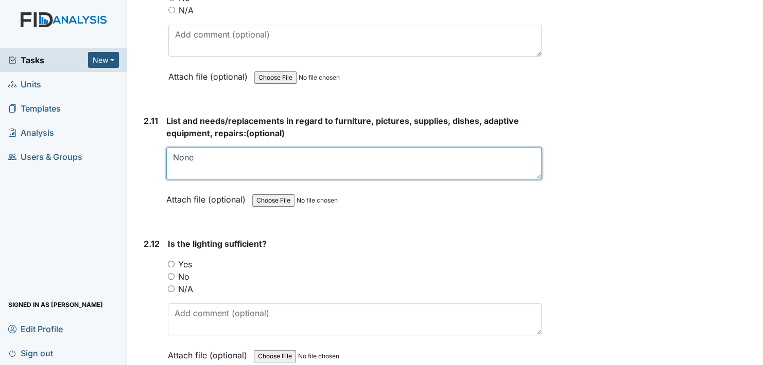
type textarea "None"
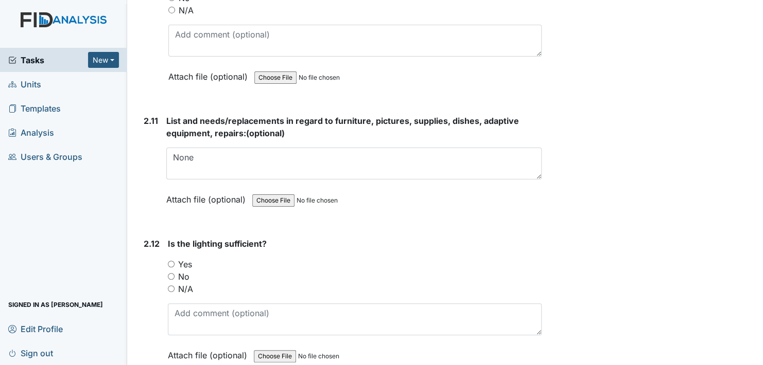
click at [172, 261] on input "Yes" at bounding box center [171, 264] width 7 height 7
radio input "true"
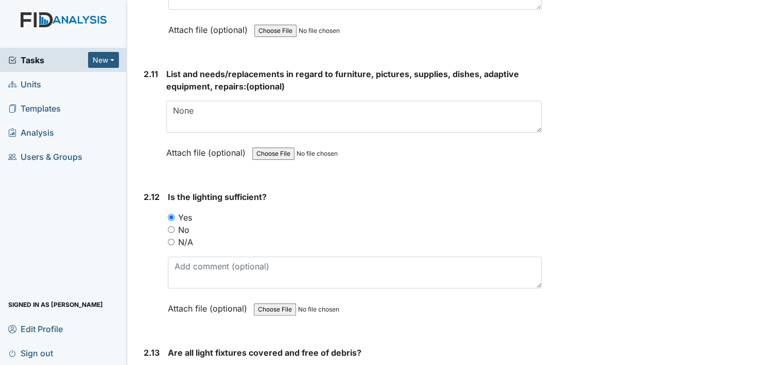
scroll to position [2574, 0]
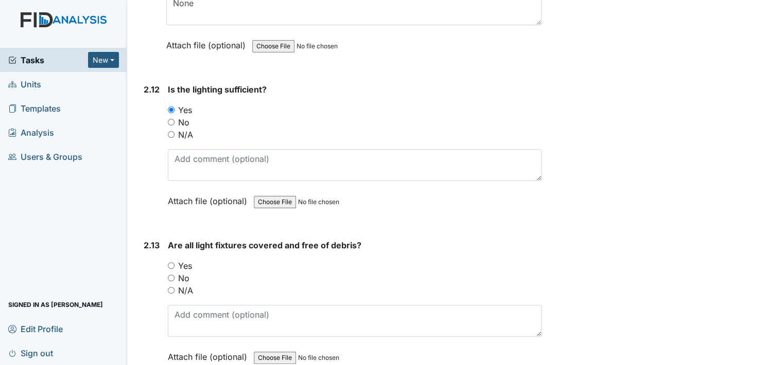
click at [170, 263] on input "Yes" at bounding box center [171, 266] width 7 height 7
radio input "true"
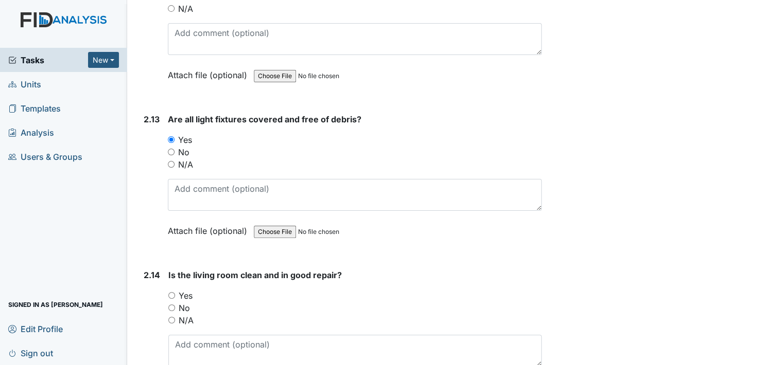
scroll to position [2728, 0]
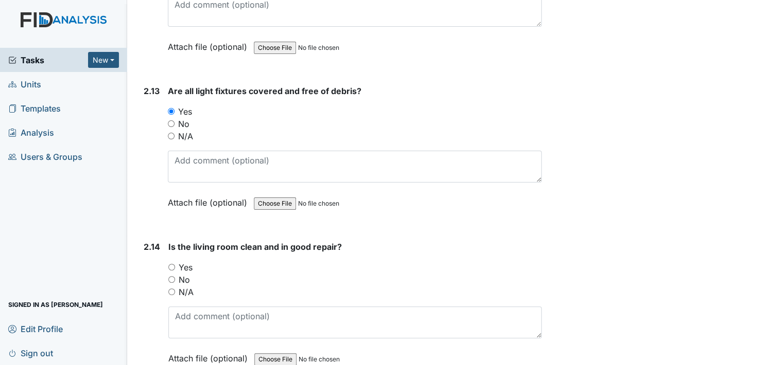
click at [173, 264] on input "Yes" at bounding box center [171, 267] width 7 height 7
radio input "true"
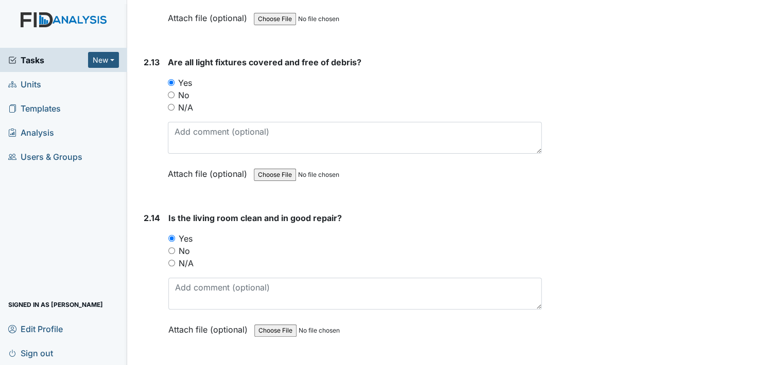
scroll to position [2831, 0]
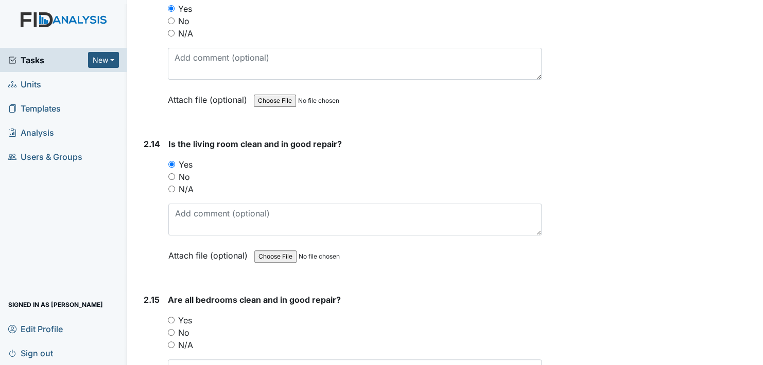
click at [171, 317] on input "Yes" at bounding box center [171, 320] width 7 height 7
radio input "true"
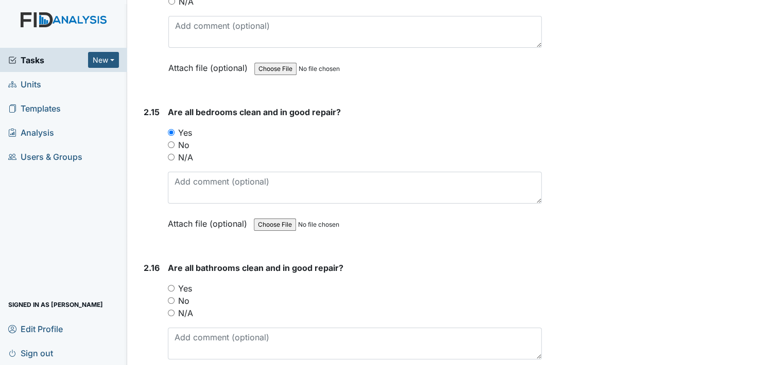
scroll to position [3037, 0]
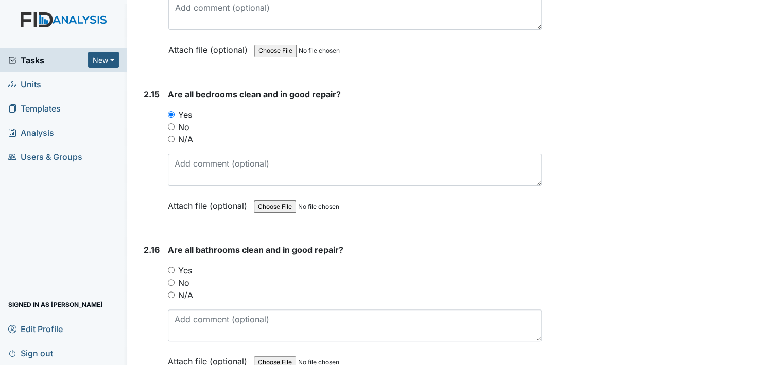
click at [171, 267] on input "Yes" at bounding box center [171, 270] width 7 height 7
radio input "true"
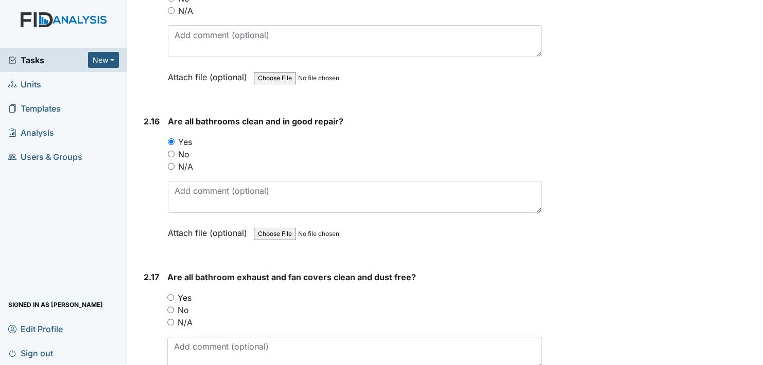
scroll to position [3243, 0]
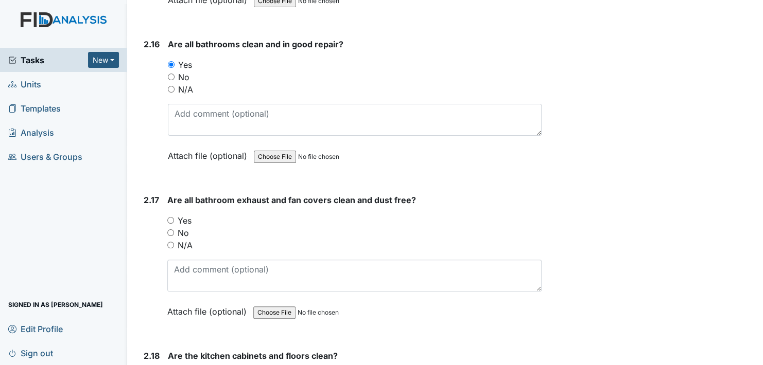
click at [170, 217] on input "Yes" at bounding box center [170, 220] width 7 height 7
radio input "true"
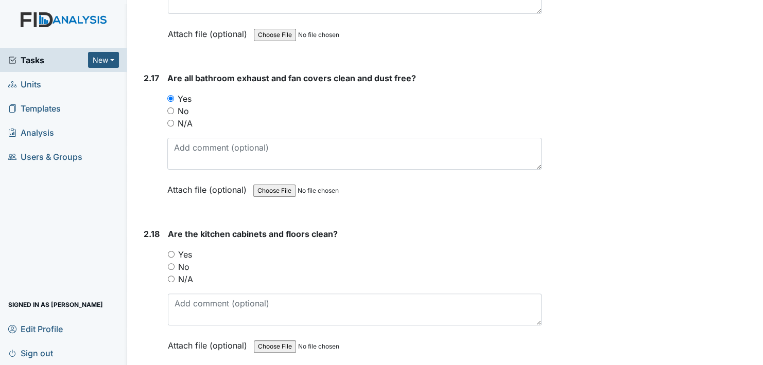
scroll to position [3398, 0]
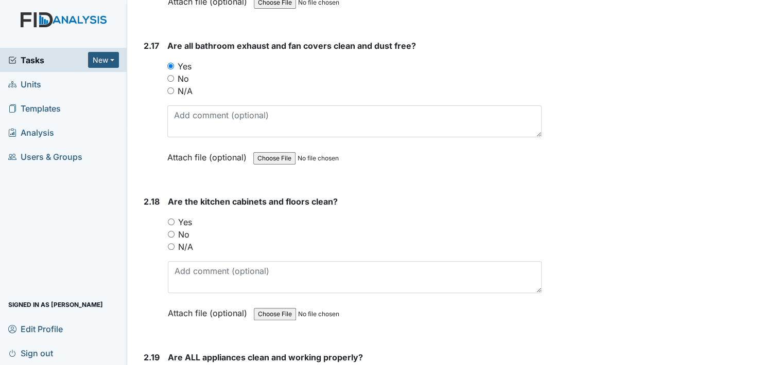
click at [171, 219] on input "Yes" at bounding box center [171, 222] width 7 height 7
radio input "true"
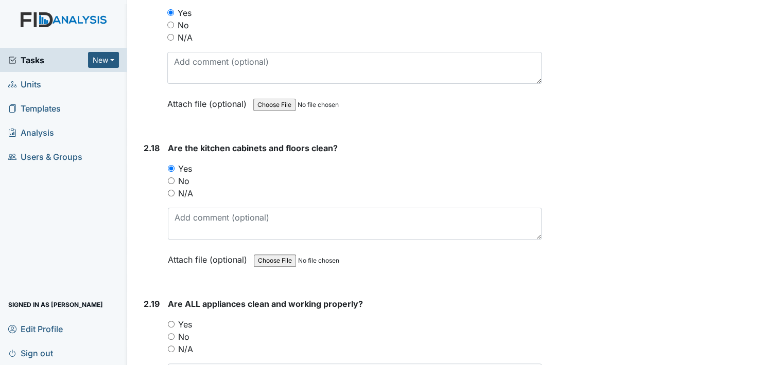
scroll to position [3501, 0]
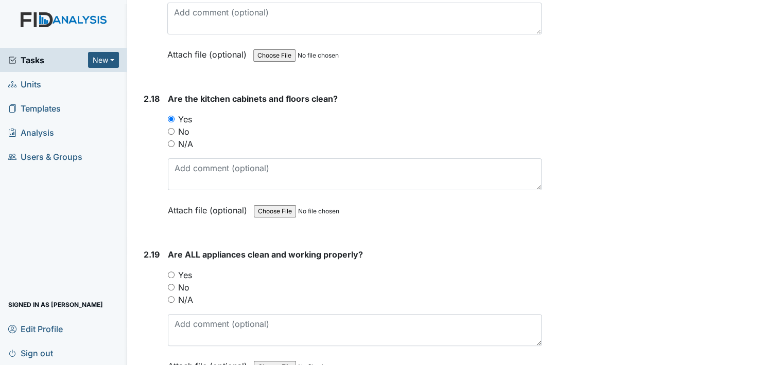
click at [171, 272] on input "Yes" at bounding box center [171, 275] width 7 height 7
radio input "true"
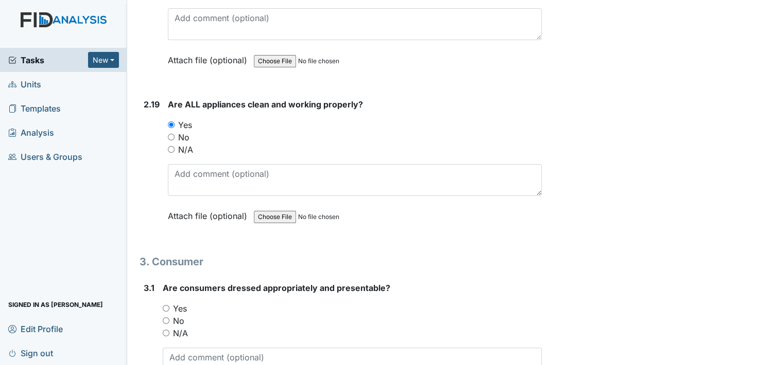
scroll to position [3655, 0]
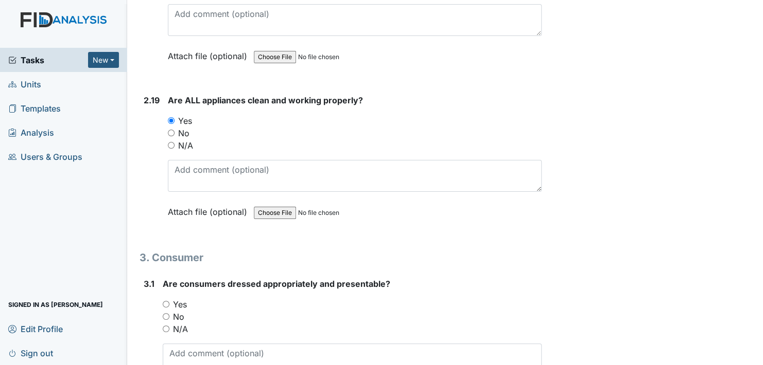
click at [165, 301] on input "Yes" at bounding box center [166, 304] width 7 height 7
radio input "true"
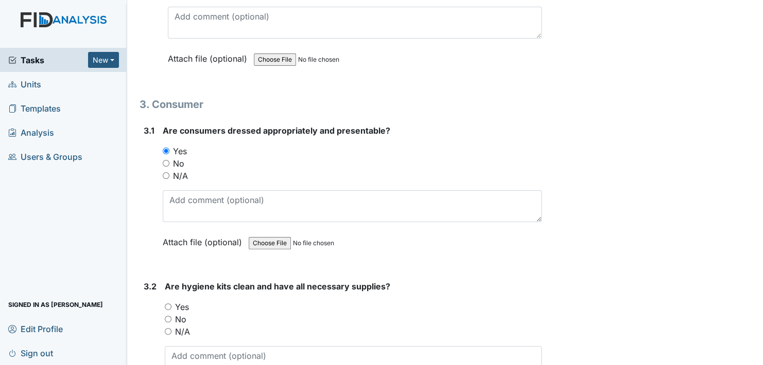
scroll to position [3809, 0]
click at [169, 303] on input "Yes" at bounding box center [168, 306] width 7 height 7
radio input "true"
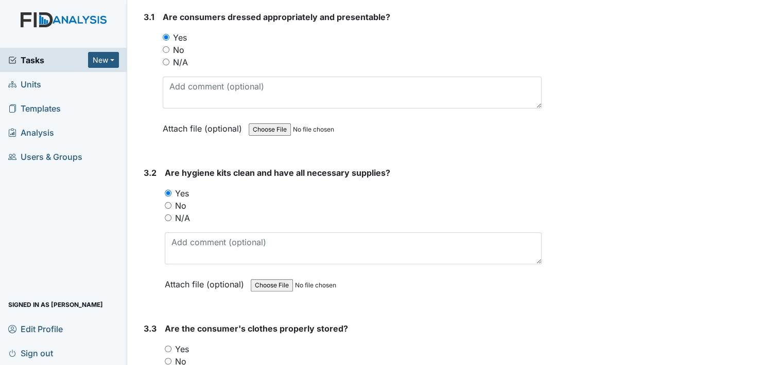
scroll to position [4015, 0]
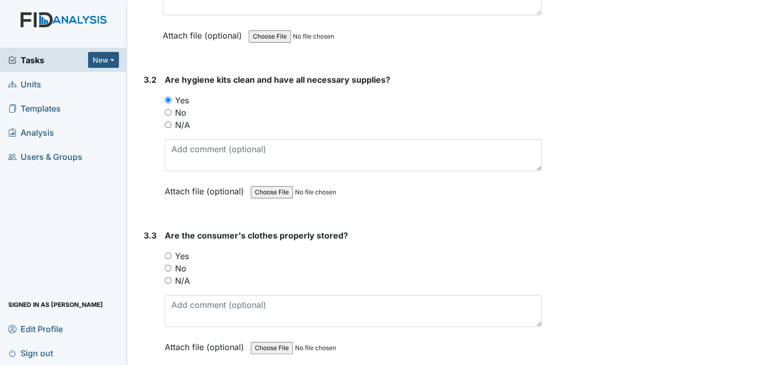
click at [171, 253] on input "Yes" at bounding box center [168, 256] width 7 height 7
radio input "true"
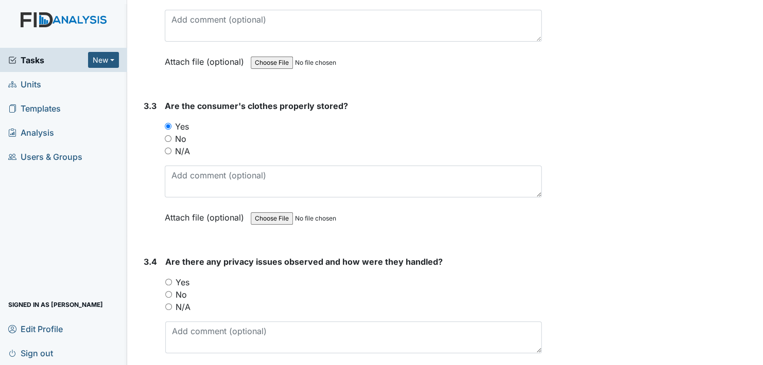
scroll to position [4170, 0]
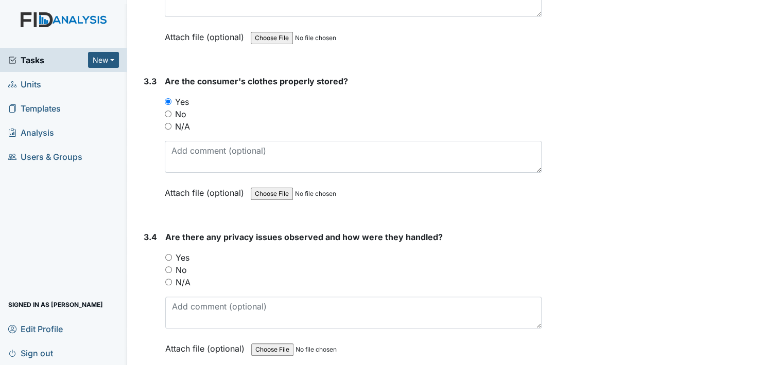
click at [171, 267] on input "No" at bounding box center [168, 270] width 7 height 7
radio input "true"
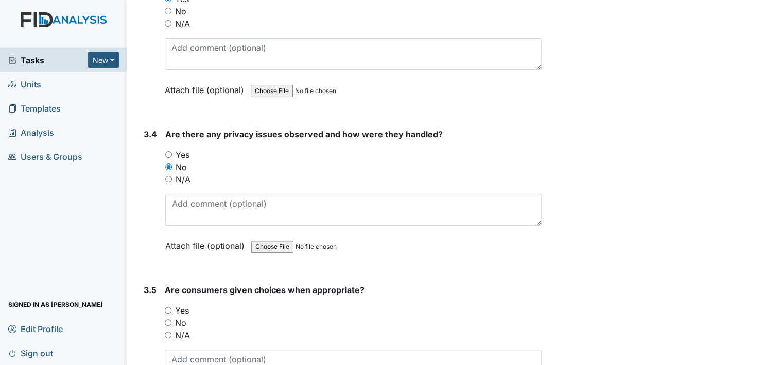
scroll to position [4324, 0]
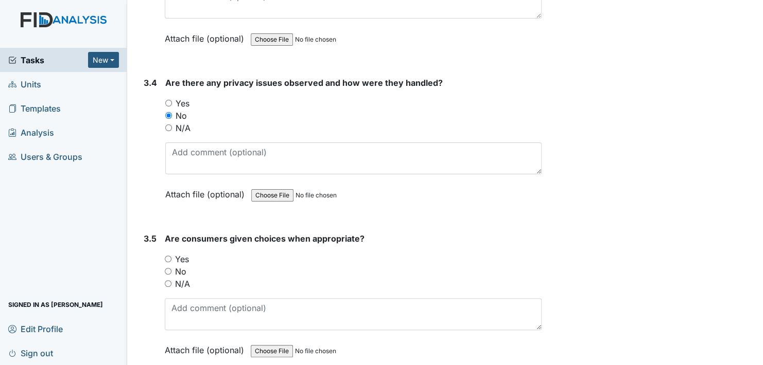
click at [169, 256] on input "Yes" at bounding box center [168, 259] width 7 height 7
radio input "true"
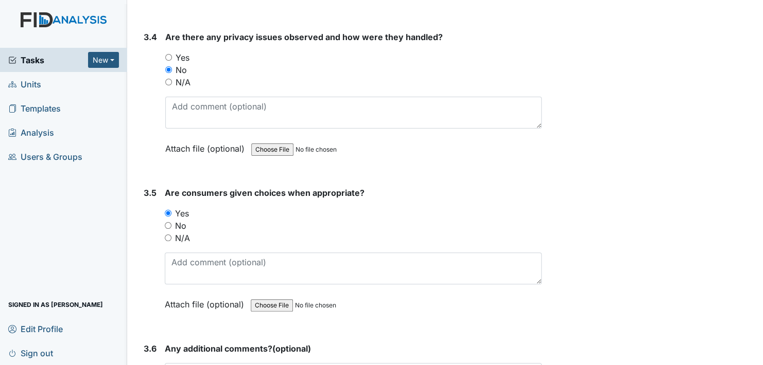
scroll to position [4427, 0]
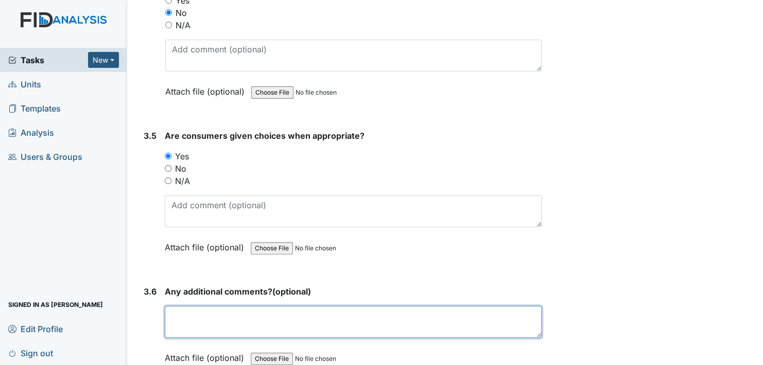
click at [215, 306] on textarea at bounding box center [353, 322] width 377 height 32
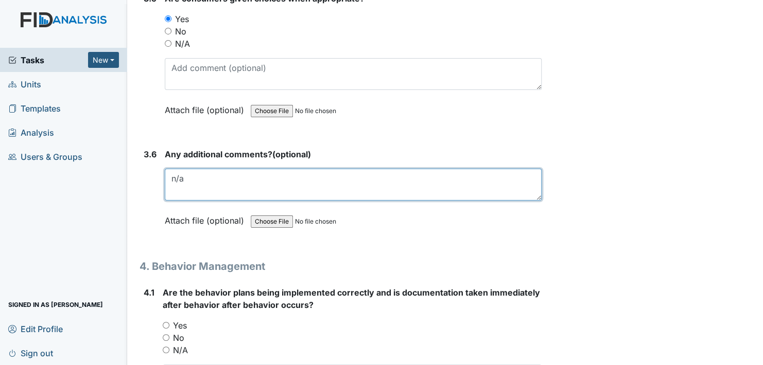
scroll to position [4633, 0]
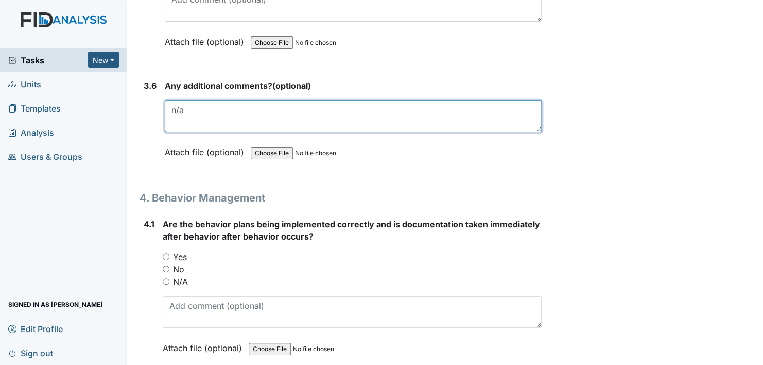
type textarea "n/a"
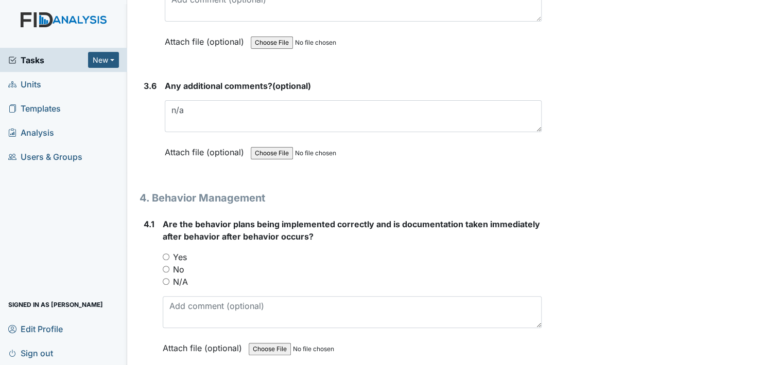
click at [165, 254] on input "Yes" at bounding box center [166, 257] width 7 height 7
radio input "true"
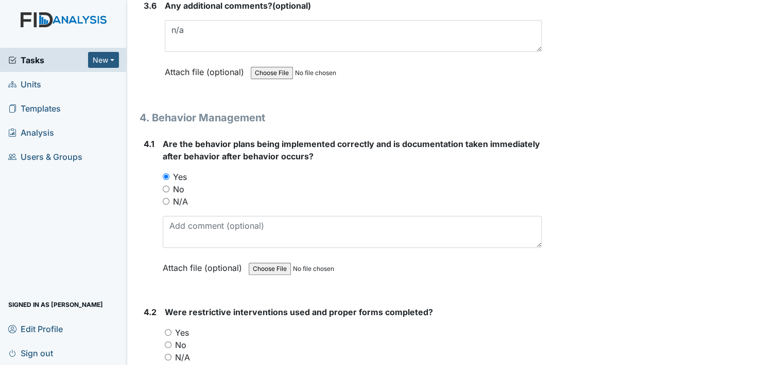
scroll to position [4736, 0]
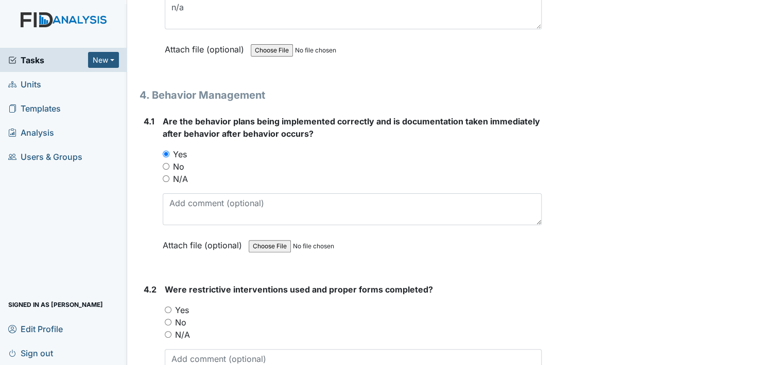
click at [169, 332] on input "N/A" at bounding box center [168, 335] width 7 height 7
radio input "true"
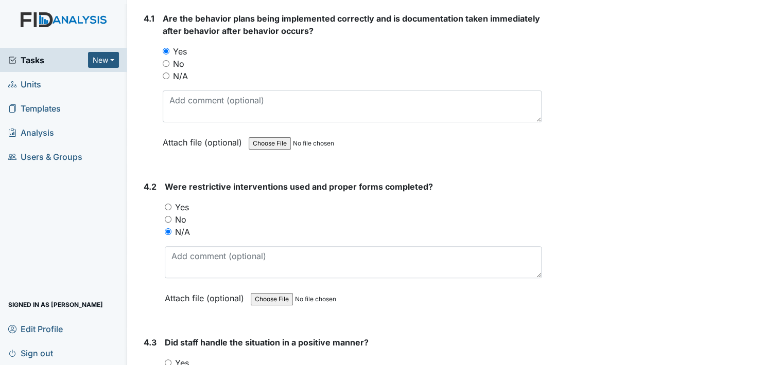
scroll to position [4890, 0]
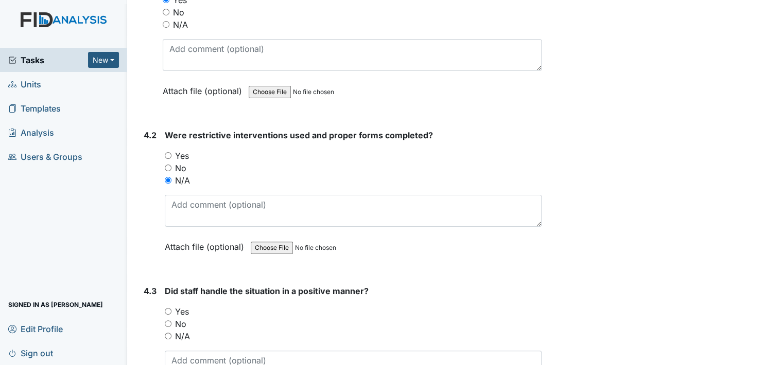
click at [166, 333] on input "N/A" at bounding box center [168, 336] width 7 height 7
radio input "true"
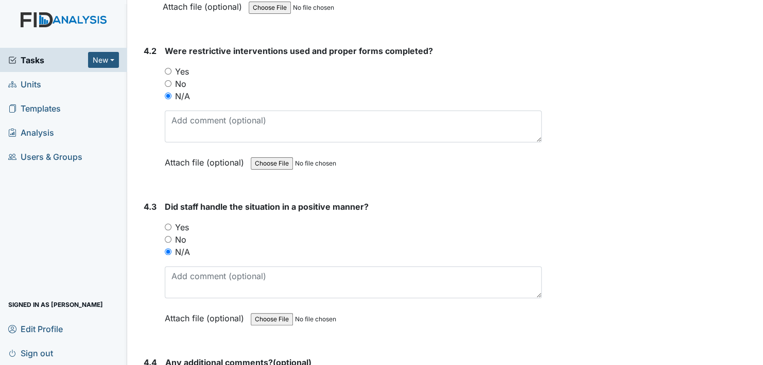
scroll to position [5045, 0]
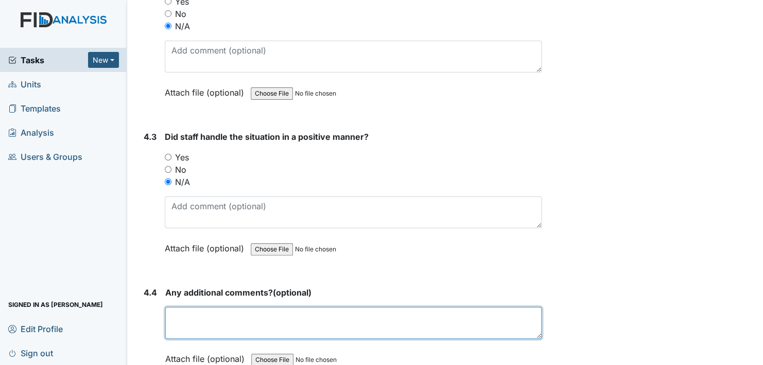
click at [220, 308] on textarea at bounding box center [353, 323] width 376 height 32
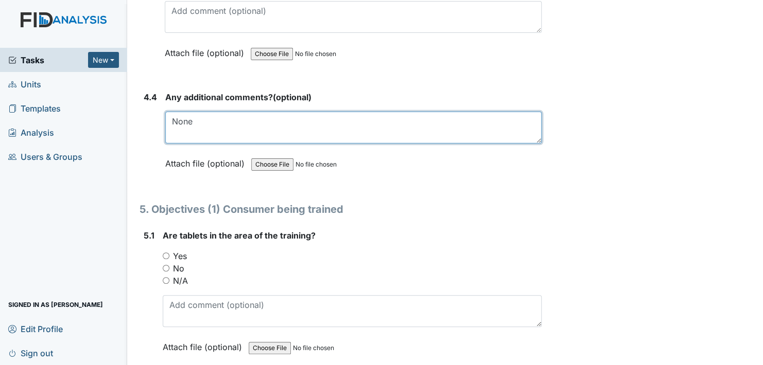
scroll to position [5251, 0]
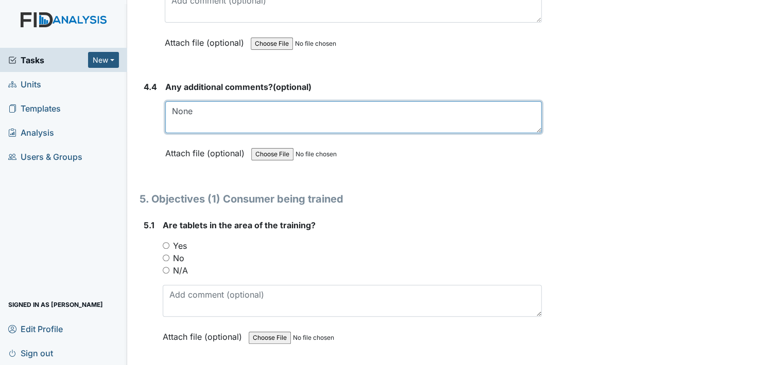
type textarea "None"
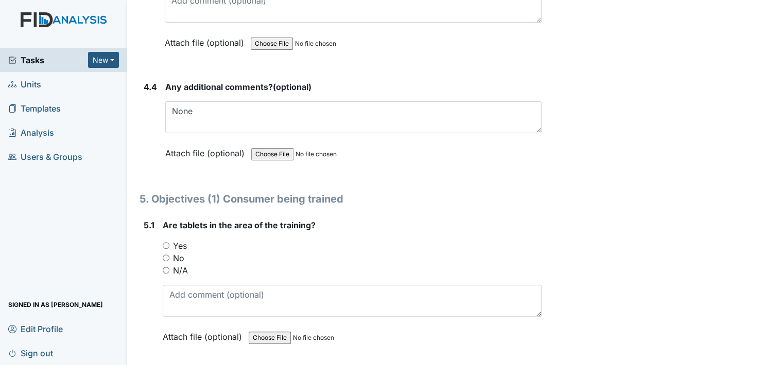
click at [166, 242] on input "Yes" at bounding box center [166, 245] width 7 height 7
radio input "true"
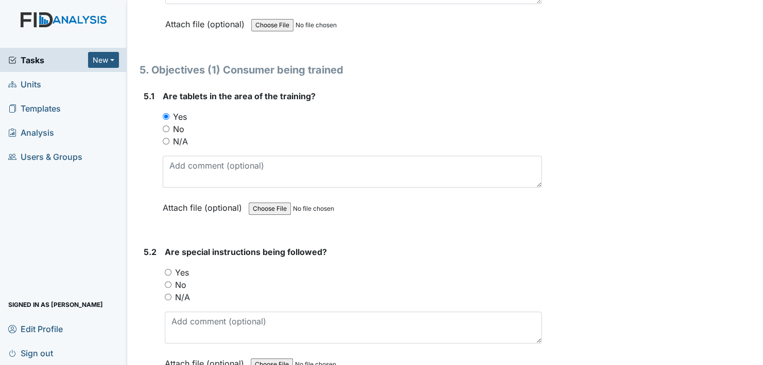
scroll to position [5405, 0]
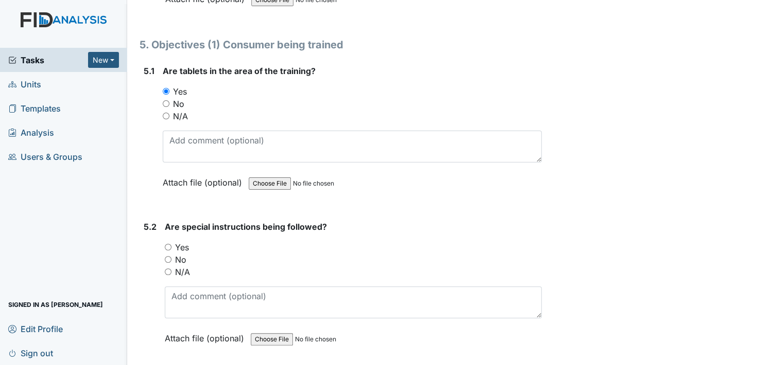
click at [165, 244] on input "Yes" at bounding box center [168, 247] width 7 height 7
radio input "true"
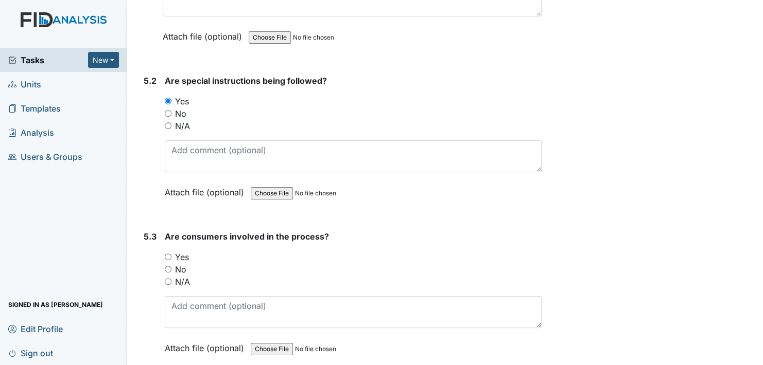
scroll to position [5560, 0]
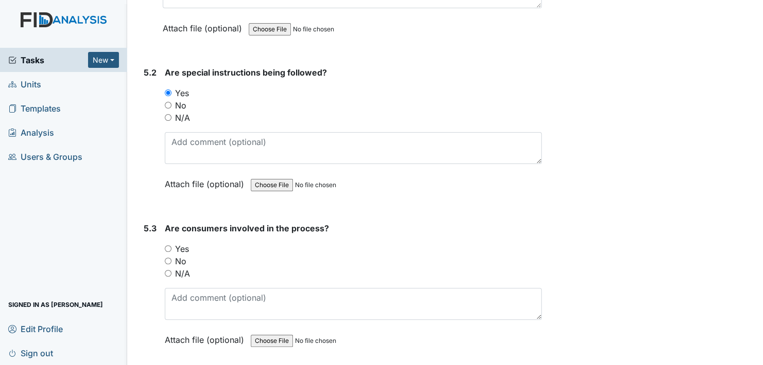
click at [168, 246] on input "Yes" at bounding box center [168, 249] width 7 height 7
radio input "true"
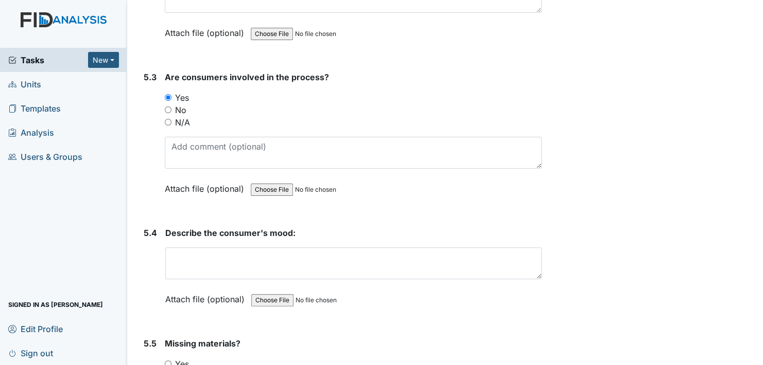
scroll to position [5714, 0]
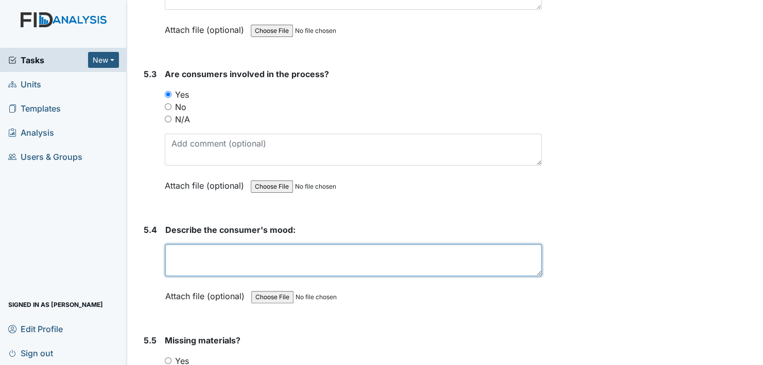
click at [199, 245] on textarea at bounding box center [353, 261] width 376 height 32
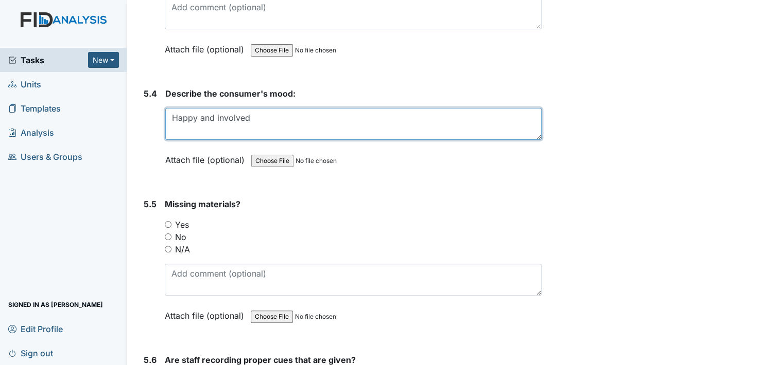
scroll to position [5869, 0]
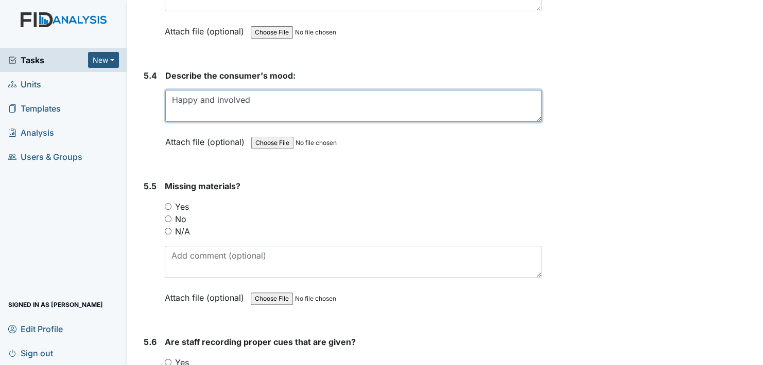
type textarea "Happy and involved"
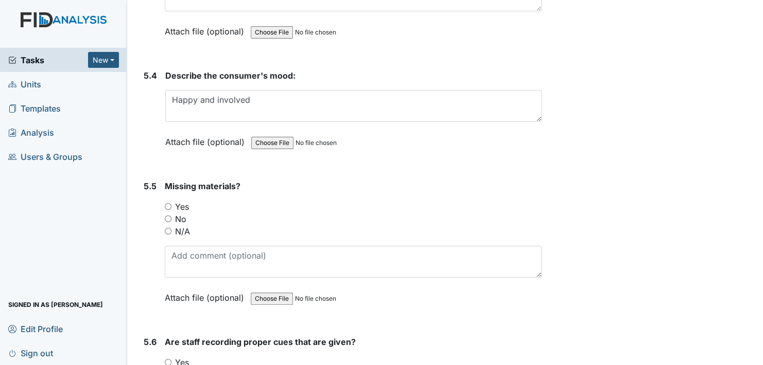
click at [169, 216] on input "No" at bounding box center [168, 219] width 7 height 7
radio input "true"
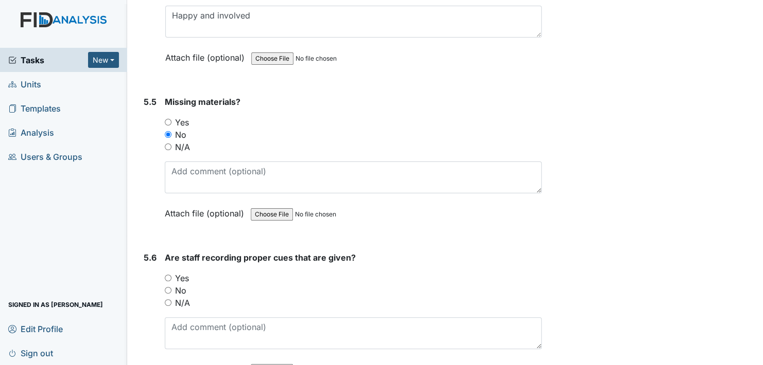
scroll to position [5971, 0]
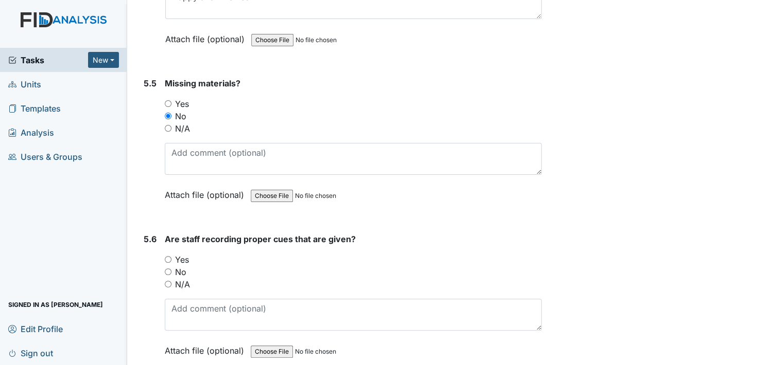
click at [169, 256] on input "Yes" at bounding box center [168, 259] width 7 height 7
radio input "true"
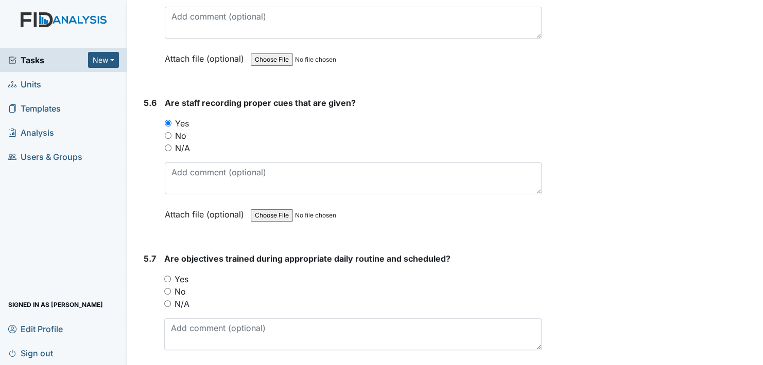
scroll to position [6126, 0]
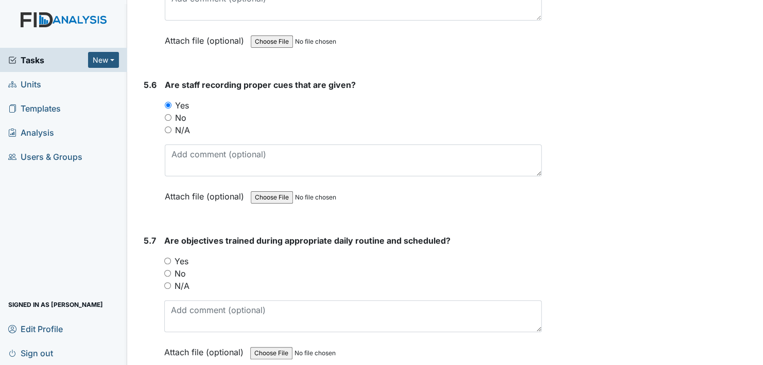
click at [167, 258] on input "Yes" at bounding box center [167, 261] width 7 height 7
radio input "true"
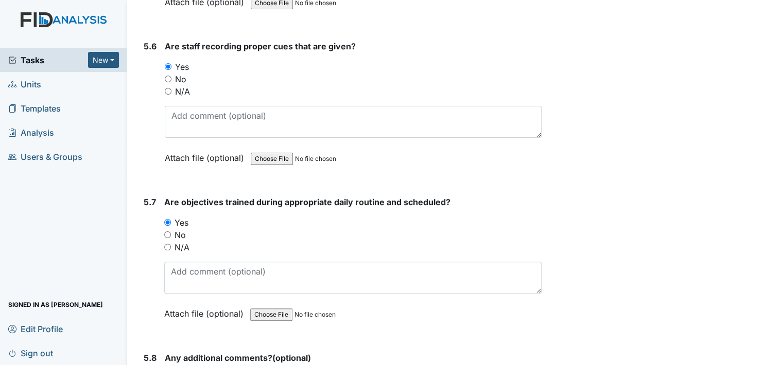
scroll to position [6229, 0]
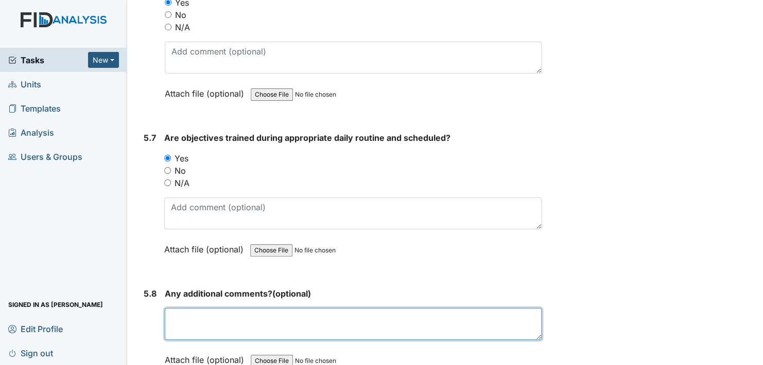
click at [208, 308] on textarea at bounding box center [353, 324] width 377 height 32
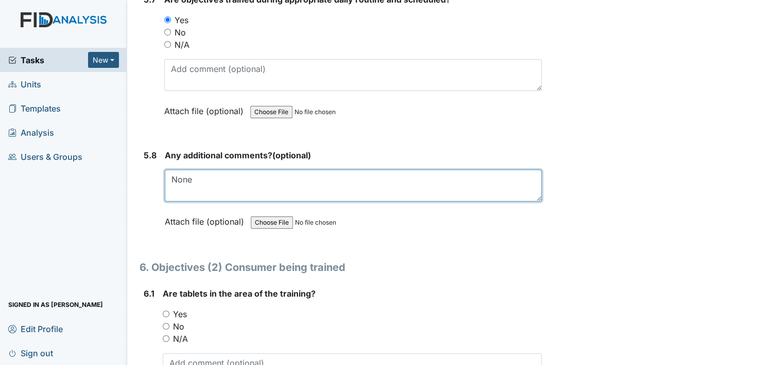
scroll to position [6383, 0]
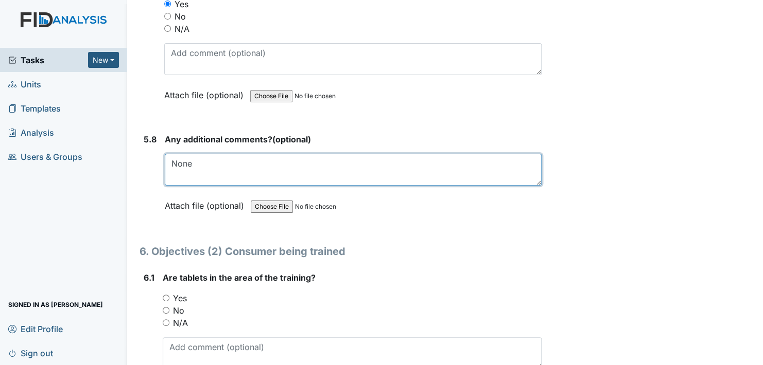
type textarea "None"
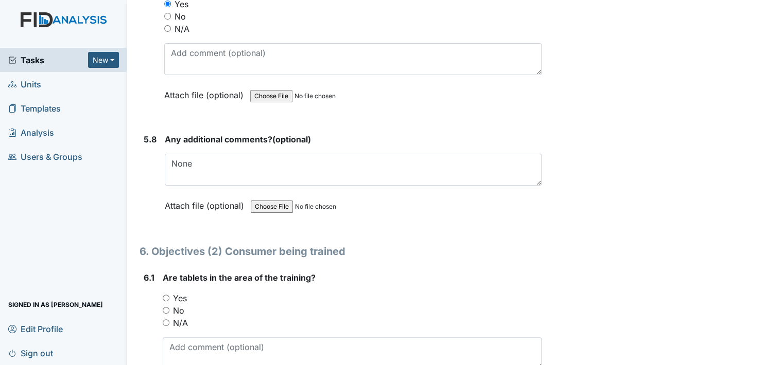
click at [165, 295] on input "Yes" at bounding box center [166, 298] width 7 height 7
radio input "true"
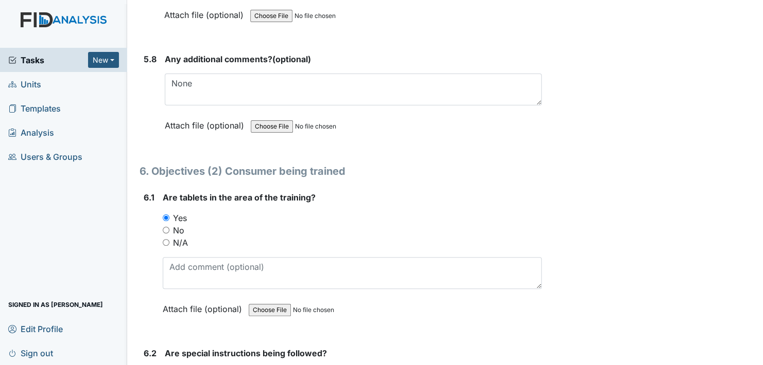
scroll to position [6538, 0]
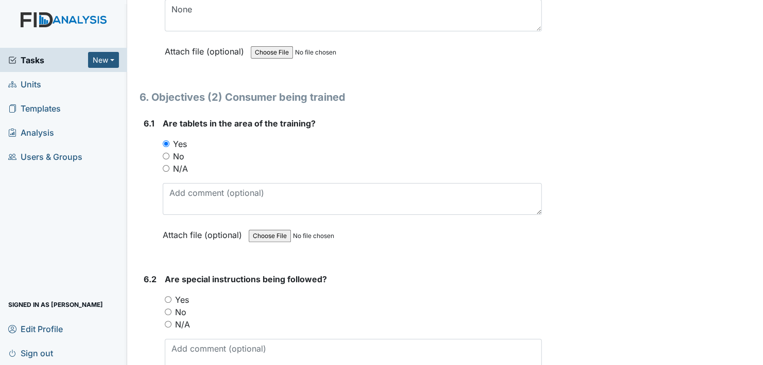
click at [168, 297] on input "Yes" at bounding box center [168, 300] width 7 height 7
radio input "true"
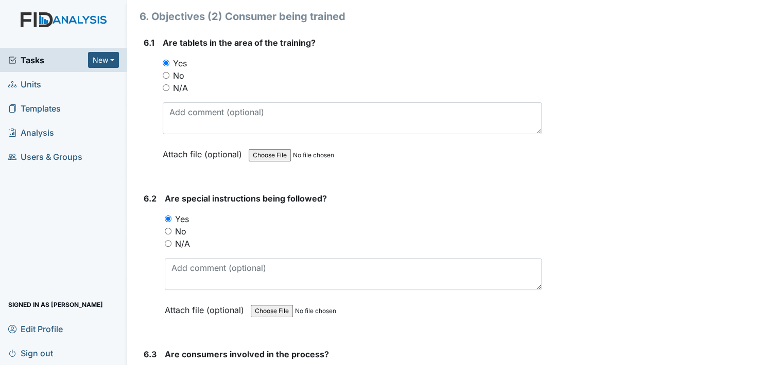
scroll to position [6641, 0]
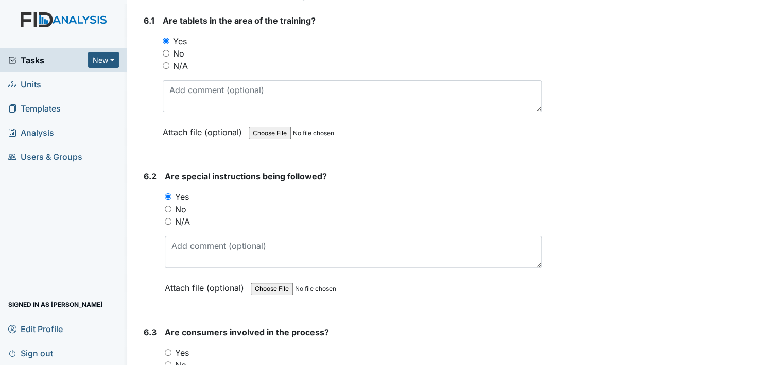
click at [170, 350] on input "Yes" at bounding box center [168, 353] width 7 height 7
radio input "true"
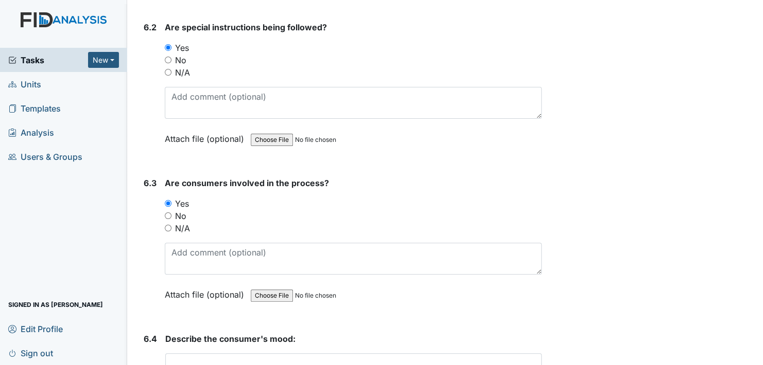
scroll to position [6795, 0]
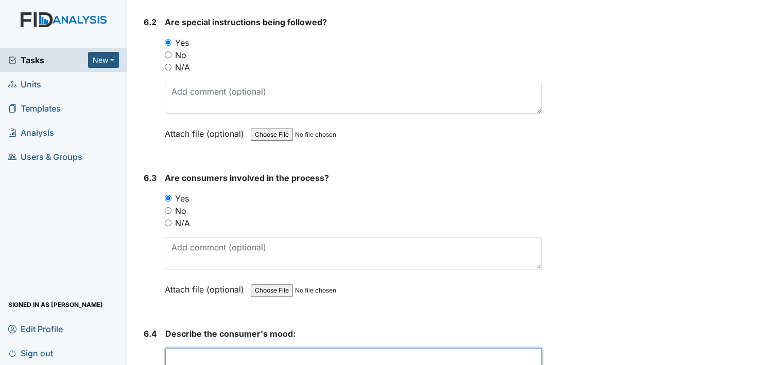
click at [208, 349] on textarea at bounding box center [353, 365] width 376 height 32
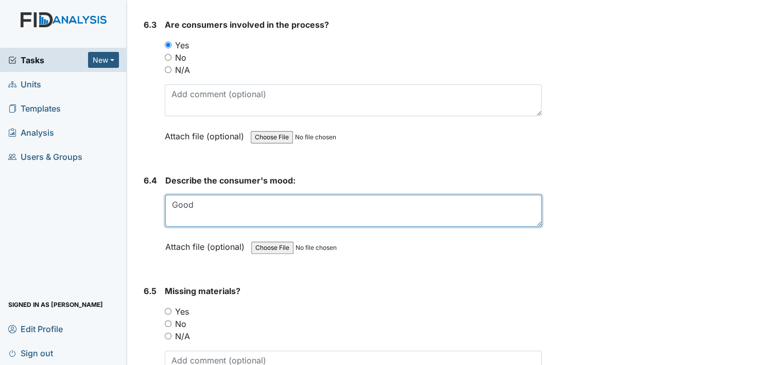
scroll to position [6950, 0]
type textarea "Good"
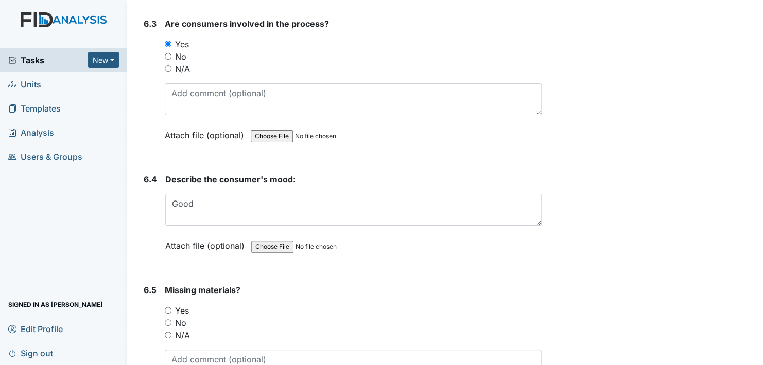
click at [347, 284] on div "Missing materials? You must select one of the below options. Yes No N/A Attach …" at bounding box center [353, 349] width 377 height 131
click at [169, 320] on input "No" at bounding box center [168, 323] width 7 height 7
radio input "true"
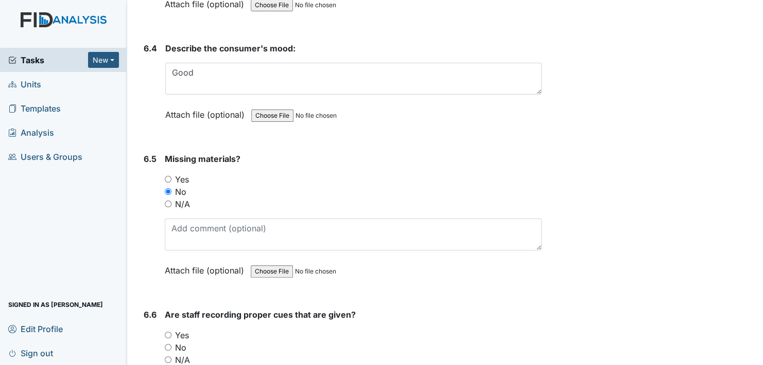
scroll to position [7155, 0]
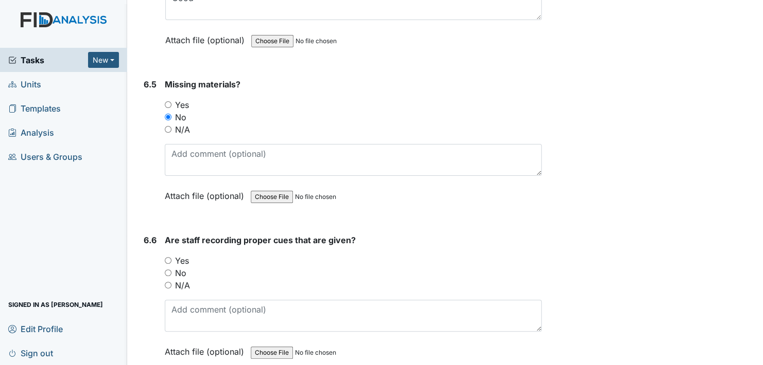
click at [167, 255] on div "Yes" at bounding box center [353, 261] width 377 height 12
click at [166, 257] on input "Yes" at bounding box center [168, 260] width 7 height 7
radio input "true"
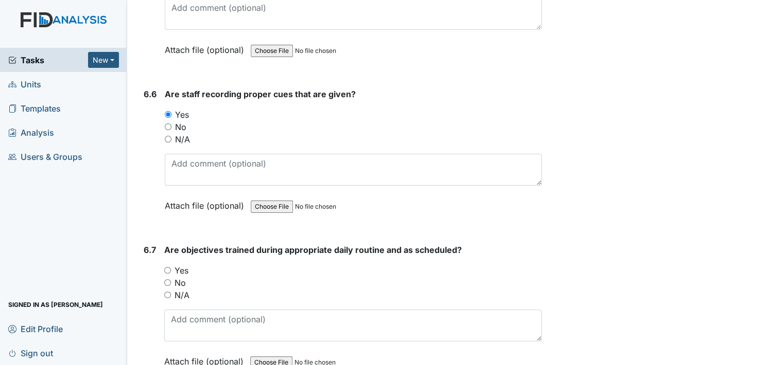
scroll to position [7310, 0]
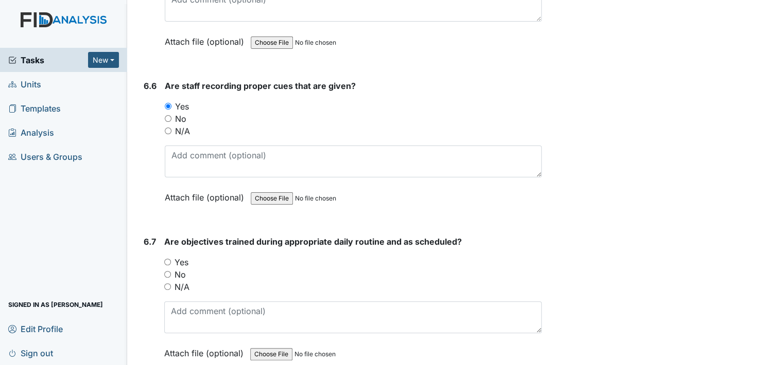
click at [167, 259] on input "Yes" at bounding box center [167, 262] width 7 height 7
radio input "true"
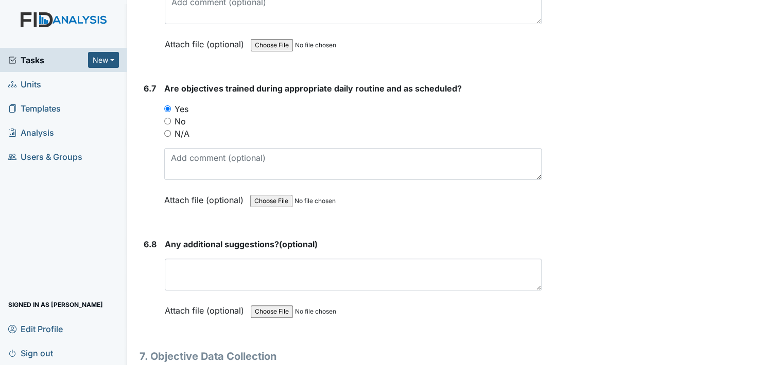
scroll to position [7464, 0]
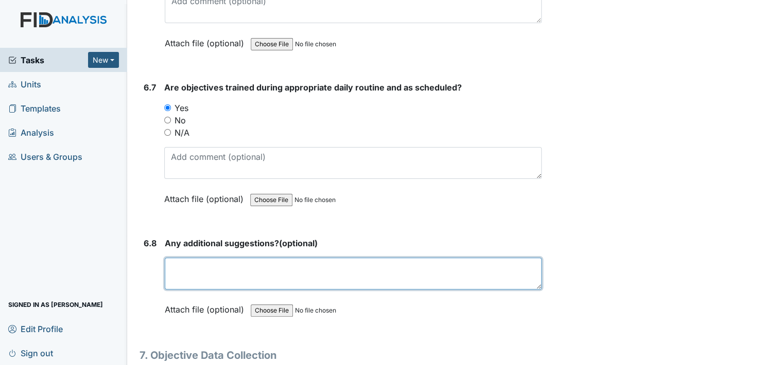
click at [213, 258] on textarea at bounding box center [353, 274] width 377 height 32
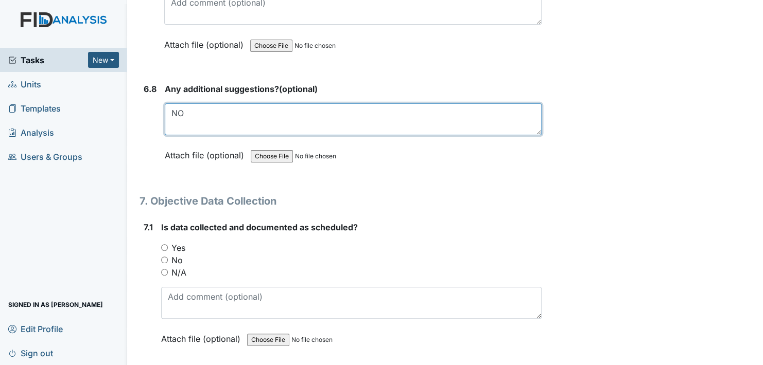
scroll to position [7670, 0]
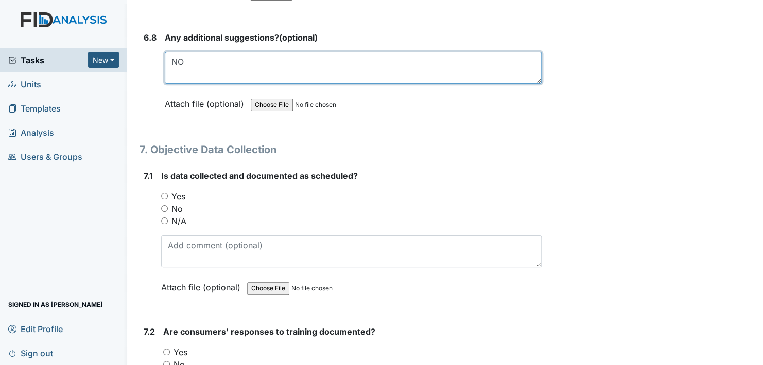
type textarea "NO"
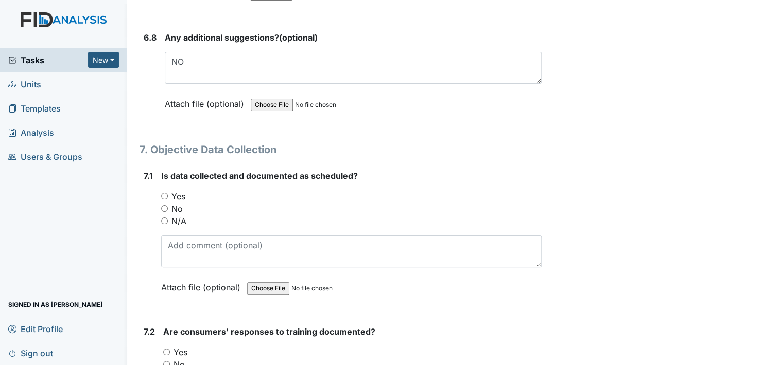
click at [164, 193] on input "Yes" at bounding box center [164, 196] width 7 height 7
radio input "true"
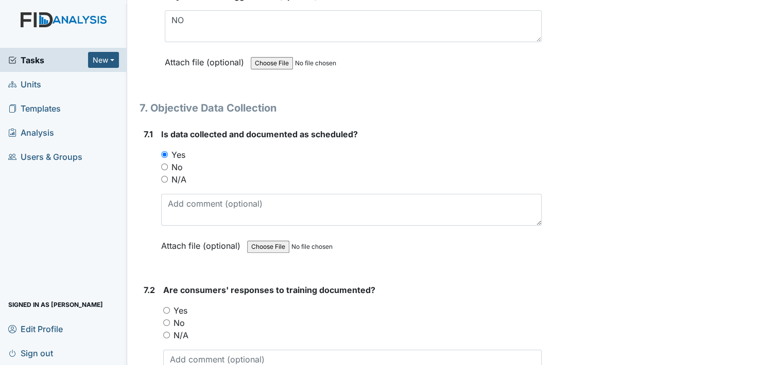
scroll to position [7722, 0]
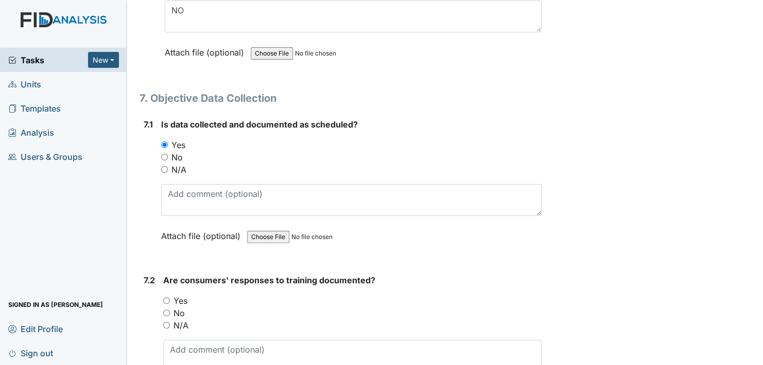
click at [166, 298] on input "Yes" at bounding box center [166, 301] width 7 height 7
radio input "true"
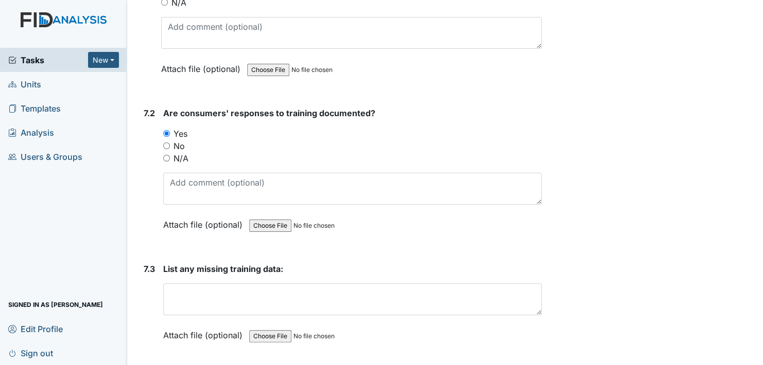
scroll to position [7928, 0]
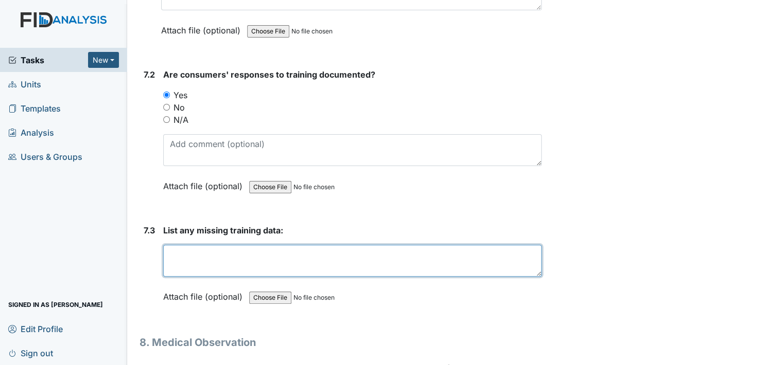
click at [207, 245] on textarea at bounding box center [352, 261] width 378 height 32
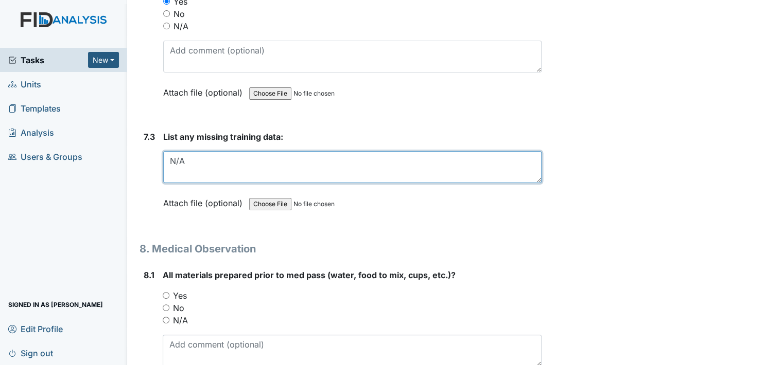
scroll to position [8031, 0]
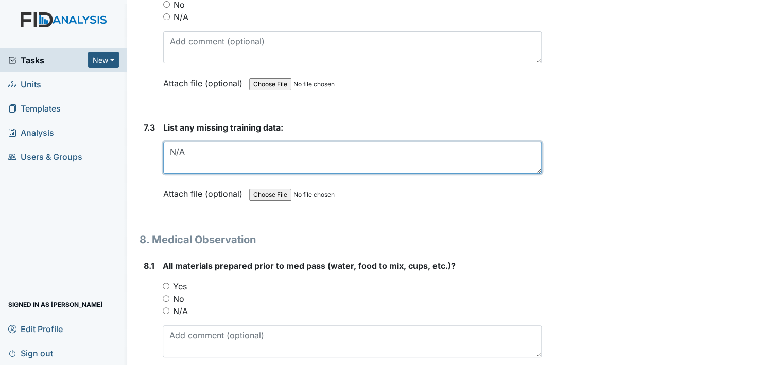
type textarea "N/A"
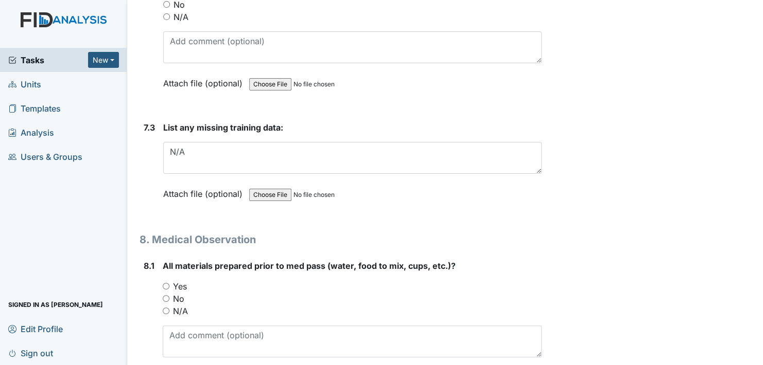
click at [165, 283] on input "Yes" at bounding box center [166, 286] width 7 height 7
radio input "true"
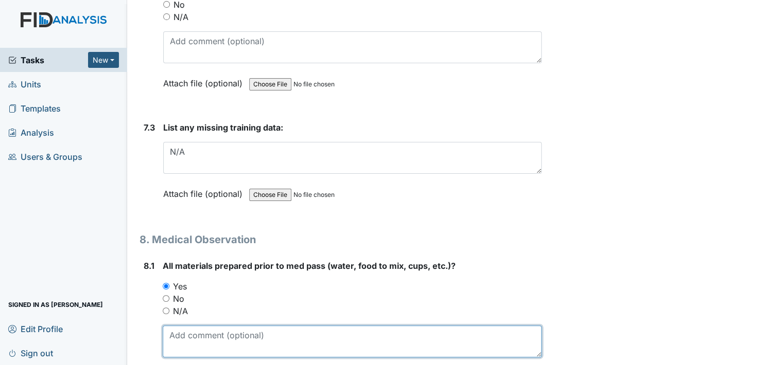
click at [217, 326] on textarea at bounding box center [352, 342] width 379 height 32
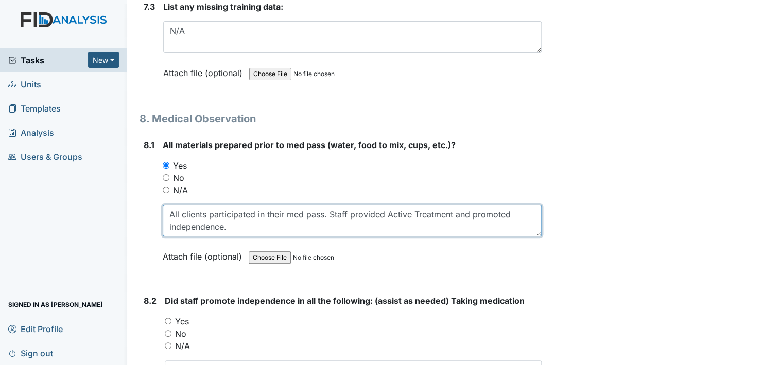
scroll to position [8237, 0]
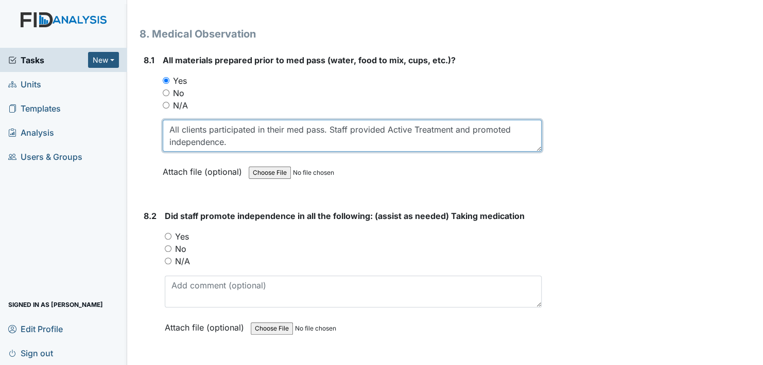
type textarea "All clients participated in their med pass. Staff provided Active Treatment and…"
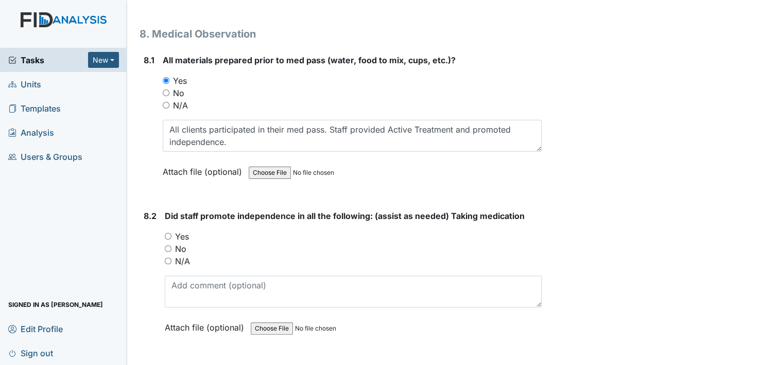
click at [167, 233] on input "Yes" at bounding box center [168, 236] width 7 height 7
radio input "true"
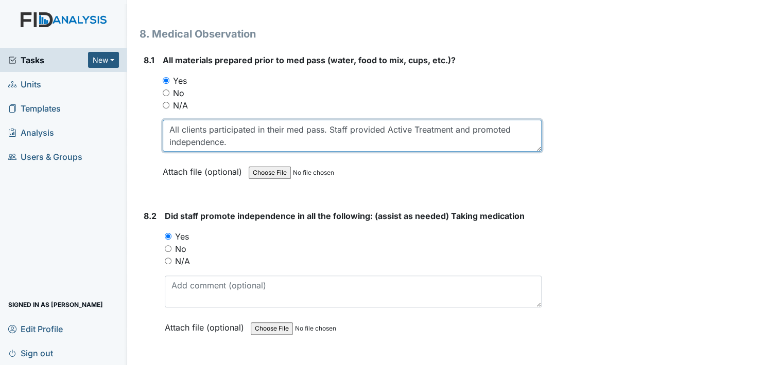
drag, startPoint x: 170, startPoint y: 101, endPoint x: 241, endPoint y: 116, distance: 72.6
click at [241, 120] on textarea "All clients participated in their med pass. Staff provided Active Treatment and…" at bounding box center [352, 136] width 379 height 32
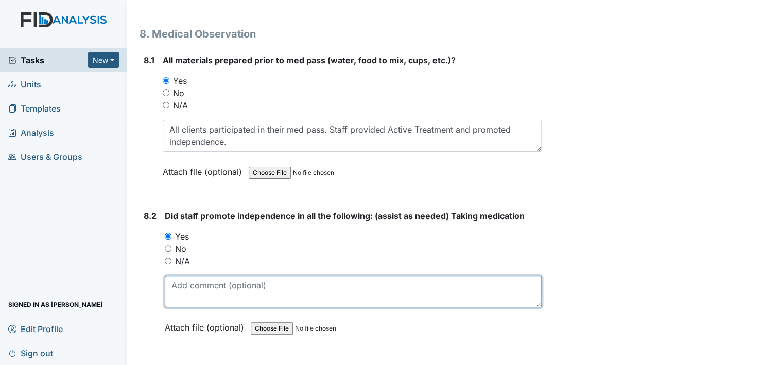
click at [217, 276] on textarea at bounding box center [353, 292] width 377 height 32
paste textarea "All clients participated in their med pass. Staff provided Active Treatment and…"
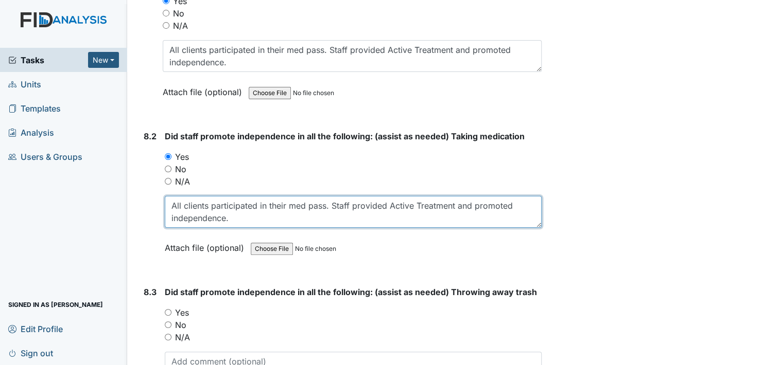
scroll to position [8339, 0]
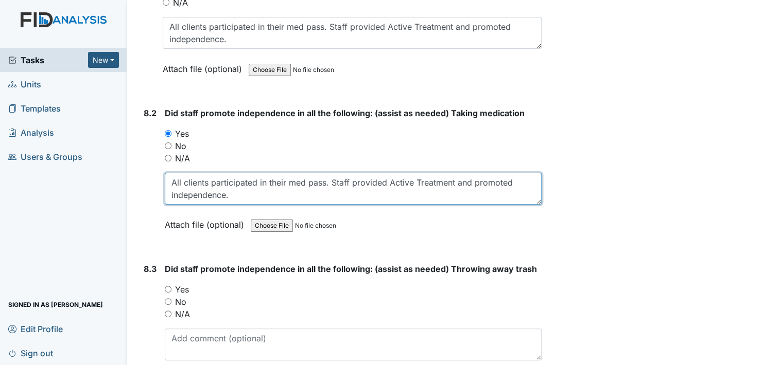
type textarea "All clients participated in their med pass. Staff provided Active Treatment and…"
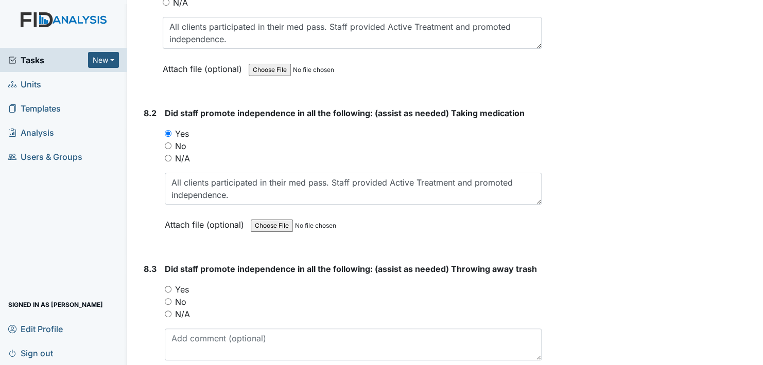
click at [168, 286] on input "Yes" at bounding box center [168, 289] width 7 height 7
radio input "true"
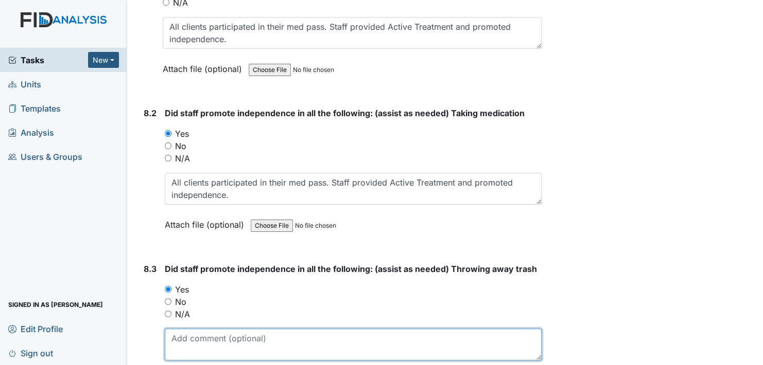
paste textarea "All clients participated in their med pass. Staff provided Active Treatment and…"
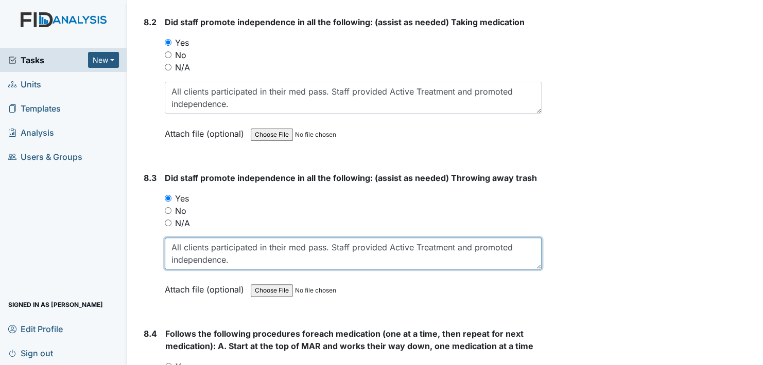
scroll to position [8442, 0]
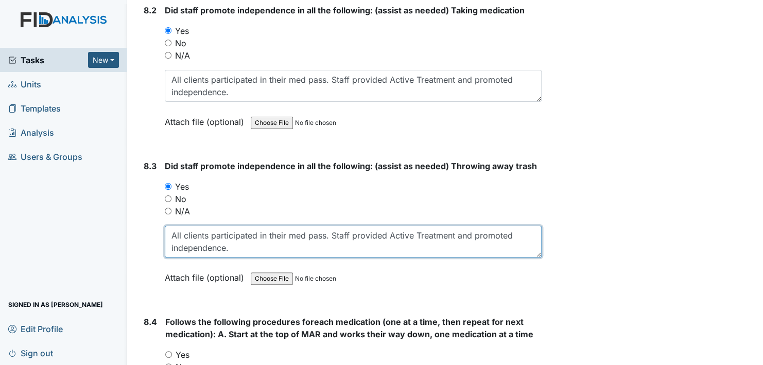
click at [253, 226] on textarea "All clients participated in their med pass. Staff provided Active Treatment and…" at bounding box center [353, 242] width 377 height 32
type textarea "All clients participated in their med pass. Staff provided Active Treatment and…"
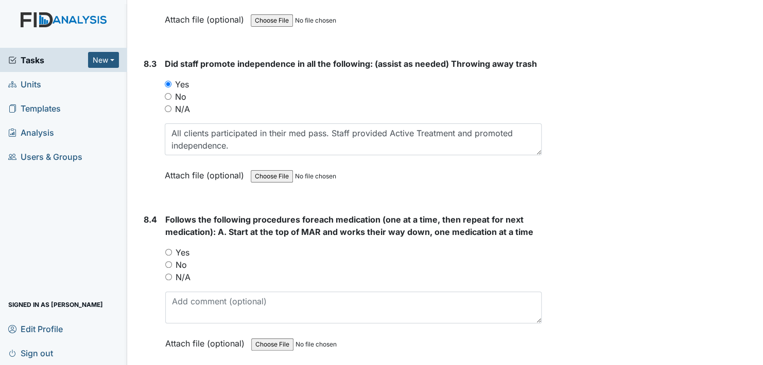
scroll to position [8545, 0]
click at [167, 249] on input "Yes" at bounding box center [168, 252] width 7 height 7
radio input "true"
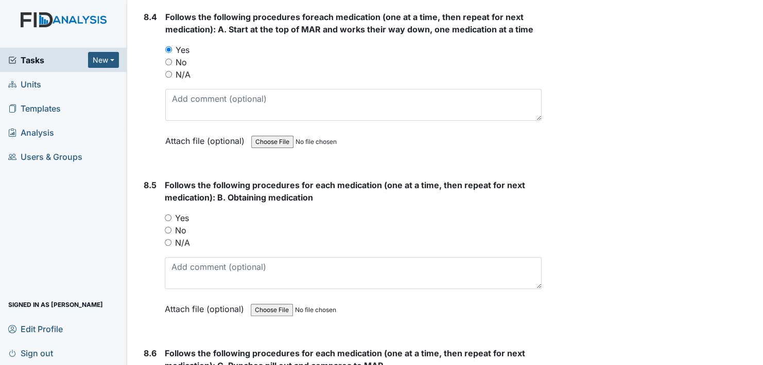
scroll to position [8751, 0]
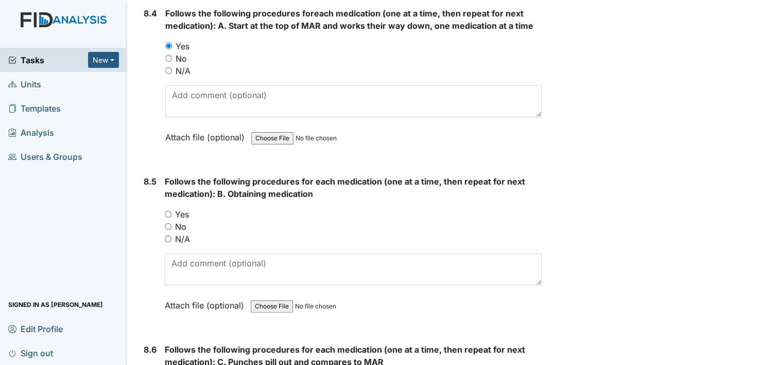
click at [168, 211] on input "Yes" at bounding box center [168, 214] width 7 height 7
radio input "true"
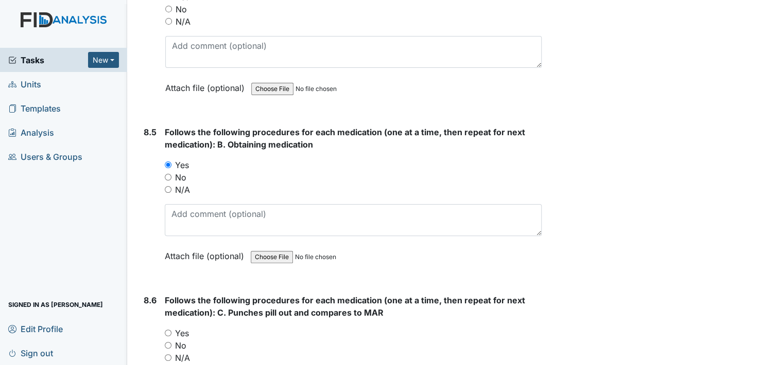
scroll to position [8854, 0]
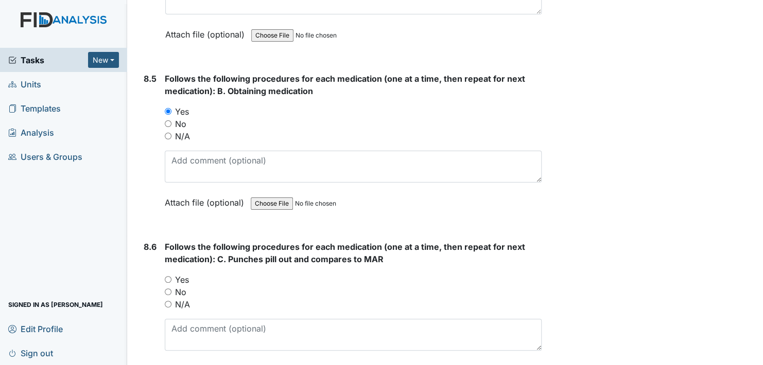
click at [167, 276] on input "Yes" at bounding box center [168, 279] width 7 height 7
radio input "true"
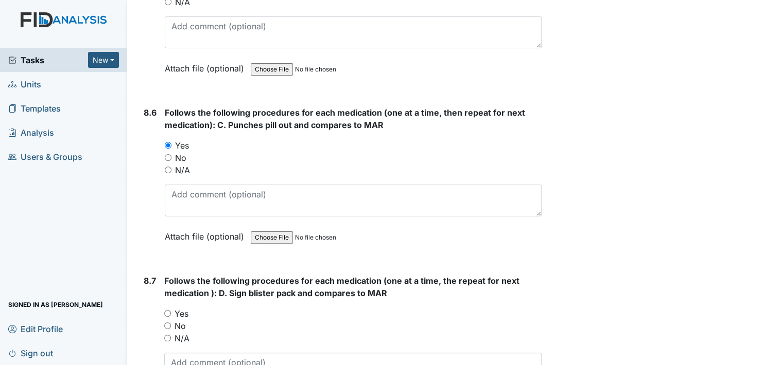
scroll to position [9009, 0]
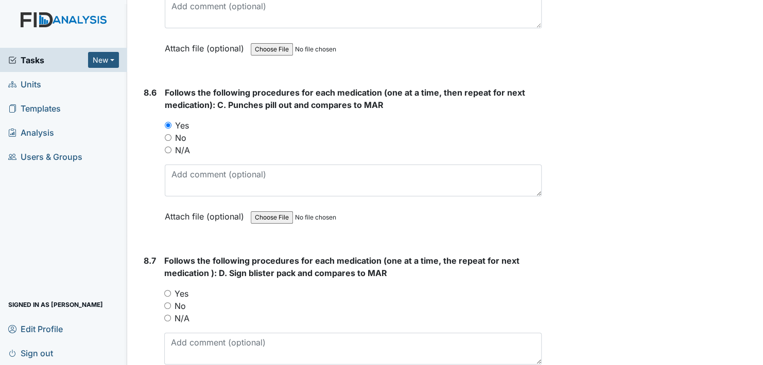
click at [167, 290] on input "Yes" at bounding box center [167, 293] width 7 height 7
radio input "true"
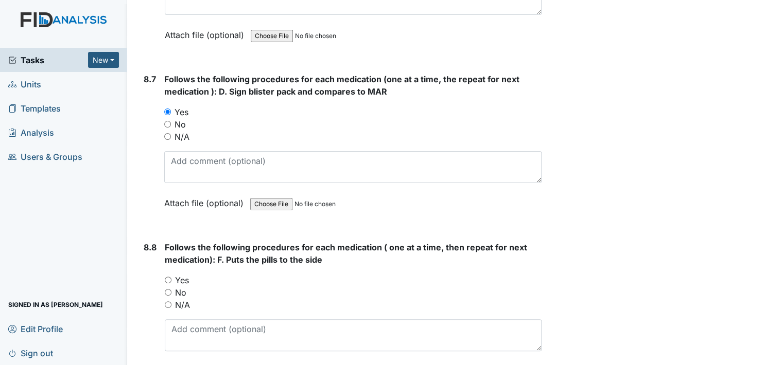
scroll to position [9215, 0]
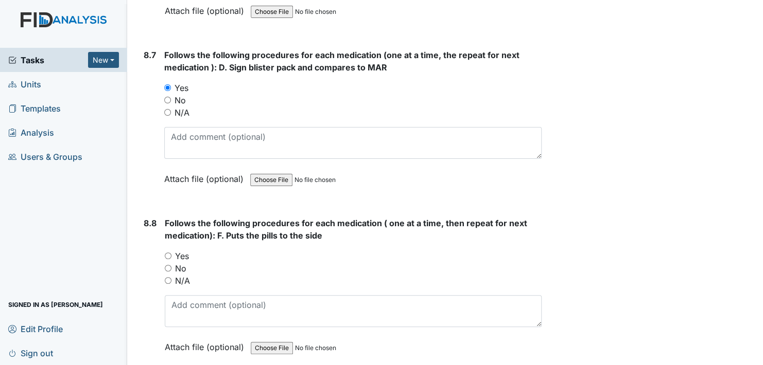
click at [168, 253] on input "Yes" at bounding box center [168, 256] width 7 height 7
radio input "true"
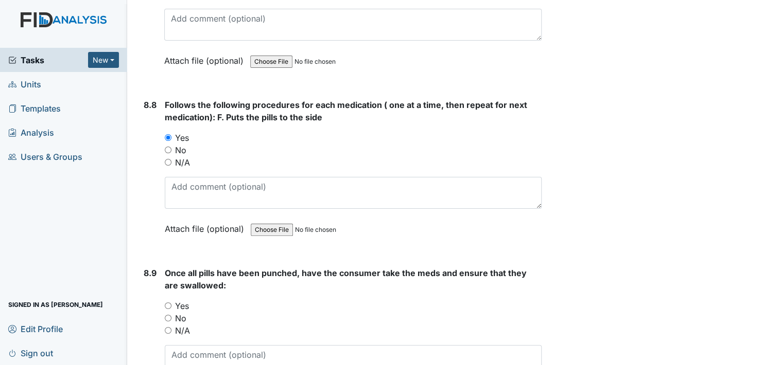
scroll to position [9369, 0]
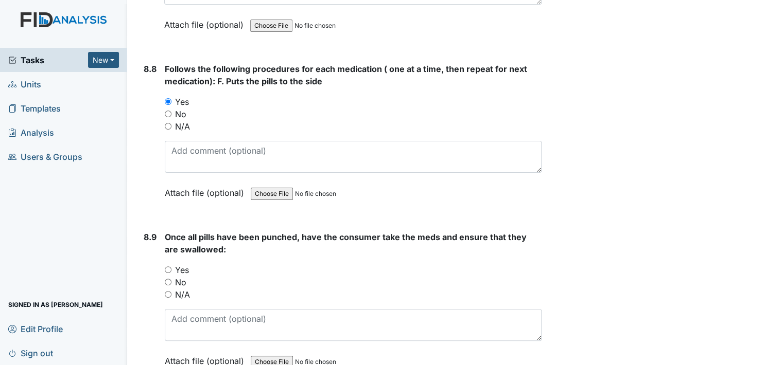
click at [168, 267] on input "Yes" at bounding box center [168, 270] width 7 height 7
radio input "true"
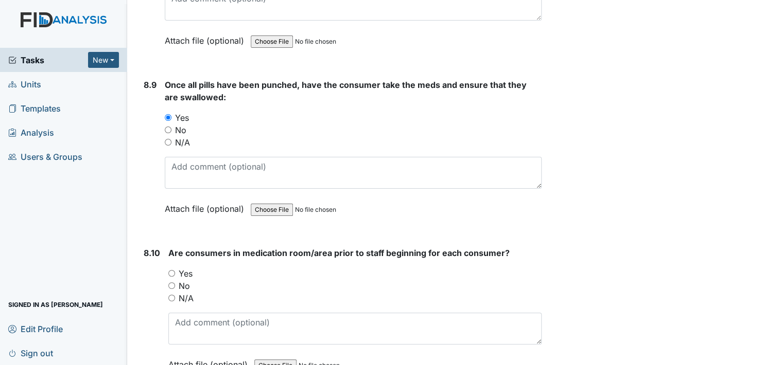
scroll to position [9523, 0]
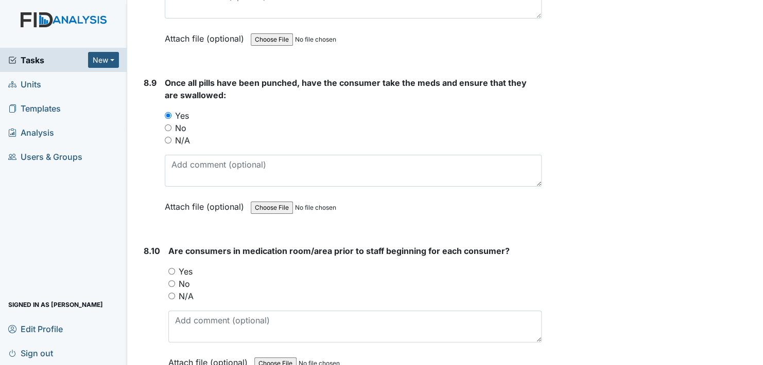
click at [172, 268] on input "Yes" at bounding box center [171, 271] width 7 height 7
radio input "true"
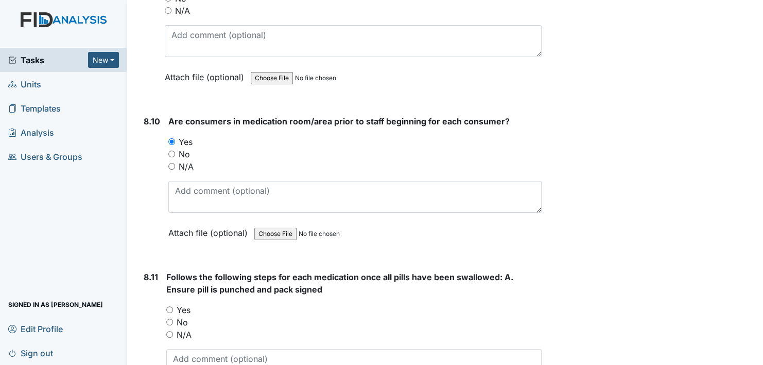
scroll to position [9678, 0]
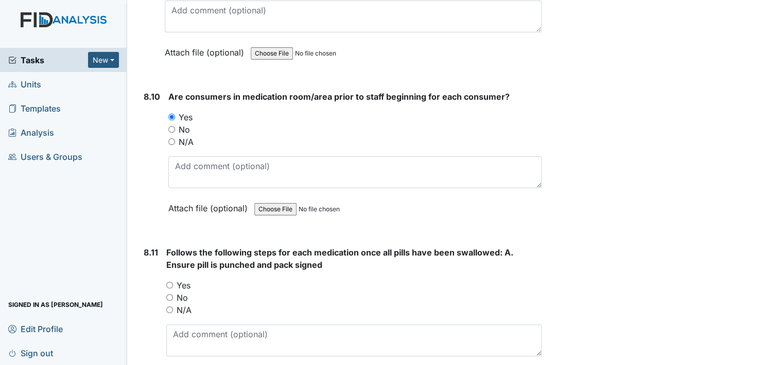
drag, startPoint x: 170, startPoint y: 253, endPoint x: 178, endPoint y: 253, distance: 8.2
click at [170, 282] on input "Yes" at bounding box center [169, 285] width 7 height 7
radio input "true"
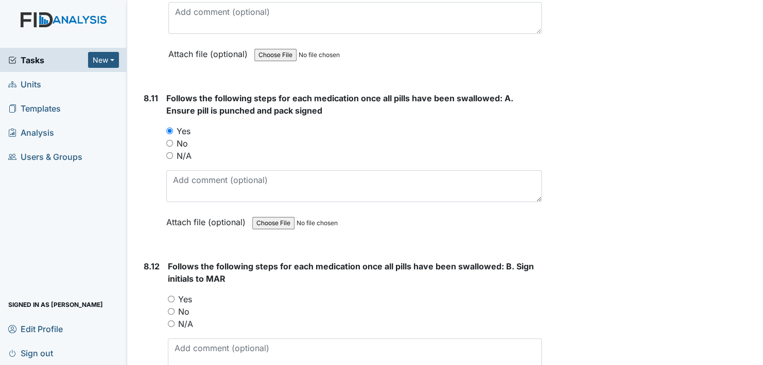
click at [173, 296] on input "Yes" at bounding box center [171, 299] width 7 height 7
radio input "true"
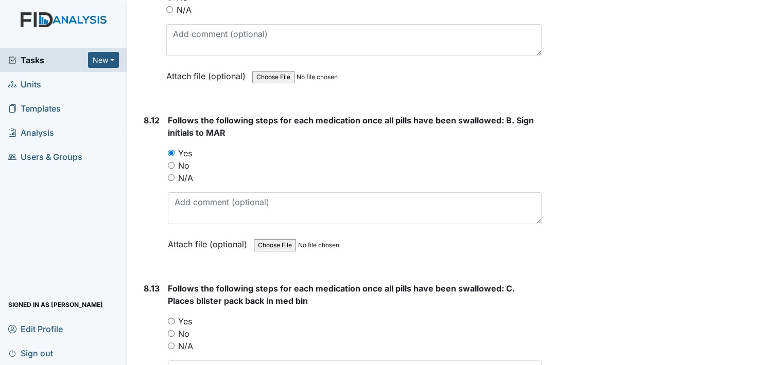
scroll to position [9987, 0]
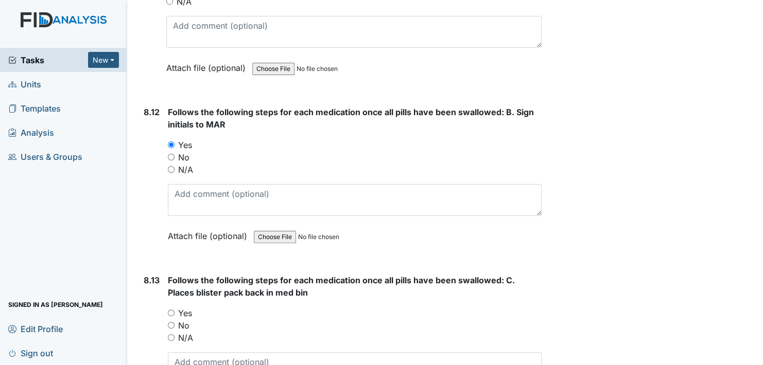
click at [171, 310] on input "Yes" at bounding box center [171, 313] width 7 height 7
radio input "true"
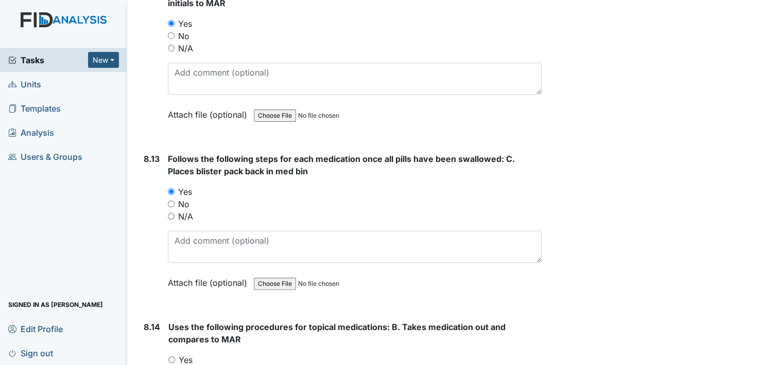
scroll to position [10141, 0]
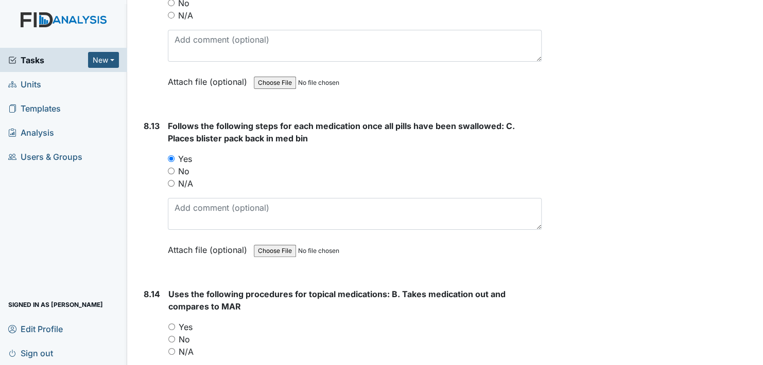
click at [169, 324] on input "Yes" at bounding box center [171, 327] width 7 height 7
radio input "true"
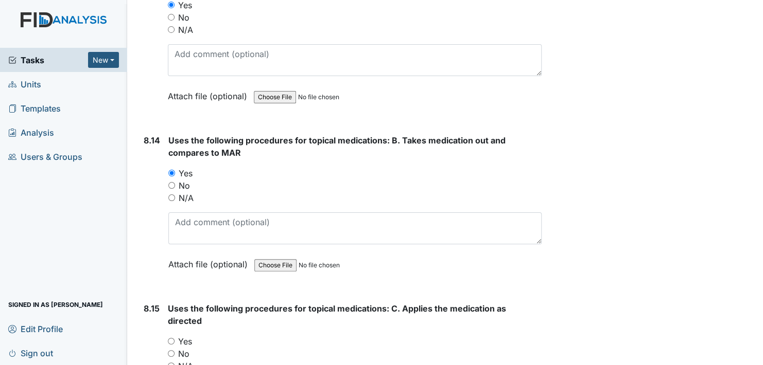
scroll to position [10296, 0]
click at [171, 338] on input "Yes" at bounding box center [171, 341] width 7 height 7
radio input "true"
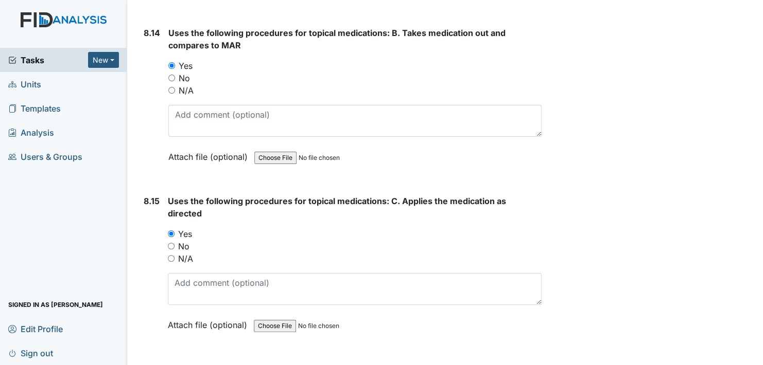
scroll to position [10450, 0]
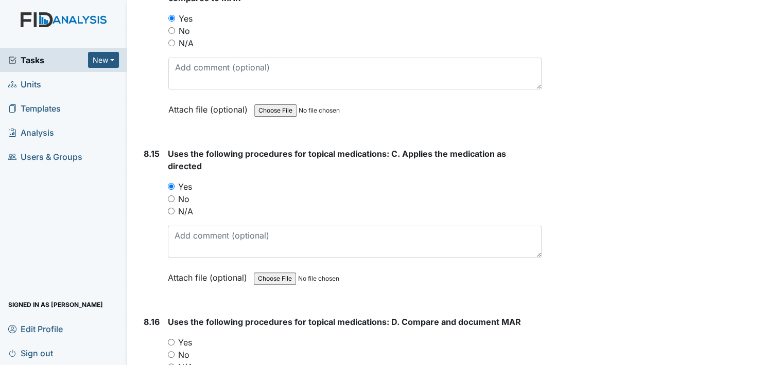
click at [170, 339] on input "Yes" at bounding box center [171, 342] width 7 height 7
radio input "true"
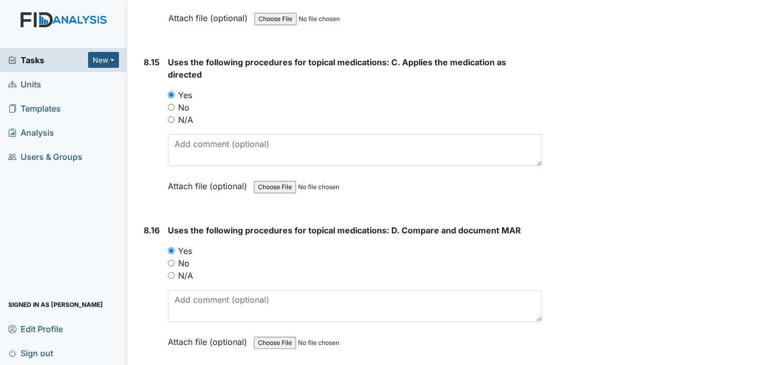
scroll to position [10605, 0]
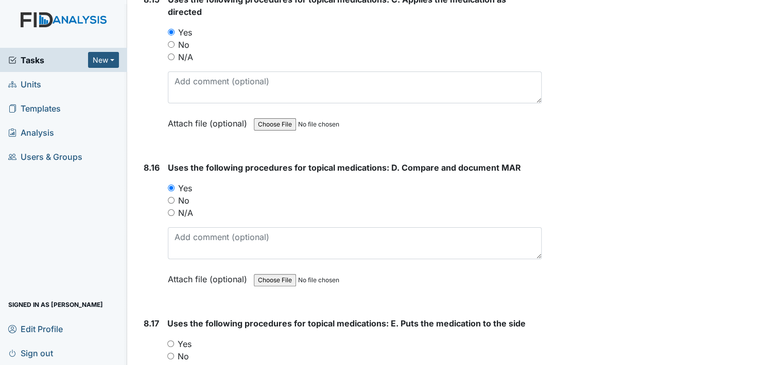
click at [171, 341] on input "Yes" at bounding box center [170, 344] width 7 height 7
radio input "true"
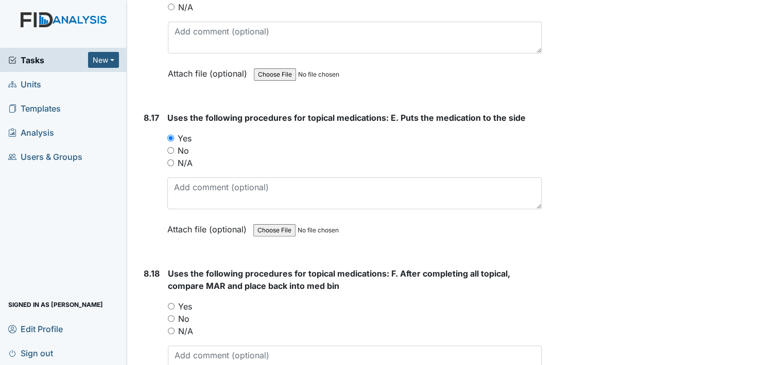
scroll to position [10862, 0]
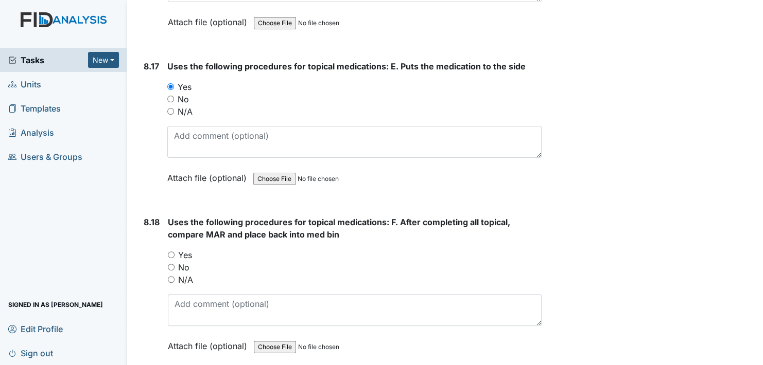
click at [170, 252] on input "Yes" at bounding box center [171, 255] width 7 height 7
radio input "true"
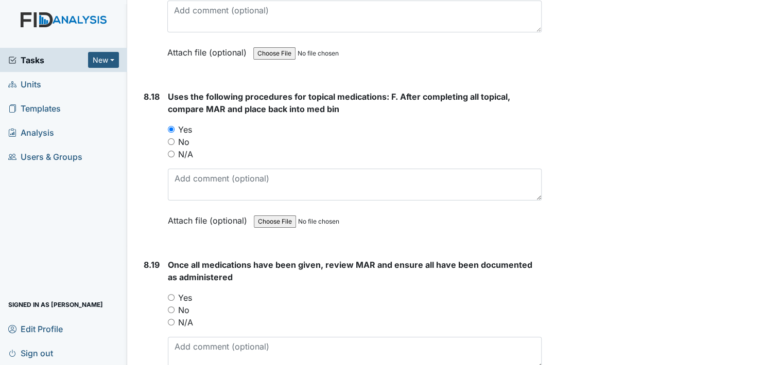
scroll to position [11016, 0]
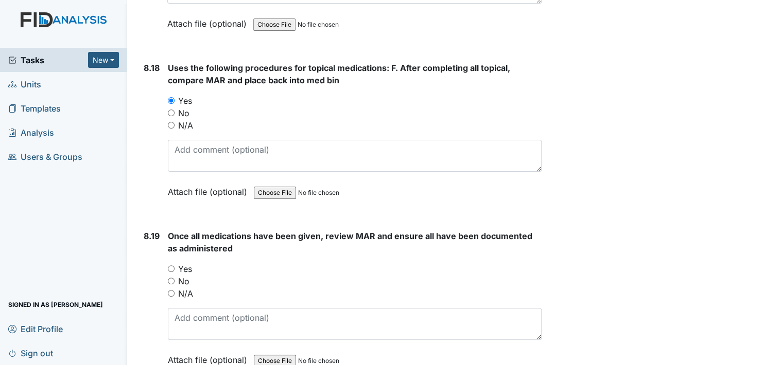
click at [169, 266] on input "Yes" at bounding box center [171, 269] width 7 height 7
radio input "true"
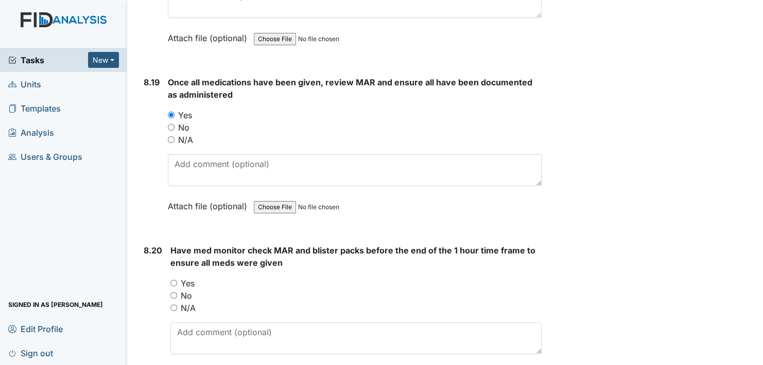
scroll to position [11171, 0]
click at [173, 280] on input "Yes" at bounding box center [173, 283] width 7 height 7
radio input "true"
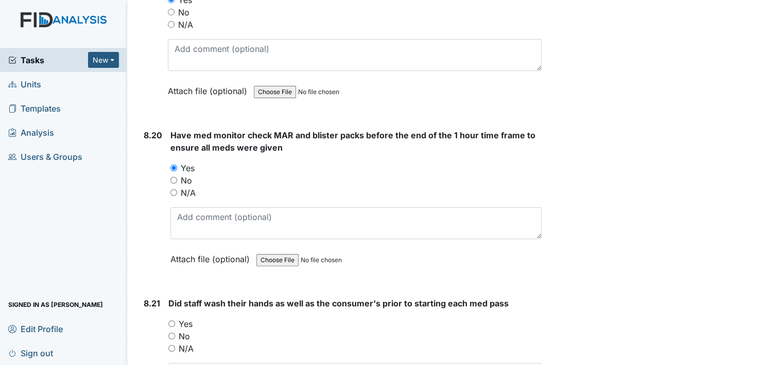
scroll to position [11325, 0]
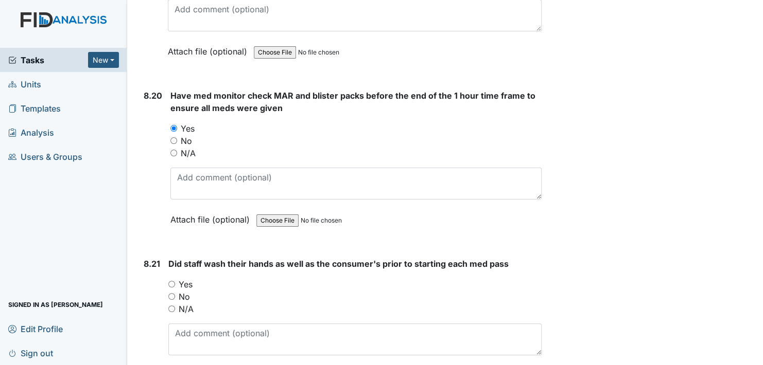
click at [170, 281] on input "Yes" at bounding box center [171, 284] width 7 height 7
radio input "true"
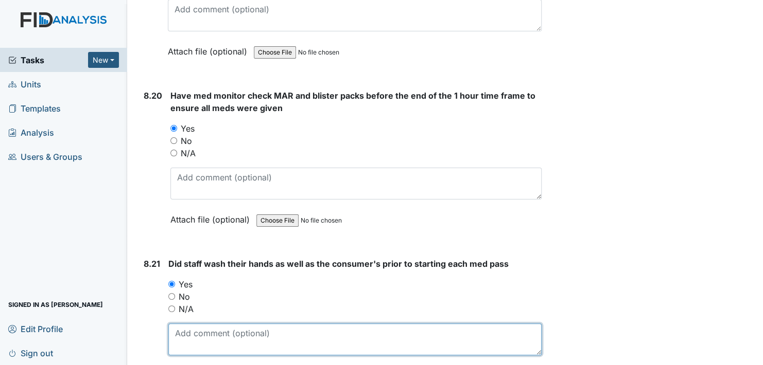
click at [233, 324] on textarea at bounding box center [354, 340] width 373 height 32
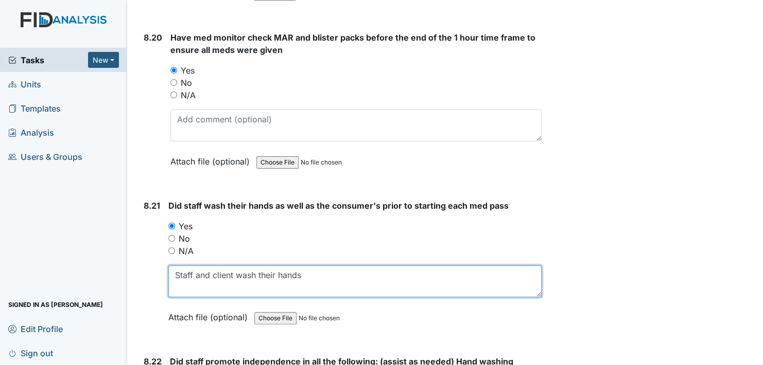
scroll to position [11428, 0]
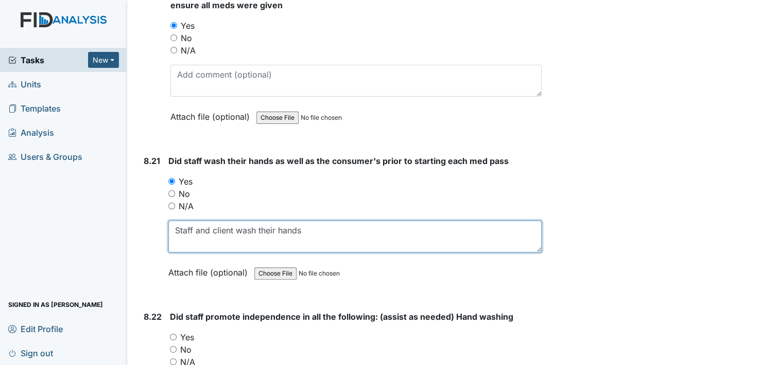
type textarea "Staff and client wash their hands"
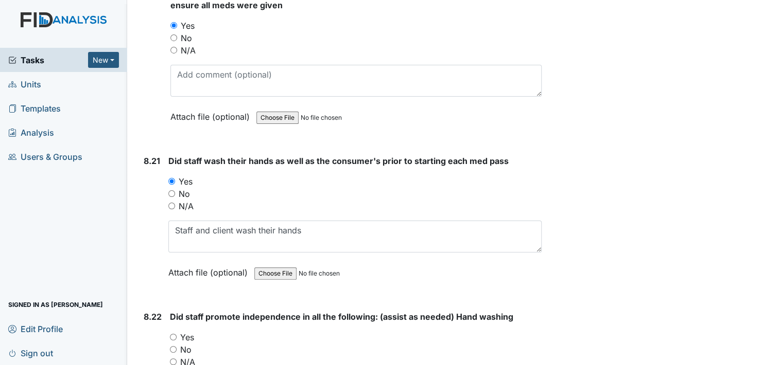
click at [173, 334] on input "Yes" at bounding box center [173, 337] width 7 height 7
radio input "true"
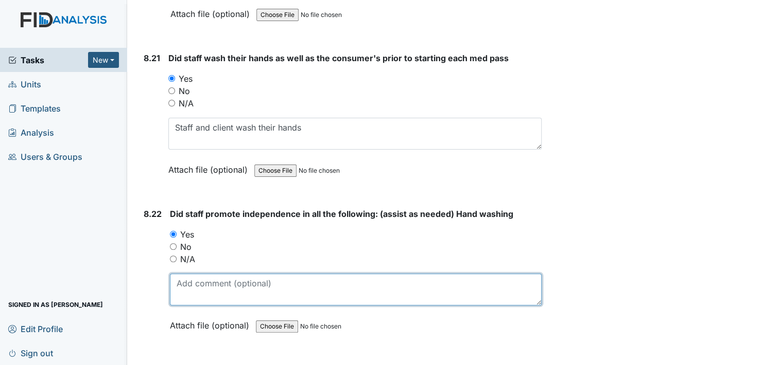
click at [208, 274] on textarea at bounding box center [356, 290] width 372 height 32
type textarea "Staff promoted independence and provided active treatment throughout the med pa…"
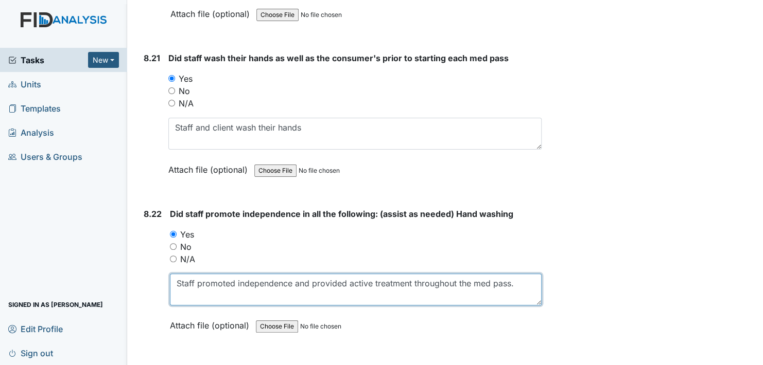
drag, startPoint x: 178, startPoint y: 245, endPoint x: 515, endPoint y: 248, distance: 337.2
click at [515, 274] on textarea "Staff promoted independence and provided active treatment throughout the med pa…" at bounding box center [356, 290] width 372 height 32
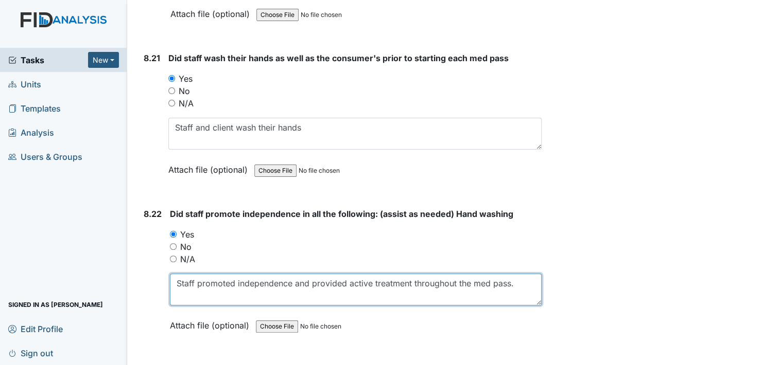
drag, startPoint x: 178, startPoint y: 245, endPoint x: 519, endPoint y: 245, distance: 341.8
click at [519, 274] on textarea "Staff promoted independence and provided active treatment throughout the med pa…" at bounding box center [356, 290] width 372 height 32
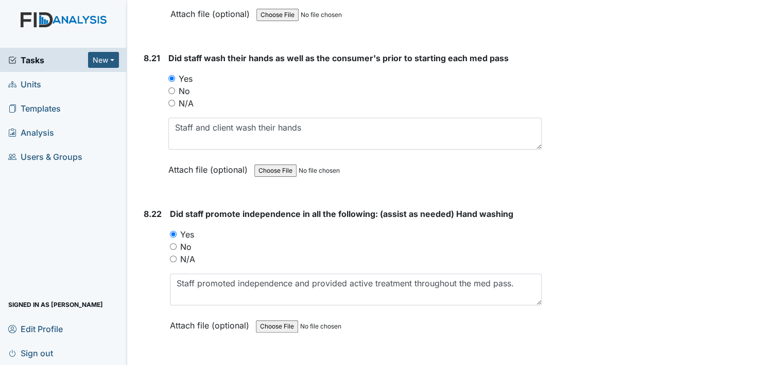
drag, startPoint x: 583, startPoint y: 248, endPoint x: 601, endPoint y: 301, distance: 56.0
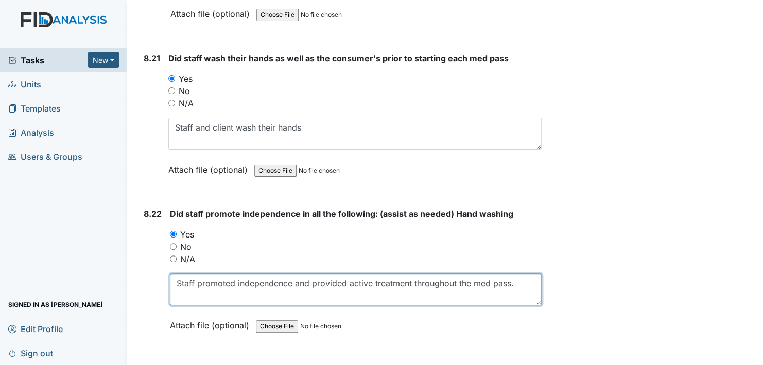
drag, startPoint x: 178, startPoint y: 245, endPoint x: 518, endPoint y: 251, distance: 340.3
click at [518, 274] on textarea "Staff promoted independence and provided active treatment throughout the med pa…" at bounding box center [356, 290] width 372 height 32
click at [521, 274] on textarea "Staff promoted independence and provided active treatment throughout the med pa…" at bounding box center [356, 290] width 372 height 32
drag, startPoint x: 176, startPoint y: 246, endPoint x: 519, endPoint y: 253, distance: 342.9
click at [519, 274] on textarea "Staff promoted independence and provided active treatment throughout the med pa…" at bounding box center [356, 290] width 372 height 32
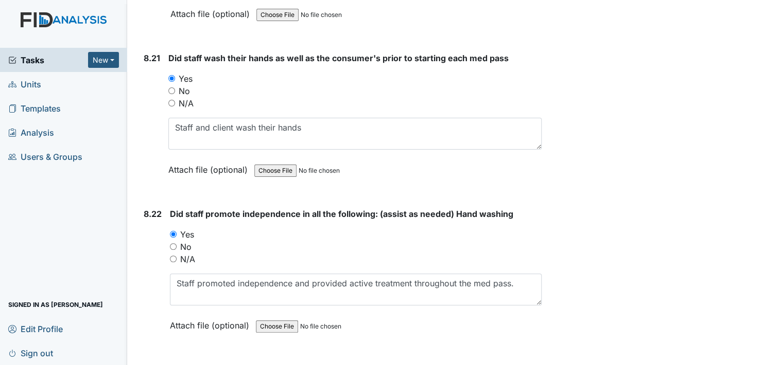
drag, startPoint x: 529, startPoint y: 288, endPoint x: 544, endPoint y: 304, distance: 21.9
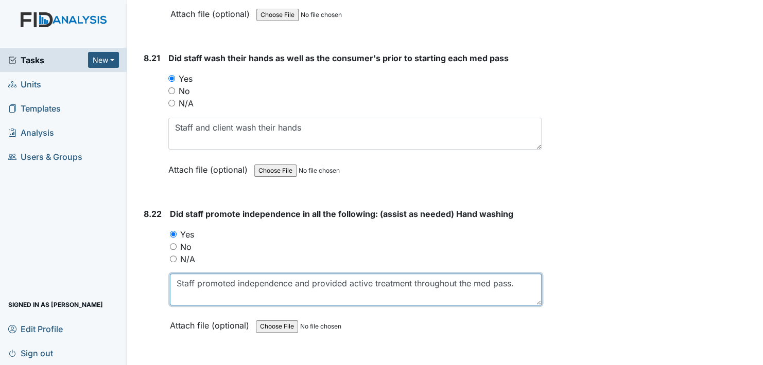
drag, startPoint x: 179, startPoint y: 245, endPoint x: 521, endPoint y: 253, distance: 342.9
click at [521, 274] on textarea "Staff promoted independence and provided active treatment throughout the med pa…" at bounding box center [356, 290] width 372 height 32
drag, startPoint x: 178, startPoint y: 247, endPoint x: 516, endPoint y: 250, distance: 338.7
click at [516, 274] on textarea "Staff promoted independence and provided active treatment throughout the med pa…" at bounding box center [356, 290] width 372 height 32
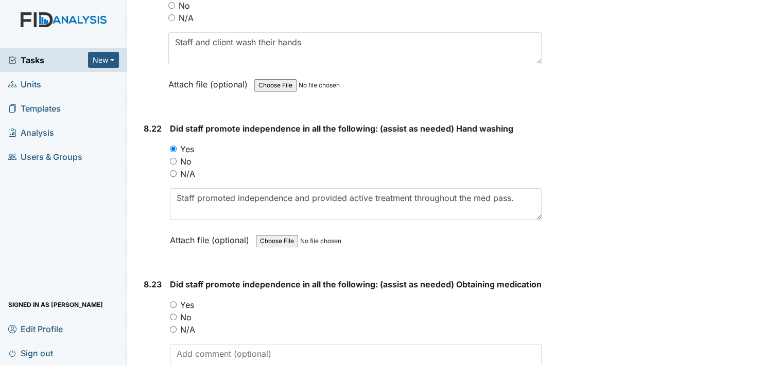
scroll to position [11634, 0]
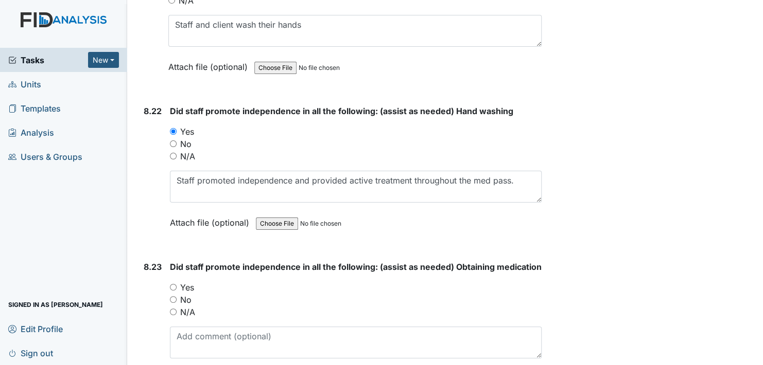
drag, startPoint x: 171, startPoint y: 262, endPoint x: 177, endPoint y: 263, distance: 5.2
click at [171, 284] on input "Yes" at bounding box center [173, 287] width 7 height 7
radio input "true"
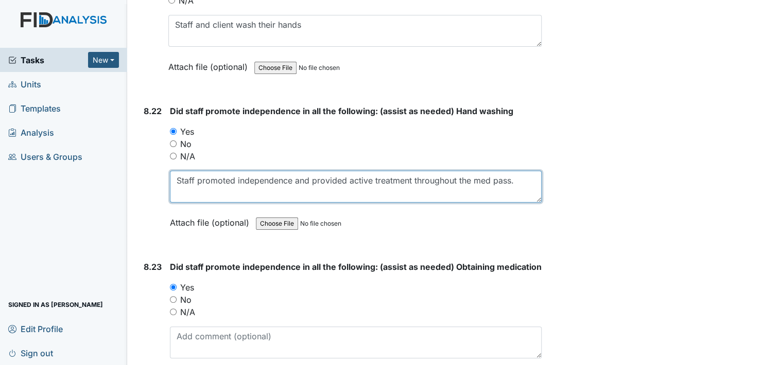
drag, startPoint x: 185, startPoint y: 142, endPoint x: 522, endPoint y: 153, distance: 337.4
click at [522, 171] on textarea "Staff promoted independence and provided active treatment throughout the med pa…" at bounding box center [356, 187] width 372 height 32
drag, startPoint x: 186, startPoint y: 144, endPoint x: 177, endPoint y: 145, distance: 9.3
click at [177, 171] on textarea "Staff promoted independence and provided active treatment throughout the med pa…" at bounding box center [356, 187] width 372 height 32
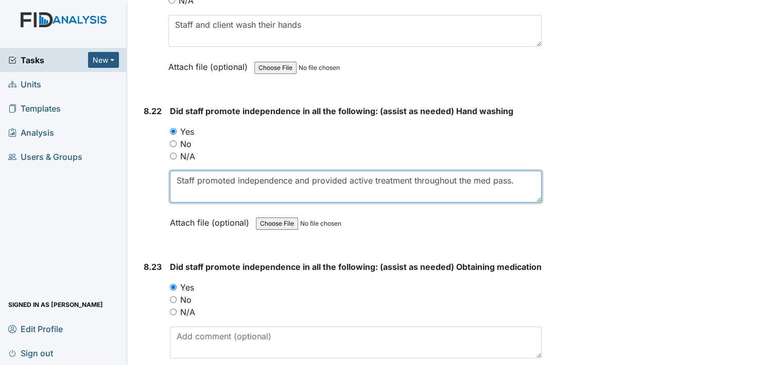
click at [210, 171] on textarea "Staff promoted independence and provided active treatment throughout the med pa…" at bounding box center [356, 187] width 372 height 32
drag, startPoint x: 176, startPoint y: 141, endPoint x: 519, endPoint y: 153, distance: 344.1
click at [519, 171] on textarea "Staff promoted independence and provided active treatment throughout the med pa…" at bounding box center [356, 187] width 372 height 32
click at [520, 171] on textarea "Staff promoted independence and provided active treatment throughout the med pa…" at bounding box center [356, 187] width 372 height 32
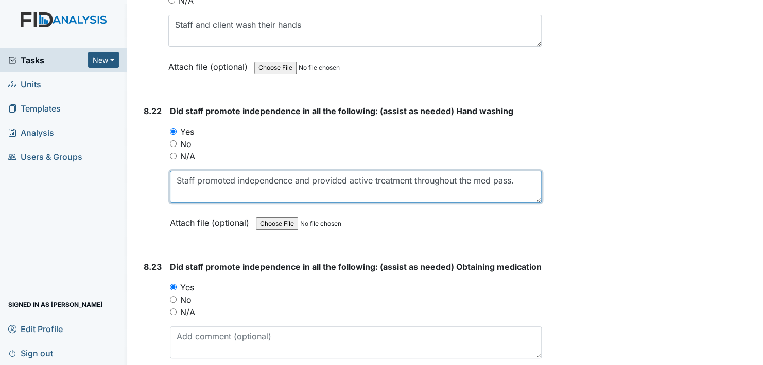
click at [518, 171] on textarea "Staff promoted independence and provided active treatment throughout the med pa…" at bounding box center [356, 187] width 372 height 32
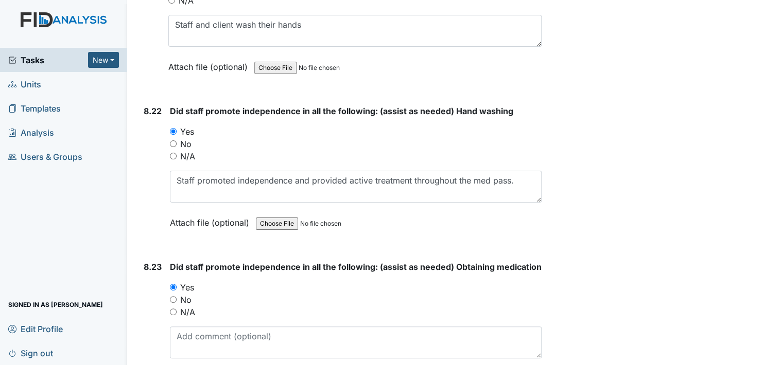
drag, startPoint x: 518, startPoint y: 154, endPoint x: 581, endPoint y: 120, distance: 71.0
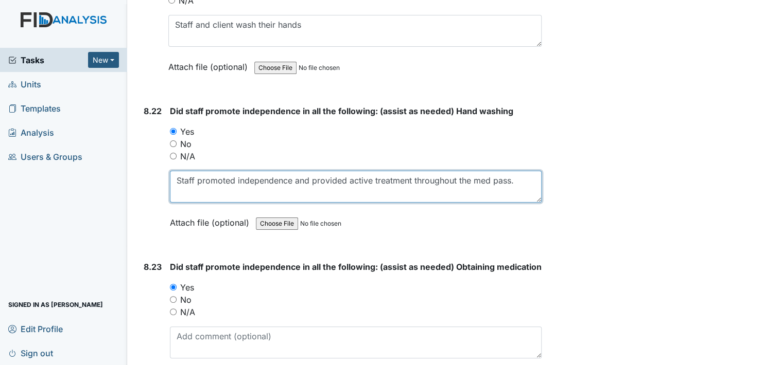
drag, startPoint x: 181, startPoint y: 141, endPoint x: 519, endPoint y: 149, distance: 337.8
click at [519, 171] on textarea "Staff promoted independence and provided active treatment throughout the med pa…" at bounding box center [356, 187] width 372 height 32
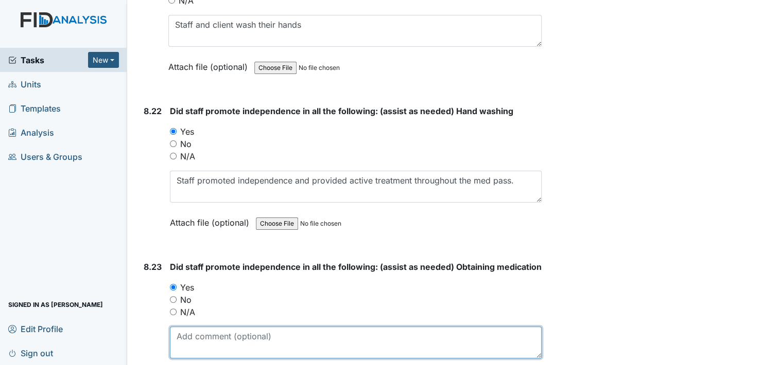
click at [208, 327] on textarea at bounding box center [356, 343] width 372 height 32
paste textarea "Staff promoted independence and provided active treatment throughout the med pa…"
click at [210, 327] on textarea "Staff promoted independence and provided active treatment throughout the med pa…" at bounding box center [356, 343] width 372 height 32
type textarea "Staff promoted independence and provided active treatment throughout the med pa…"
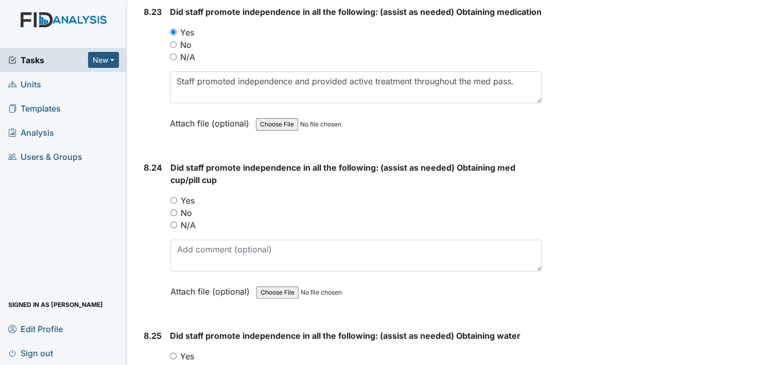
scroll to position [11891, 0]
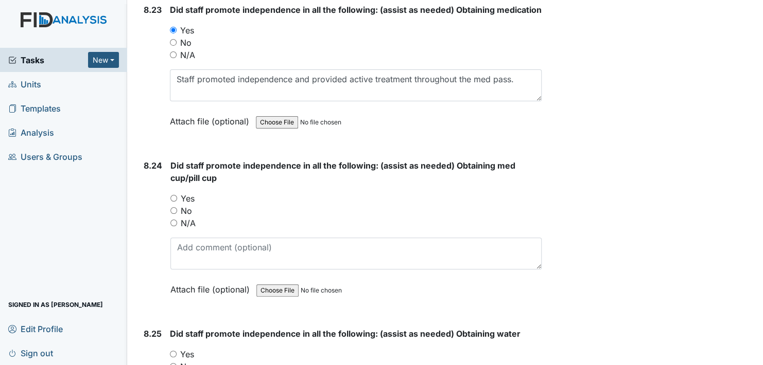
click at [175, 195] on input "Yes" at bounding box center [173, 198] width 7 height 7
radio input "true"
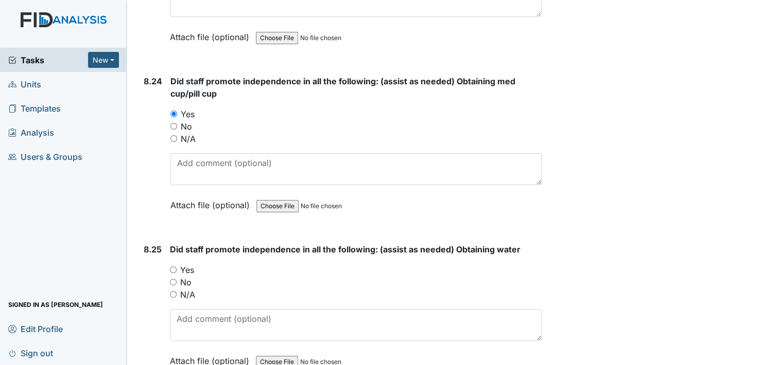
scroll to position [11994, 0]
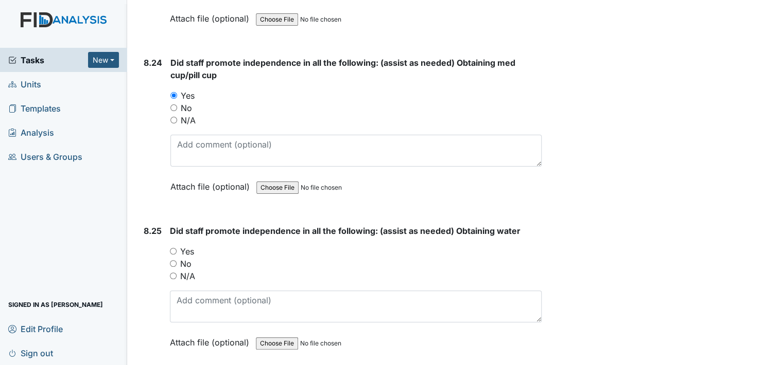
click at [173, 248] on input "Yes" at bounding box center [173, 251] width 7 height 7
radio input "true"
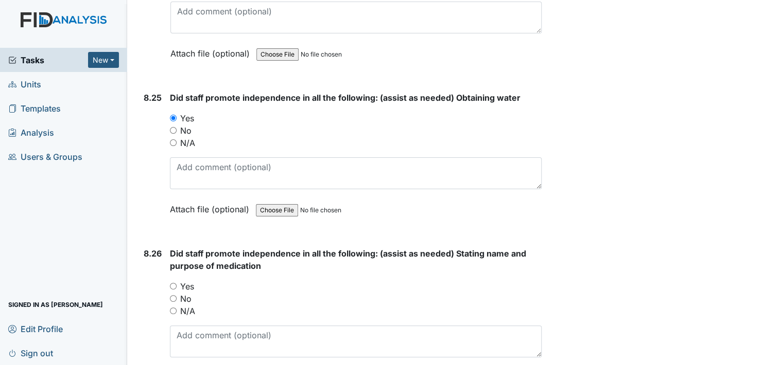
scroll to position [12149, 0]
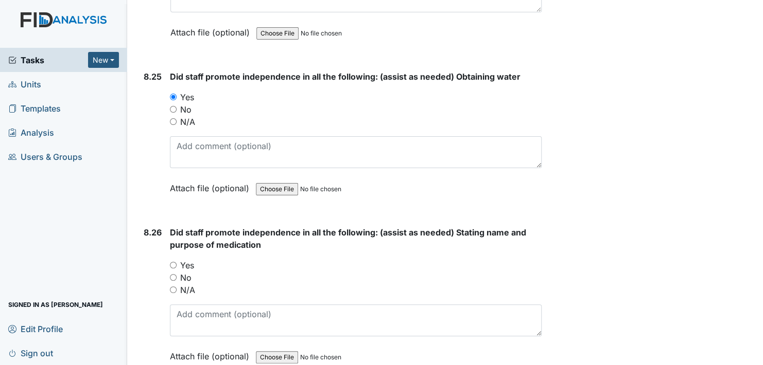
click at [175, 262] on input "Yes" at bounding box center [173, 265] width 7 height 7
radio input "true"
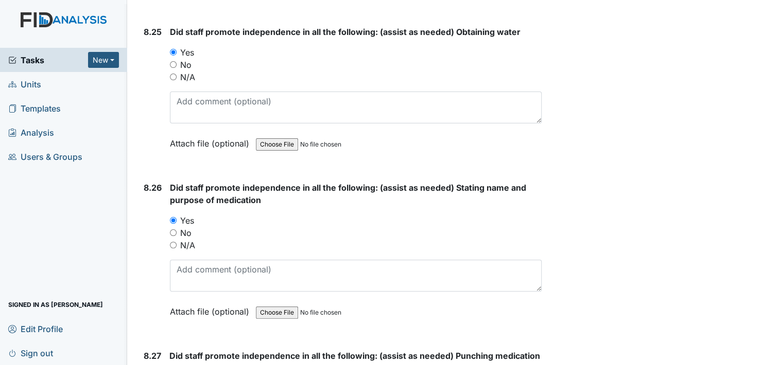
scroll to position [12252, 0]
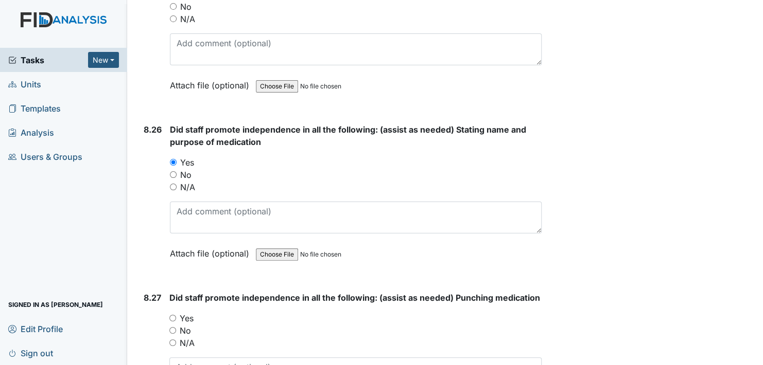
click at [173, 315] on input "Yes" at bounding box center [172, 318] width 7 height 7
radio input "true"
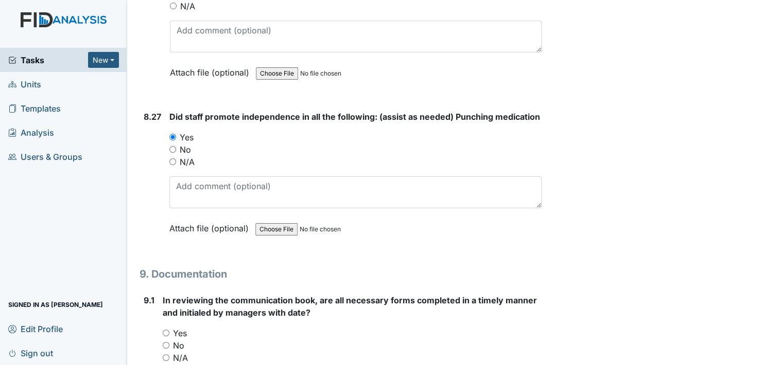
scroll to position [12458, 0]
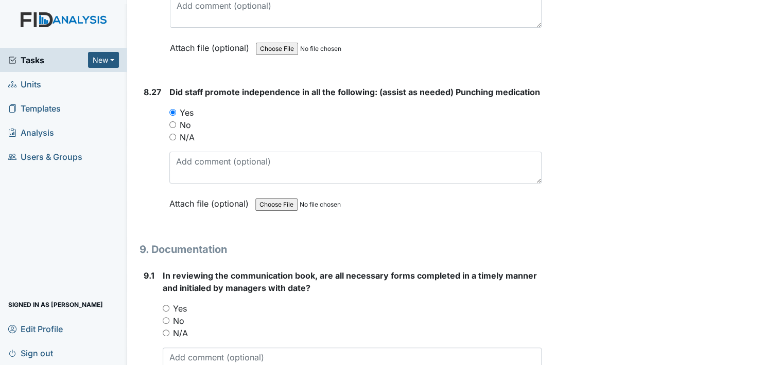
click at [167, 305] on input "Yes" at bounding box center [166, 308] width 7 height 7
radio input "true"
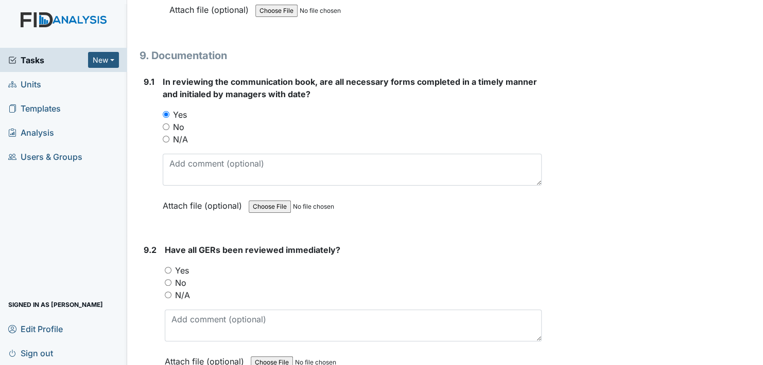
scroll to position [12664, 0]
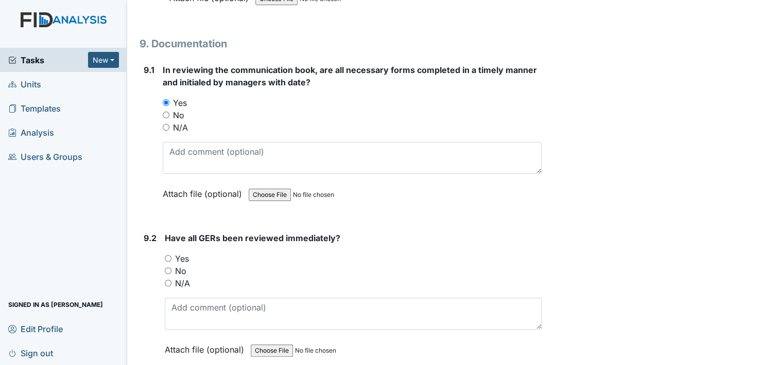
click at [169, 255] on input "Yes" at bounding box center [168, 258] width 7 height 7
radio input "true"
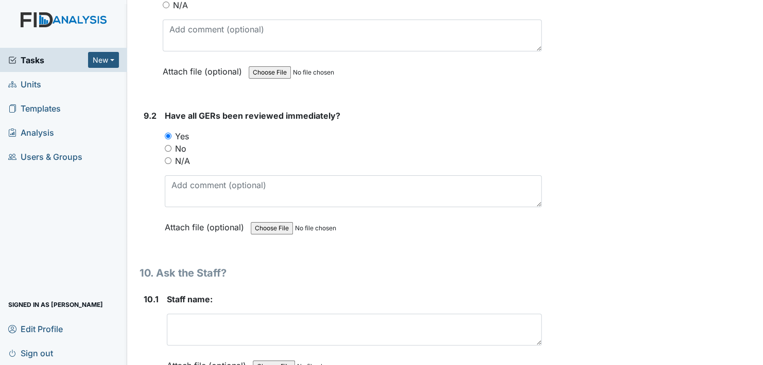
scroll to position [12818, 0]
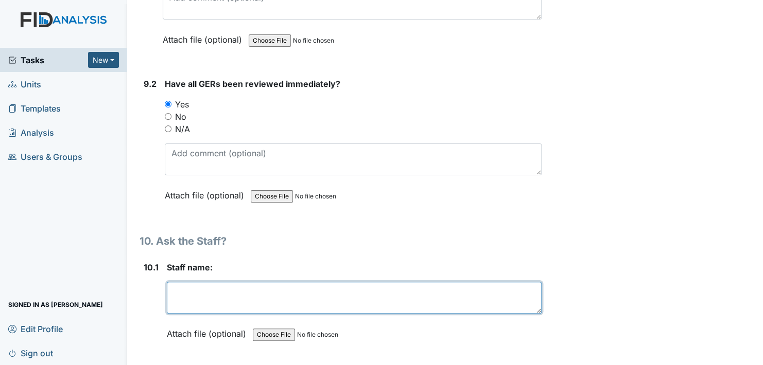
click at [205, 282] on textarea at bounding box center [354, 298] width 375 height 32
type textarea "s"
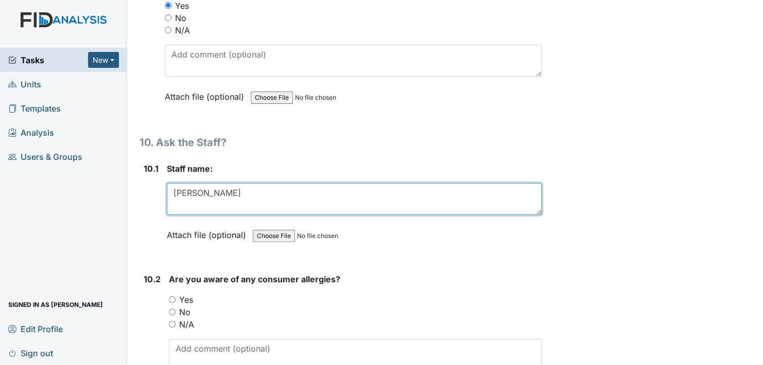
scroll to position [12921, 0]
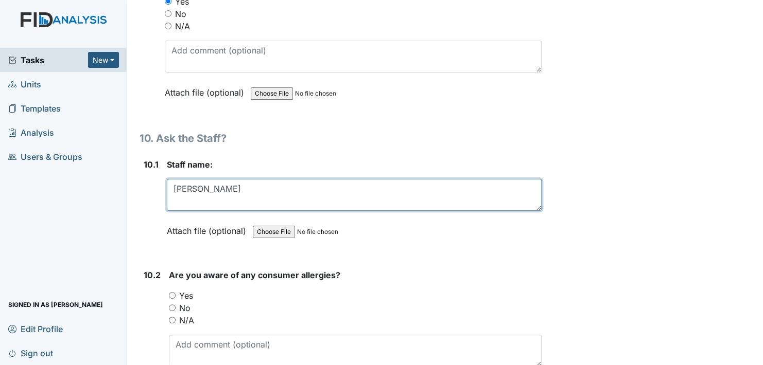
type textarea "[PERSON_NAME]"
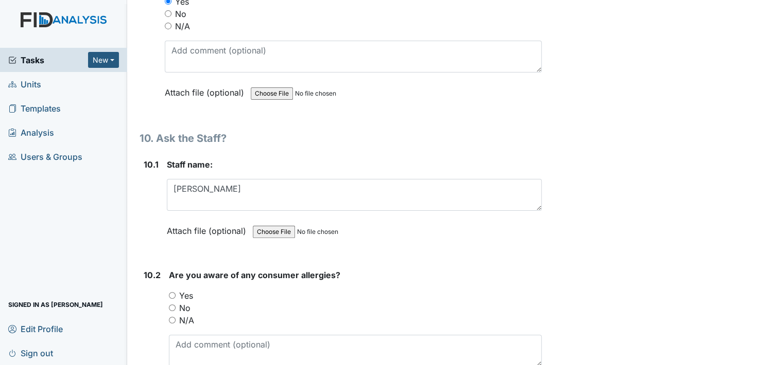
click at [171, 292] on input "Yes" at bounding box center [172, 295] width 7 height 7
radio input "true"
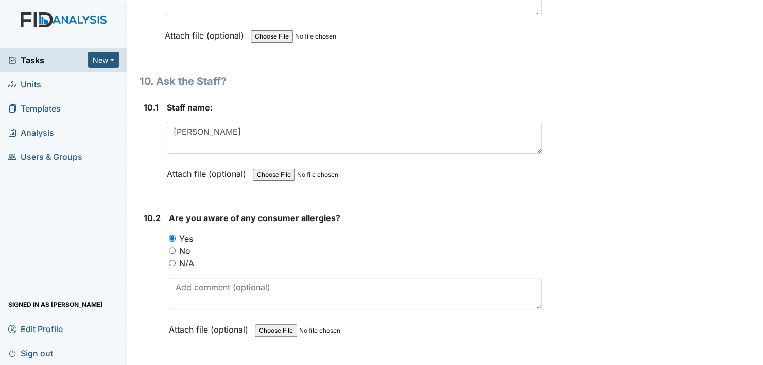
scroll to position [13075, 0]
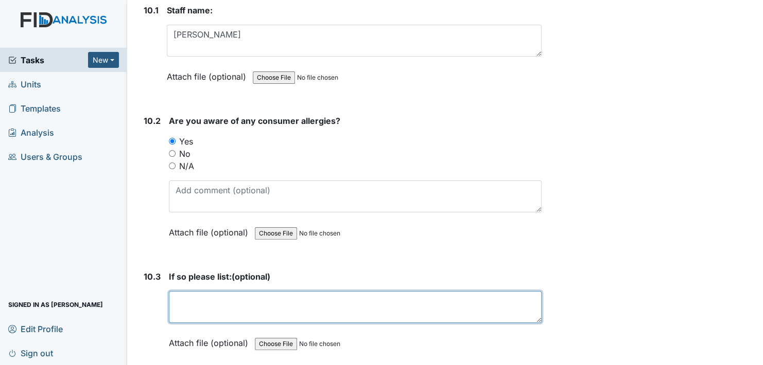
click at [200, 292] on textarea at bounding box center [355, 307] width 373 height 32
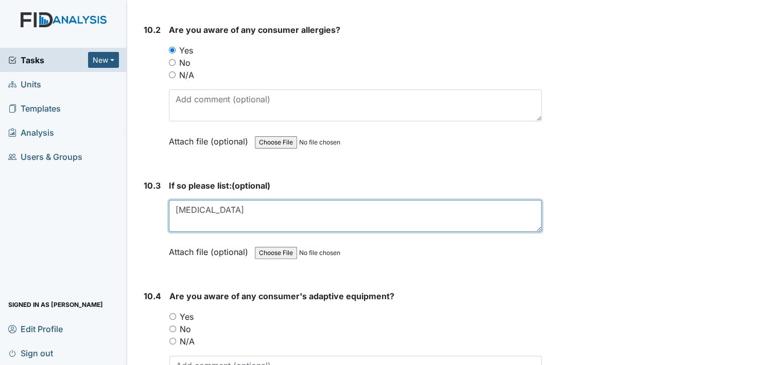
scroll to position [13178, 0]
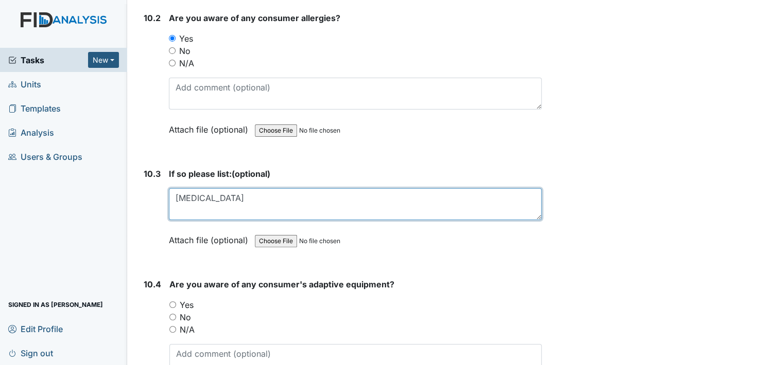
type textarea "[MEDICAL_DATA]"
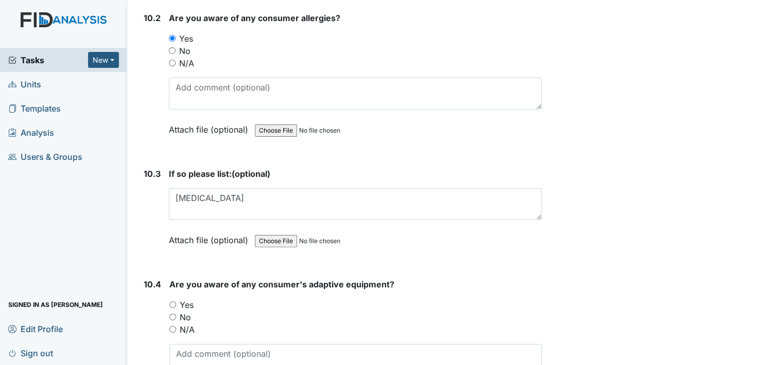
click at [170, 302] on input "Yes" at bounding box center [172, 305] width 7 height 7
radio input "true"
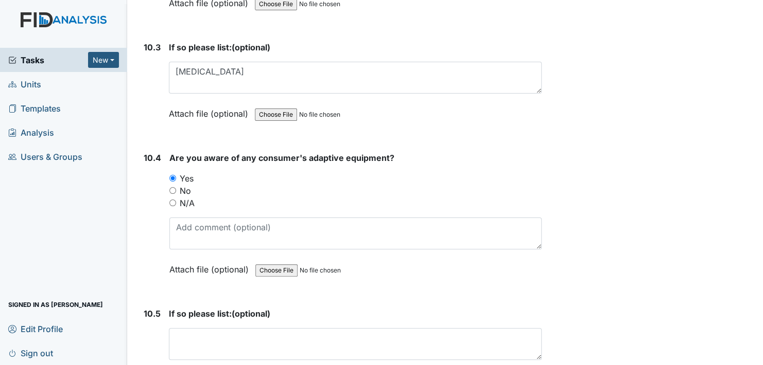
scroll to position [13333, 0]
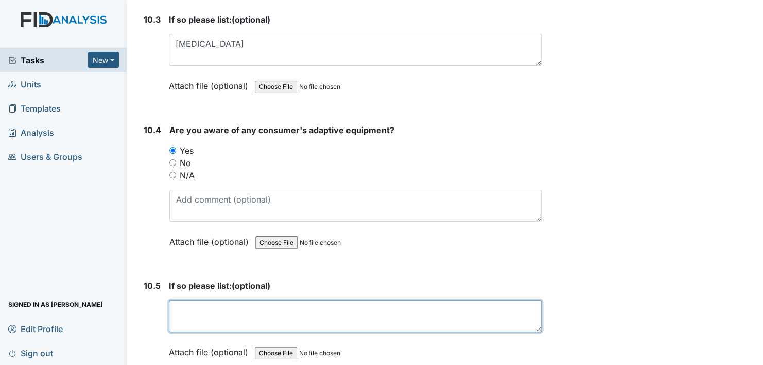
click at [208, 301] on textarea at bounding box center [355, 317] width 373 height 32
type textarea "b"
click at [297, 301] on textarea "Bib, wheelchair, plate guard," at bounding box center [355, 317] width 373 height 32
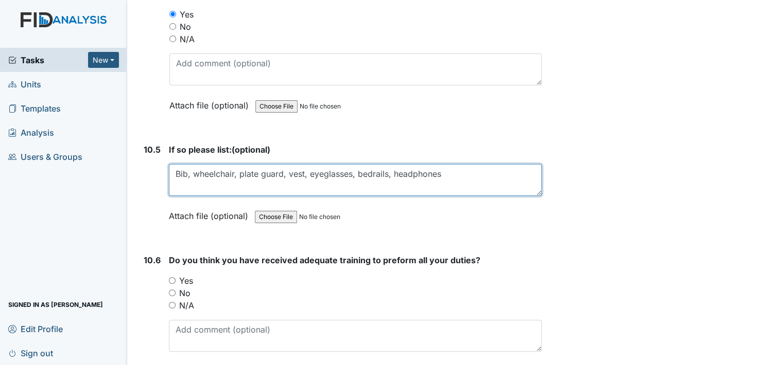
scroll to position [13487, 0]
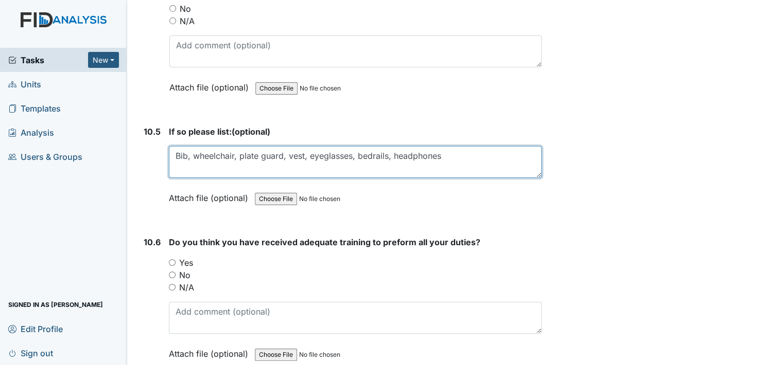
type textarea "Bib, wheelchair, plate guard, vest, eyeglasses, bedrails, headphones"
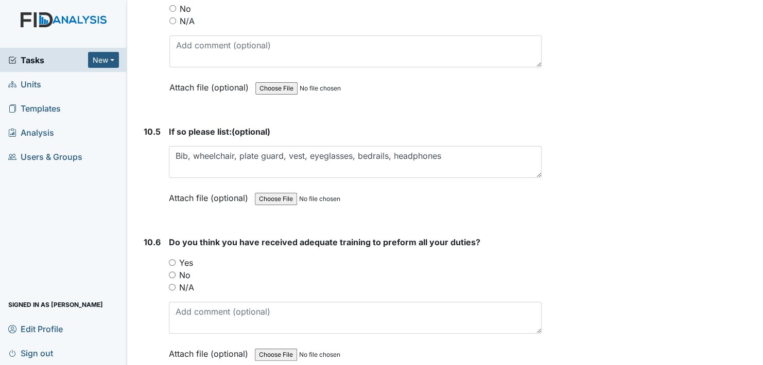
click at [171, 259] on input "Yes" at bounding box center [172, 262] width 7 height 7
radio input "true"
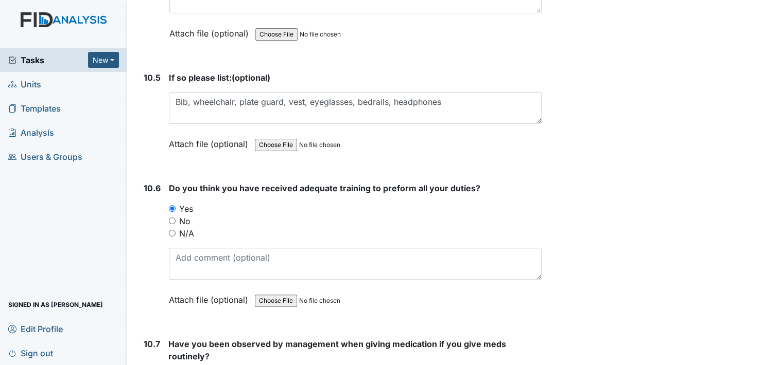
scroll to position [13642, 0]
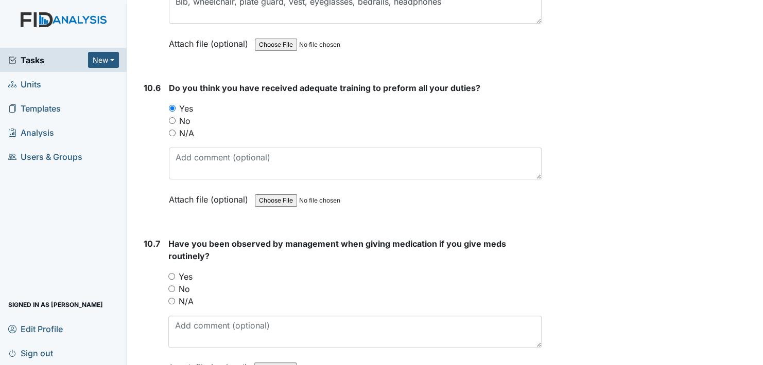
click at [171, 273] on input "Yes" at bounding box center [171, 276] width 7 height 7
radio input "true"
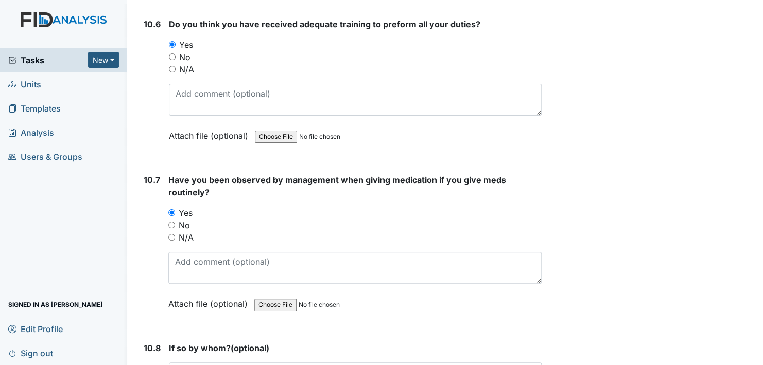
scroll to position [13796, 0]
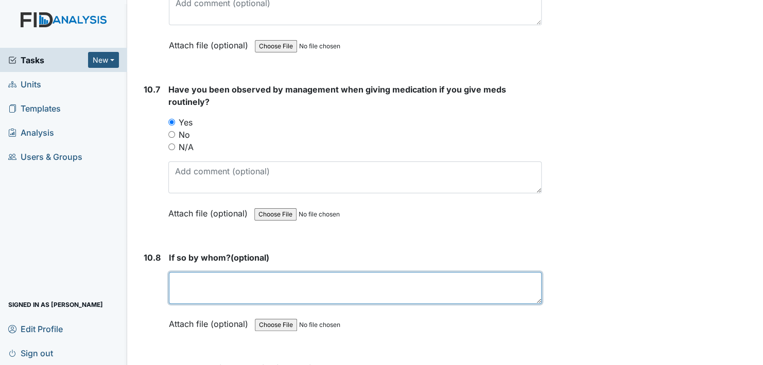
click at [200, 272] on textarea at bounding box center [355, 288] width 373 height 32
type textarea "H"
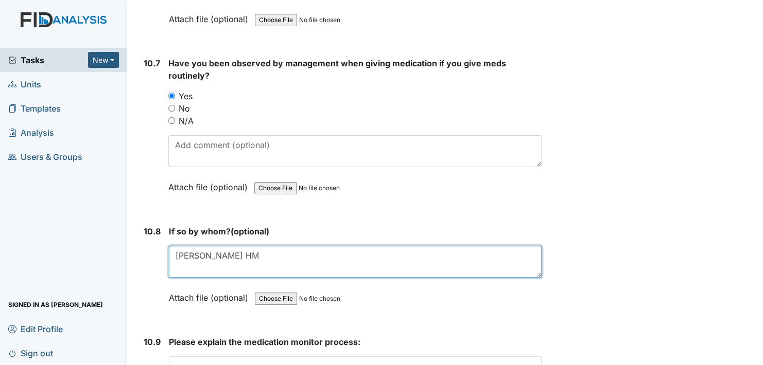
scroll to position [13848, 0]
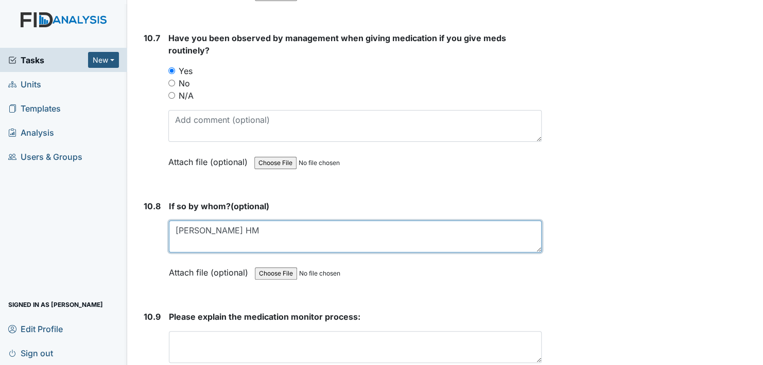
type textarea "[PERSON_NAME] HM"
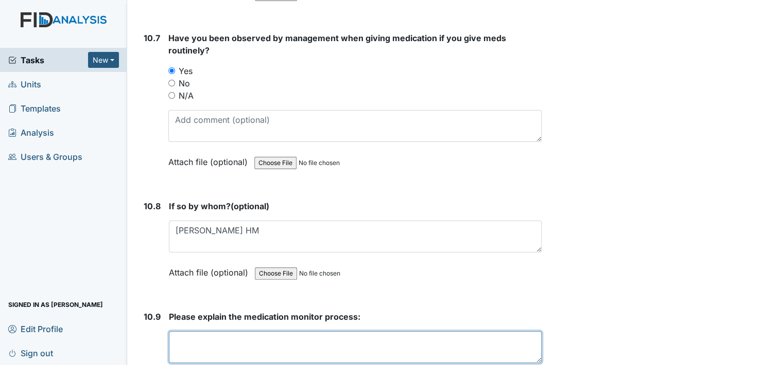
click at [211, 332] on textarea at bounding box center [355, 348] width 373 height 32
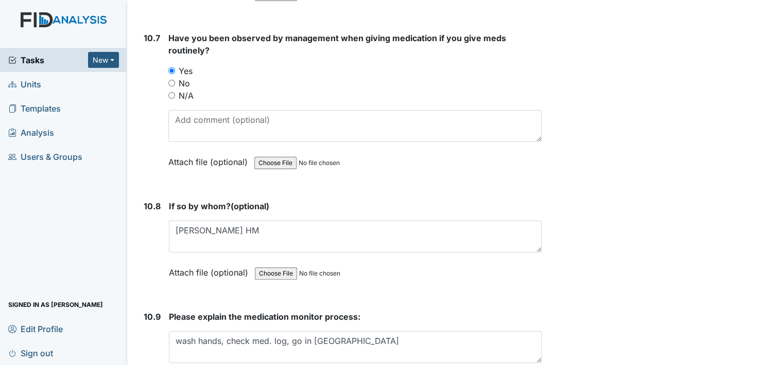
click at [462, 265] on form "If so by whom? (optional) [PERSON_NAME] HM This field is required. Attach file …" at bounding box center [355, 247] width 373 height 94
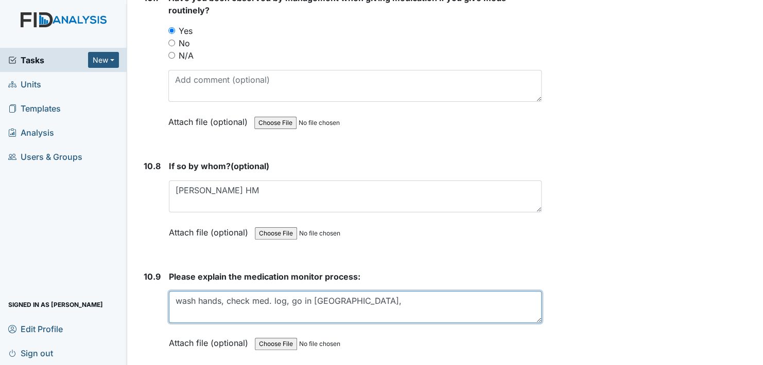
scroll to position [13909, 0]
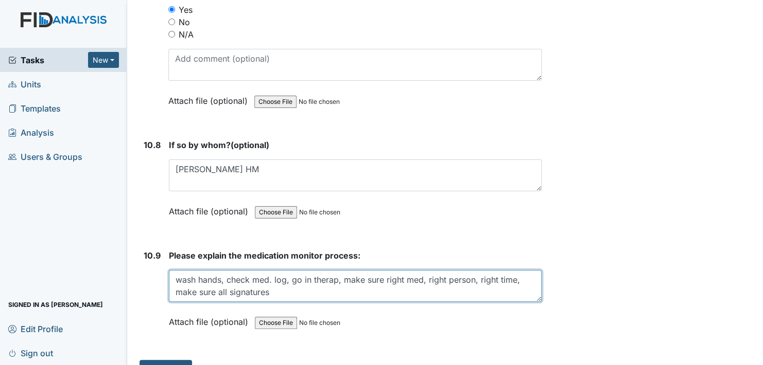
click at [308, 276] on textarea "wash hands, check med. log, go in therap, make sure right med, right person, ri…" at bounding box center [355, 286] width 373 height 32
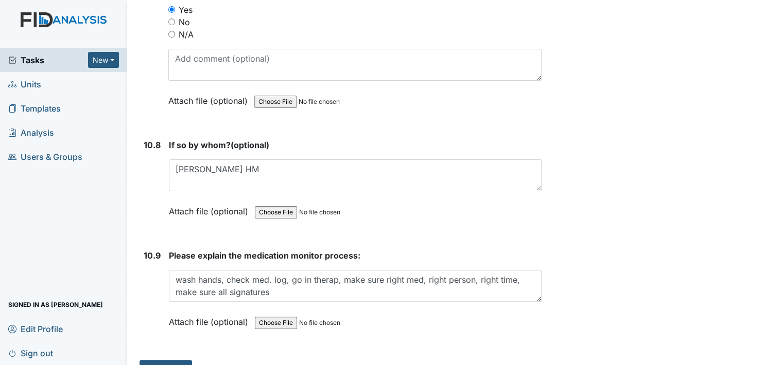
click at [418, 310] on div "Attach file (optional) You can upload .pdf, .txt, .jpg, .jpeg, .png, .csv, .xls…" at bounding box center [355, 322] width 373 height 25
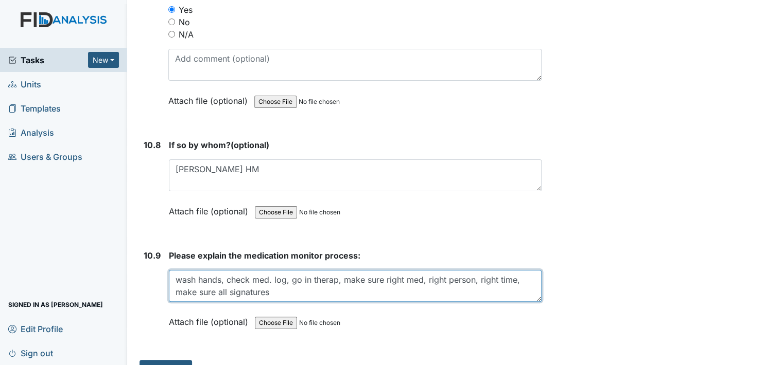
click at [281, 271] on textarea "wash hands, check med. log, go in therap, make sure right med, right person, ri…" at bounding box center [355, 286] width 373 height 32
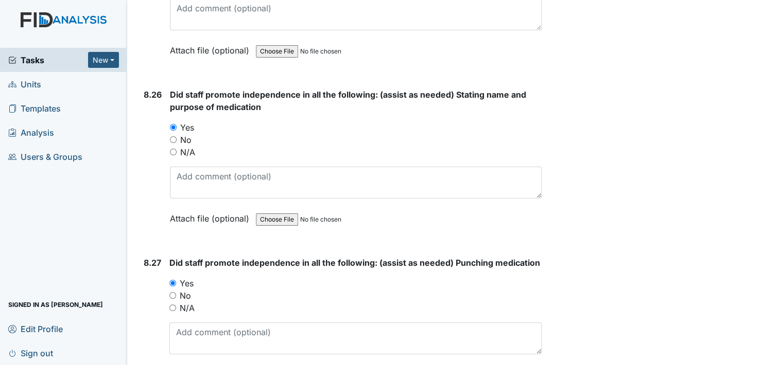
scroll to position [12262, 0]
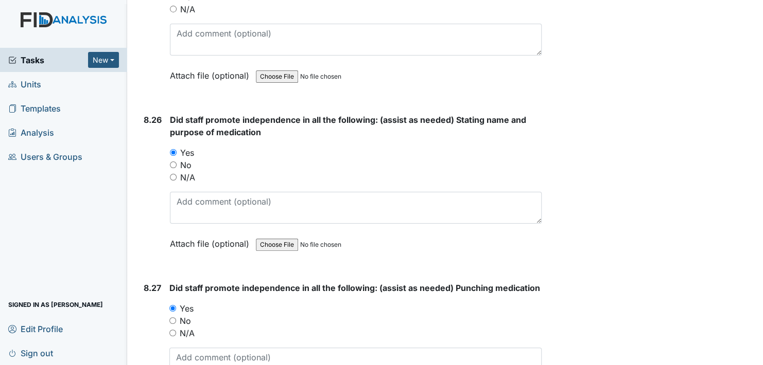
type textarea "wash hands, check med. log, go in therap, make sure right med, right person, ri…"
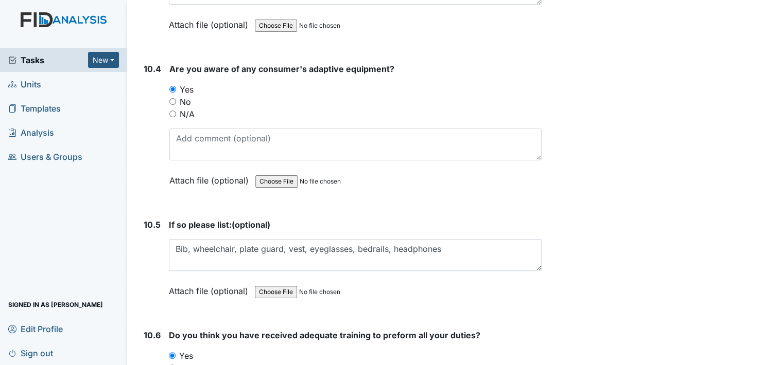
scroll to position [13343, 0]
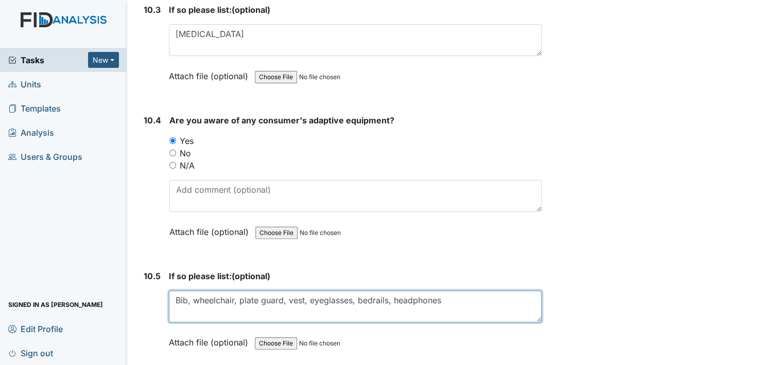
drag, startPoint x: 176, startPoint y: 281, endPoint x: 452, endPoint y: 297, distance: 276.9
click at [452, 297] on textarea "Bib, wheelchair, plate guard, vest, eyeglasses, bedrails, headphones" at bounding box center [355, 307] width 373 height 32
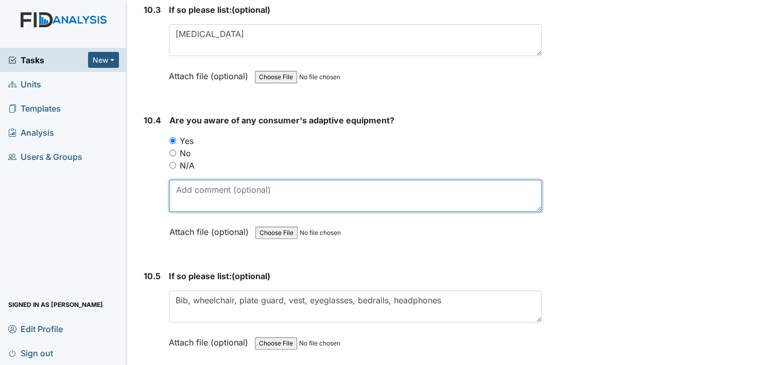
click at [243, 180] on textarea at bounding box center [355, 196] width 372 height 32
paste textarea "Bib, wheelchair, plate guard, vest, eyeglasses, bedrails, headphones"
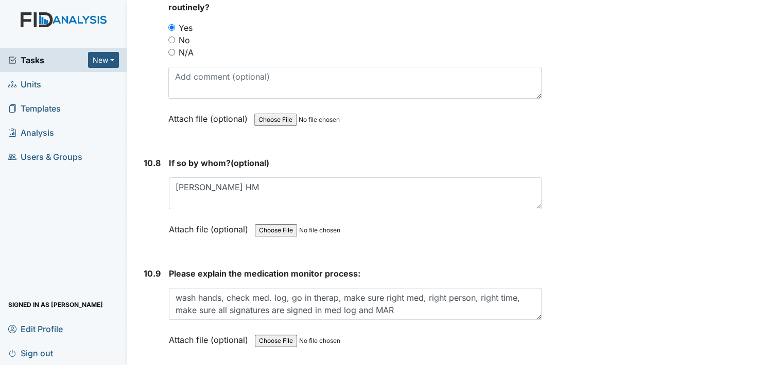
scroll to position [13909, 0]
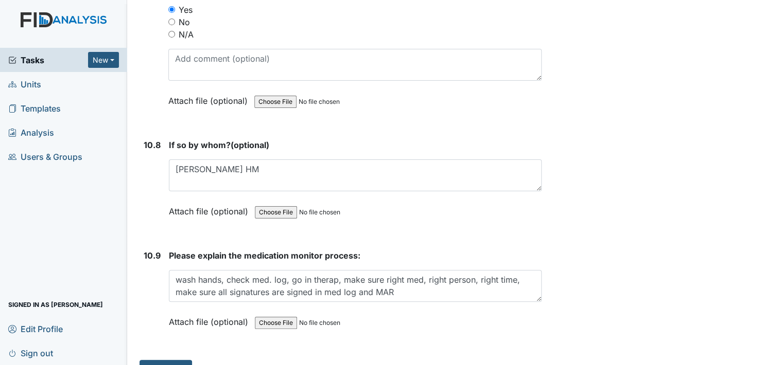
type textarea "Bib, wheelchair, plate guard, vest, eyeglasses, bedrails, headphones"
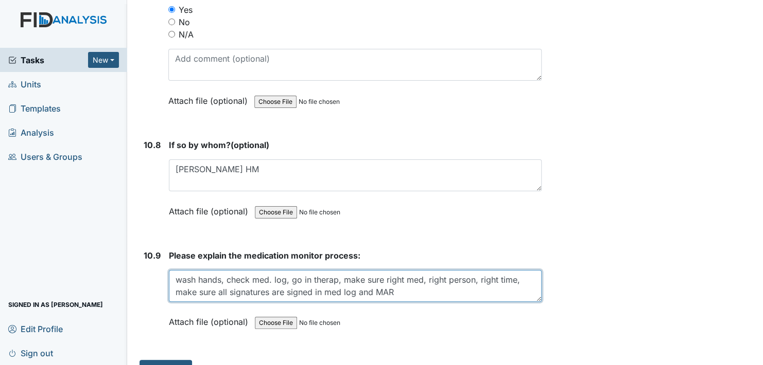
click at [223, 270] on textarea "wash hands, check med. log, go in therap, make sure right med, right person, ri…" at bounding box center [355, 286] width 373 height 32
click at [416, 270] on textarea "open door, unlock med cabinets check med. log, go in therap, make sure right me…" at bounding box center [355, 286] width 373 height 32
click at [491, 270] on textarea "open door, unlock med cabinets check med. log, go in therap, compare blister pa…" at bounding box center [355, 286] width 373 height 32
click at [352, 270] on textarea "open door, unlock med cabinets check med. log, go in therap, compare blister pa…" at bounding box center [355, 286] width 373 height 32
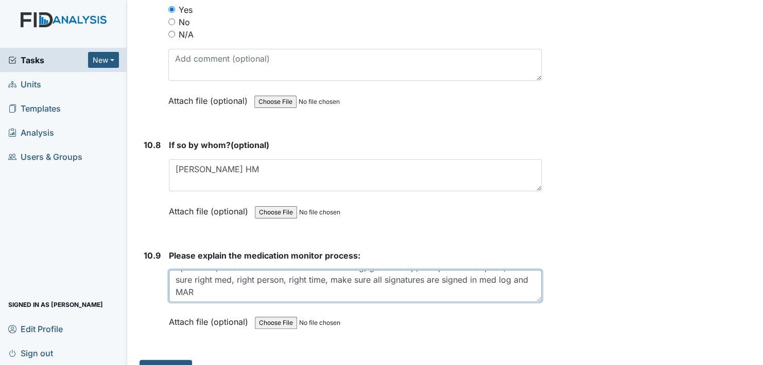
scroll to position [0, 0]
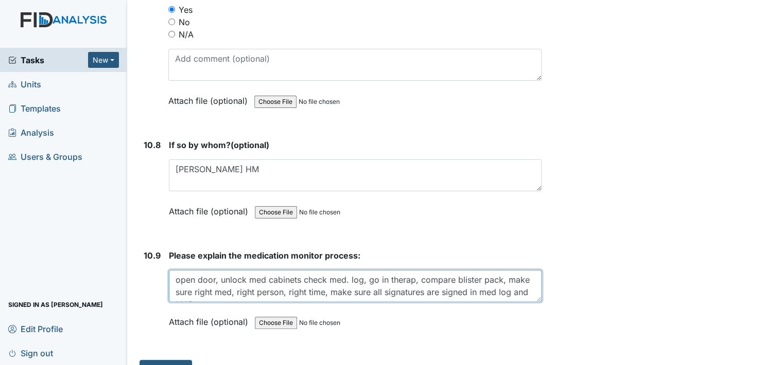
type textarea "open door, unlock med cabinets check med. log, go in therap, compare blister pa…"
click at [512, 270] on textarea "open door, unlock med cabinets check med. log, go in therap, compare blister pa…" at bounding box center [355, 286] width 373 height 32
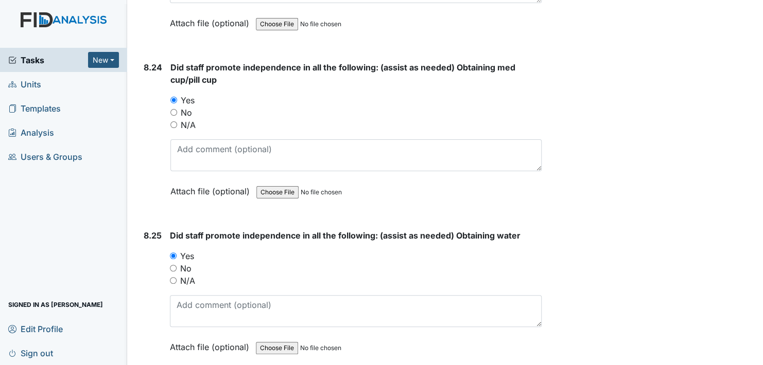
scroll to position [12004, 0]
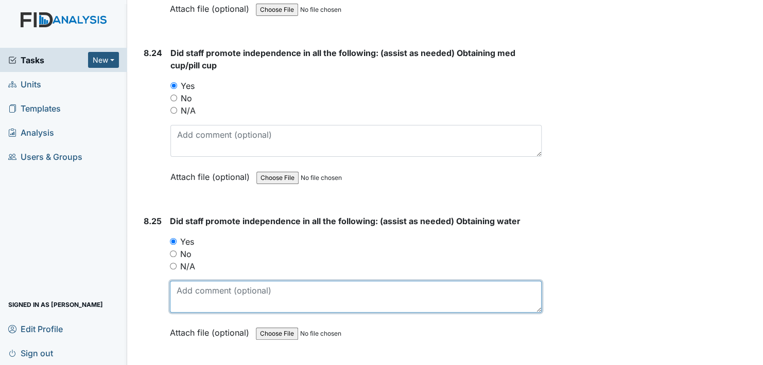
paste textarea "Bib, wheelchair, plate guard, vest, eyeglasses, bedrails, headphones"
type textarea "B"
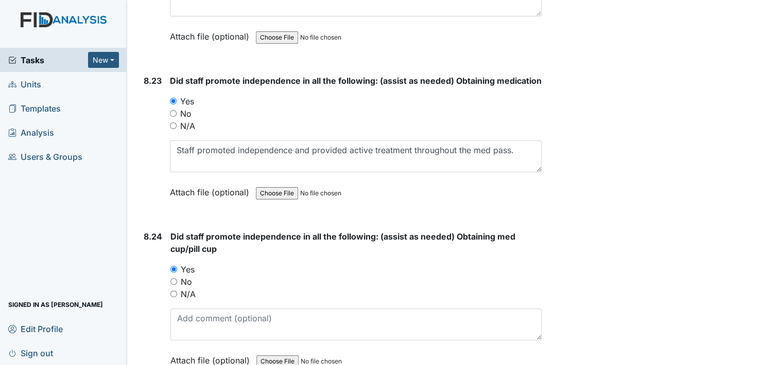
scroll to position [11798, 0]
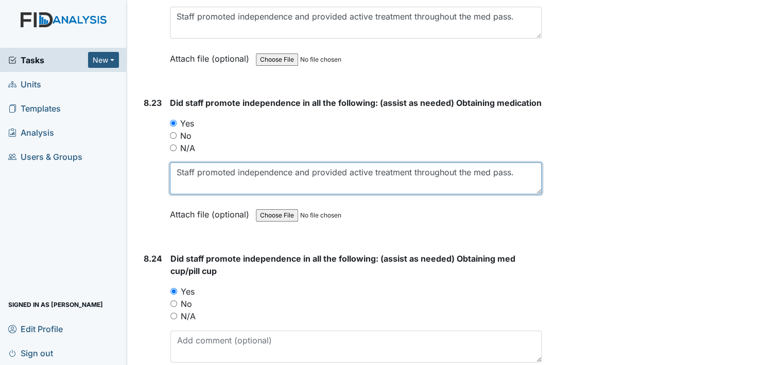
drag, startPoint x: 179, startPoint y: 145, endPoint x: 514, endPoint y: 169, distance: 336.0
click at [514, 169] on div "Did staff promote independence in all the following: (assist as needed) Obtaini…" at bounding box center [356, 162] width 372 height 131
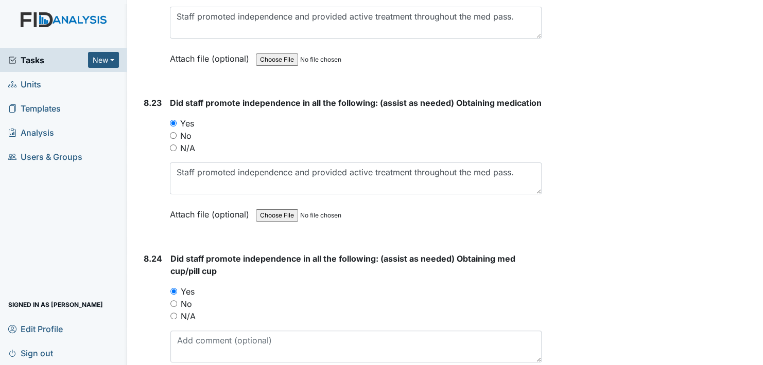
click at [509, 203] on div "Attach file (optional) You can upload .pdf, .txt, .jpg, .jpeg, .png, .csv, .xls…" at bounding box center [356, 215] width 372 height 25
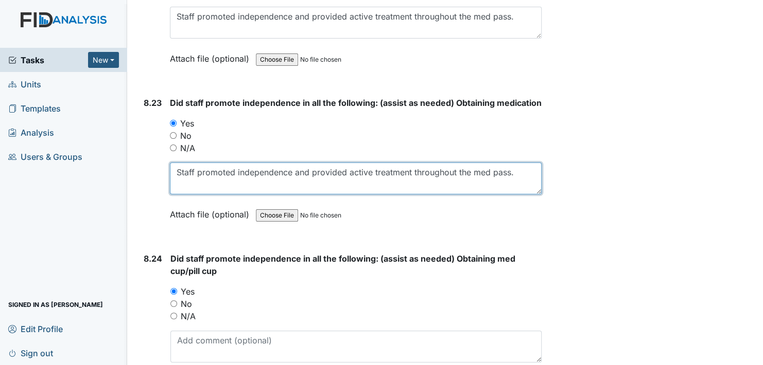
drag, startPoint x: 179, startPoint y: 147, endPoint x: 527, endPoint y: 180, distance: 349.5
click at [528, 178] on div "Did staff promote independence in all the following: (assist as needed) Obtaini…" at bounding box center [356, 162] width 372 height 131
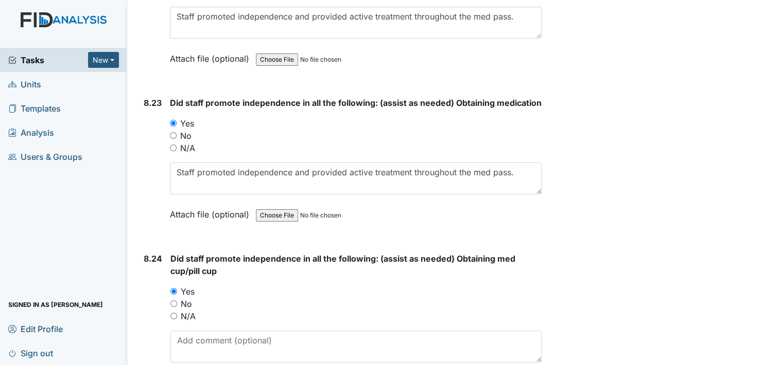
drag, startPoint x: 516, startPoint y: 195, endPoint x: 448, endPoint y: 190, distance: 67.6
click at [448, 203] on div "Attach file (optional) You can upload .pdf, .txt, .jpg, .jpeg, .png, .csv, .xls…" at bounding box center [356, 215] width 372 height 25
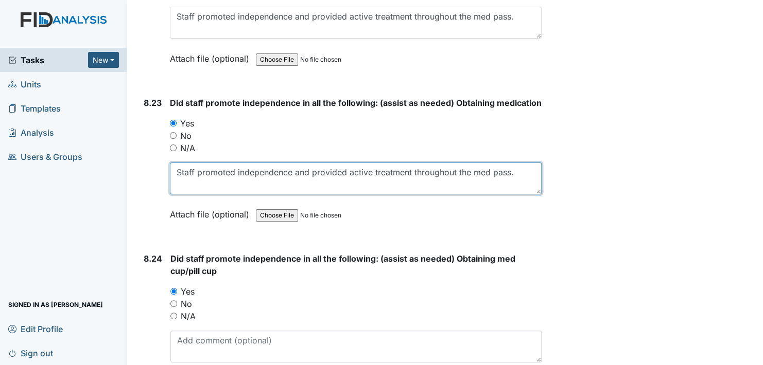
click at [524, 163] on textarea "Staff promoted independence and provided active treatment throughout the med pa…" at bounding box center [356, 179] width 372 height 32
paste textarea "Bib, wheelchair, plate guard, vest, eyeglasses, bedrails, headphones"
click at [528, 163] on textarea "Staff promoted independence and provided active treatment throughout the med pa…" at bounding box center [356, 179] width 372 height 32
click at [427, 163] on textarea "Staff promoted independence and provided active treatment throughout the med pa…" at bounding box center [356, 179] width 372 height 32
drag, startPoint x: 176, startPoint y: 146, endPoint x: 521, endPoint y: 155, distance: 345.0
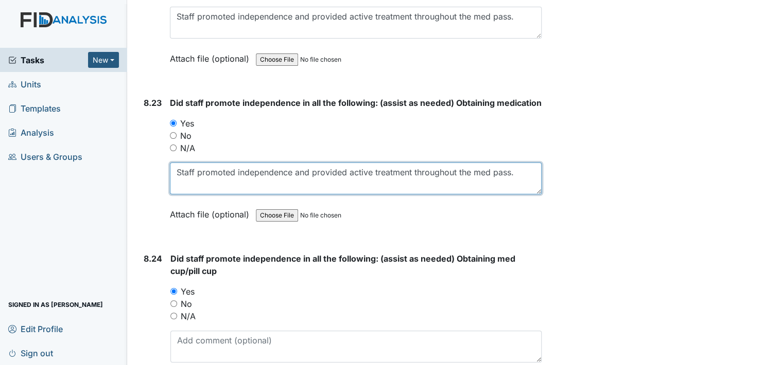
click at [521, 163] on textarea "Staff promoted independence and provided active treatment throughout the med pa…" at bounding box center [356, 179] width 372 height 32
click at [523, 163] on textarea "Staff promoted independence and provided active treatment throughout the med pa…" at bounding box center [356, 179] width 372 height 32
drag, startPoint x: 179, startPoint y: 148, endPoint x: 598, endPoint y: 167, distance: 419.5
type textarea "Staff promoted independence and provided active treatment throughout the med pa…"
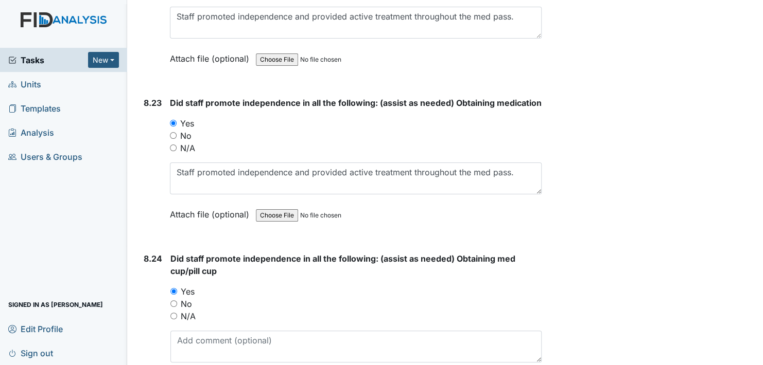
drag, startPoint x: 598, startPoint y: 167, endPoint x: 602, endPoint y: 100, distance: 67.1
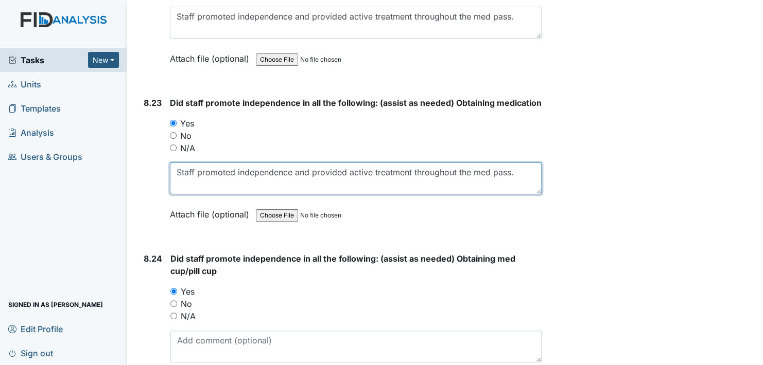
drag, startPoint x: 178, startPoint y: 145, endPoint x: 554, endPoint y: 149, distance: 376.3
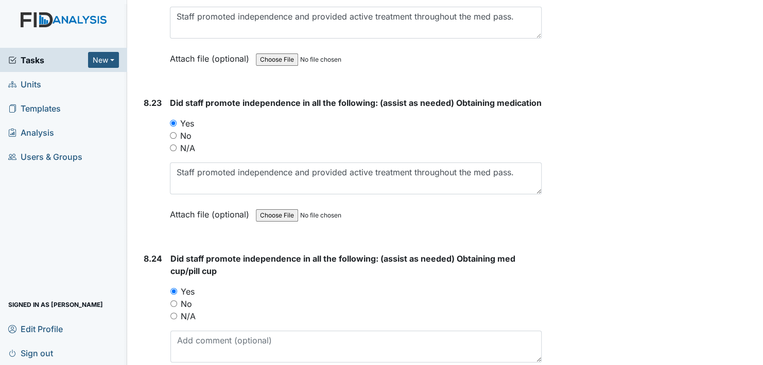
drag, startPoint x: 554, startPoint y: 149, endPoint x: 496, endPoint y: 116, distance: 67.1
click at [501, 130] on div "No" at bounding box center [356, 136] width 372 height 12
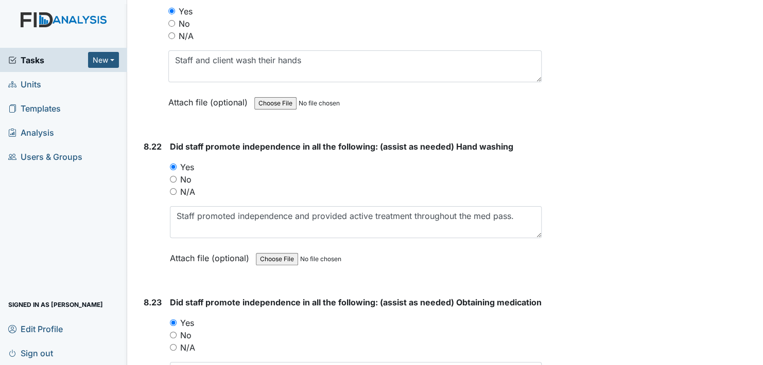
scroll to position [11592, 0]
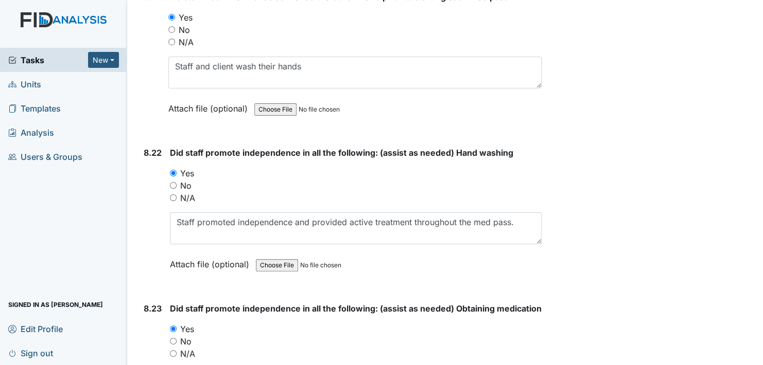
drag, startPoint x: 550, startPoint y: 177, endPoint x: 600, endPoint y: 69, distance: 118.8
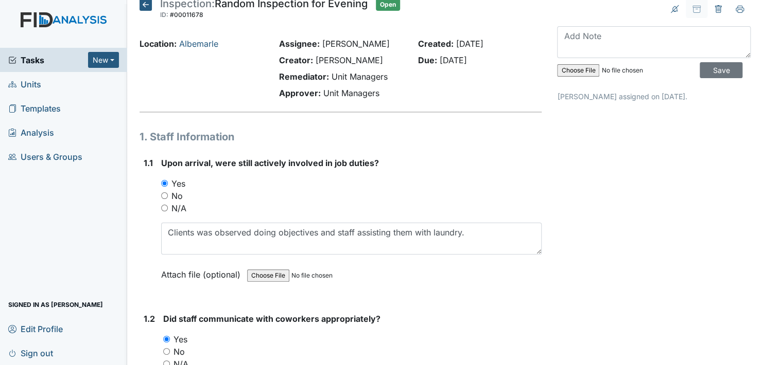
scroll to position [0, 0]
